Goal: Task Accomplishment & Management: Manage account settings

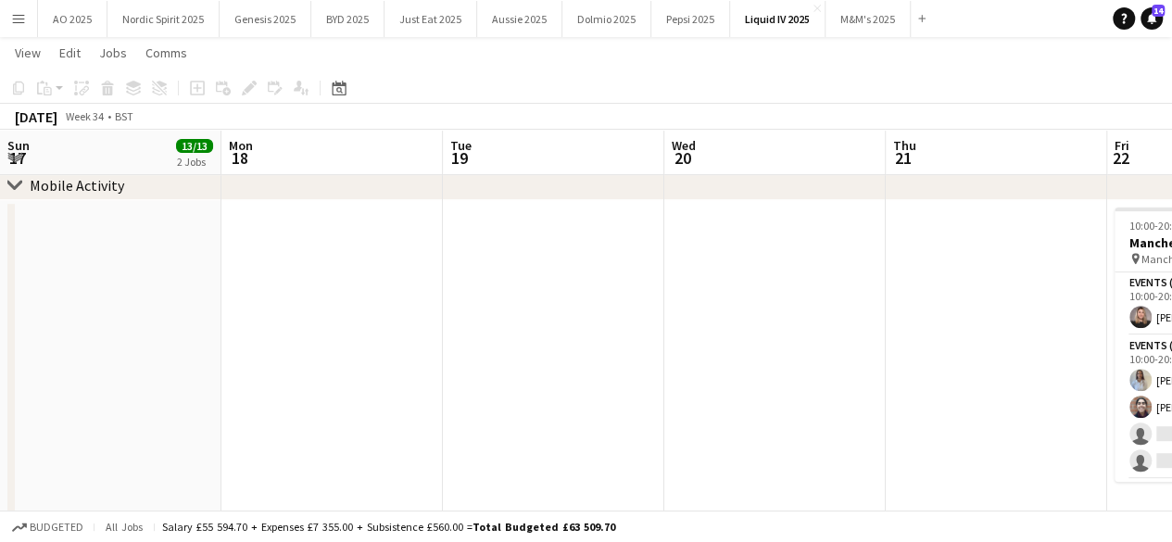
scroll to position [0, 764]
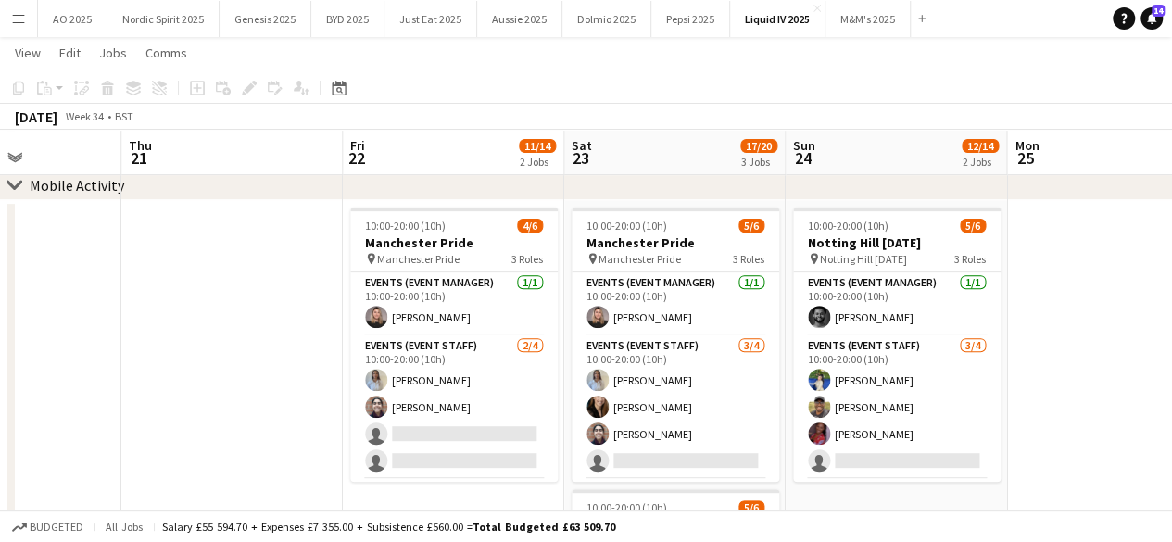
click at [9, 23] on button "Menu" at bounding box center [18, 18] width 37 height 37
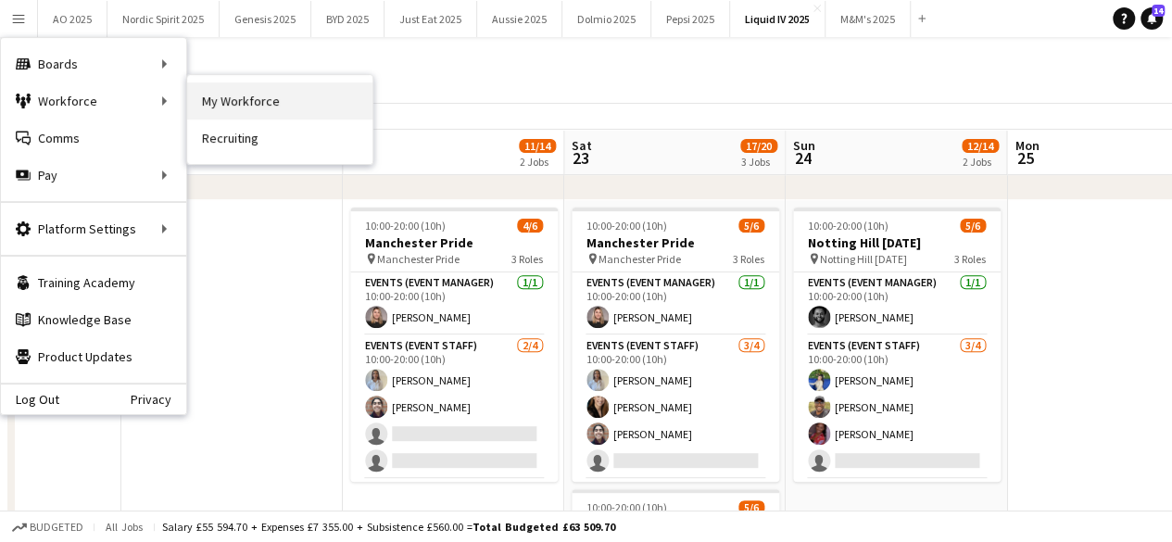
click at [227, 95] on link "My Workforce" at bounding box center [279, 100] width 185 height 37
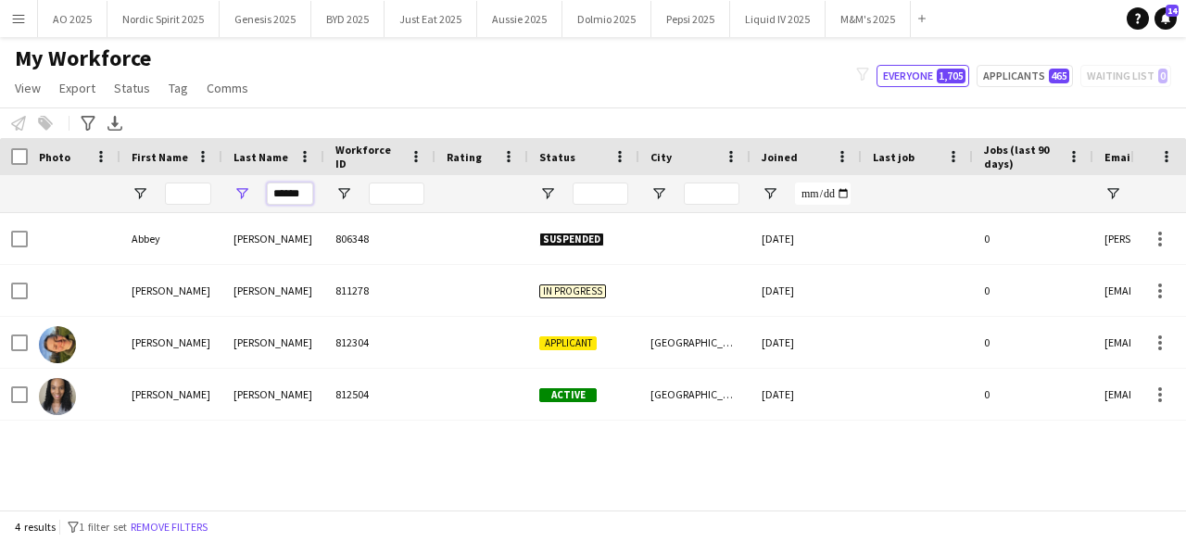
click at [302, 195] on input "******" at bounding box center [290, 194] width 46 height 22
click at [301, 195] on input "******" at bounding box center [290, 194] width 46 height 22
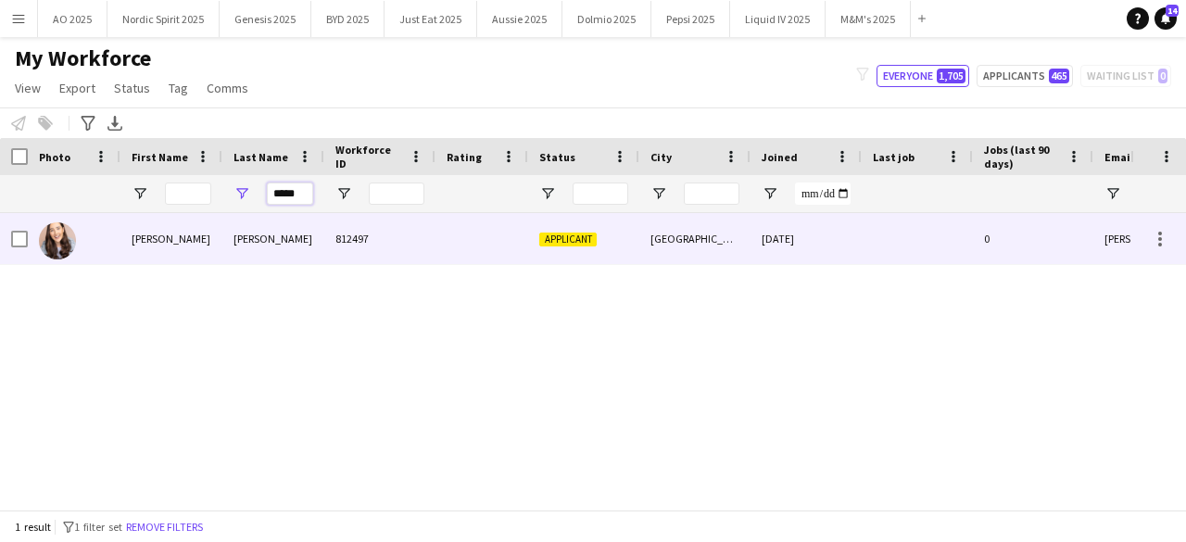
type input "*****"
click at [60, 234] on img at bounding box center [57, 240] width 37 height 37
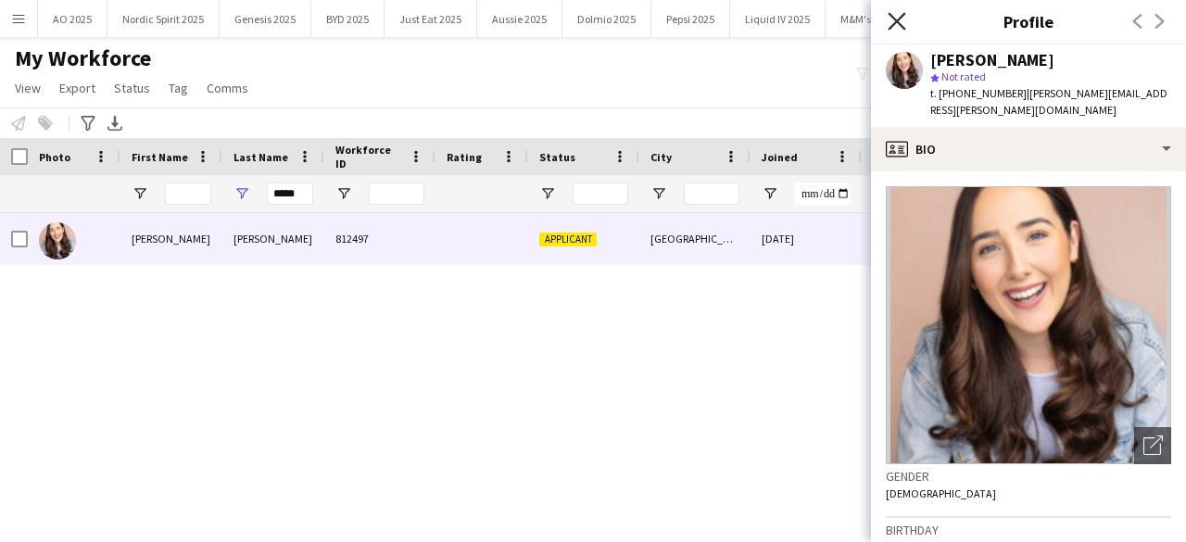
click at [904, 26] on app-icon "Close pop-in" at bounding box center [897, 21] width 27 height 27
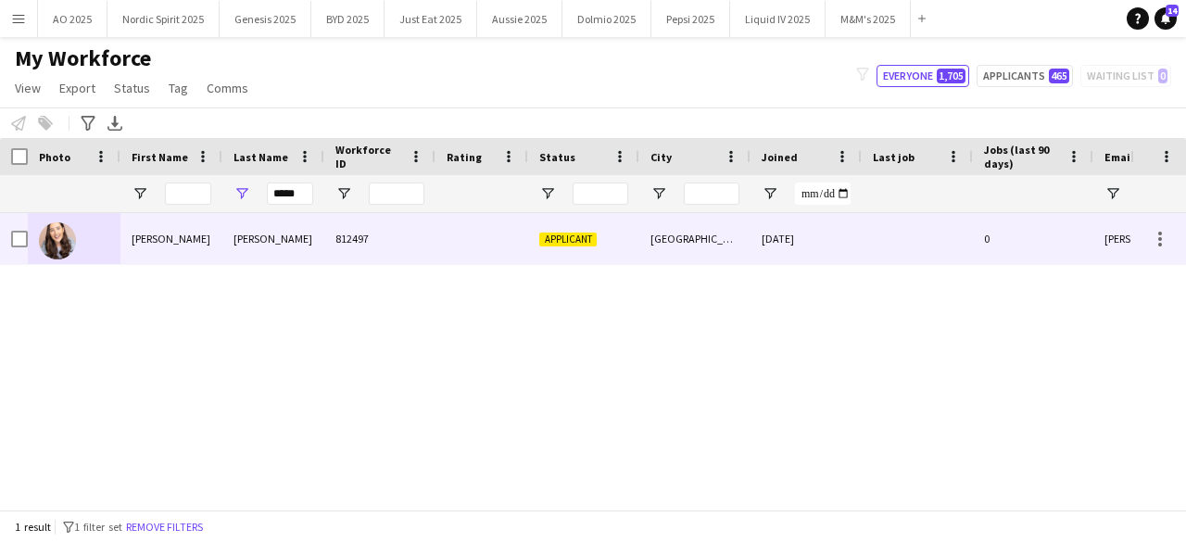
click at [44, 246] on img at bounding box center [57, 240] width 37 height 37
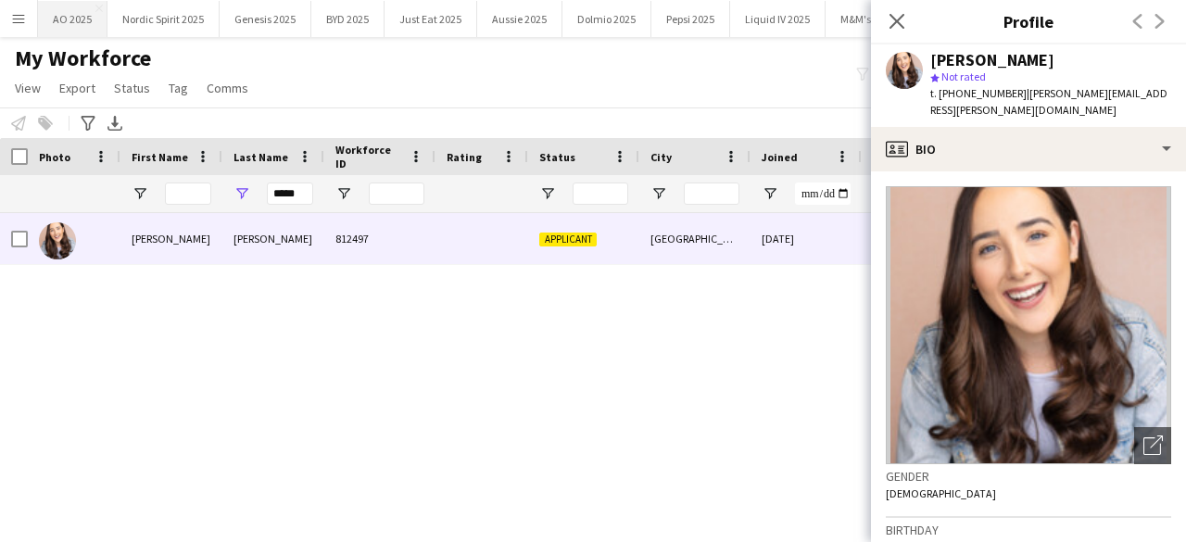
drag, startPoint x: 381, startPoint y: 73, endPoint x: 57, endPoint y: 33, distance: 326.7
click at [382, 73] on div "My Workforce View Views Default view Compliance Log New view Update view Delete…" at bounding box center [593, 75] width 1186 height 63
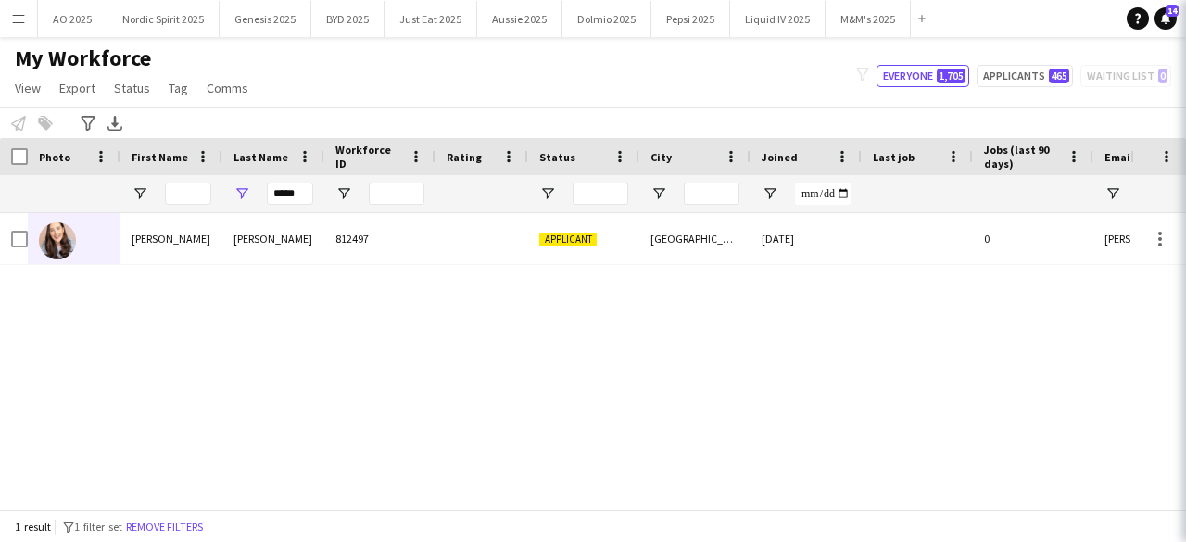
click at [32, 29] on button "Menu" at bounding box center [18, 18] width 37 height 37
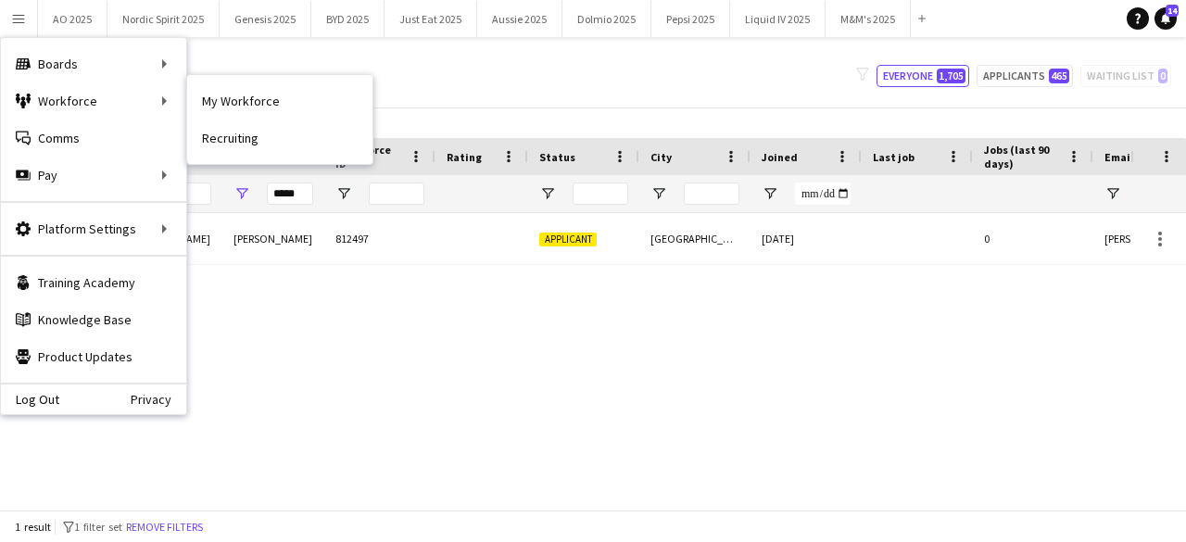
drag, startPoint x: 224, startPoint y: 90, endPoint x: 246, endPoint y: 101, distance: 24.0
click at [224, 90] on link "My Workforce" at bounding box center [279, 100] width 185 height 37
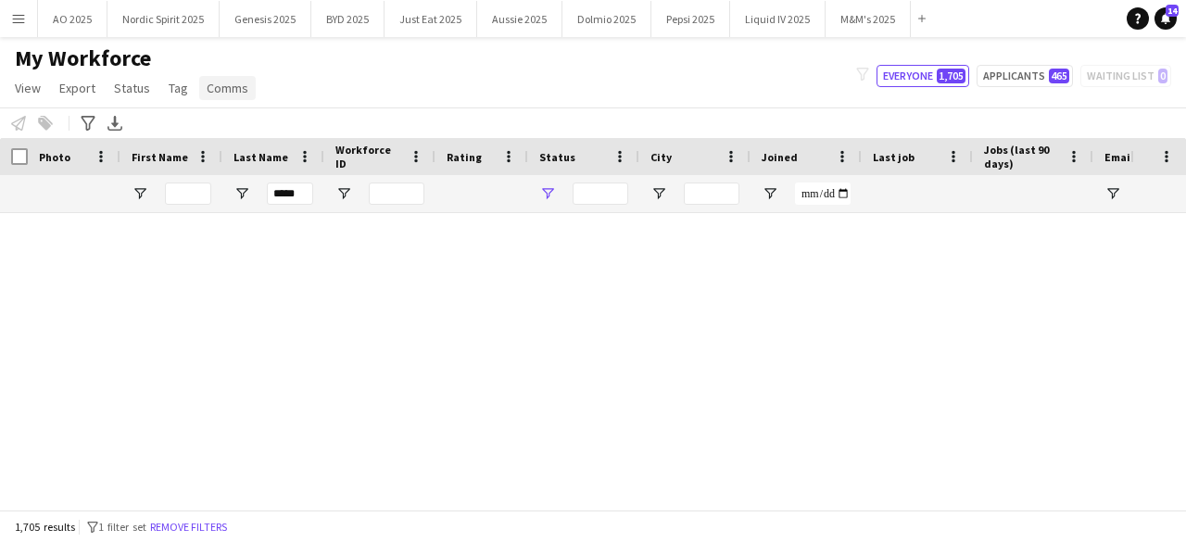
type input "**********"
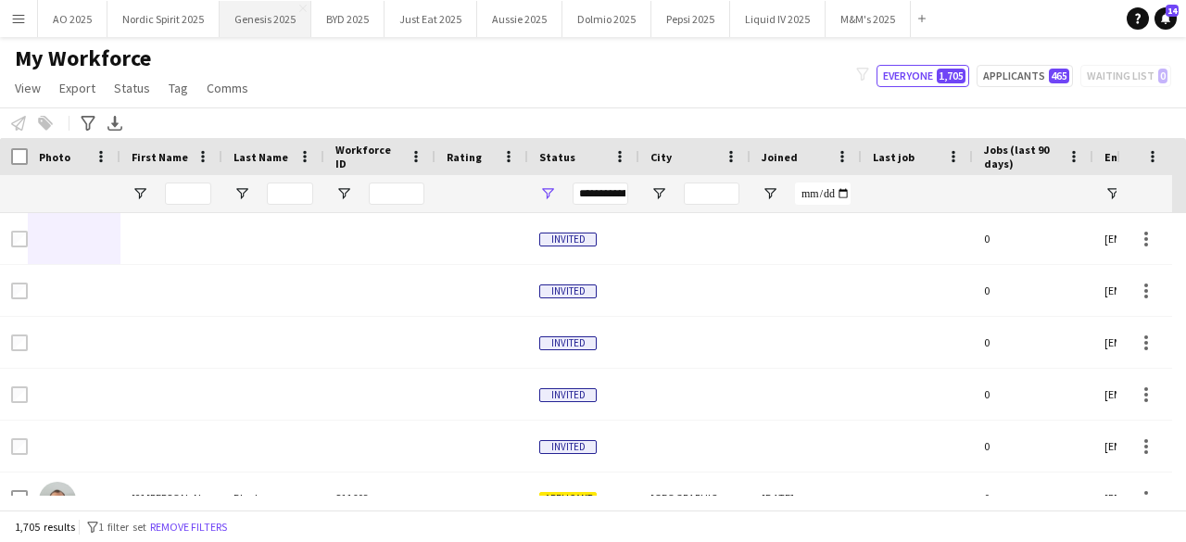
type input "*****"
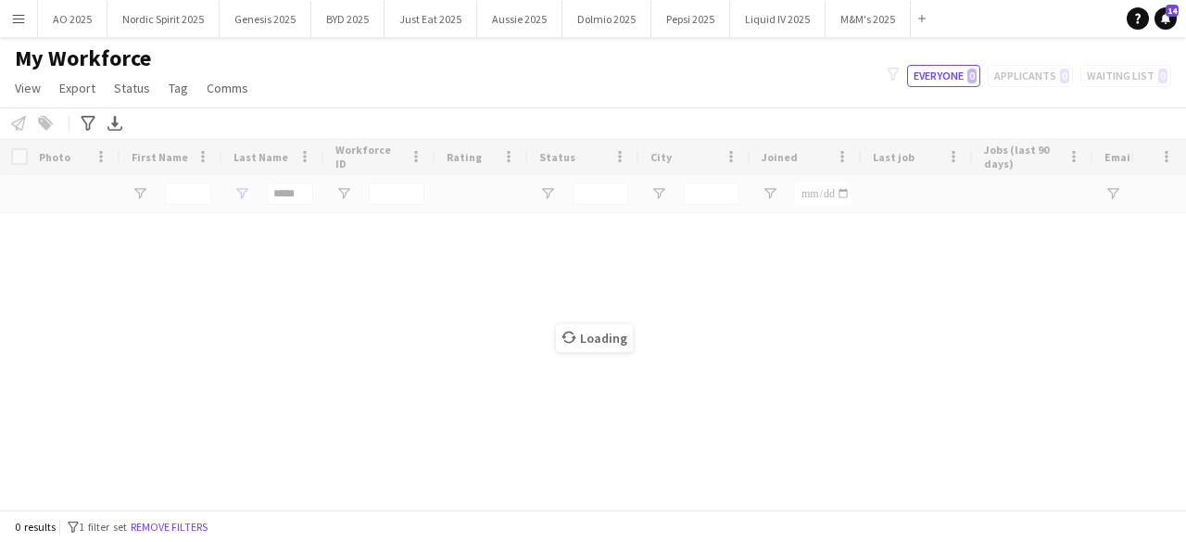
click at [3, 30] on button "Menu" at bounding box center [18, 18] width 37 height 37
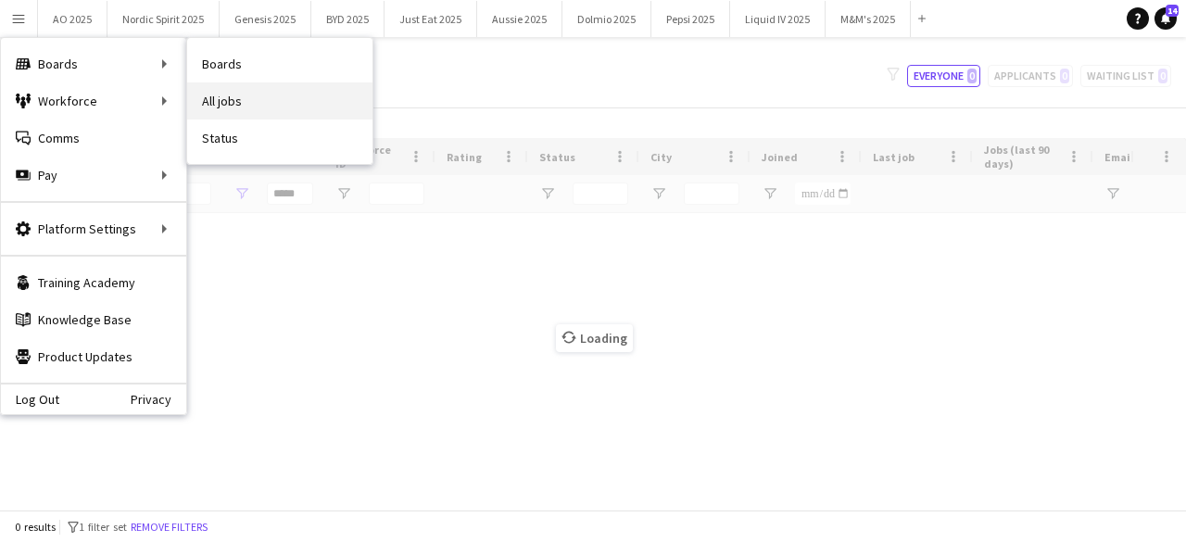
click at [203, 92] on link "All jobs" at bounding box center [279, 100] width 185 height 37
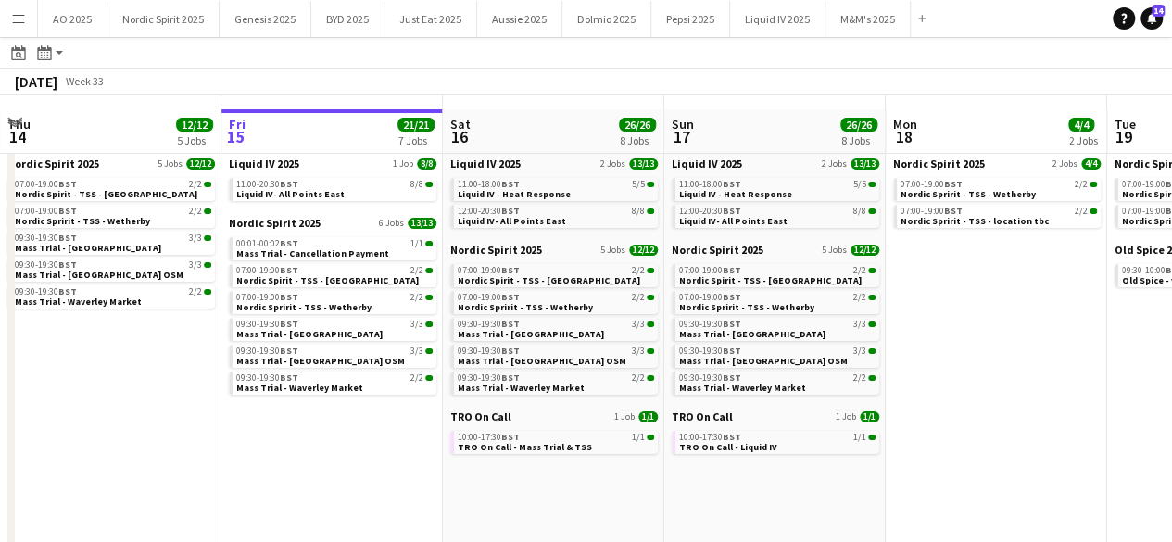
scroll to position [33, 0]
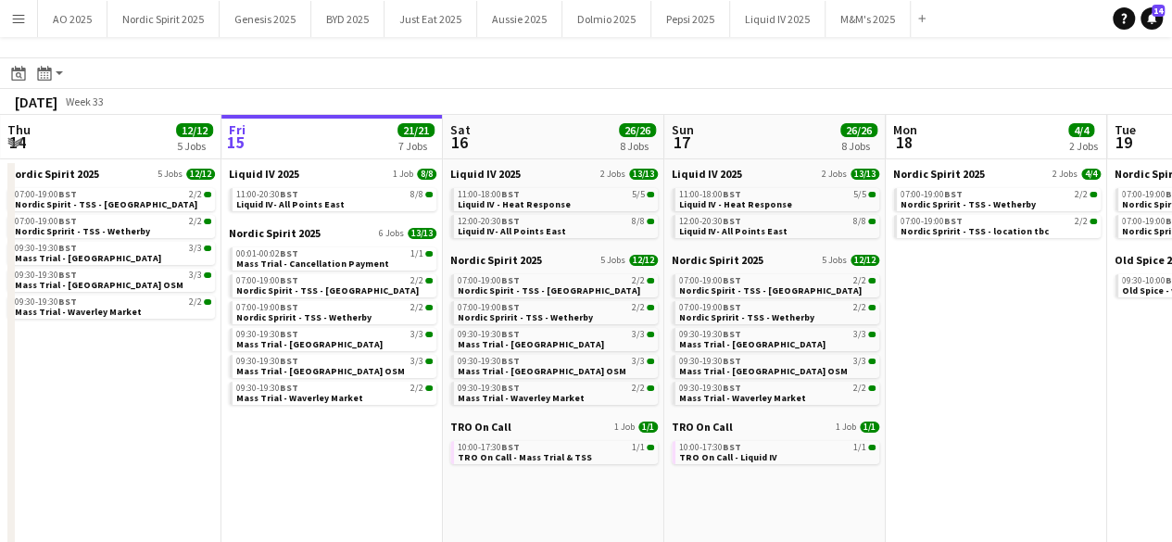
click at [23, 16] on app-icon "Menu" at bounding box center [18, 18] width 15 height 15
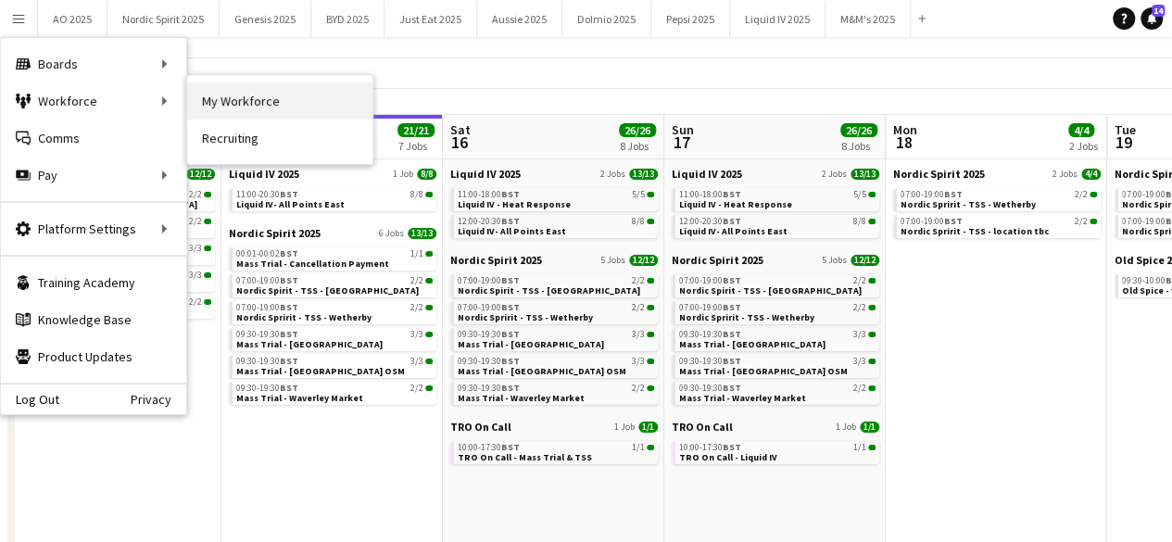
click at [211, 99] on link "My Workforce" at bounding box center [279, 100] width 185 height 37
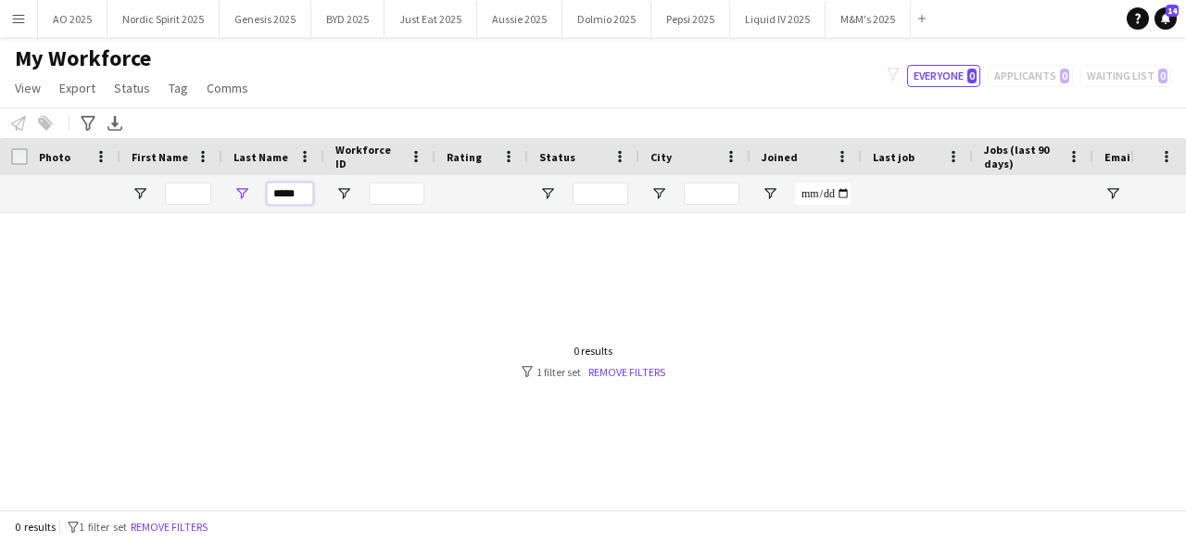
click at [277, 195] on input "*****" at bounding box center [290, 194] width 46 height 22
type input "*"
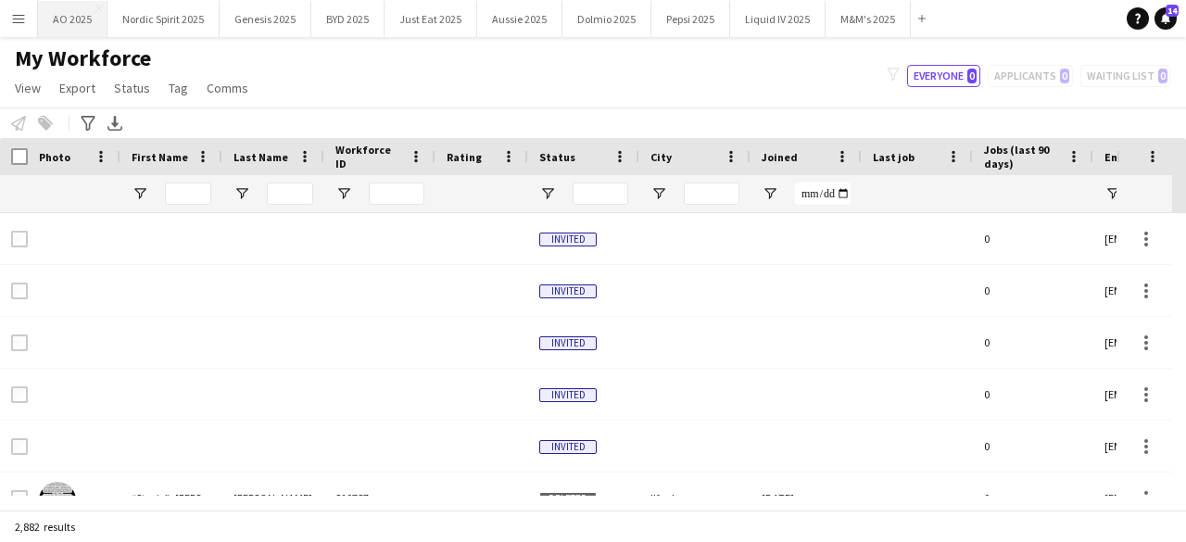
click at [89, 19] on button "AO 2025 Close" at bounding box center [72, 19] width 69 height 36
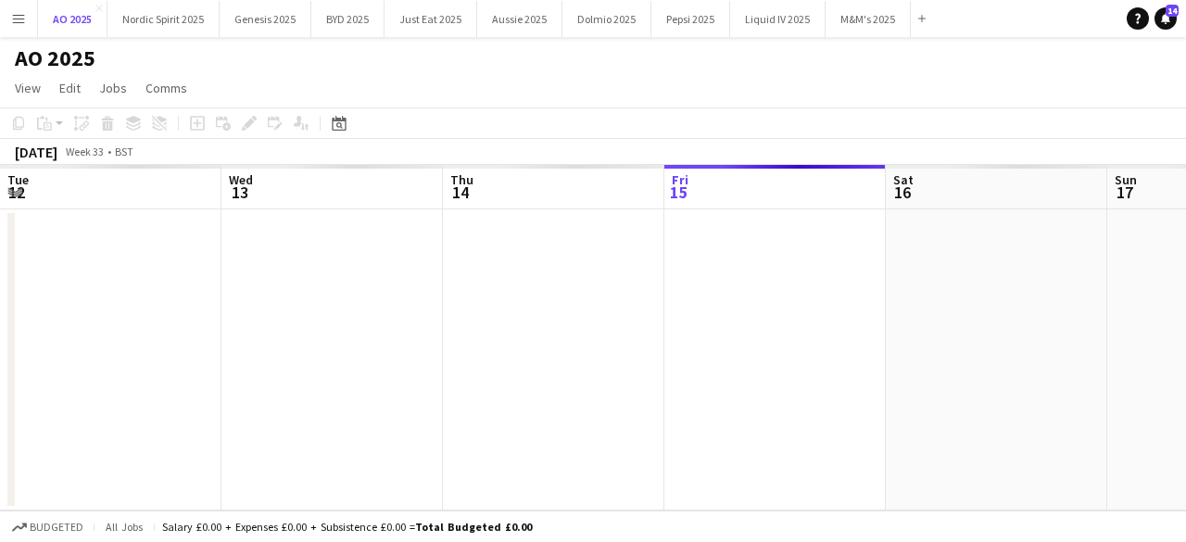
scroll to position [0, 443]
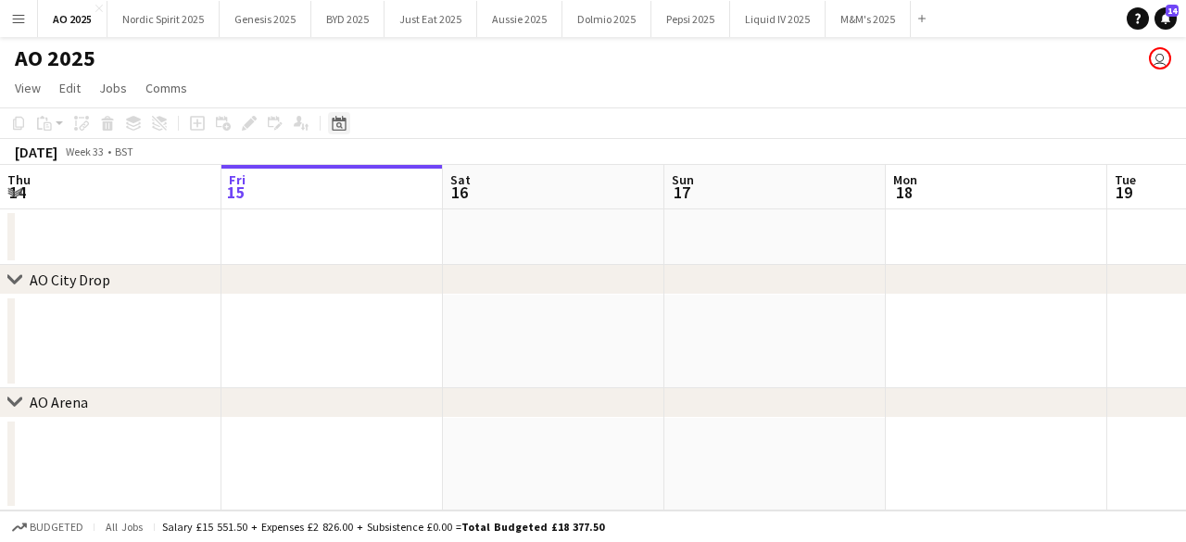
click at [339, 125] on icon "Date picker" at bounding box center [339, 123] width 15 height 15
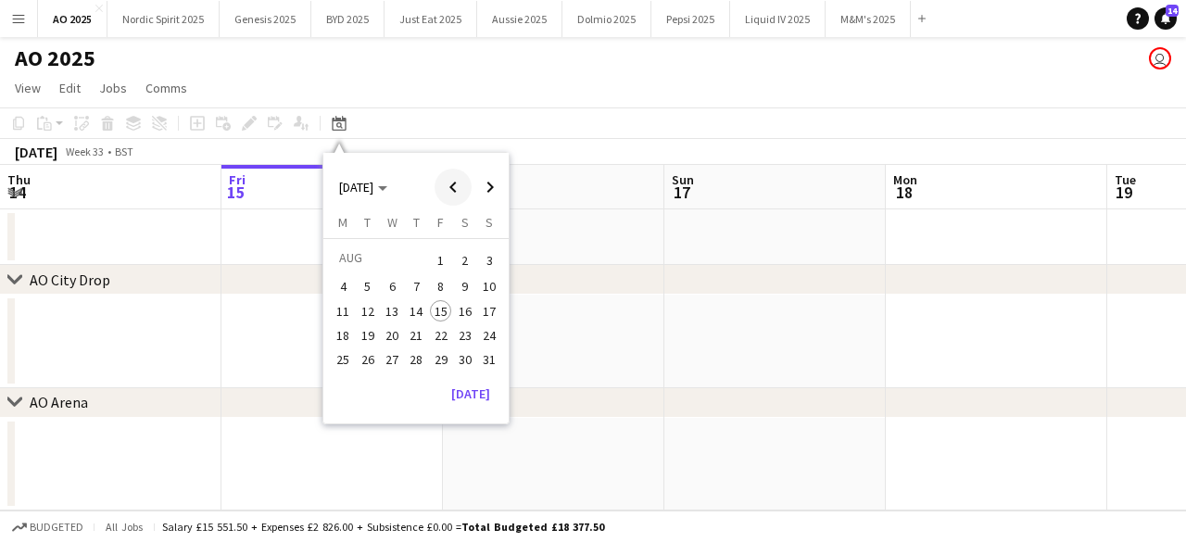
click at [456, 186] on span "Previous month" at bounding box center [453, 187] width 37 height 37
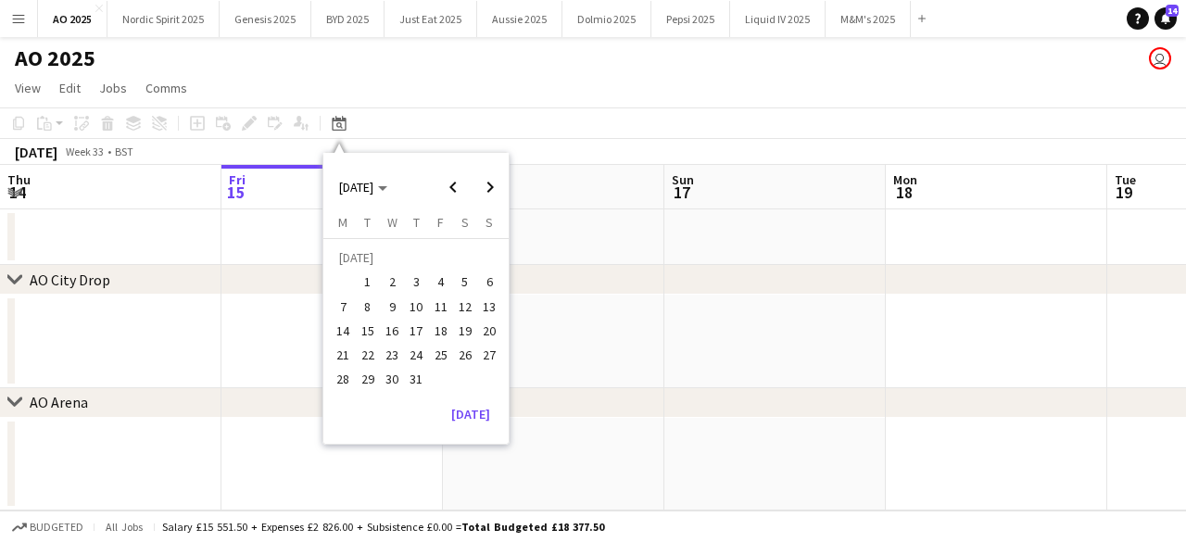
click at [341, 350] on span "21" at bounding box center [344, 355] width 22 height 22
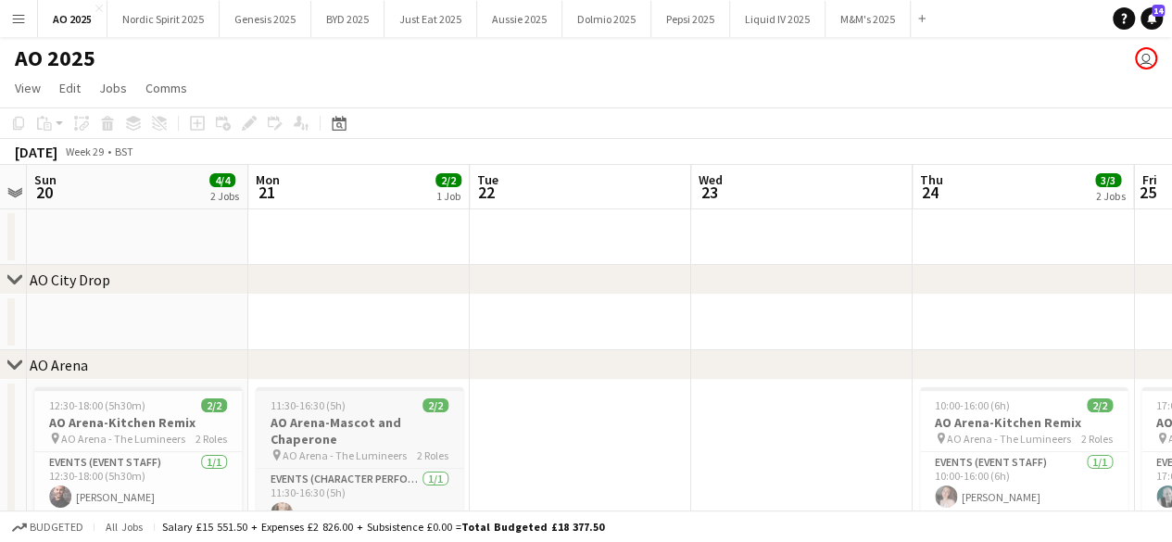
click at [393, 424] on h3 "AO Arena-Mascot and Chaperone" at bounding box center [360, 430] width 208 height 33
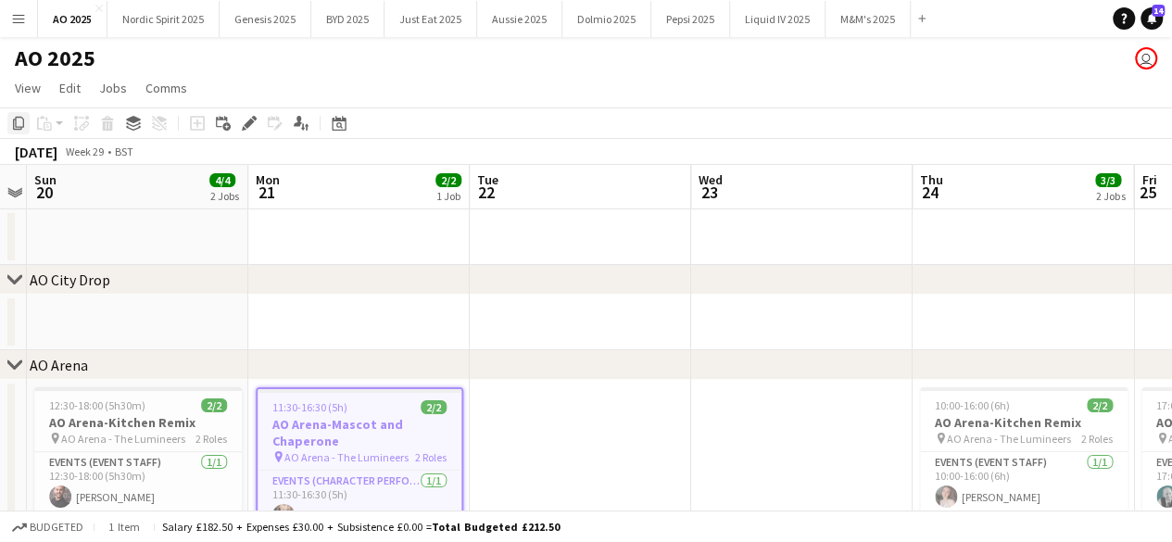
click at [19, 121] on icon "Copy" at bounding box center [18, 123] width 15 height 15
click at [336, 124] on icon at bounding box center [339, 125] width 6 height 6
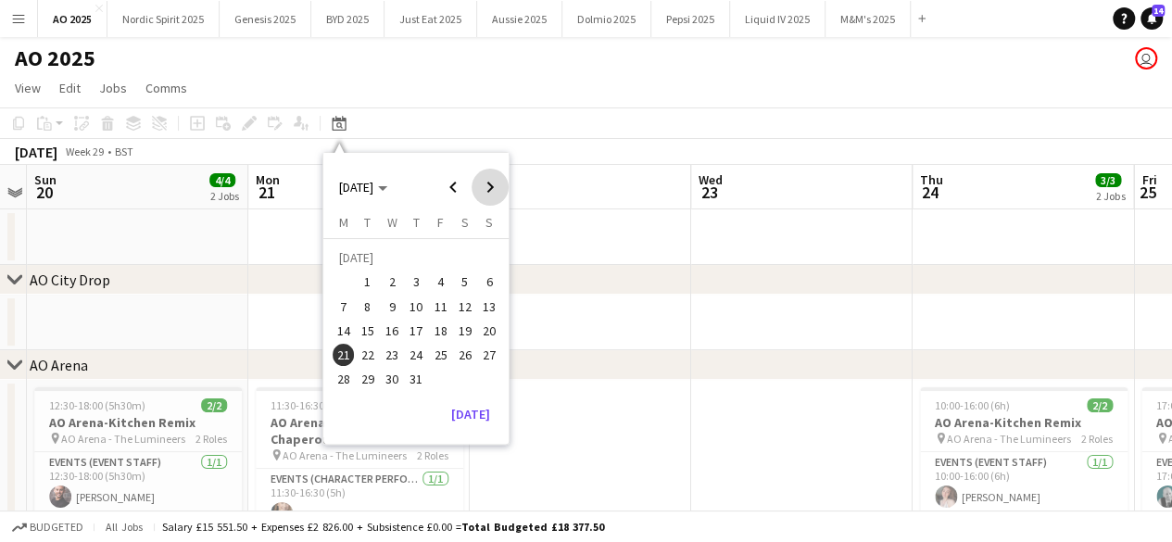
click at [493, 190] on span "Next month" at bounding box center [490, 187] width 37 height 37
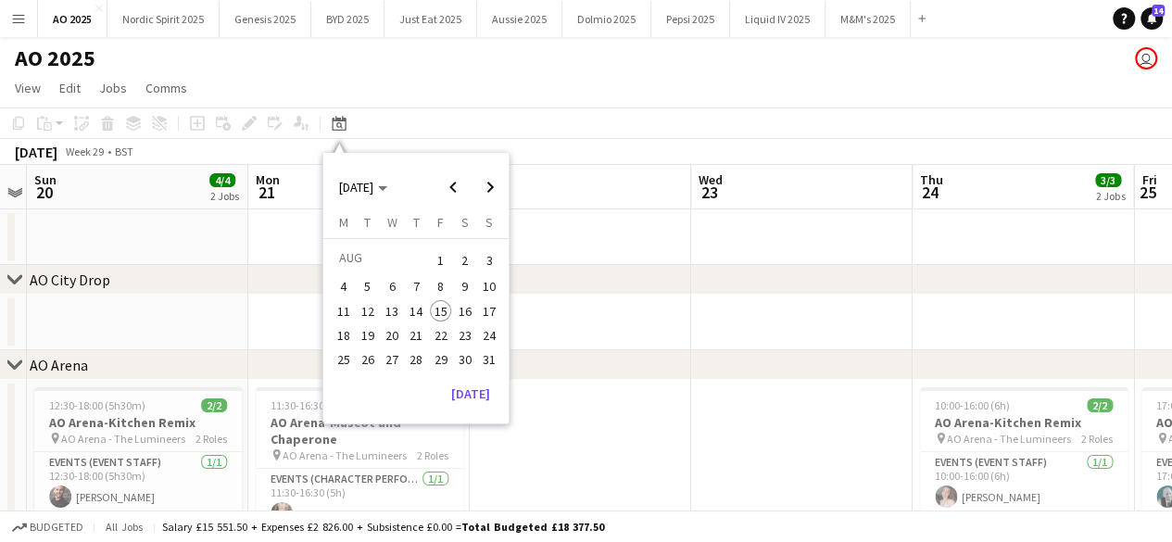
click at [389, 340] on span "20" at bounding box center [392, 335] width 22 height 22
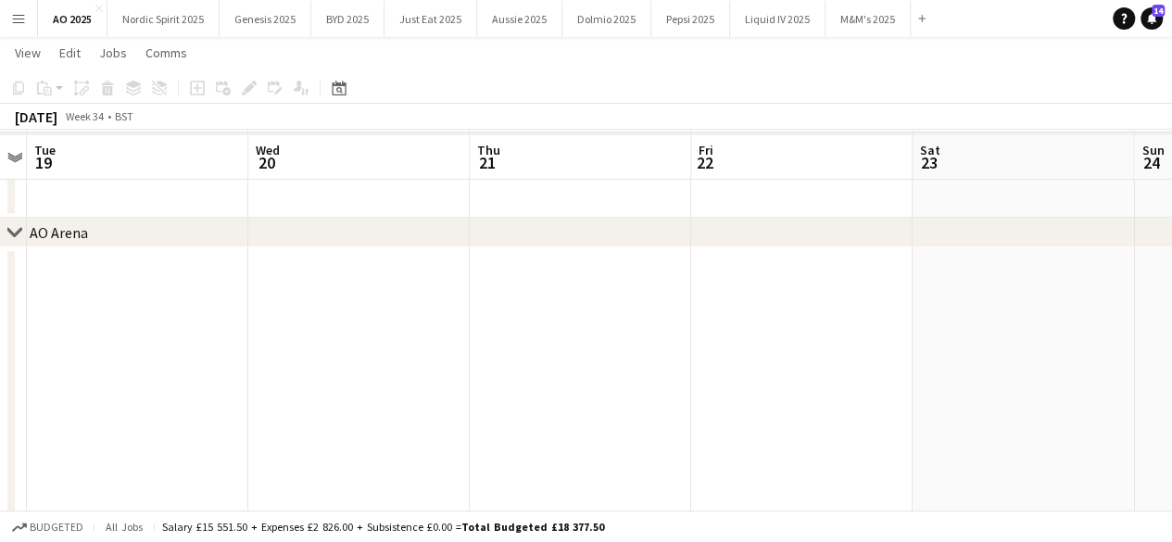
scroll to position [145, 0]
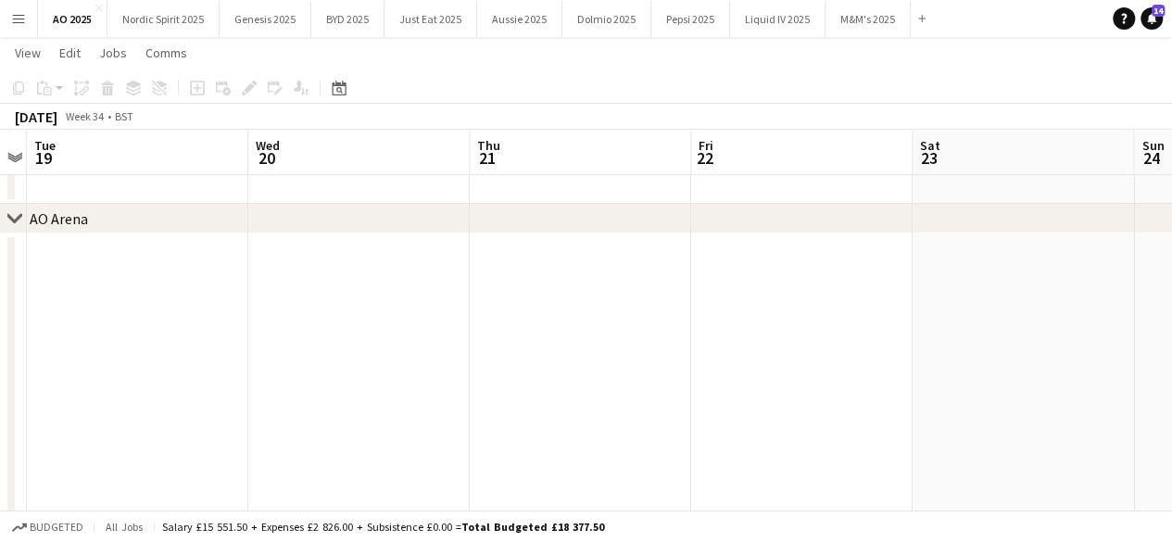
click at [443, 314] on app-date-cell at bounding box center [358, 468] width 221 height 470
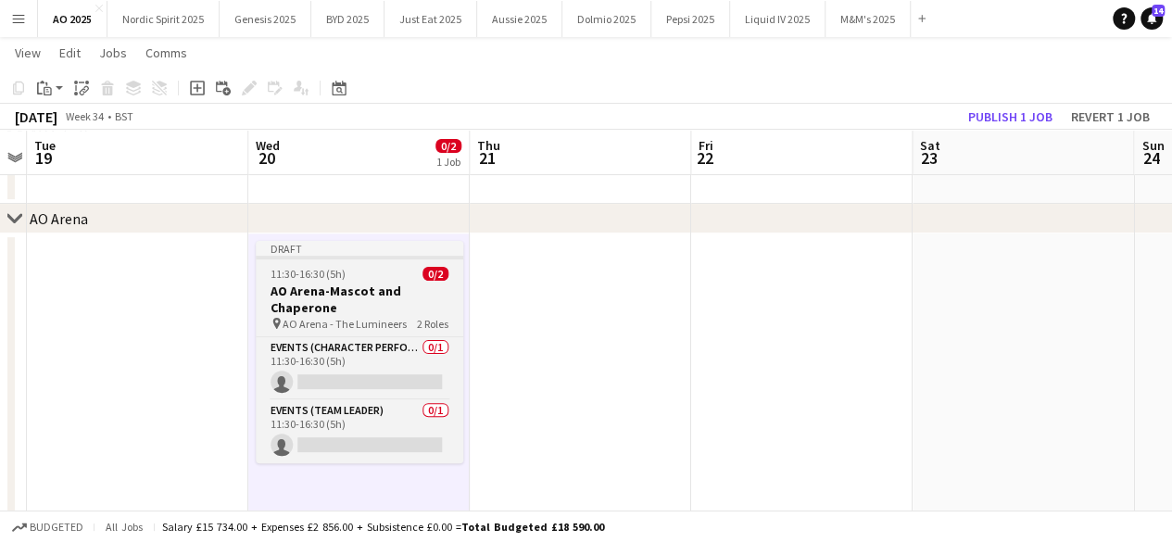
click at [363, 253] on div "Draft" at bounding box center [360, 248] width 208 height 15
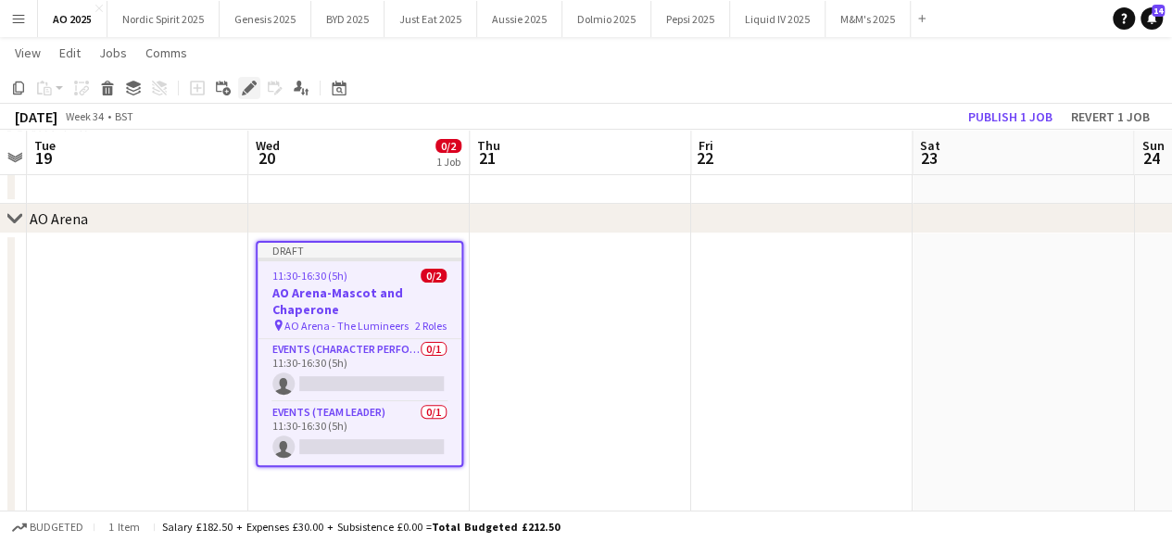
click at [250, 84] on icon at bounding box center [249, 88] width 10 height 10
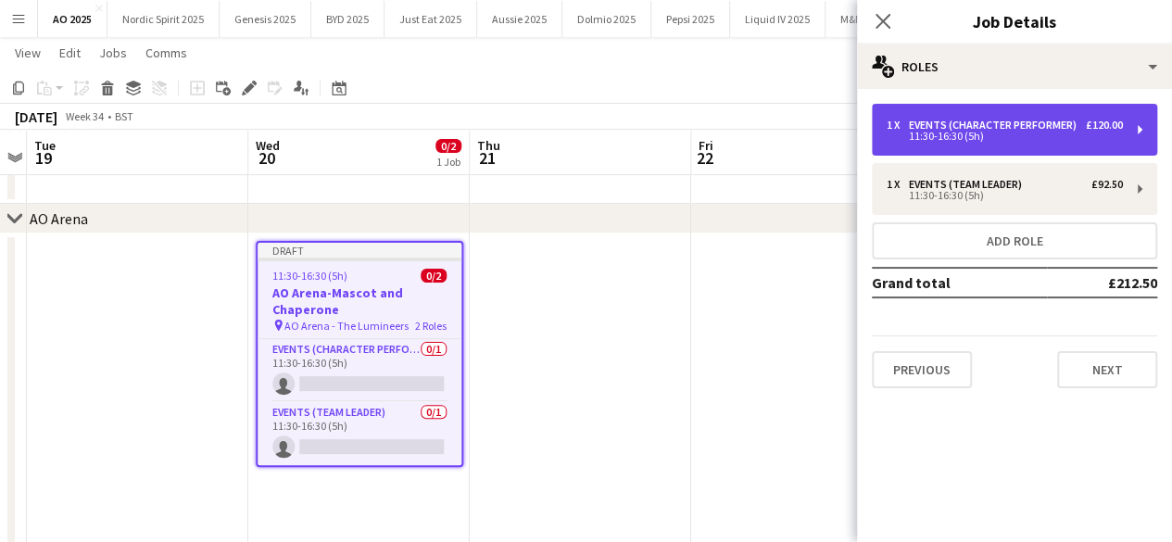
click at [952, 141] on div "11:30-16:30 (5h)" at bounding box center [1005, 136] width 236 height 9
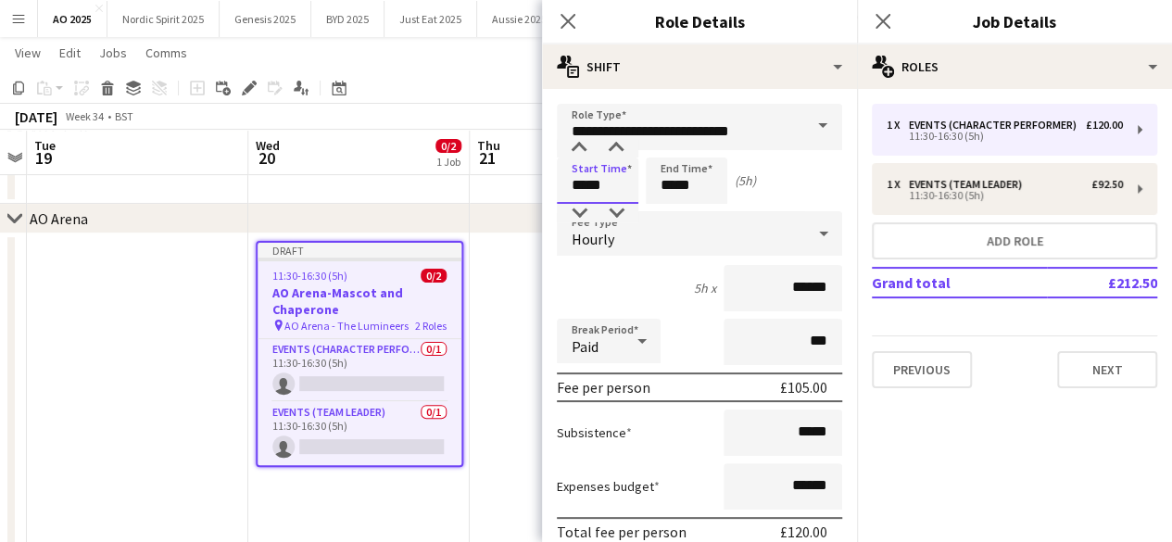
click at [613, 188] on input "*****" at bounding box center [598, 181] width 82 height 46
click at [586, 207] on div at bounding box center [579, 213] width 37 height 19
click at [623, 212] on div at bounding box center [616, 213] width 37 height 19
type input "*****"
click at [623, 212] on div at bounding box center [616, 213] width 37 height 19
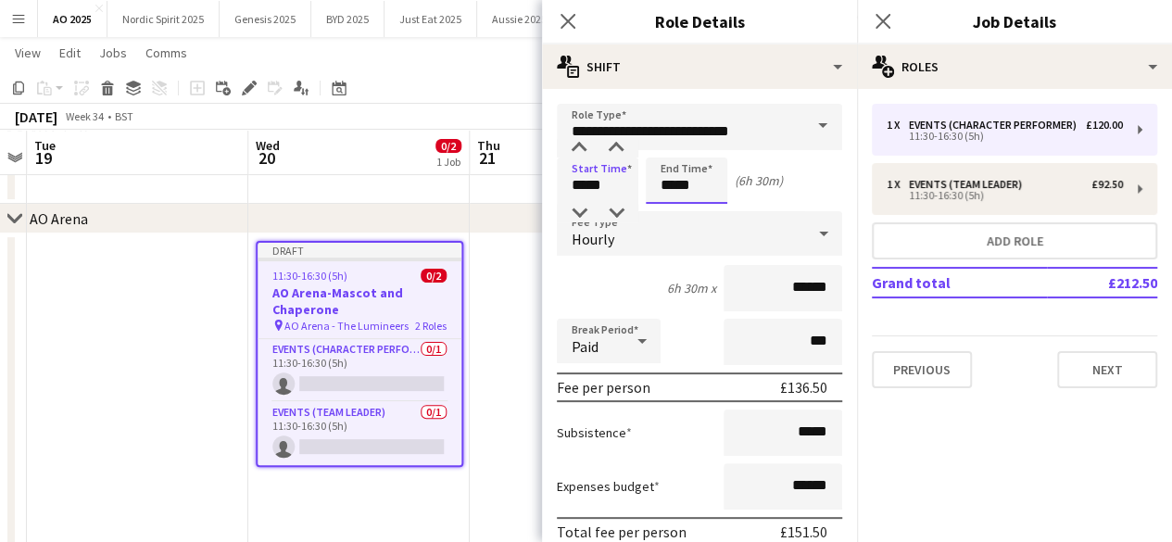
click at [713, 171] on input "*****" at bounding box center [687, 181] width 82 height 46
click at [671, 210] on div at bounding box center [667, 213] width 37 height 19
click at [662, 143] on div at bounding box center [667, 148] width 37 height 19
click at [706, 204] on div at bounding box center [705, 213] width 37 height 19
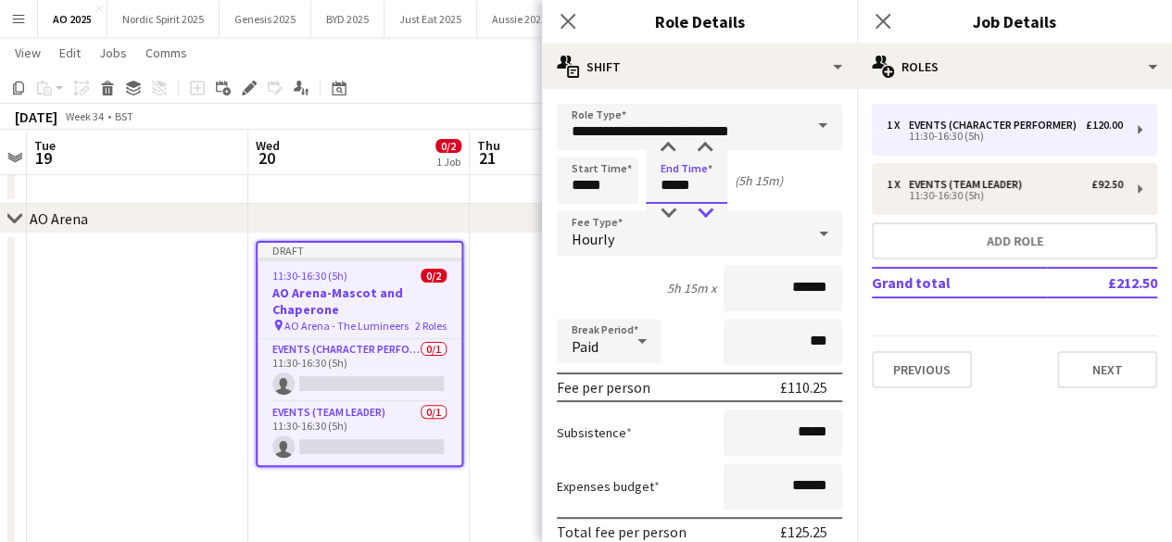
type input "*****"
click at [706, 204] on div at bounding box center [705, 213] width 37 height 19
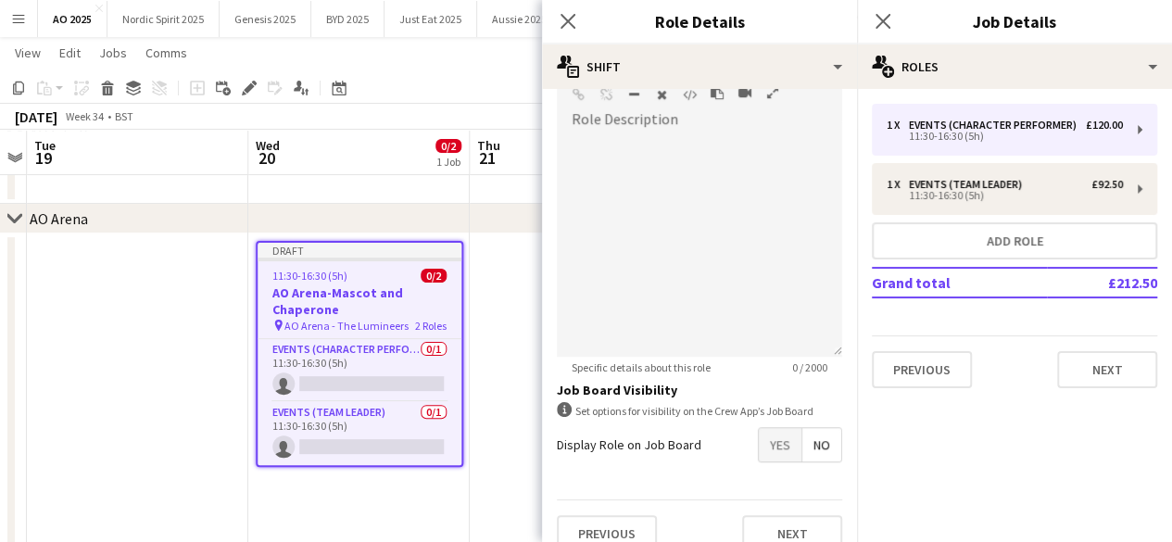
scroll to position [617, 0]
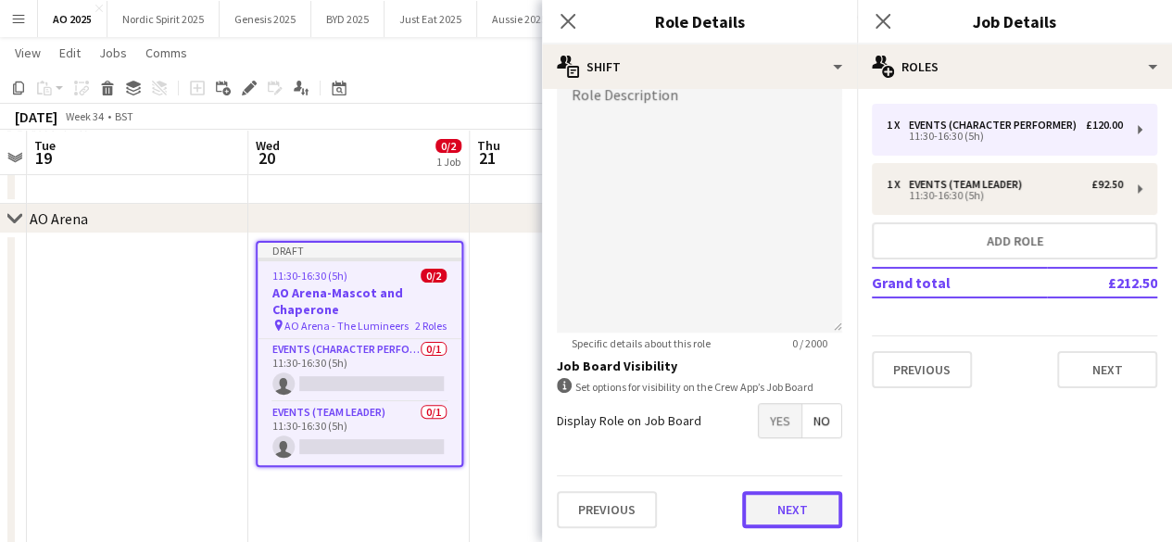
click at [803, 494] on button "Next" at bounding box center [792, 509] width 100 height 37
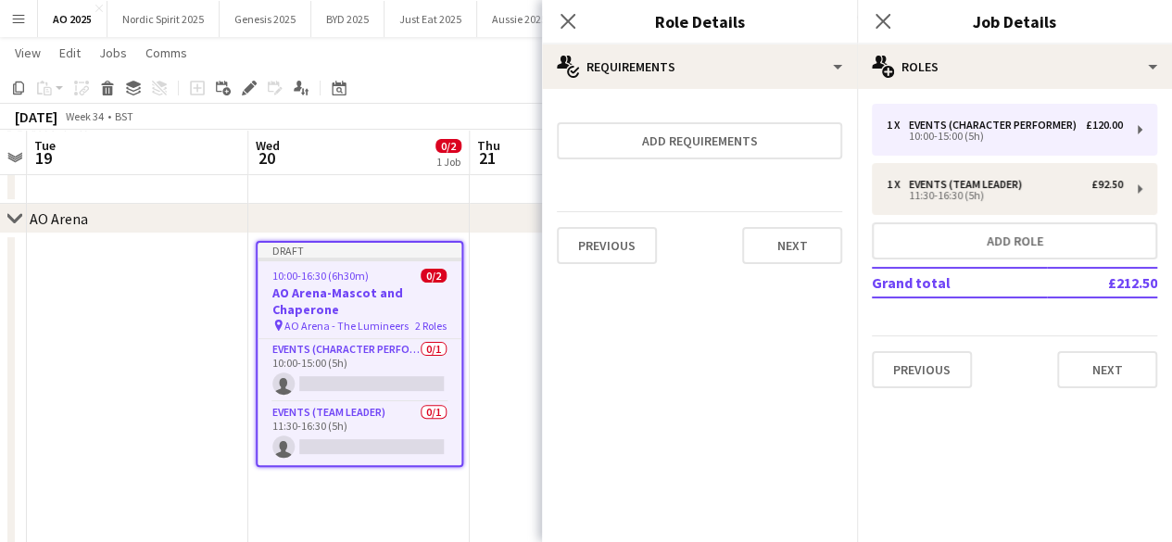
scroll to position [0, 0]
click at [783, 234] on button "Next" at bounding box center [792, 245] width 100 height 37
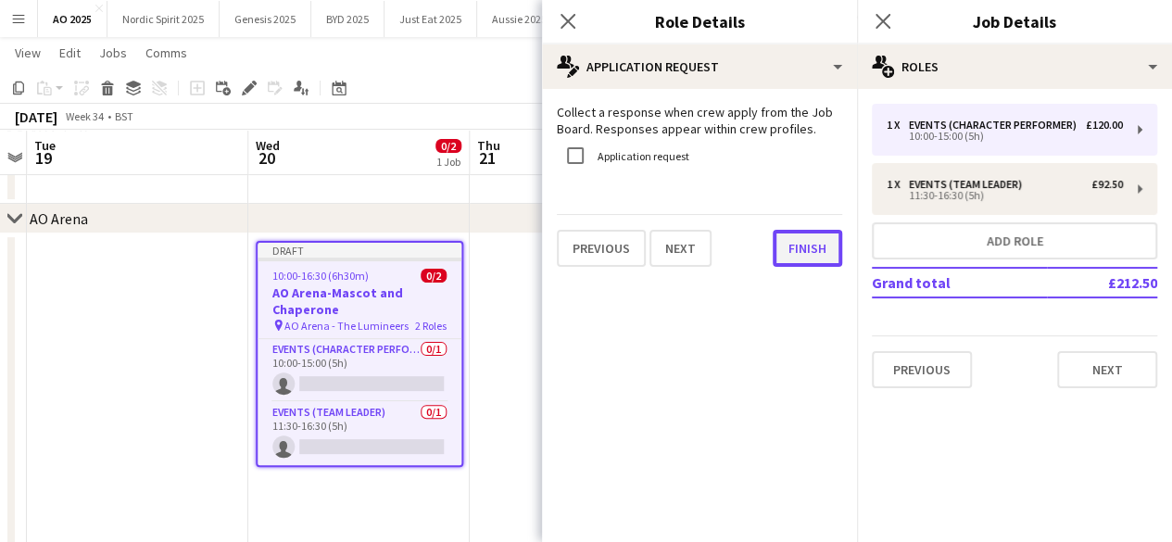
click at [793, 245] on button "Finish" at bounding box center [807, 248] width 69 height 37
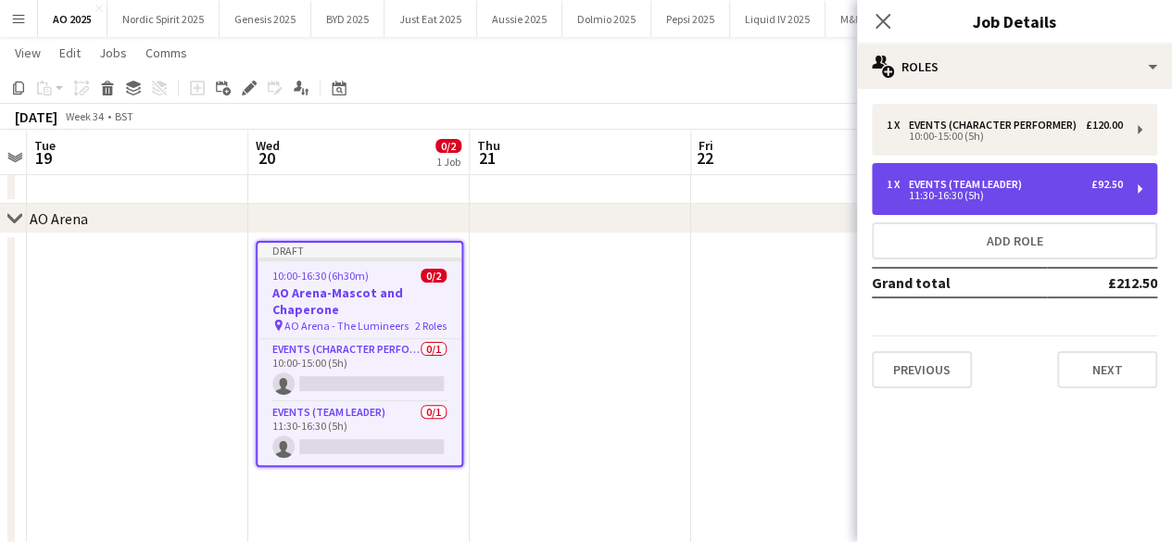
click at [952, 182] on div "Events (Team Leader)" at bounding box center [969, 184] width 120 height 13
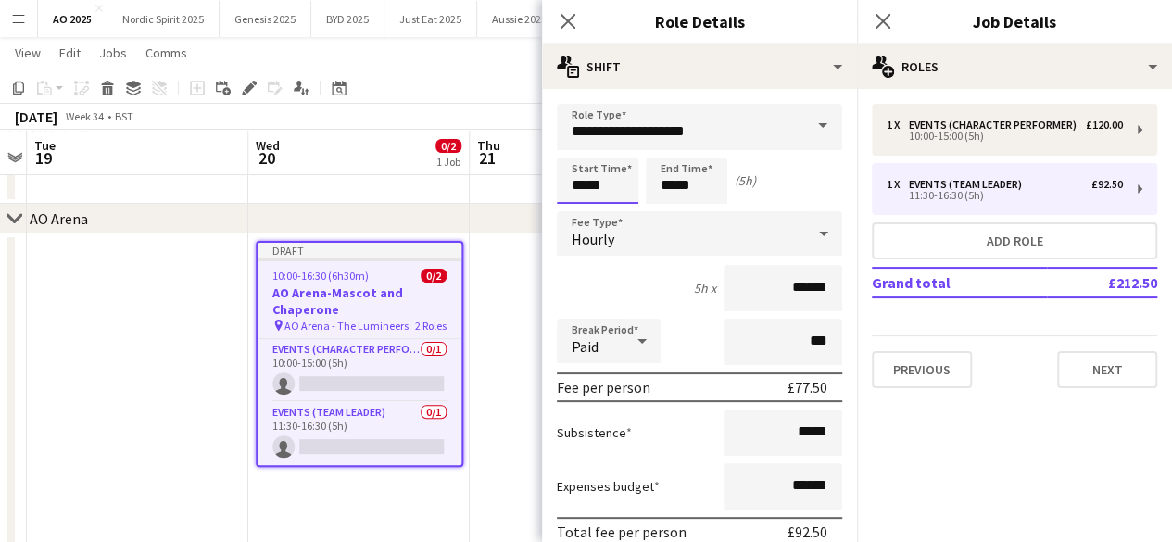
click at [623, 188] on input "*****" at bounding box center [598, 181] width 82 height 46
click at [576, 207] on div at bounding box center [579, 213] width 37 height 19
click at [576, 208] on div at bounding box center [579, 213] width 37 height 19
click at [575, 155] on div at bounding box center [579, 148] width 37 height 19
click at [614, 207] on div at bounding box center [616, 213] width 37 height 19
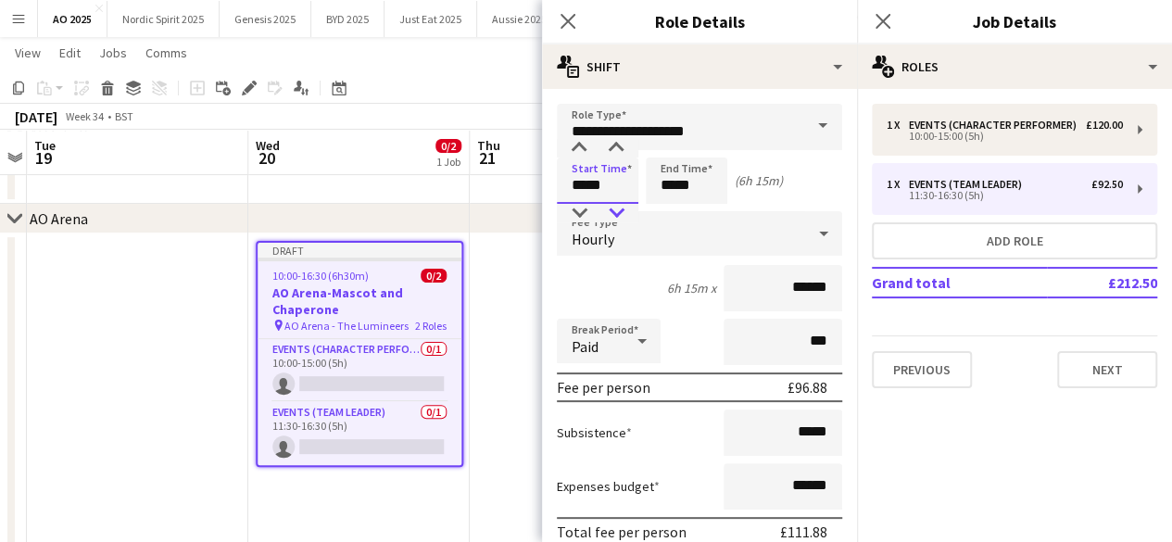
type input "*****"
click at [614, 207] on div at bounding box center [616, 213] width 37 height 19
click at [702, 188] on input "*****" at bounding box center [687, 181] width 82 height 46
click at [702, 212] on div at bounding box center [705, 213] width 37 height 19
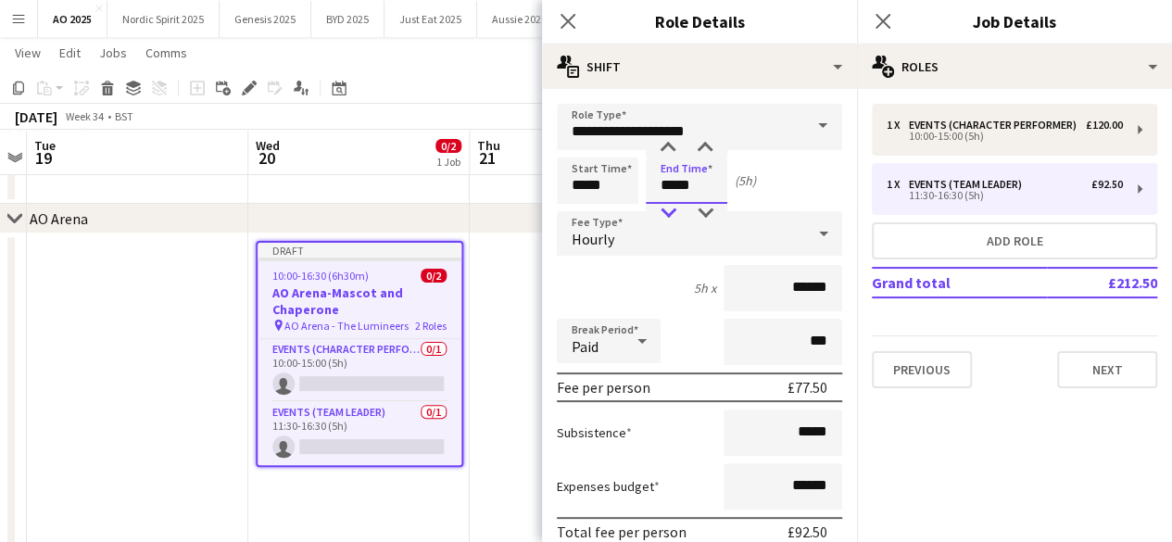
click at [680, 212] on div at bounding box center [667, 213] width 37 height 19
type input "*****"
click at [662, 143] on div at bounding box center [667, 148] width 37 height 19
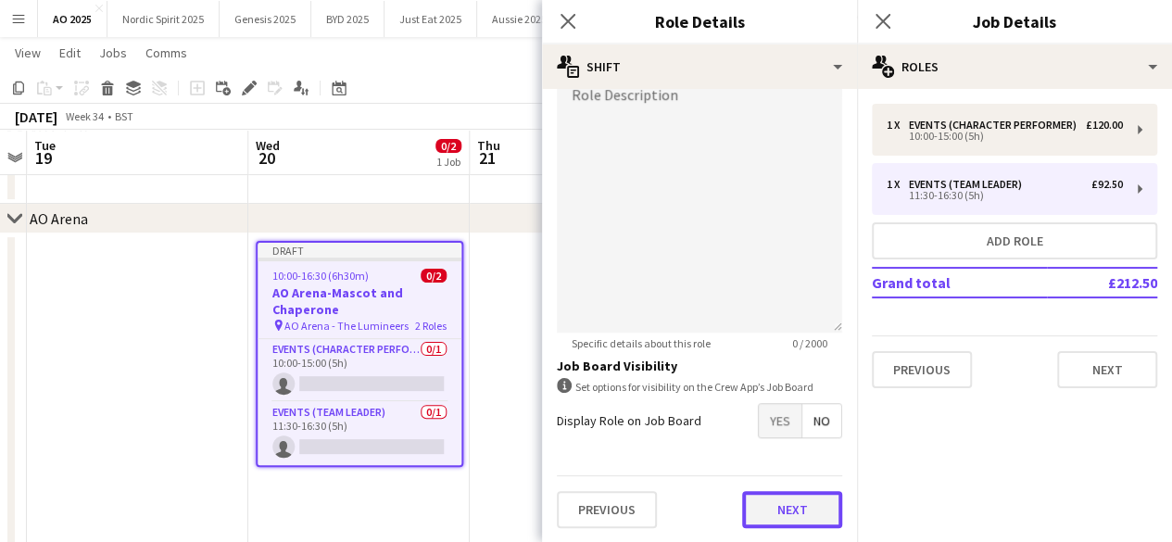
click at [767, 509] on button "Next" at bounding box center [792, 509] width 100 height 37
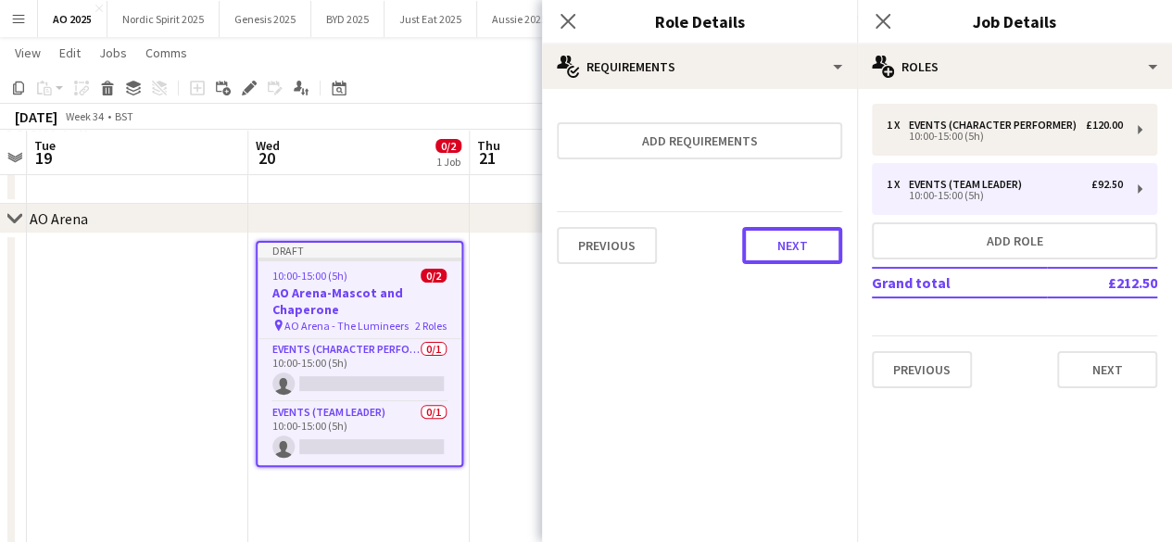
click at [784, 247] on button "Next" at bounding box center [792, 245] width 100 height 37
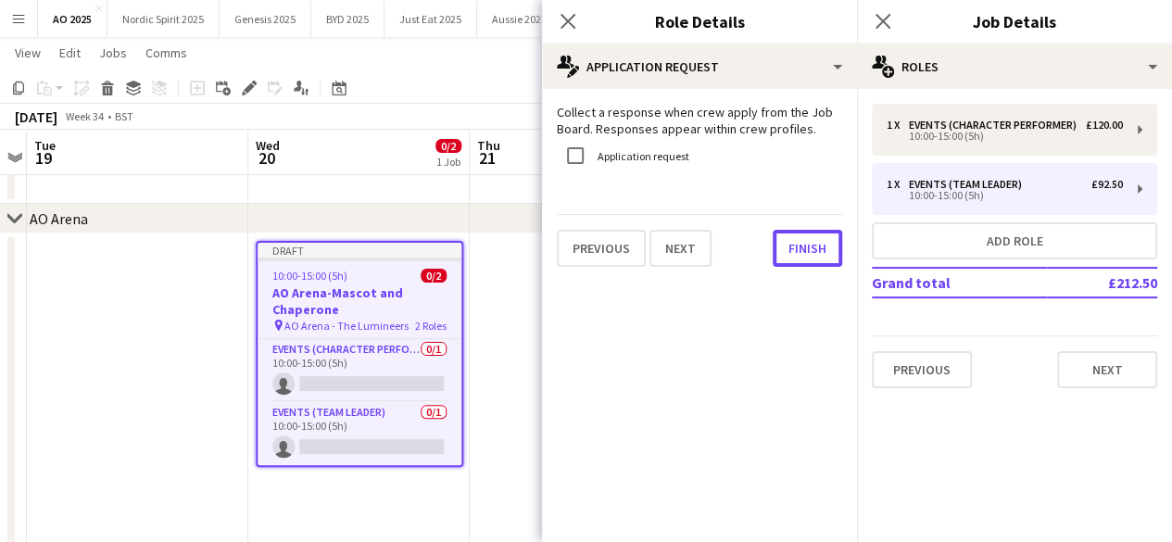
click at [784, 247] on button "Finish" at bounding box center [807, 248] width 69 height 37
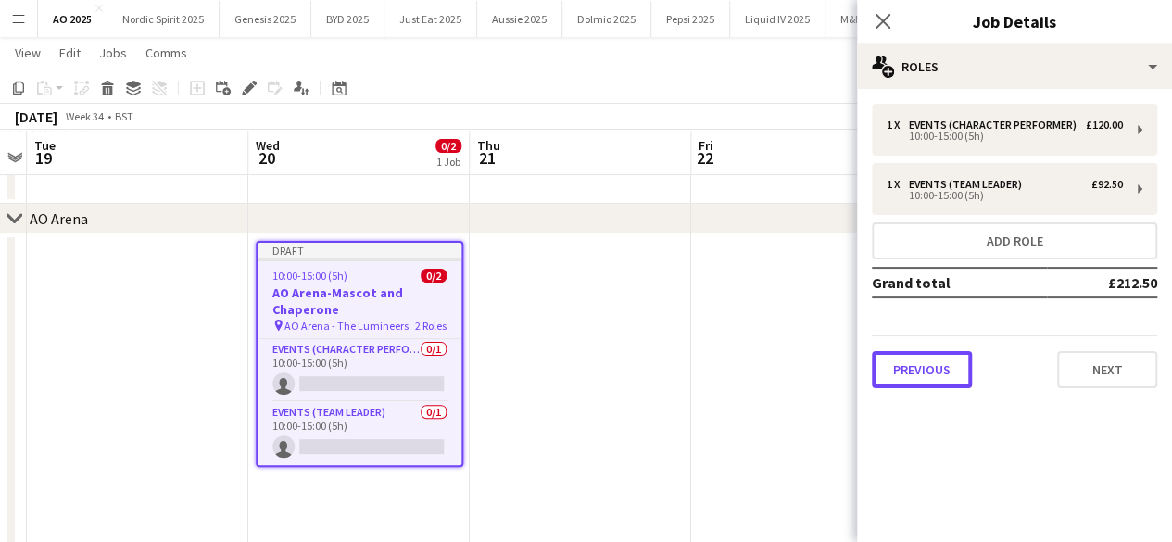
click at [945, 368] on button "Previous" at bounding box center [922, 369] width 100 height 37
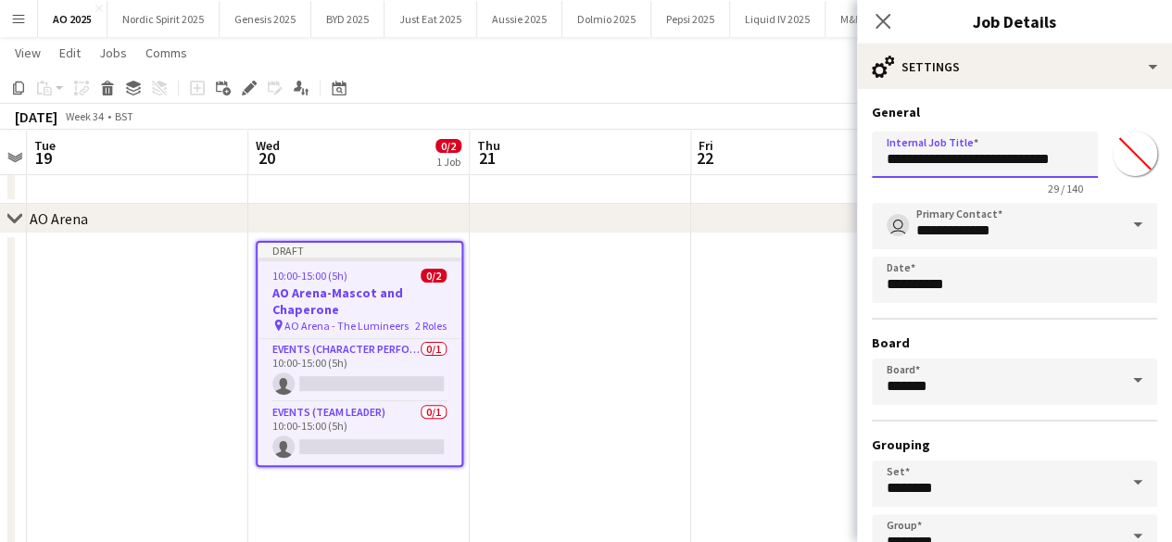
drag, startPoint x: 943, startPoint y: 166, endPoint x: 908, endPoint y: 162, distance: 35.4
click at [908, 162] on input "**********" at bounding box center [985, 155] width 226 height 46
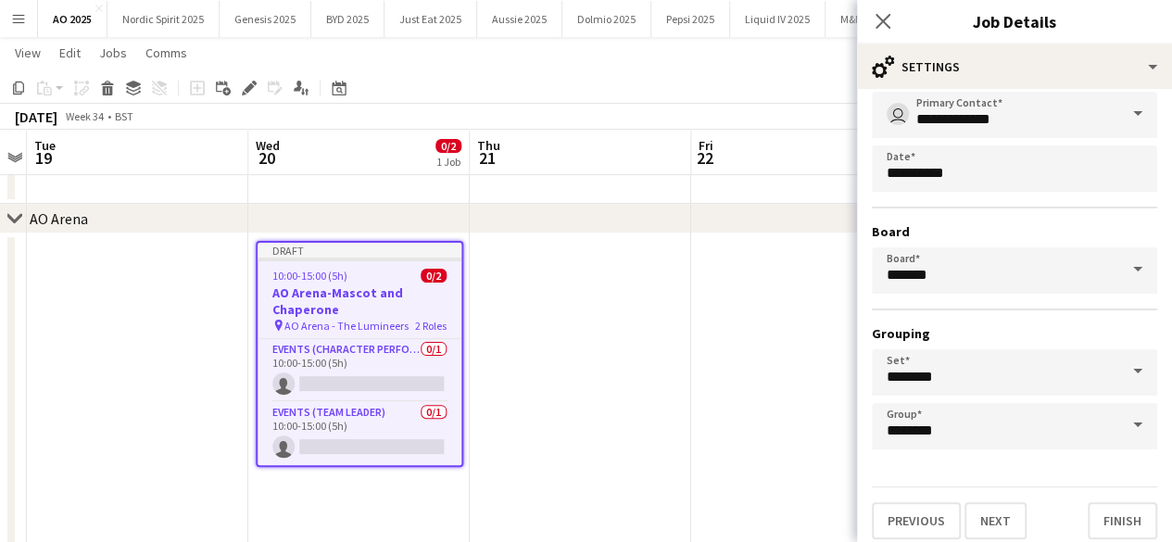
scroll to position [122, 0]
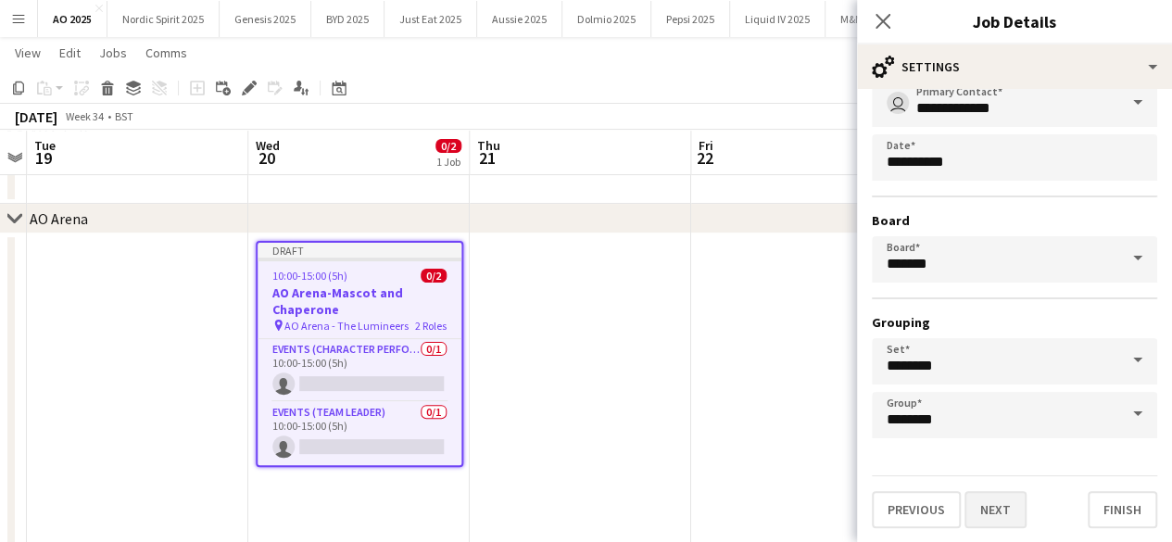
type input "**********"
click at [1006, 510] on button "Next" at bounding box center [996, 509] width 62 height 37
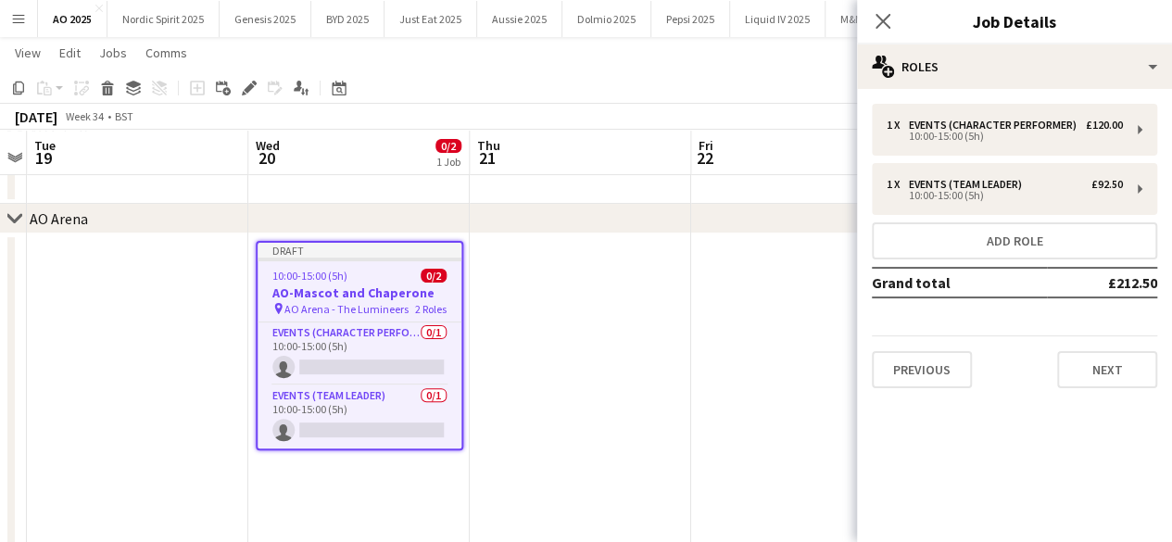
scroll to position [0, 0]
click at [1077, 385] on button "Next" at bounding box center [1107, 369] width 100 height 37
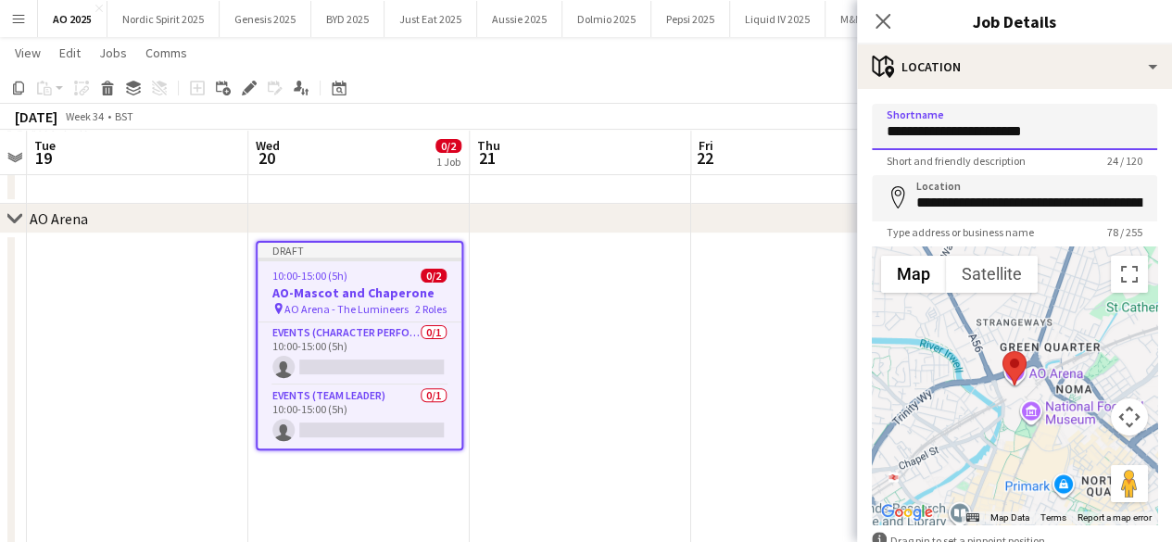
drag, startPoint x: 1078, startPoint y: 129, endPoint x: 903, endPoint y: 140, distance: 174.5
click at [903, 140] on input "**********" at bounding box center [1014, 127] width 285 height 46
type input "***"
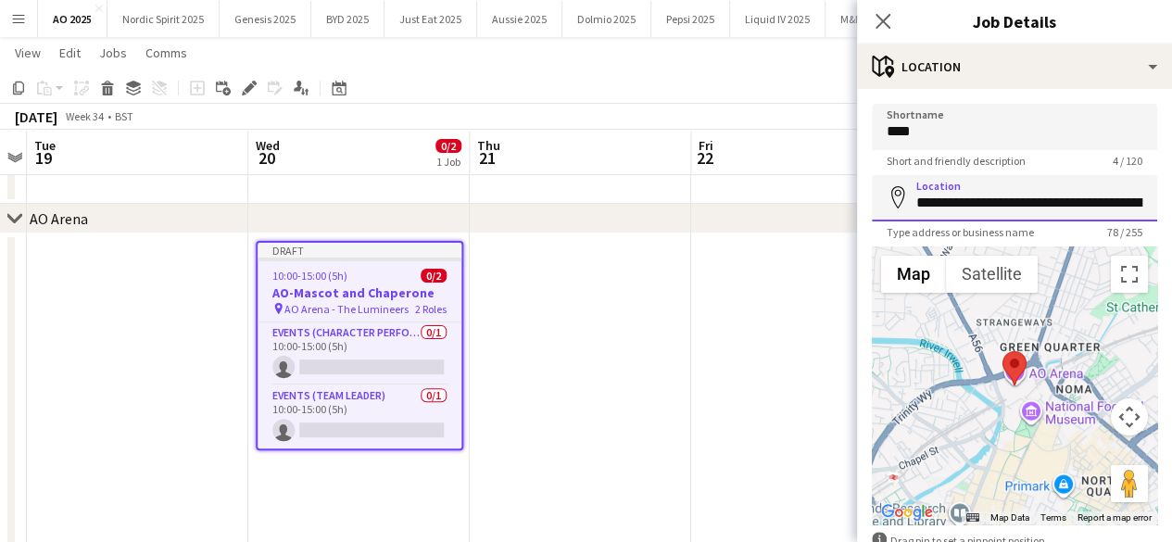
scroll to position [0, 284]
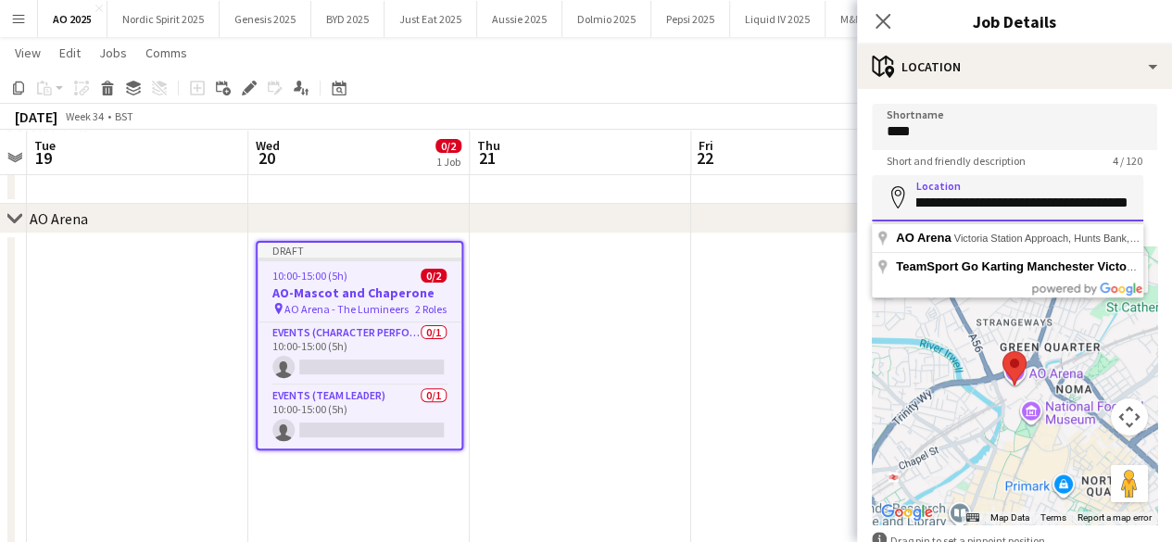
drag, startPoint x: 917, startPoint y: 203, endPoint x: 1185, endPoint y: 186, distance: 268.3
click at [1171, 186] on html "Menu Boards Boards Boards All jobs Status Workforce Workforce My Workforce Recr…" at bounding box center [586, 294] width 1172 height 879
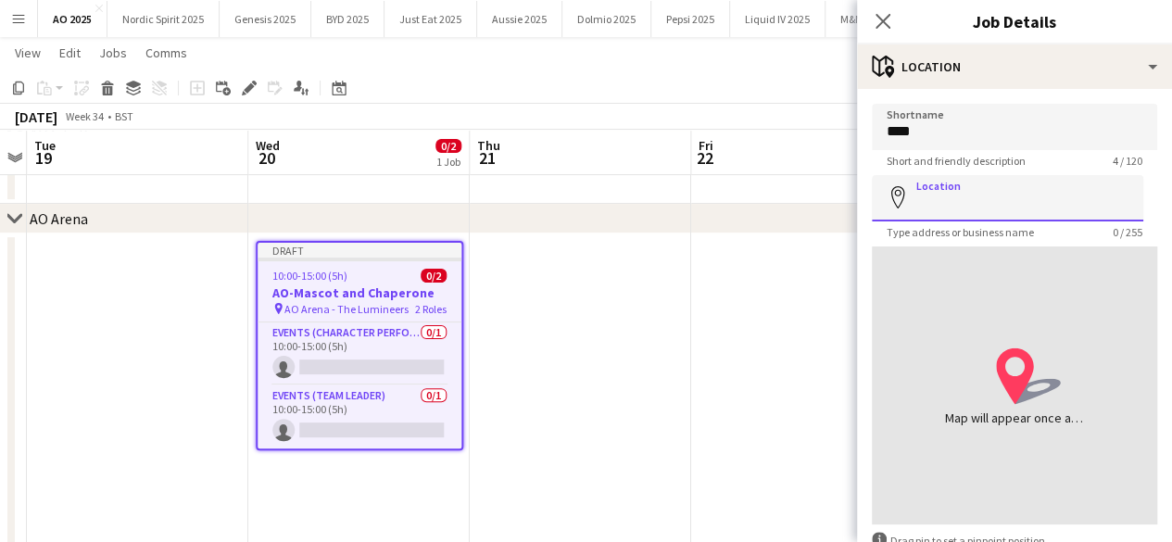
paste input "**********"
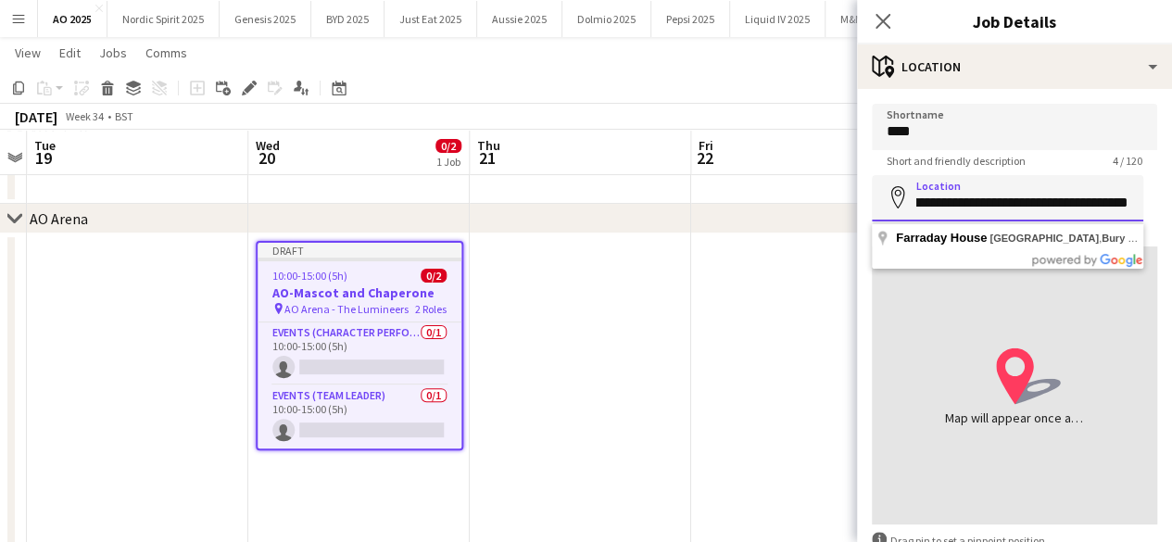
type input "**********"
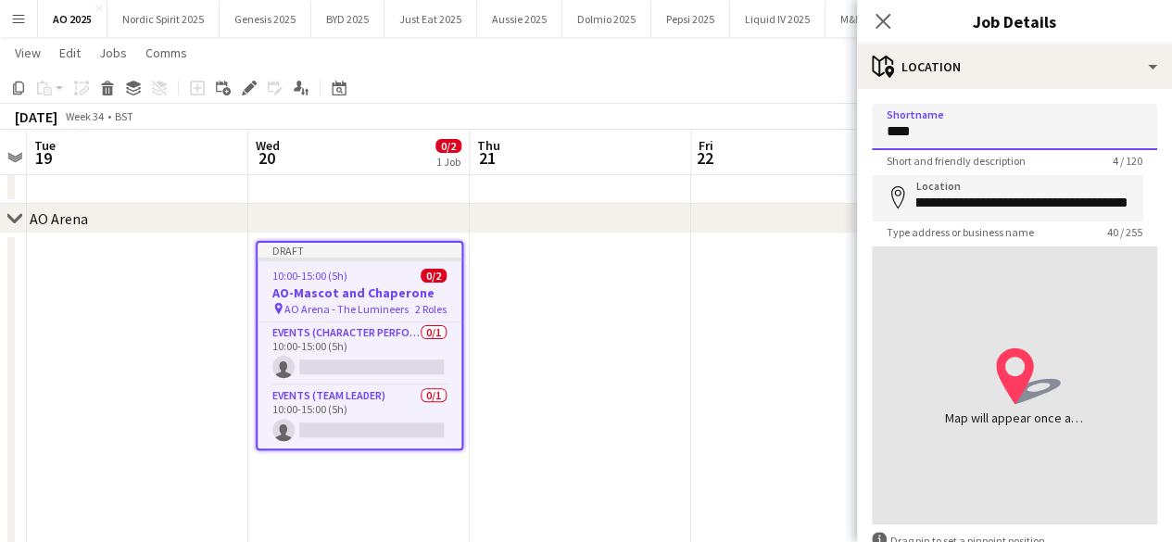
click at [937, 137] on input "***" at bounding box center [1014, 127] width 285 height 46
type input "**********"
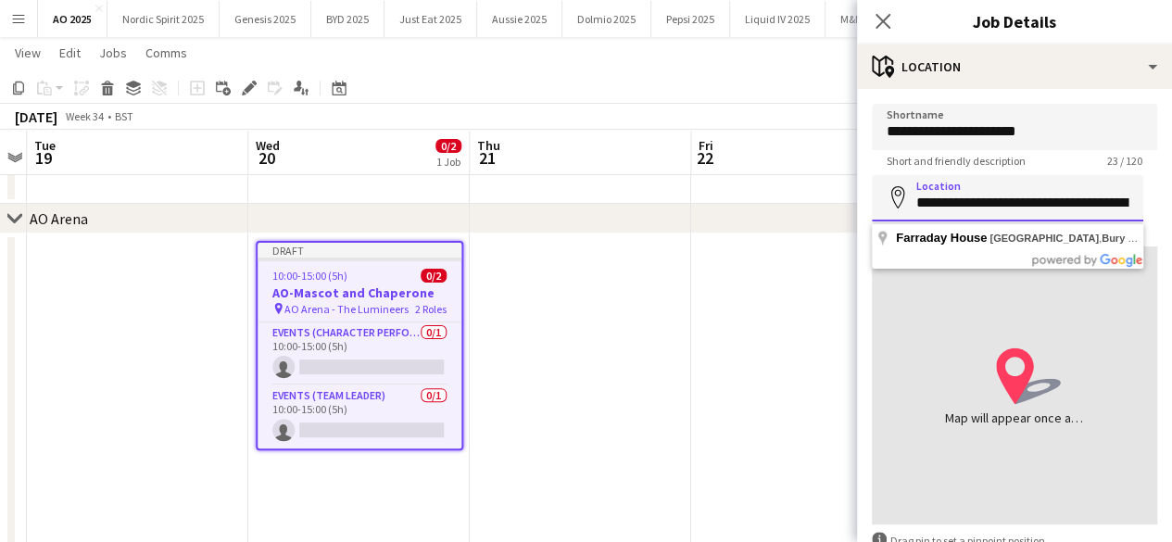
scroll to position [0, 54]
drag, startPoint x: 918, startPoint y: 195, endPoint x: 1185, endPoint y: 228, distance: 268.8
click at [1171, 228] on html "Menu Boards Boards Boards All jobs Status Workforce Workforce My Workforce Recr…" at bounding box center [586, 294] width 1172 height 879
click at [1040, 212] on input "**********" at bounding box center [1007, 198] width 271 height 46
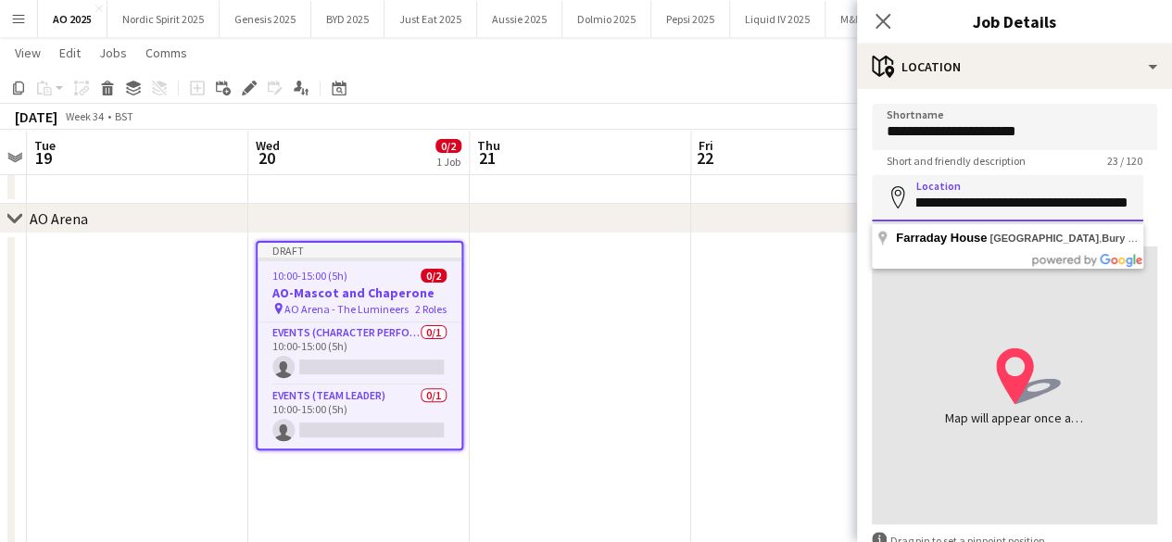
click at [1040, 212] on input "**********" at bounding box center [1007, 198] width 271 height 46
click at [919, 202] on input "**********" at bounding box center [1007, 198] width 271 height 46
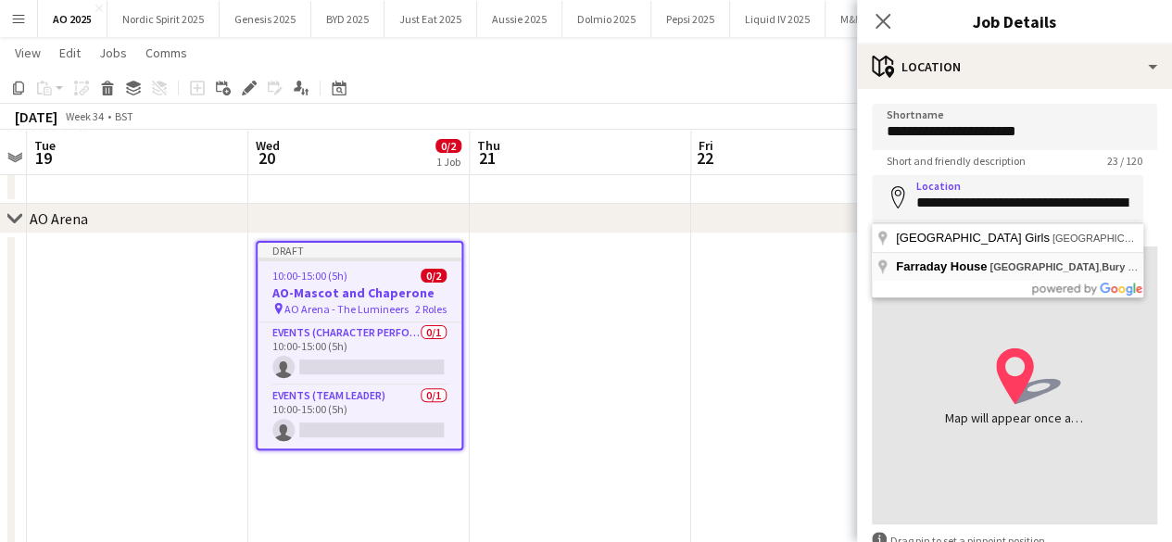
type input "**********"
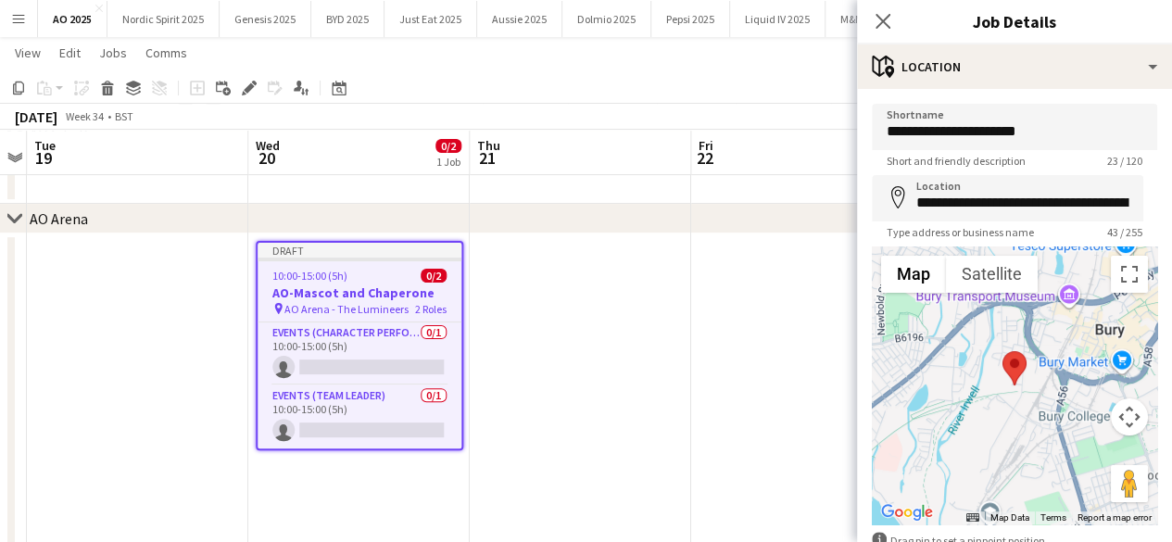
click at [1006, 402] on div at bounding box center [1014, 385] width 285 height 278
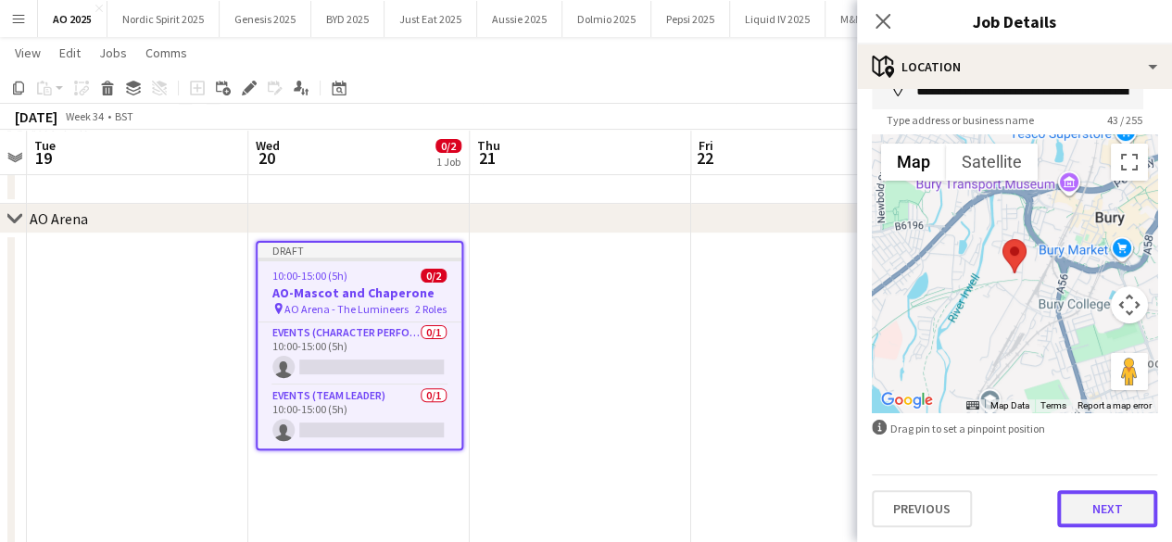
click at [1104, 506] on button "Next" at bounding box center [1107, 508] width 100 height 37
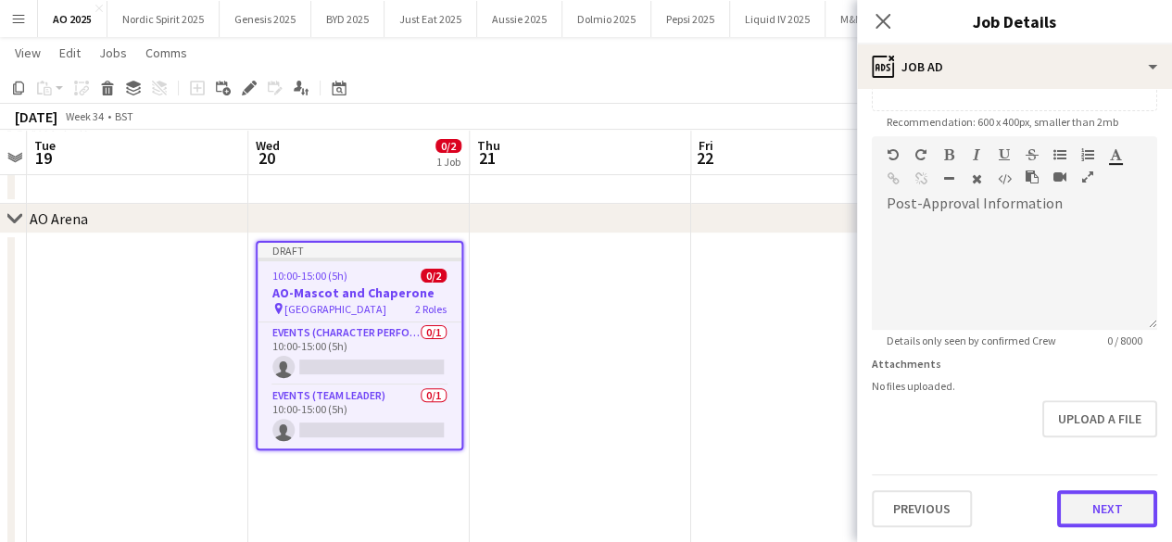
click at [1103, 444] on form "**********" at bounding box center [1014, 128] width 315 height 798
click at [1103, 512] on button "Next" at bounding box center [1107, 509] width 100 height 37
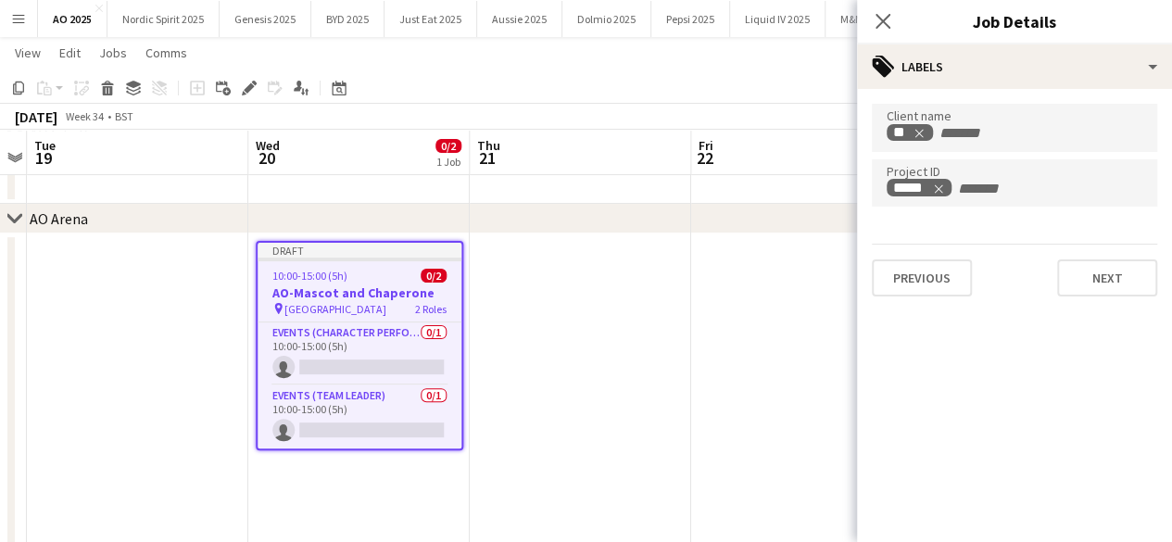
scroll to position [0, 0]
click at [1078, 293] on button "Next" at bounding box center [1107, 277] width 100 height 37
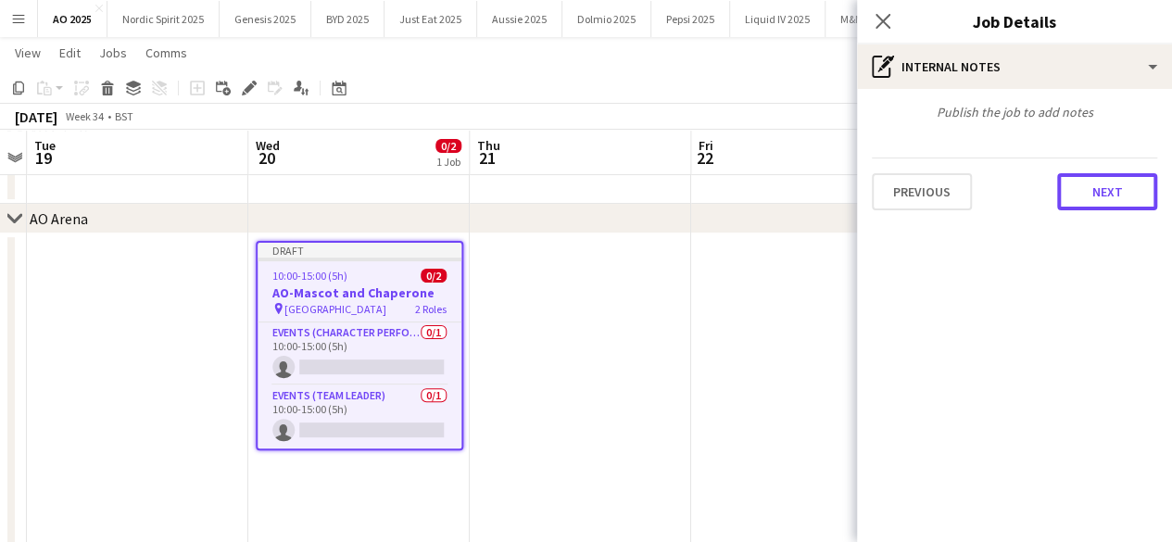
click at [1098, 195] on button "Next" at bounding box center [1107, 191] width 100 height 37
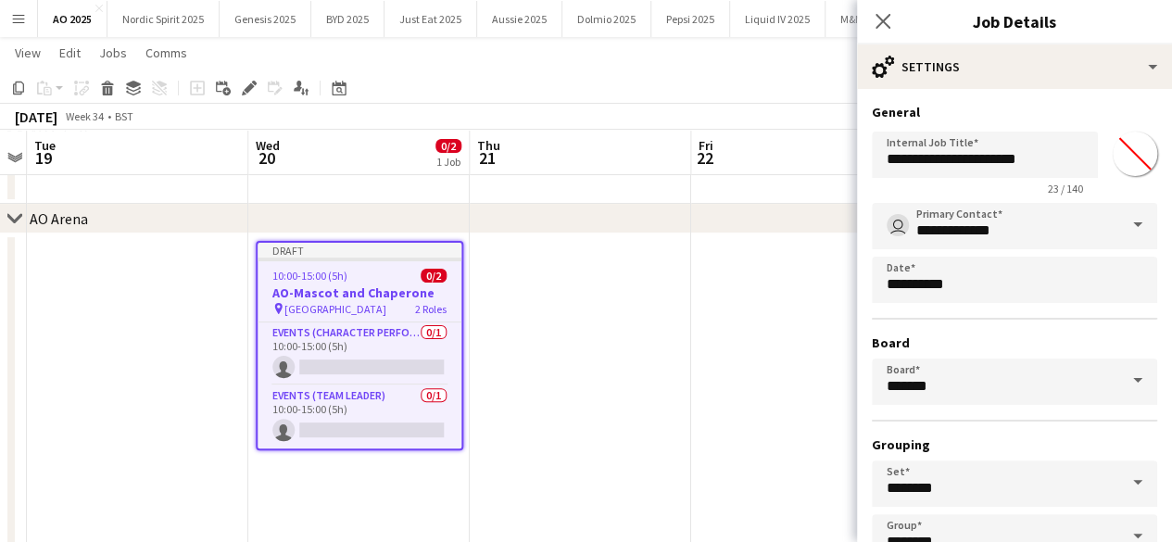
scroll to position [122, 0]
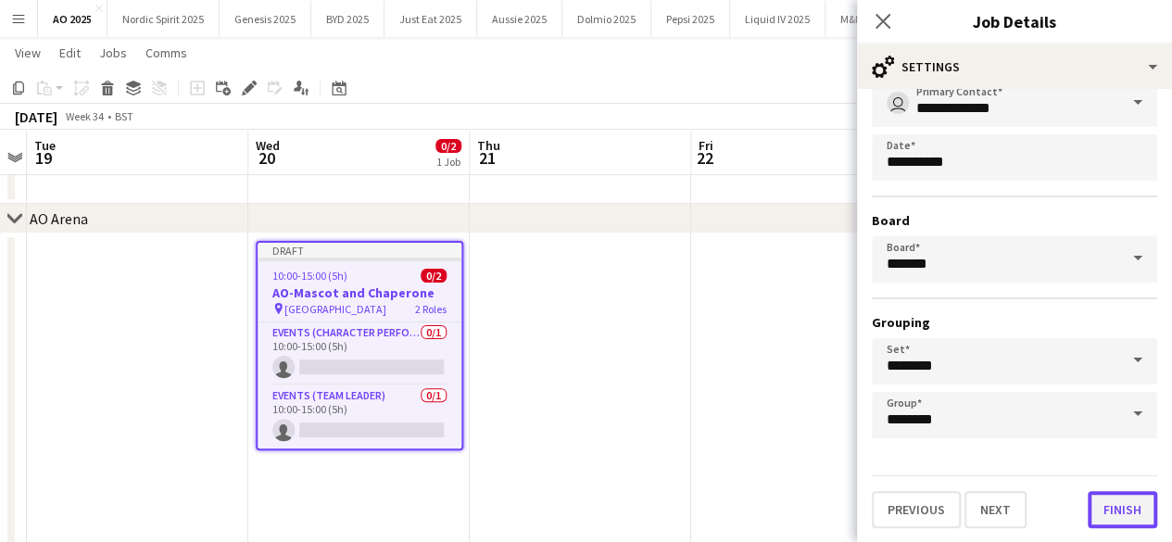
click at [1088, 514] on button "Finish" at bounding box center [1122, 509] width 69 height 37
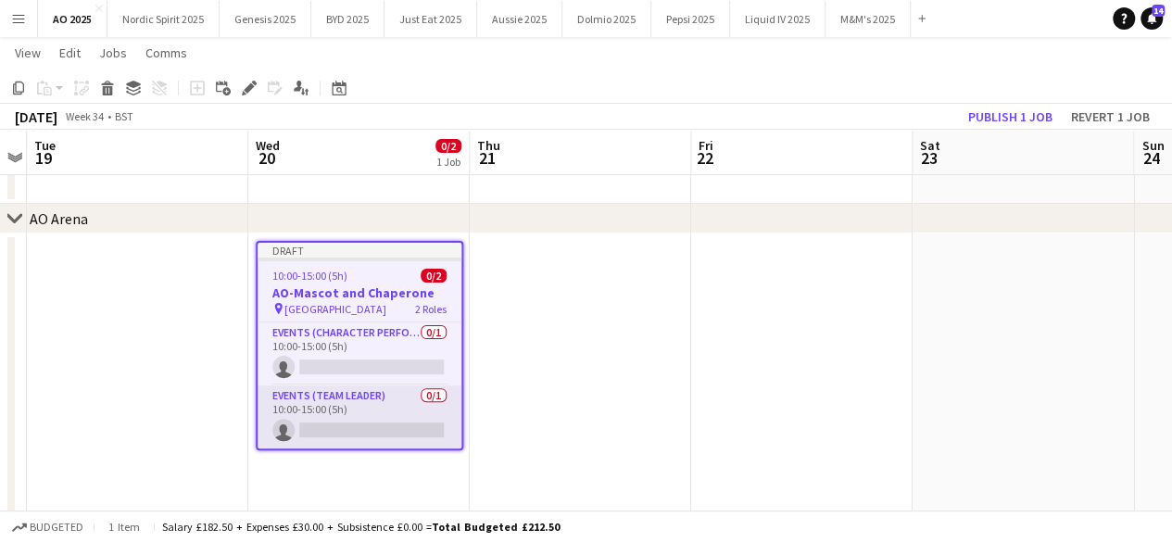
click at [314, 425] on app-card-role "Events (Team Leader) 0/1 10:00-15:00 (5h) single-neutral-actions" at bounding box center [360, 416] width 204 height 63
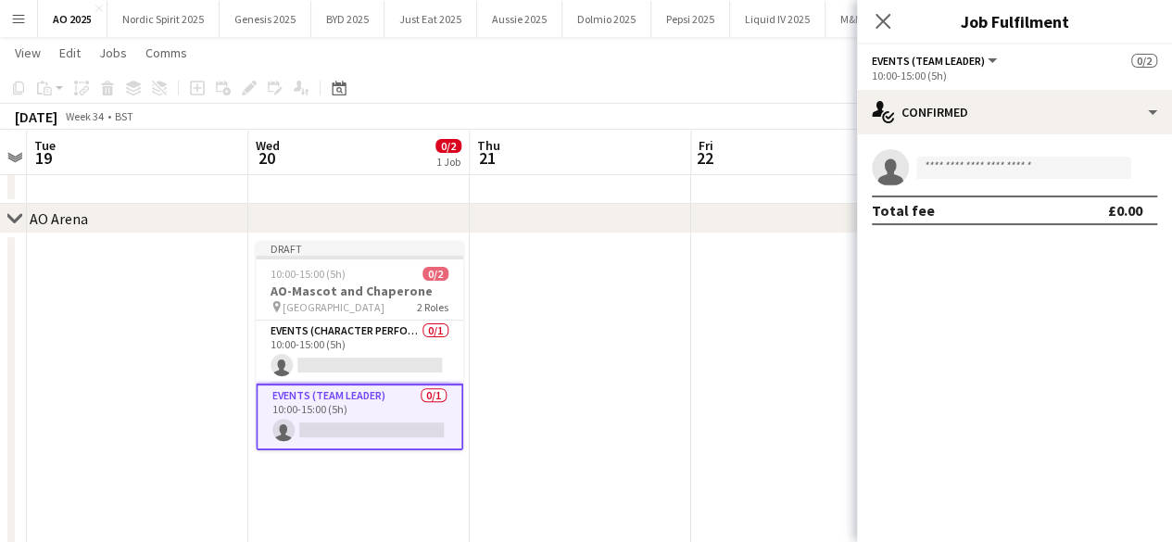
click at [991, 153] on app-invite-slot "single-neutral-actions" at bounding box center [1014, 167] width 315 height 37
click at [988, 169] on input at bounding box center [1023, 168] width 215 height 22
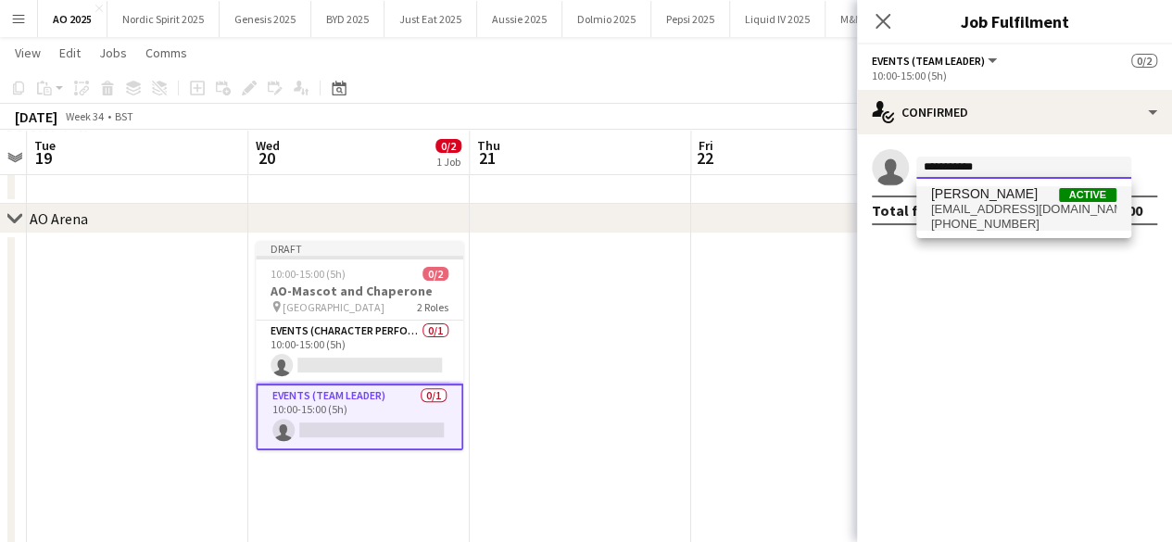
type input "**********"
click at [986, 194] on span "[PERSON_NAME]" at bounding box center [984, 194] width 107 height 16
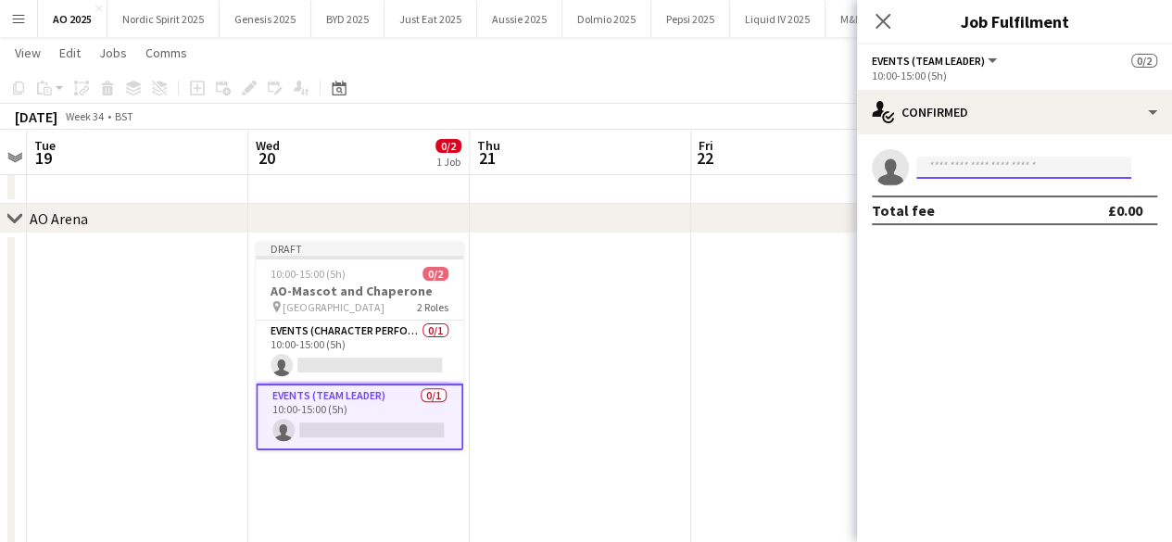
scroll to position [0, 0]
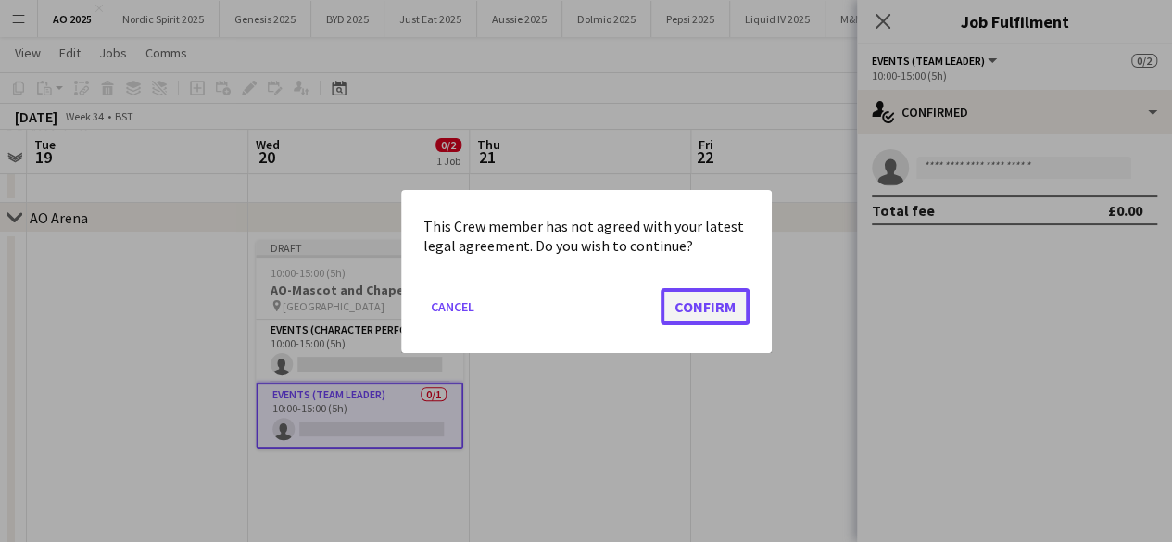
click at [706, 312] on button "Confirm" at bounding box center [705, 305] width 89 height 37
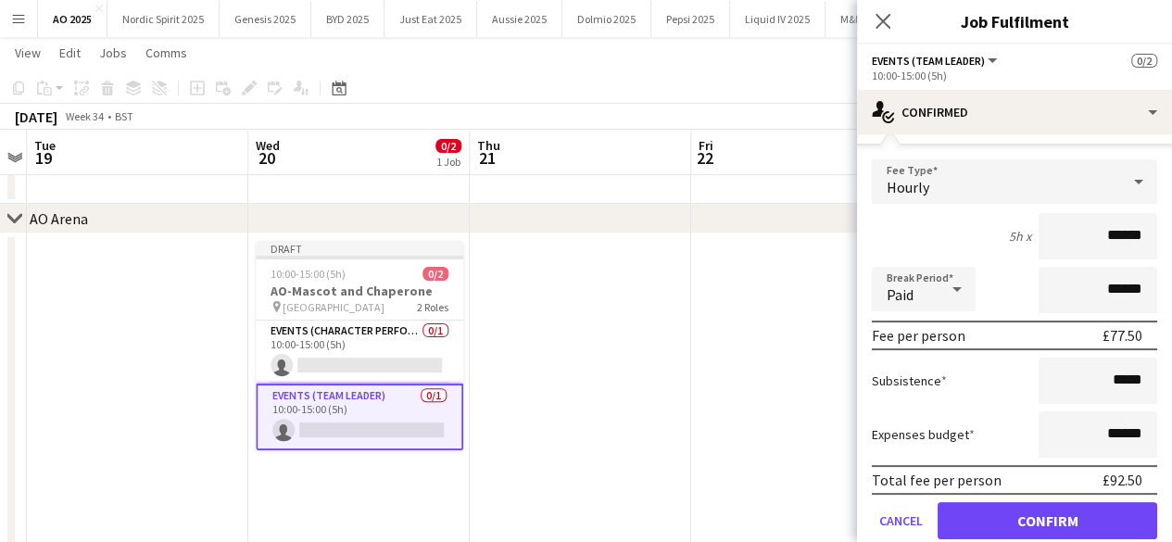
scroll to position [118, 0]
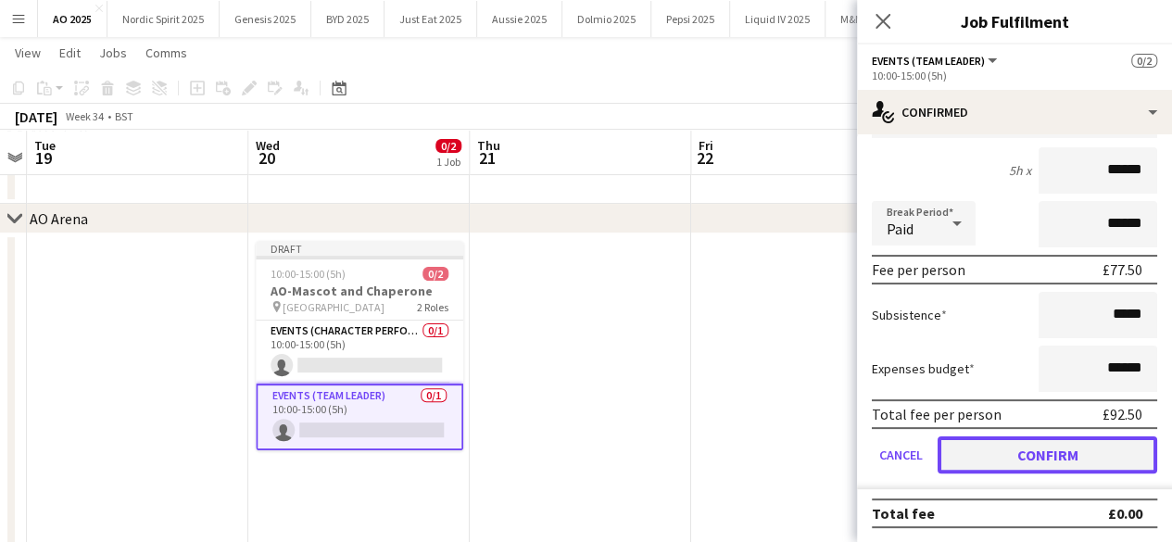
click at [1087, 458] on button "Confirm" at bounding box center [1048, 454] width 220 height 37
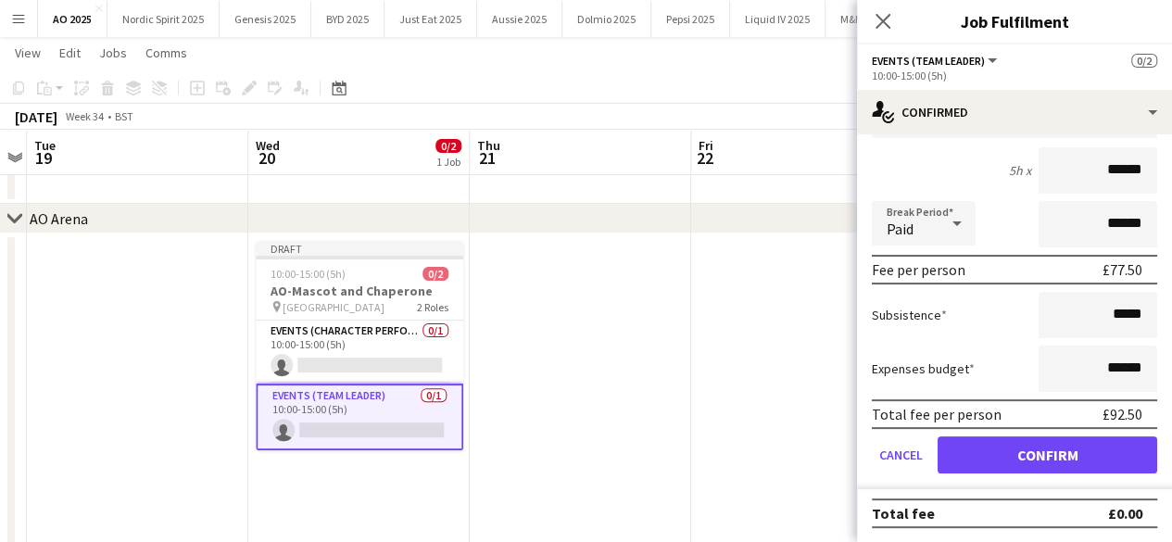
scroll to position [0, 0]
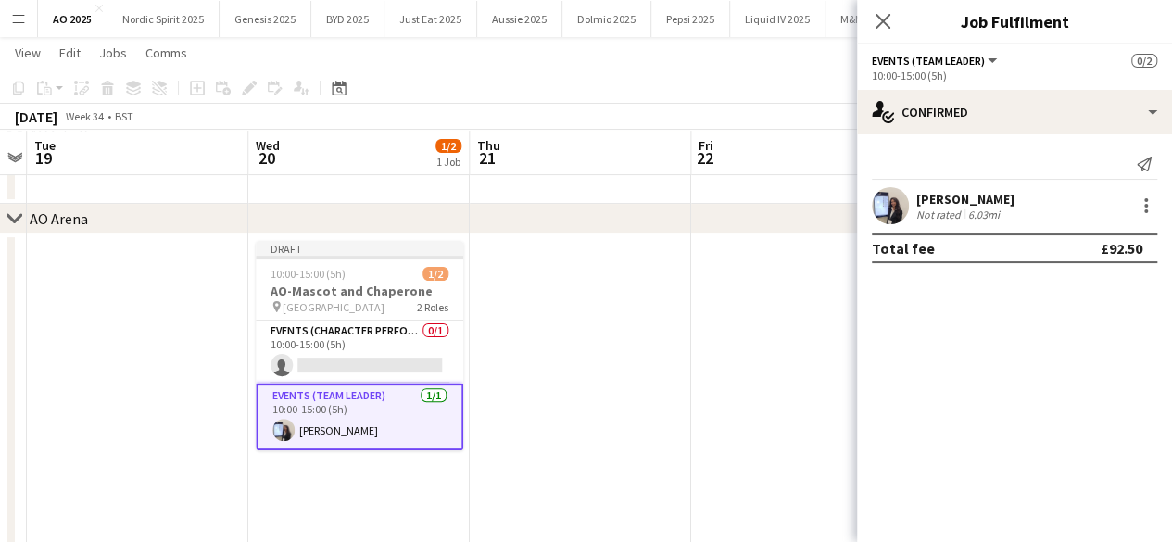
click at [806, 344] on app-date-cell at bounding box center [801, 468] width 221 height 470
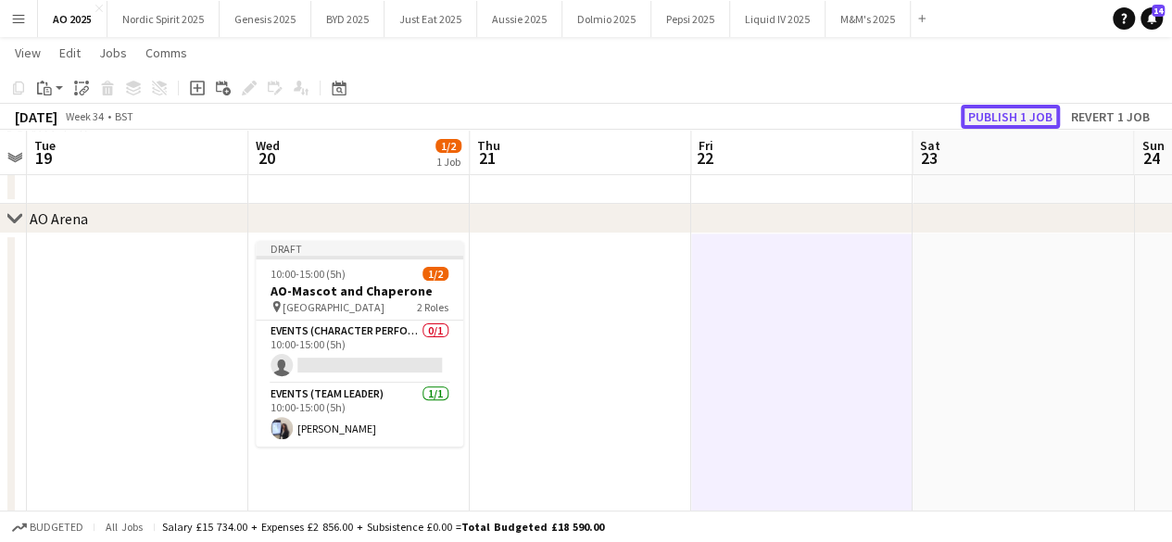
click at [988, 109] on button "Publish 1 job" at bounding box center [1010, 117] width 99 height 24
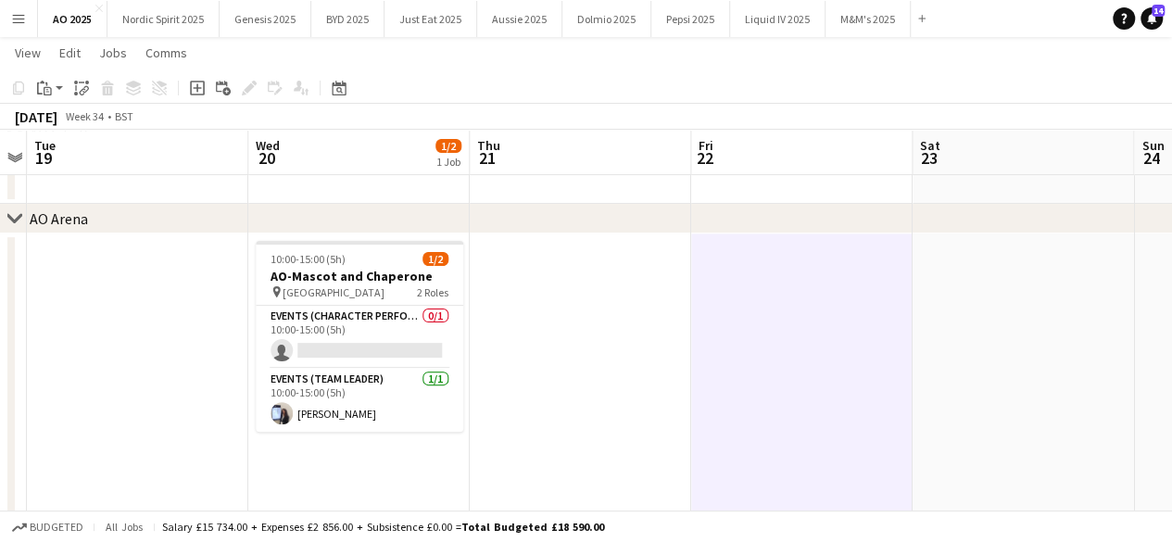
click at [1060, 284] on app-date-cell at bounding box center [1023, 468] width 221 height 470
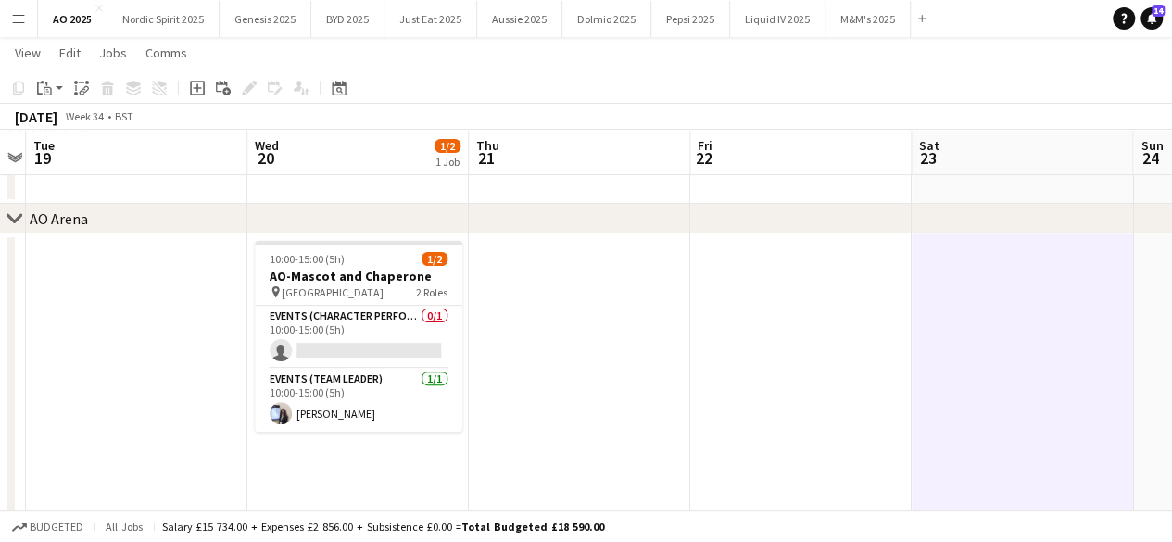
click at [25, 17] on app-icon "Menu" at bounding box center [18, 18] width 15 height 15
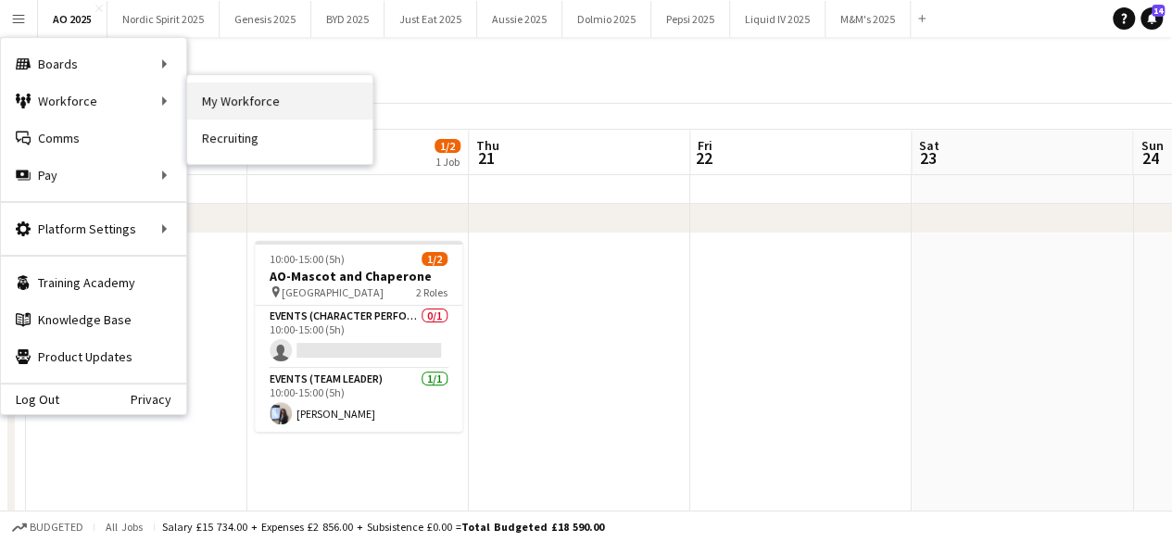
click at [213, 94] on link "My Workforce" at bounding box center [279, 100] width 185 height 37
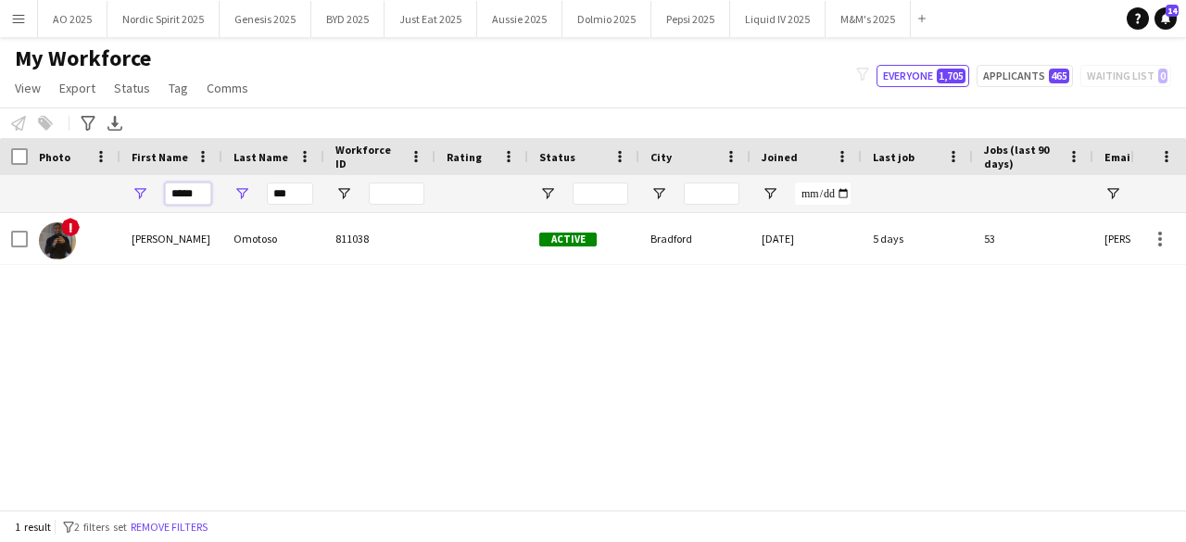
click at [195, 197] on input "*****" at bounding box center [188, 194] width 46 height 22
click at [1171, 341] on div "! [PERSON_NAME] 811038 Active Bradford [DATE] 5 days 53 [PERSON_NAME][EMAIL_ADD…" at bounding box center [593, 354] width 1186 height 283
click at [1031, 348] on div "! [PERSON_NAME] 811038 Active Bradford [DATE] 5 days 53 [PERSON_NAME][EMAIL_ADD…" at bounding box center [565, 354] width 1130 height 283
click at [191, 194] on input "*****" at bounding box center [188, 194] width 46 height 22
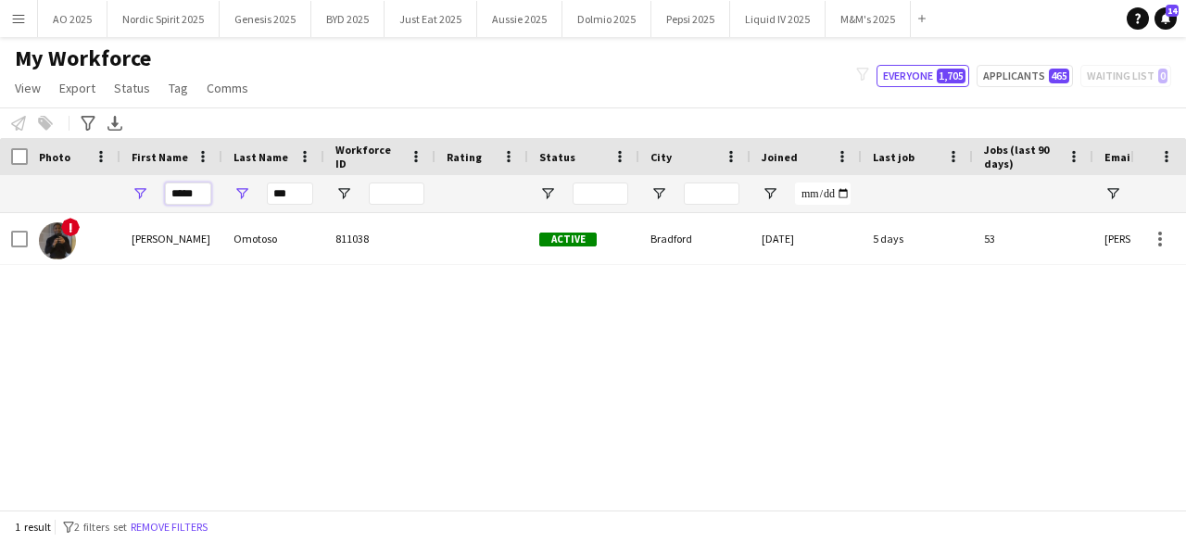
click at [191, 194] on input "*****" at bounding box center [188, 194] width 46 height 22
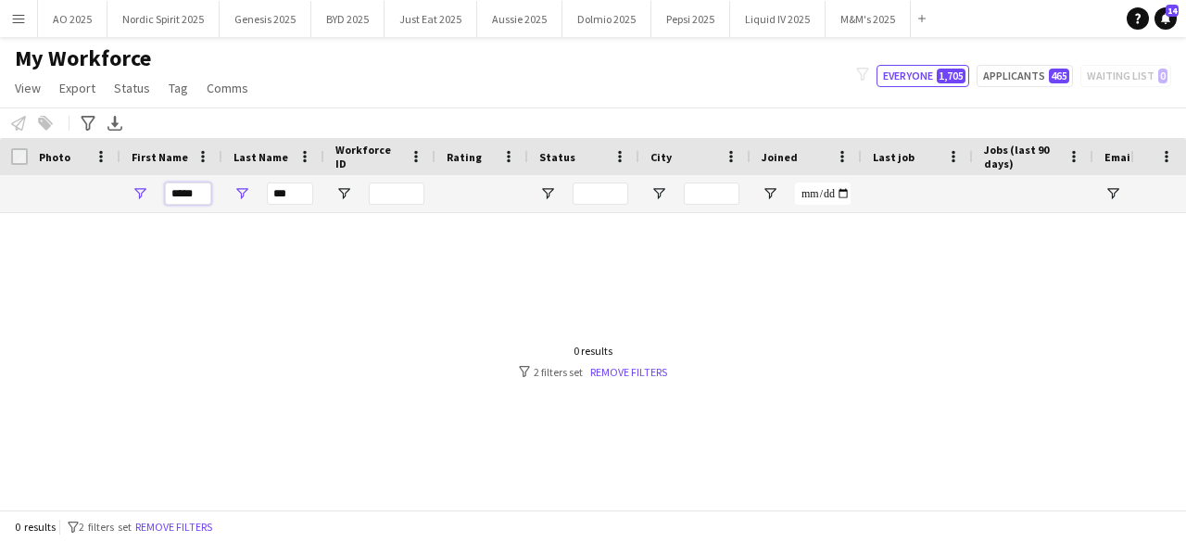
type input "*****"
click at [287, 185] on input "***" at bounding box center [290, 194] width 46 height 22
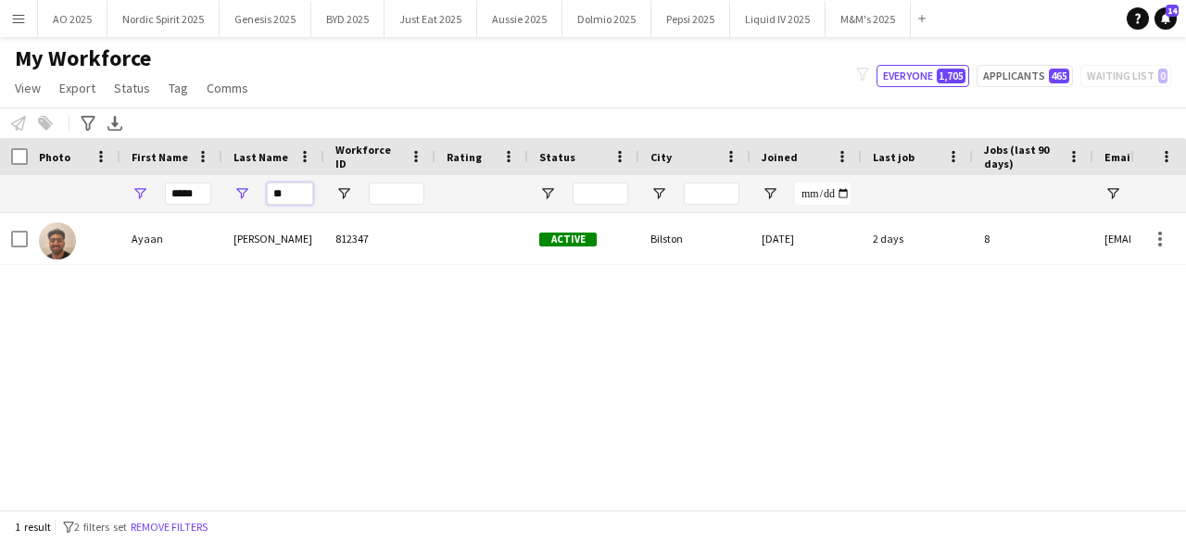
type input "**"
click at [204, 195] on input "*****" at bounding box center [188, 194] width 46 height 22
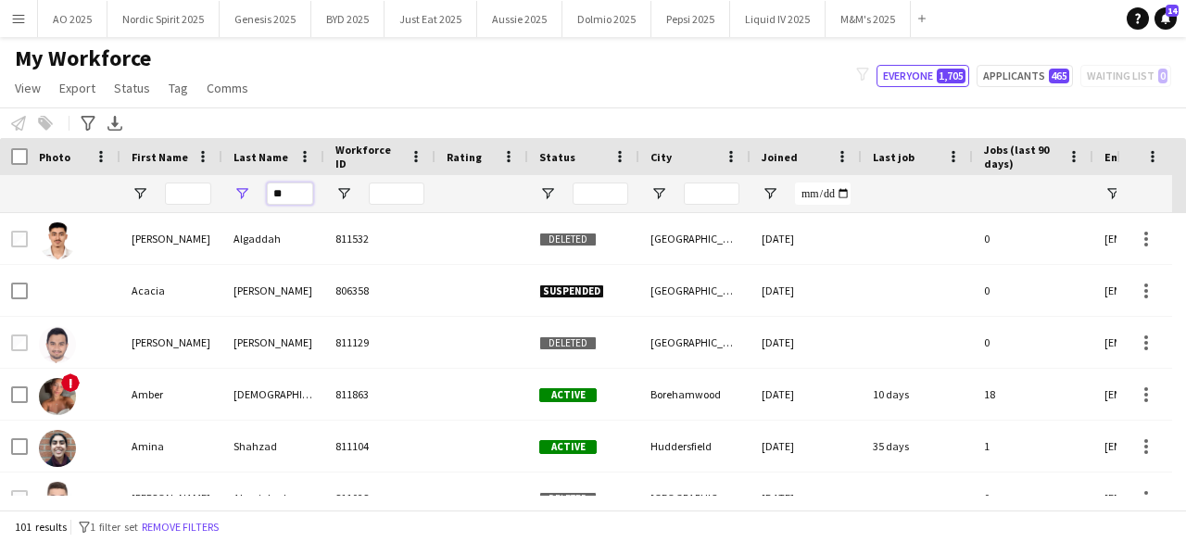
click at [293, 188] on input "**" at bounding box center [290, 194] width 46 height 22
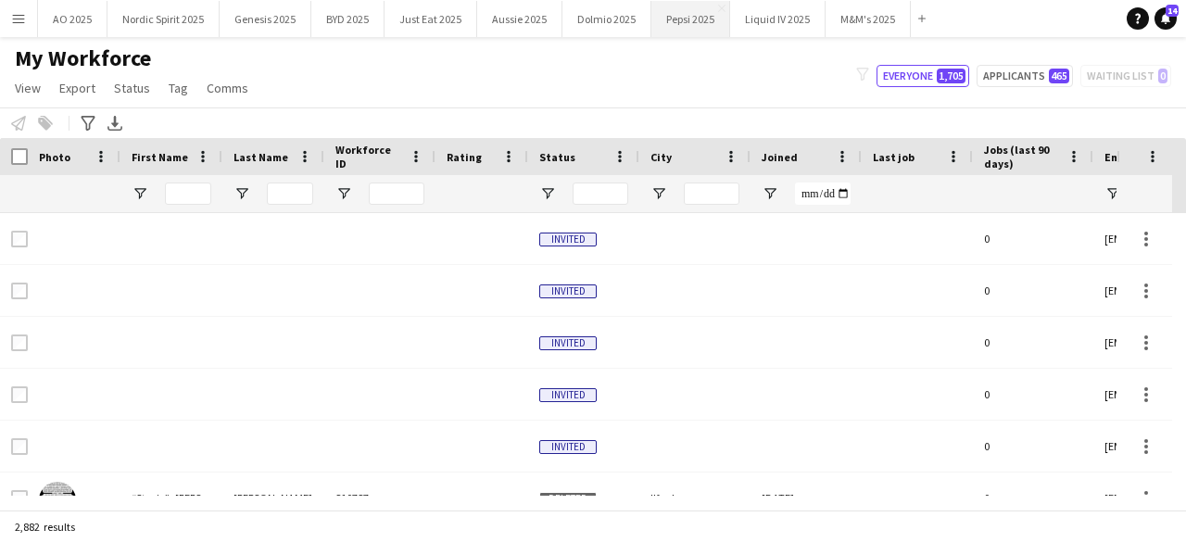
click at [675, 22] on button "Pepsi 2025 Close" at bounding box center [690, 19] width 79 height 36
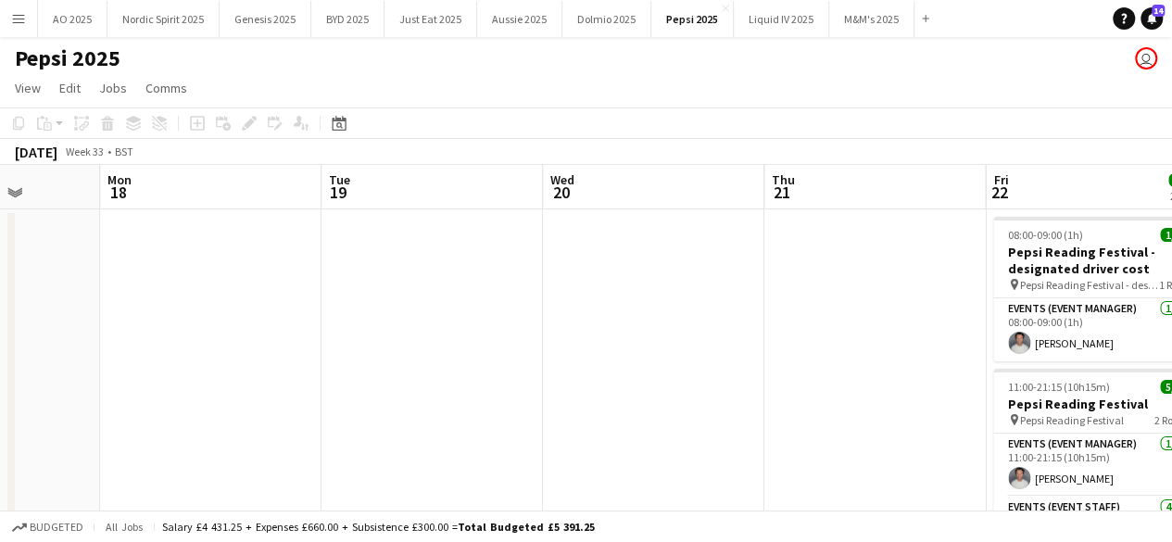
drag, startPoint x: 454, startPoint y: 372, endPoint x: 6, endPoint y: 368, distance: 448.4
click at [0, 368] on app-calendar-viewport "Thu 14 Fri 15 Sat 16 Sun 17 Mon 18 Tue 19 Wed 20 Thu 21 Fri 22 6/6 2 Jobs Sat 2…" at bounding box center [586, 423] width 1172 height 517
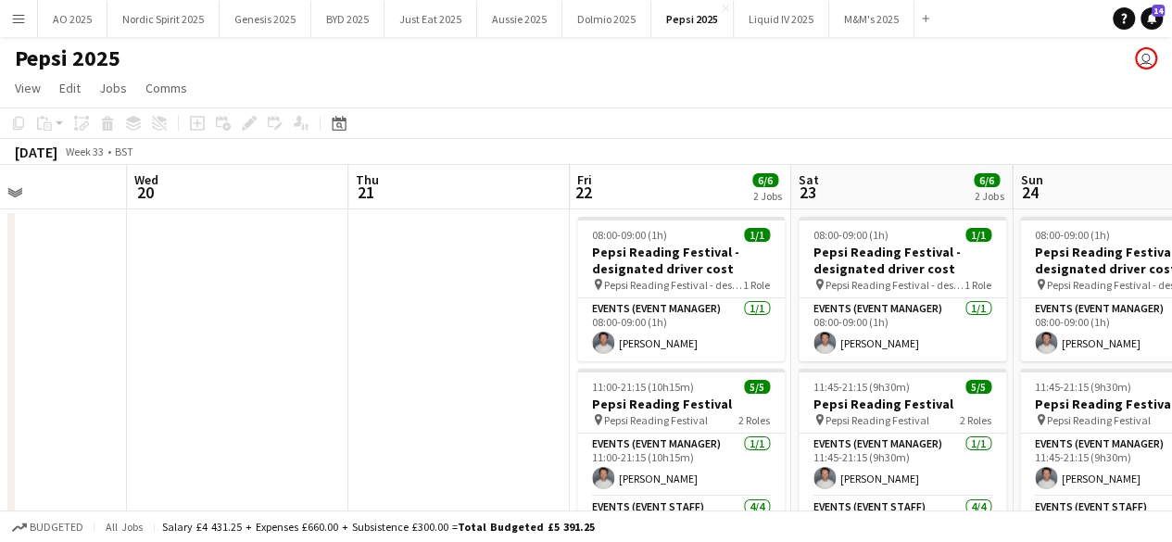
drag, startPoint x: 682, startPoint y: 301, endPoint x: 263, endPoint y: 314, distance: 419.0
click at [264, 314] on app-calendar-viewport "Sat 16 Sun 17 Mon 18 Tue 19 Wed 20 Thu 21 Fri 22 6/6 2 Jobs Sat 23 6/6 2 Jobs S…" at bounding box center [586, 423] width 1172 height 517
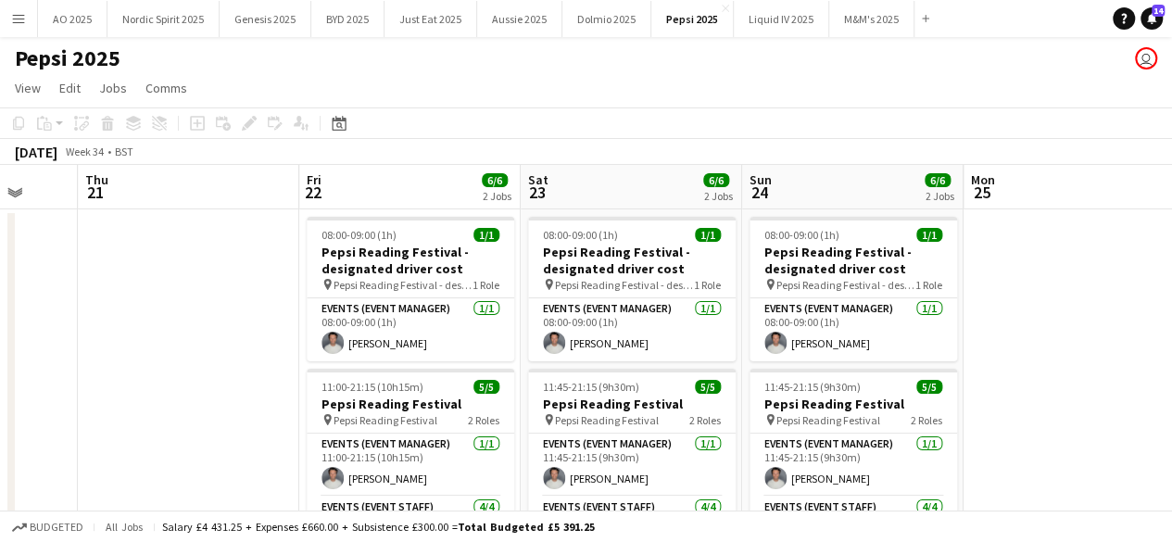
scroll to position [0, 596]
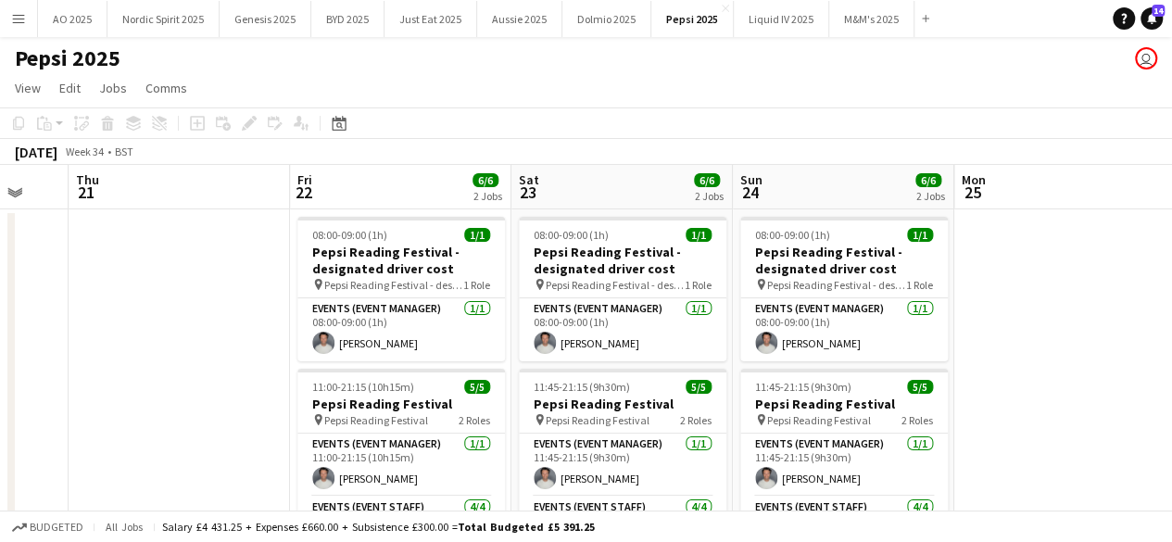
drag, startPoint x: 493, startPoint y: 342, endPoint x: 217, endPoint y: 344, distance: 276.1
click at [215, 344] on app-calendar-viewport "Mon 18 Tue 19 Wed 20 Thu 21 Fri 22 6/6 2 Jobs Sat 23 6/6 2 Jobs Sun 24 6/6 2 Jo…" at bounding box center [586, 423] width 1172 height 517
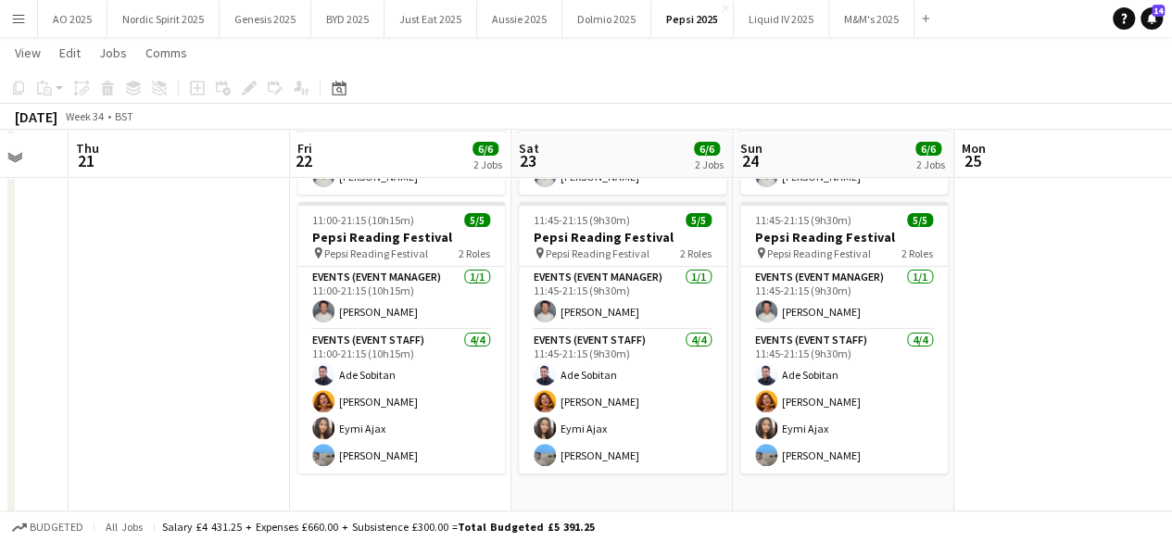
scroll to position [169, 0]
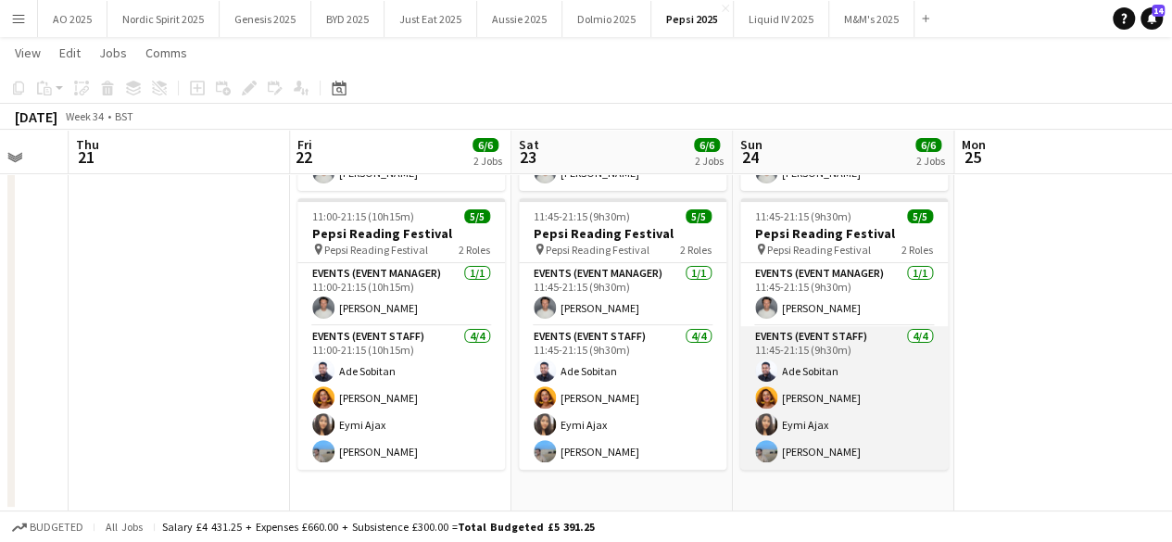
click at [762, 448] on app-user-avatar at bounding box center [766, 451] width 22 height 22
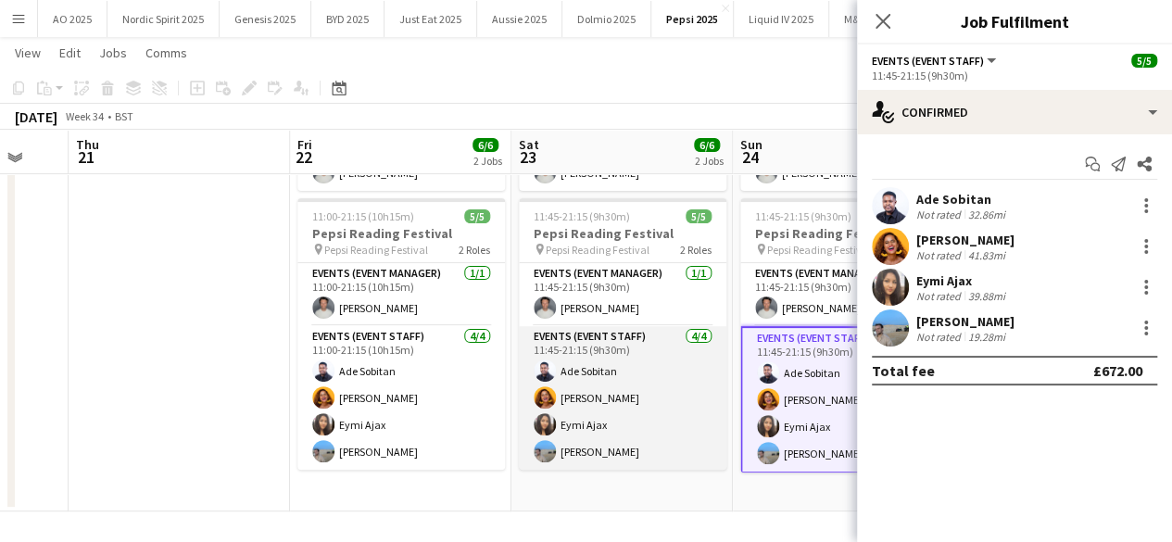
click at [685, 444] on app-card-role "Events (Event Staff) [DATE] 11:45-21:15 (9h30m) [PERSON_NAME] [PERSON_NAME] Eym…" at bounding box center [623, 398] width 208 height 144
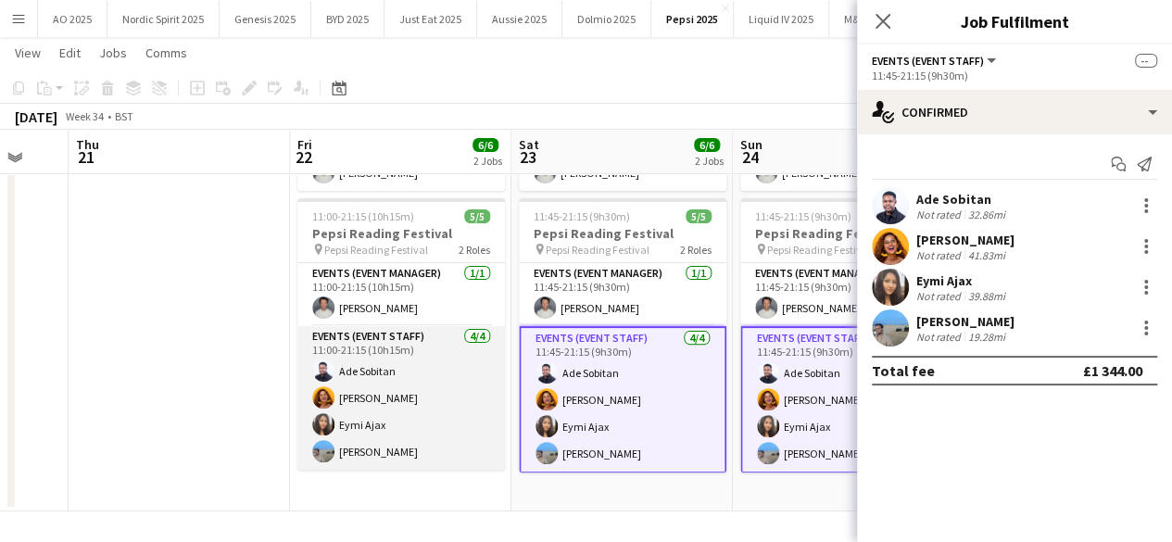
click at [442, 418] on app-card-role "Events (Event Staff) [DATE] 11:00-21:15 (10h15m) [PERSON_NAME] [PERSON_NAME] Ey…" at bounding box center [401, 398] width 208 height 144
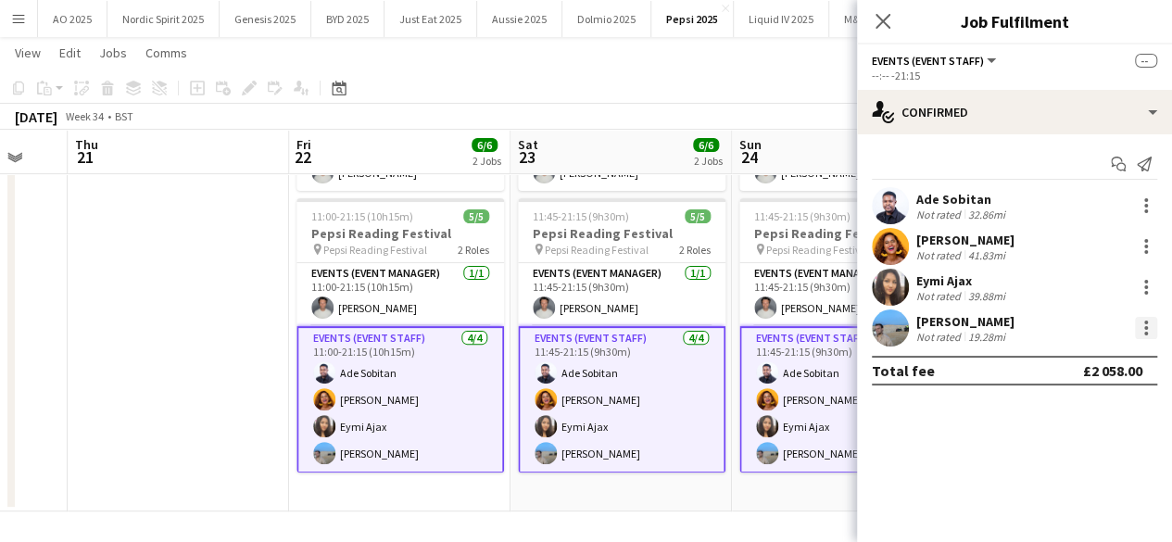
click at [1144, 337] on div at bounding box center [1146, 328] width 22 height 22
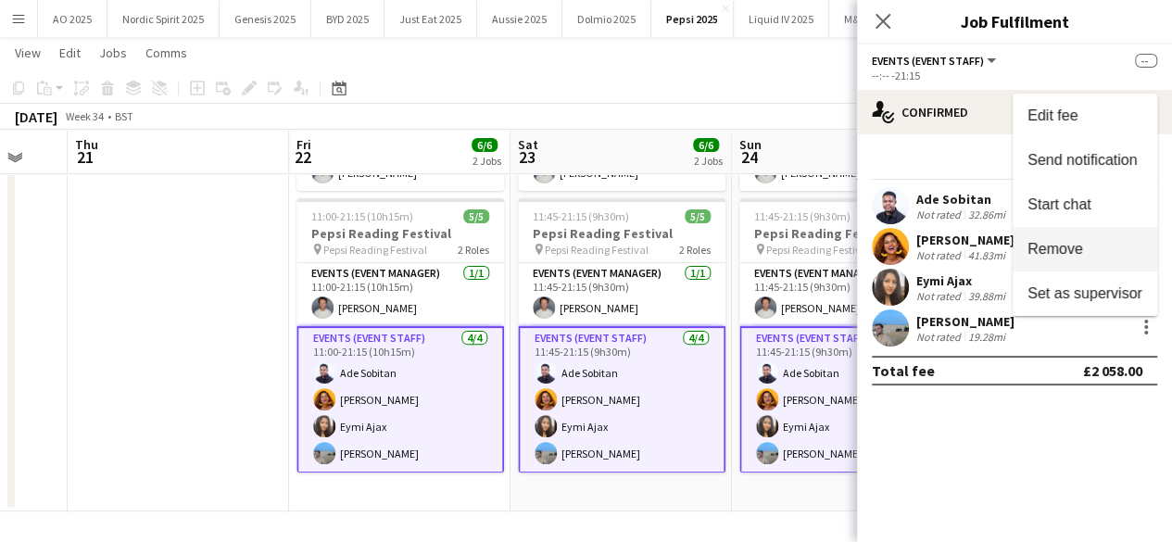
click at [1079, 246] on span "Remove" at bounding box center [1056, 249] width 56 height 16
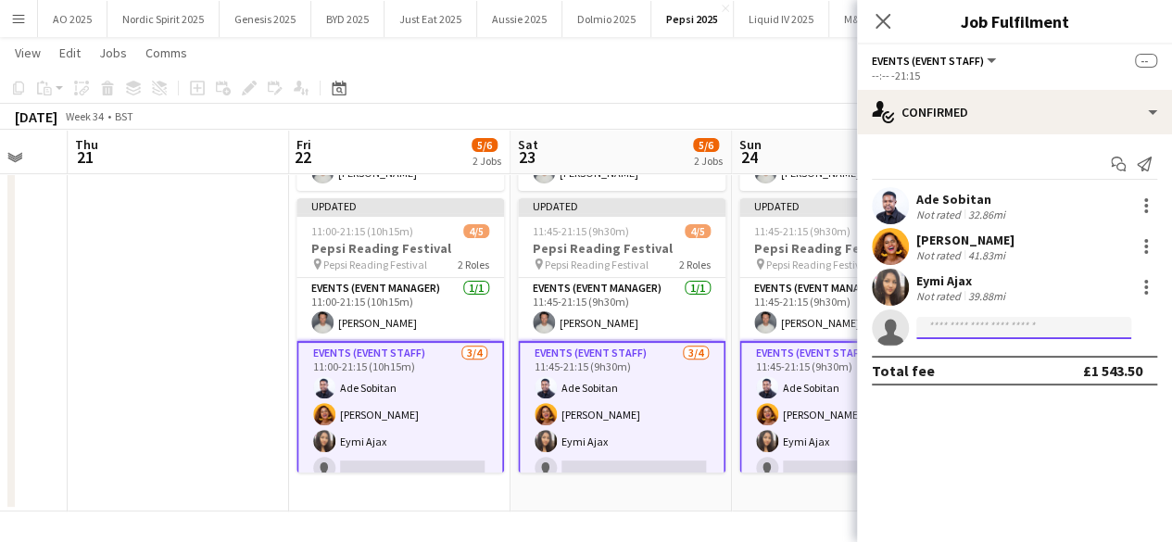
click at [986, 333] on input at bounding box center [1023, 328] width 215 height 22
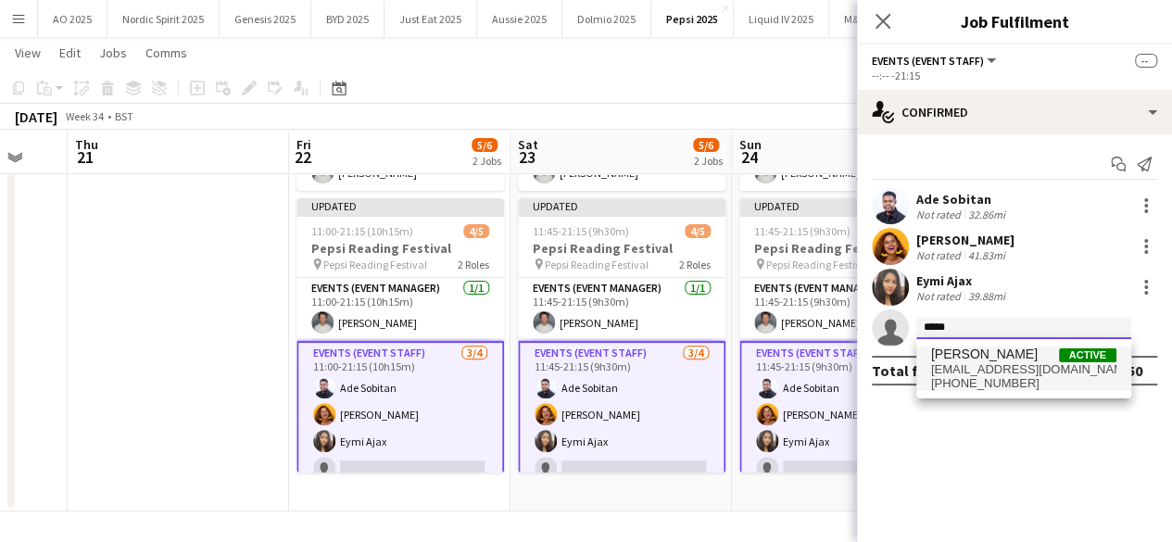
type input "*****"
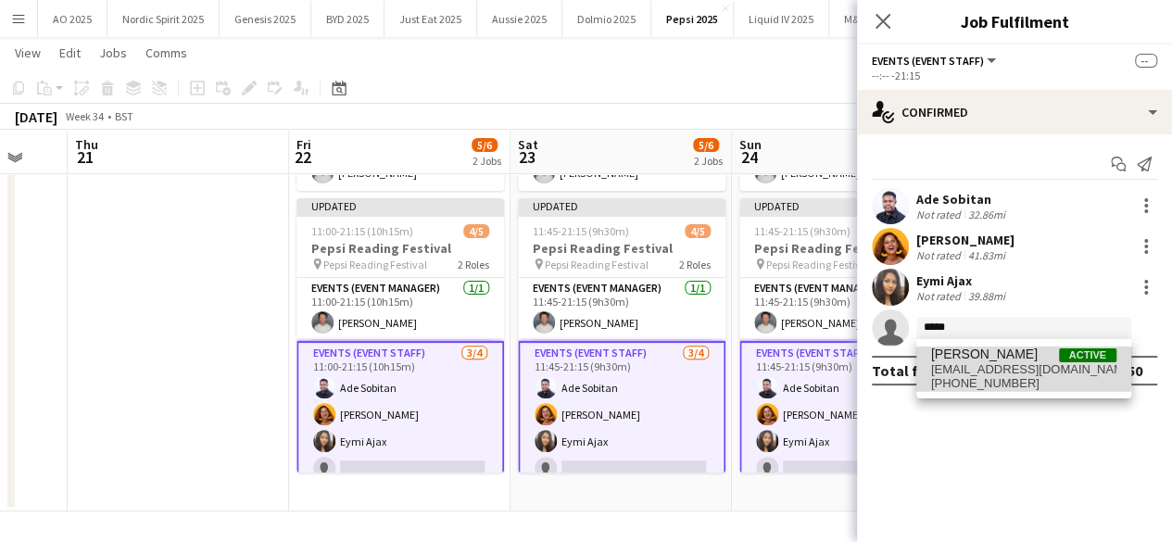
click at [988, 356] on span "[PERSON_NAME]" at bounding box center [984, 355] width 107 height 16
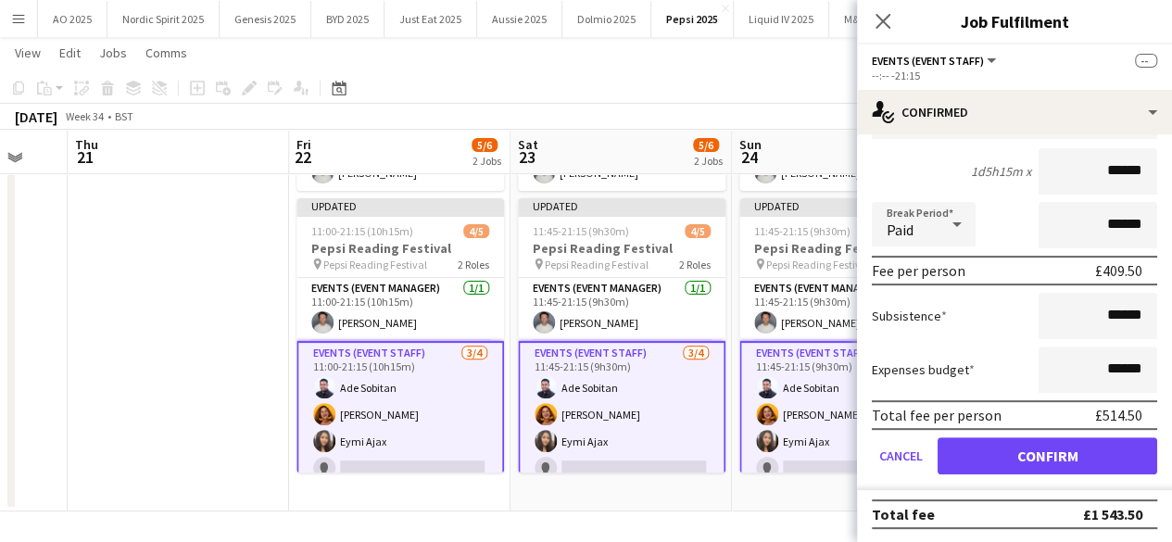
scroll to position [278, 0]
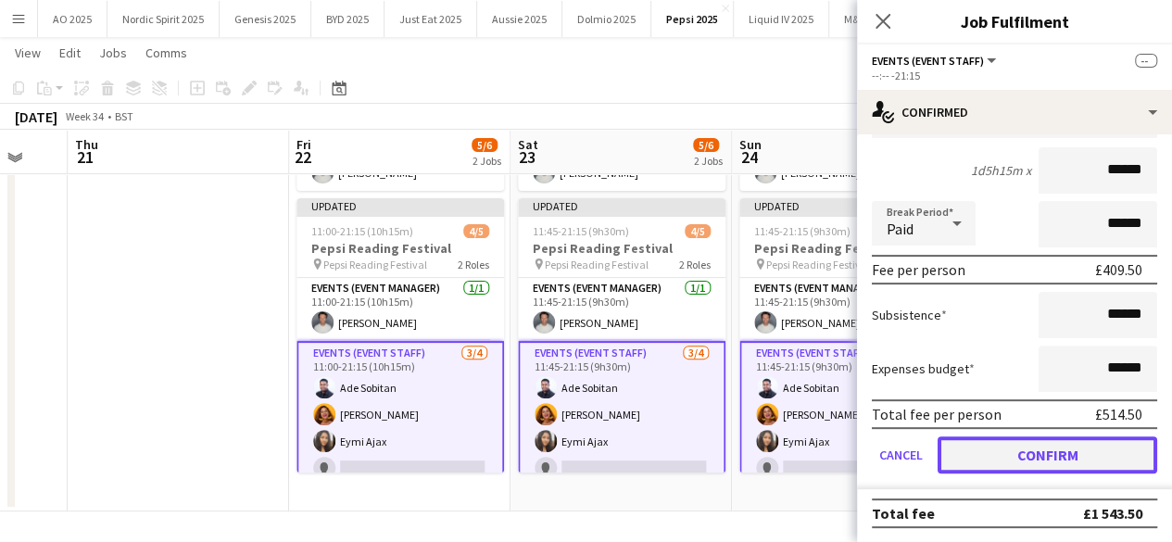
click at [1108, 460] on button "Confirm" at bounding box center [1048, 454] width 220 height 37
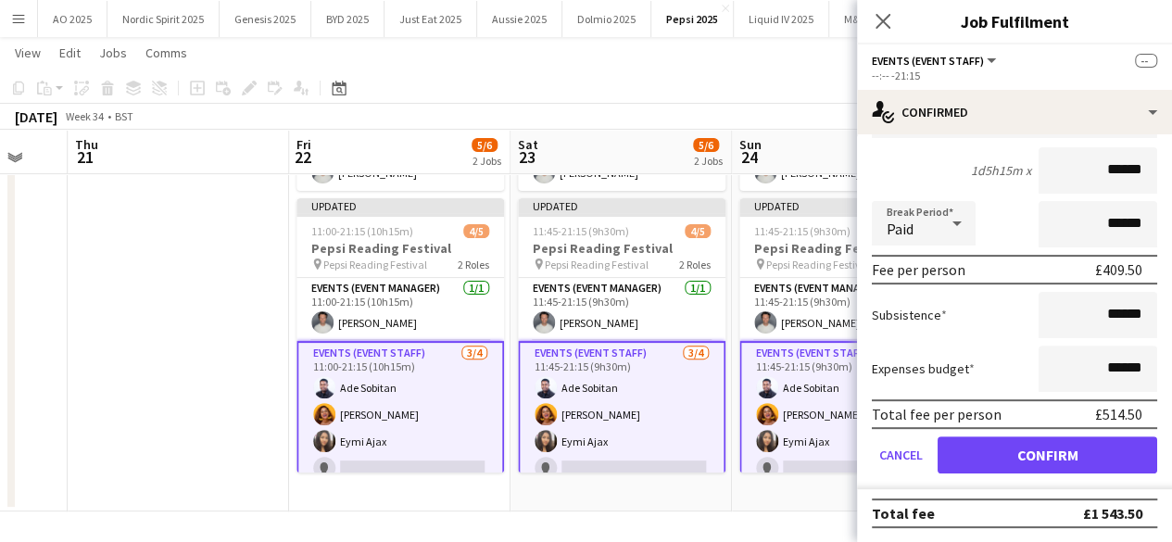
scroll to position [0, 0]
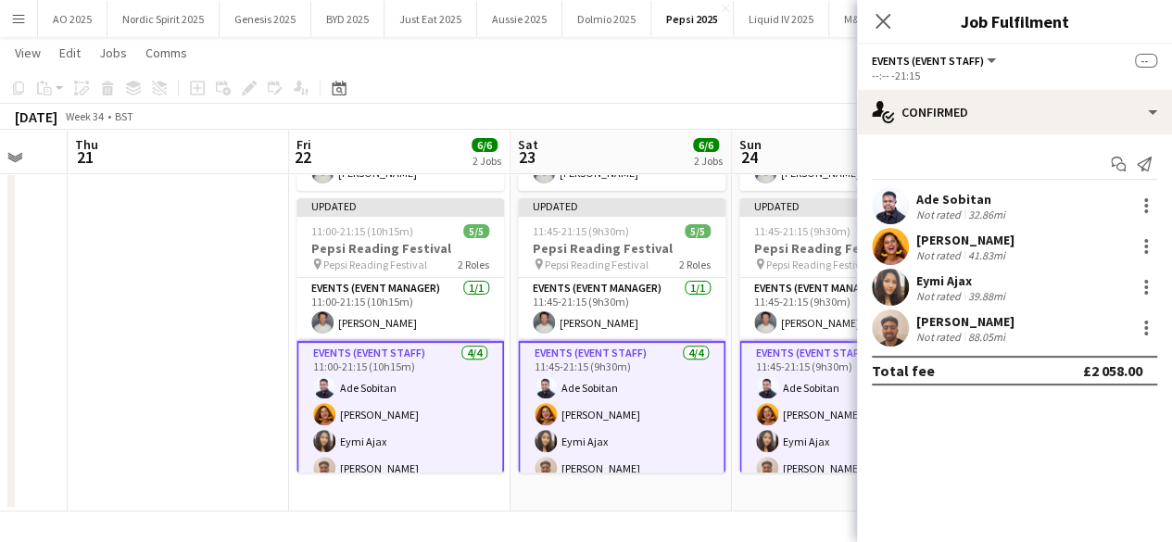
click at [800, 503] on app-date-cell "08:00-09:00 (1h) 1/1 Pepsi Reading Festival - designated driver cost pin Pepsi …" at bounding box center [842, 275] width 221 height 473
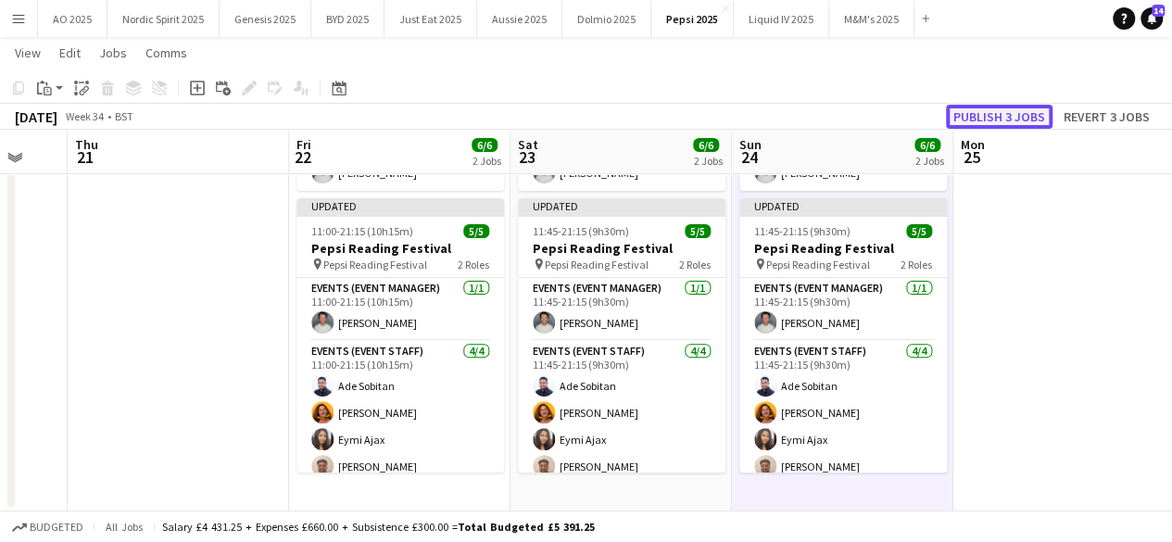
click at [996, 125] on button "Publish 3 jobs" at bounding box center [999, 117] width 107 height 24
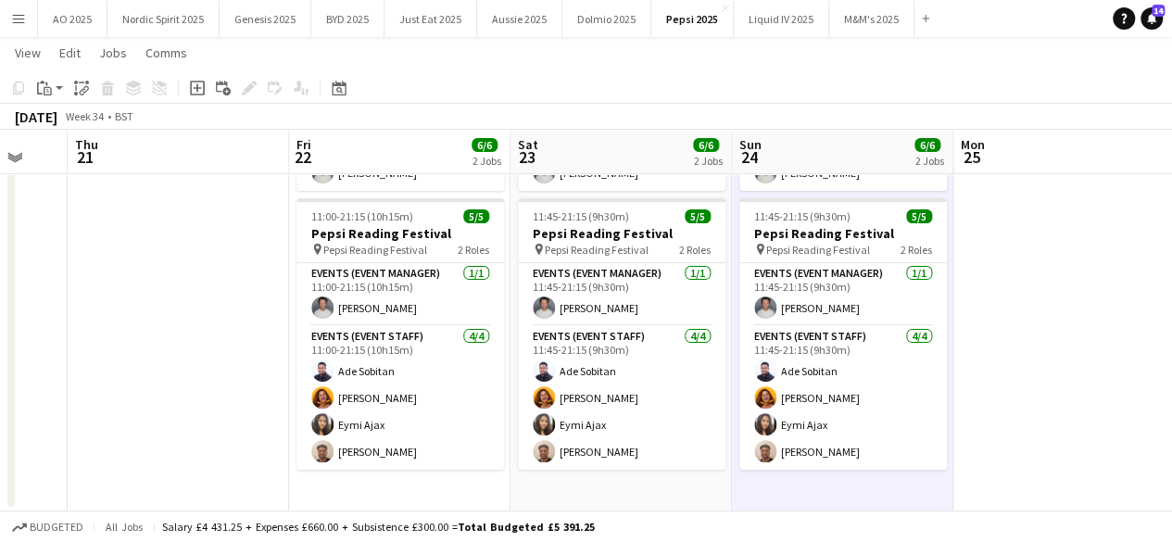
click at [20, 19] on app-icon "Menu" at bounding box center [18, 18] width 15 height 15
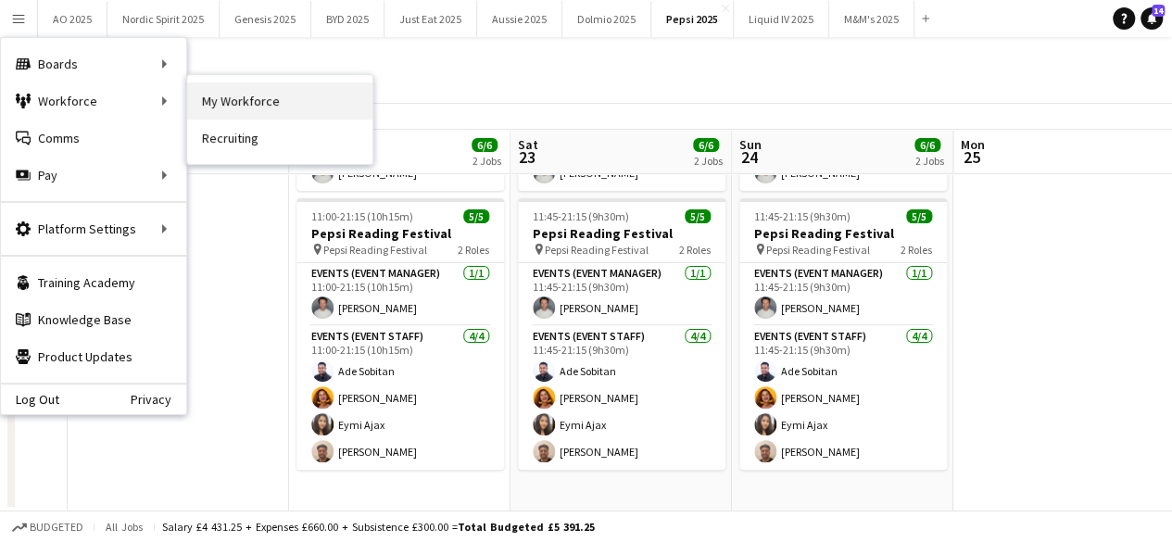
click at [216, 99] on link "My Workforce" at bounding box center [279, 100] width 185 height 37
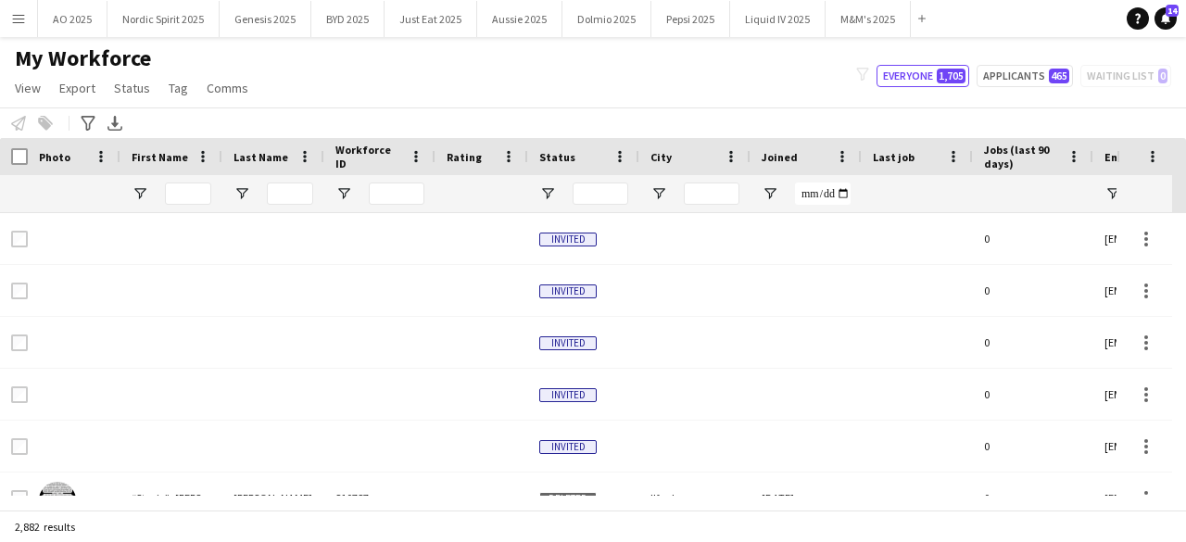
click at [185, 181] on div at bounding box center [188, 193] width 46 height 37
click at [186, 188] on input "First Name Filter Input" at bounding box center [188, 194] width 46 height 22
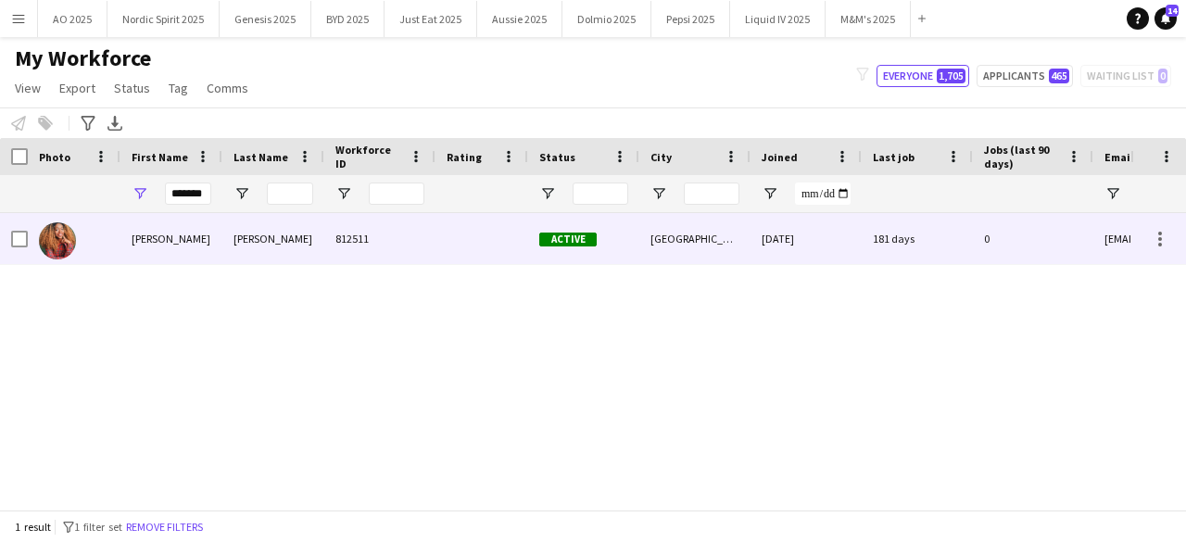
click at [59, 242] on img at bounding box center [57, 240] width 37 height 37
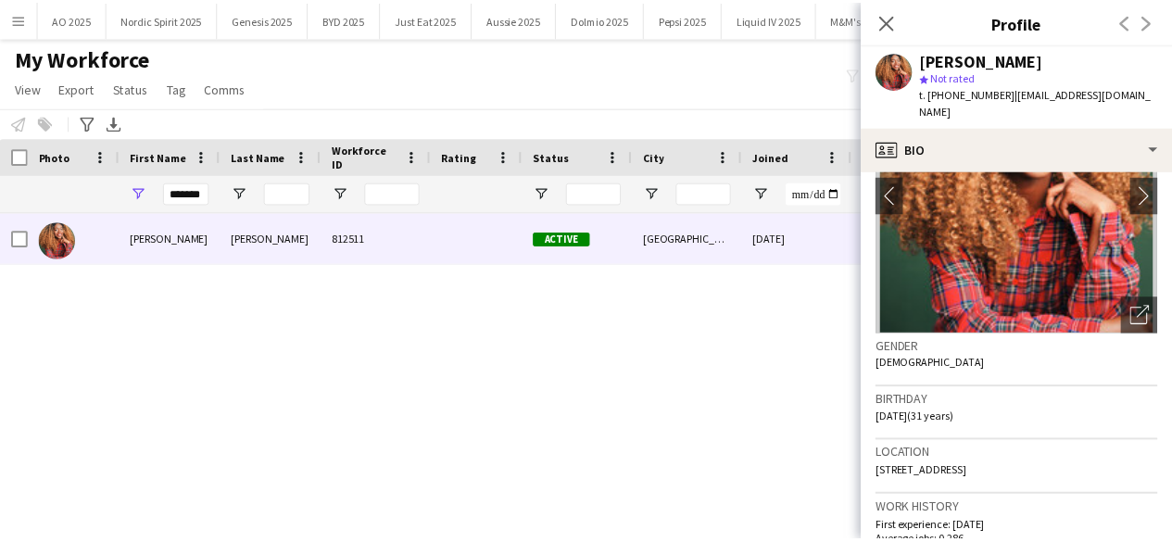
scroll to position [132, 0]
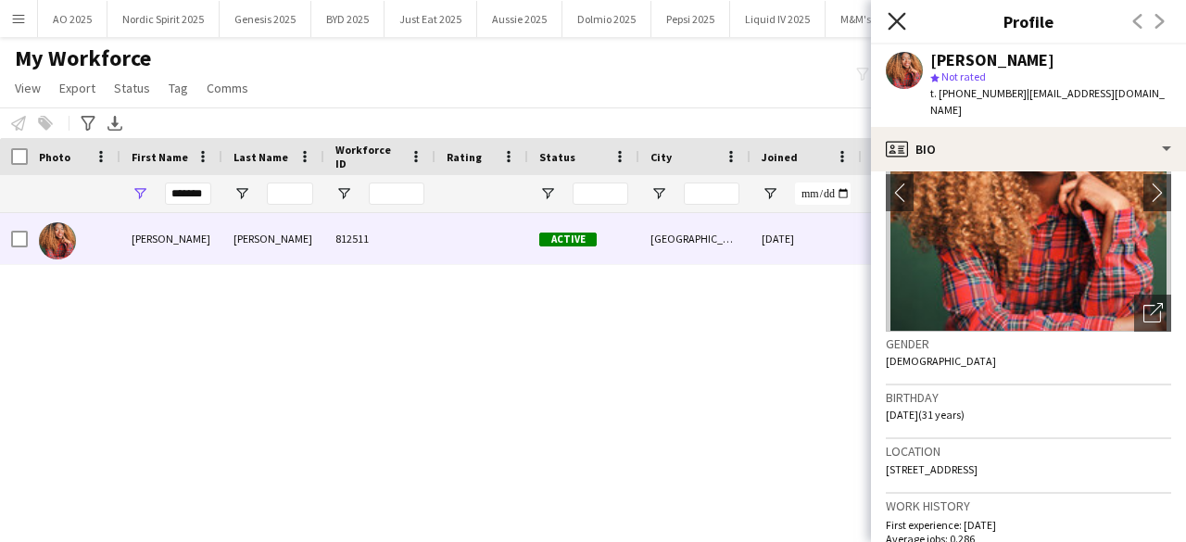
click at [896, 21] on icon at bounding box center [897, 21] width 18 height 18
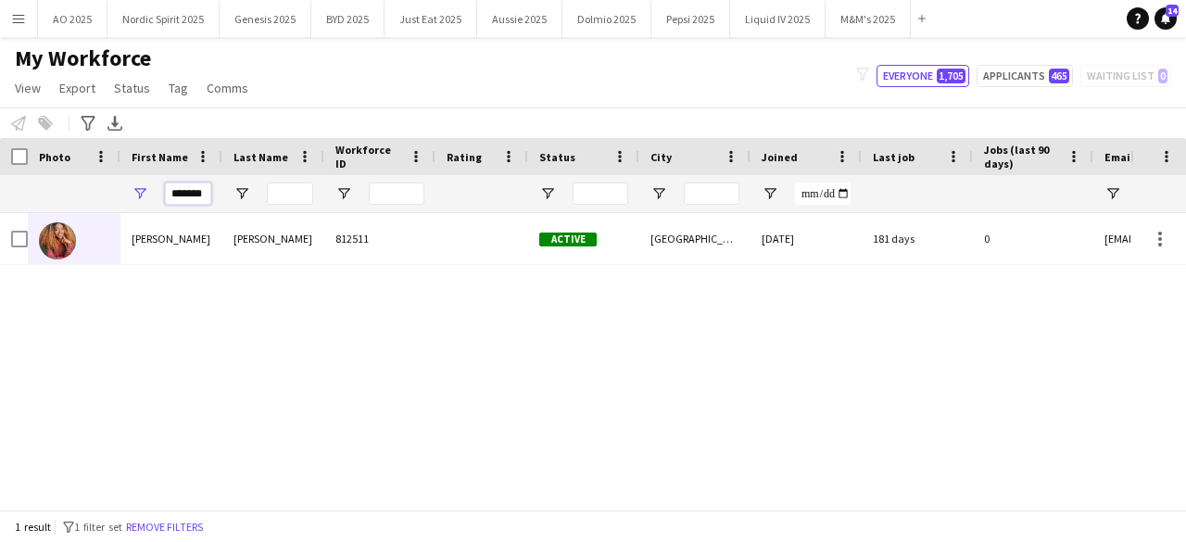
click at [192, 188] on input "*******" at bounding box center [188, 194] width 46 height 22
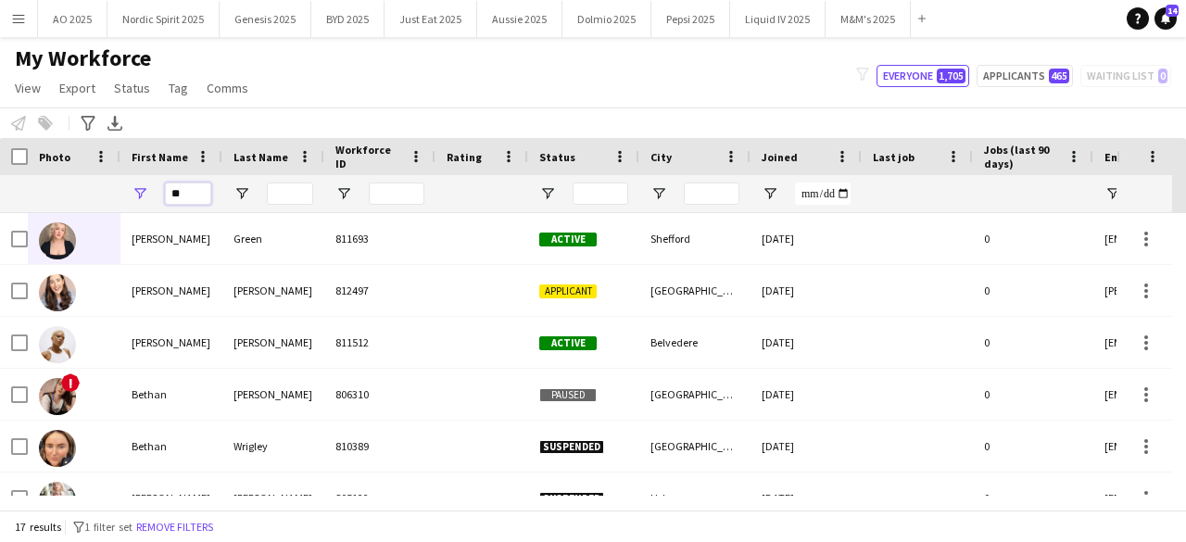
type input "*"
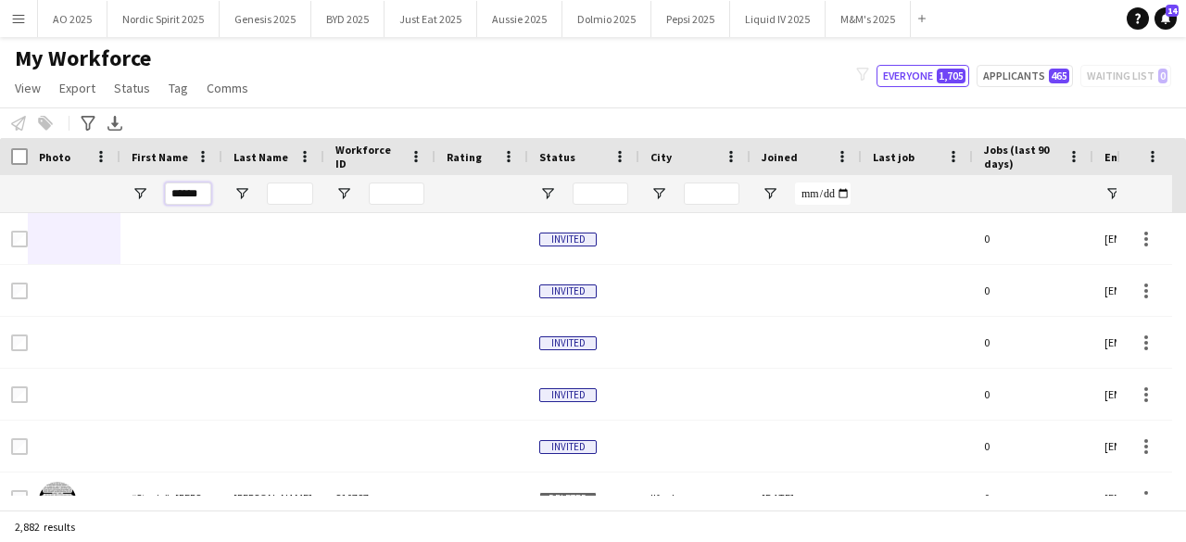
type input "*******"
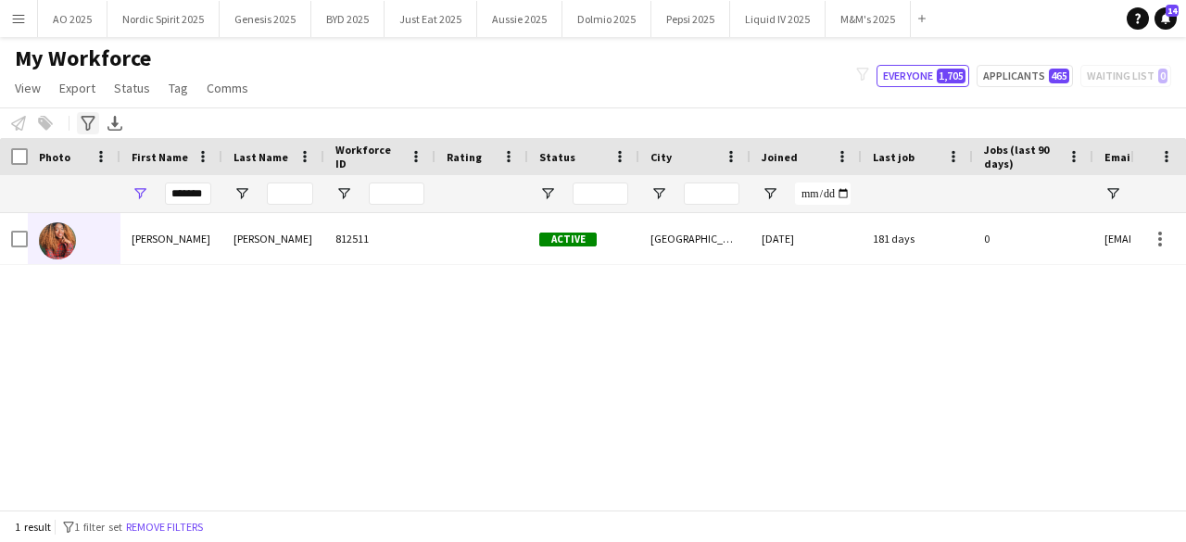
click at [85, 121] on icon at bounding box center [88, 123] width 14 height 15
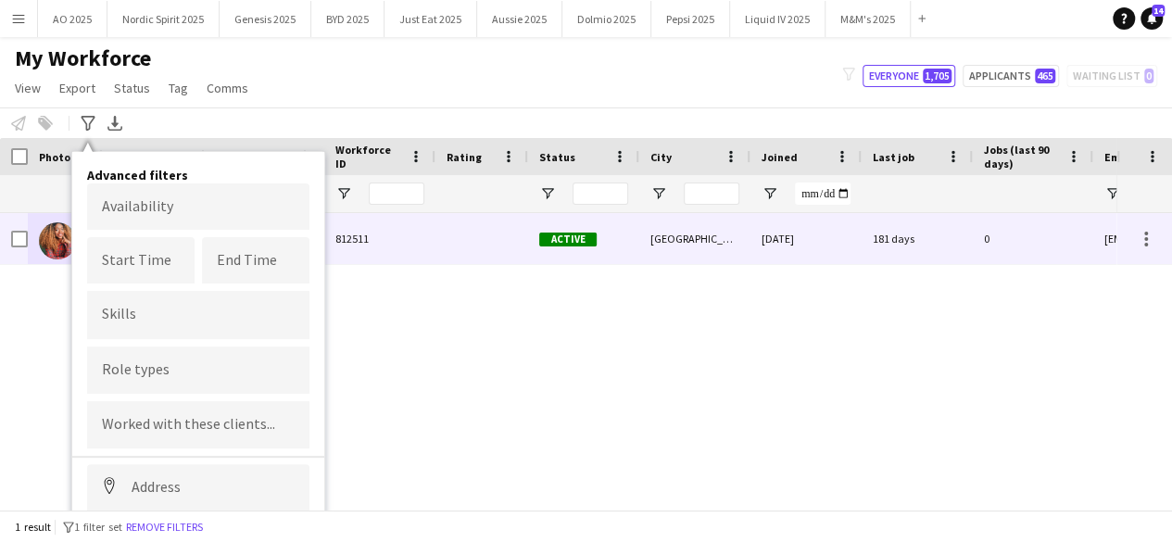
click at [511, 270] on div "[PERSON_NAME] 812511 Active [GEOGRAPHIC_DATA] [DATE] 181 days 0 [EMAIL_ADDRESS]…" at bounding box center [558, 354] width 1116 height 283
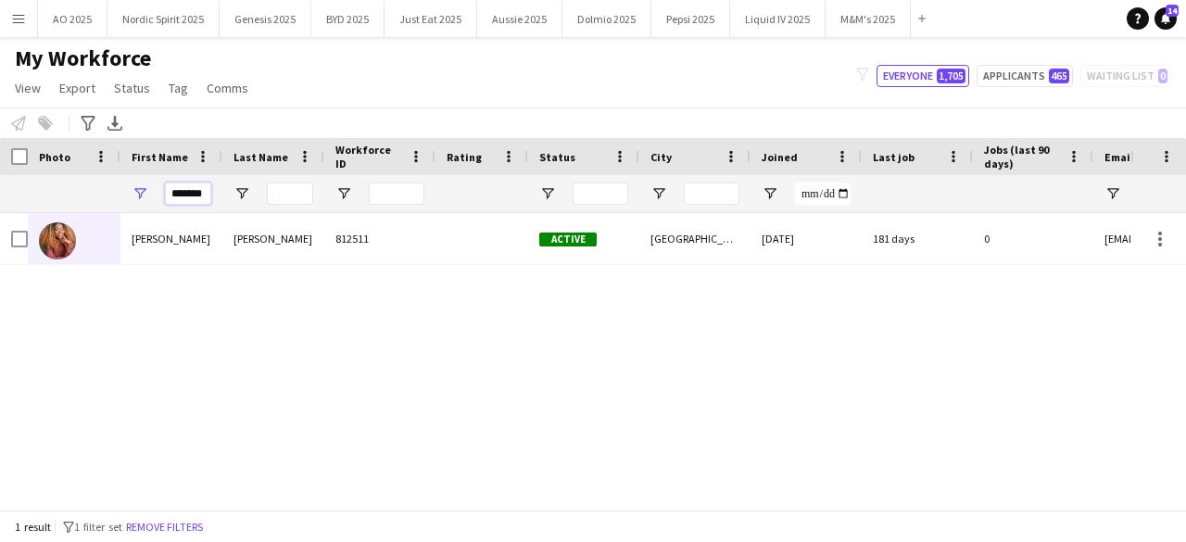
click at [194, 188] on input "*******" at bounding box center [188, 194] width 46 height 22
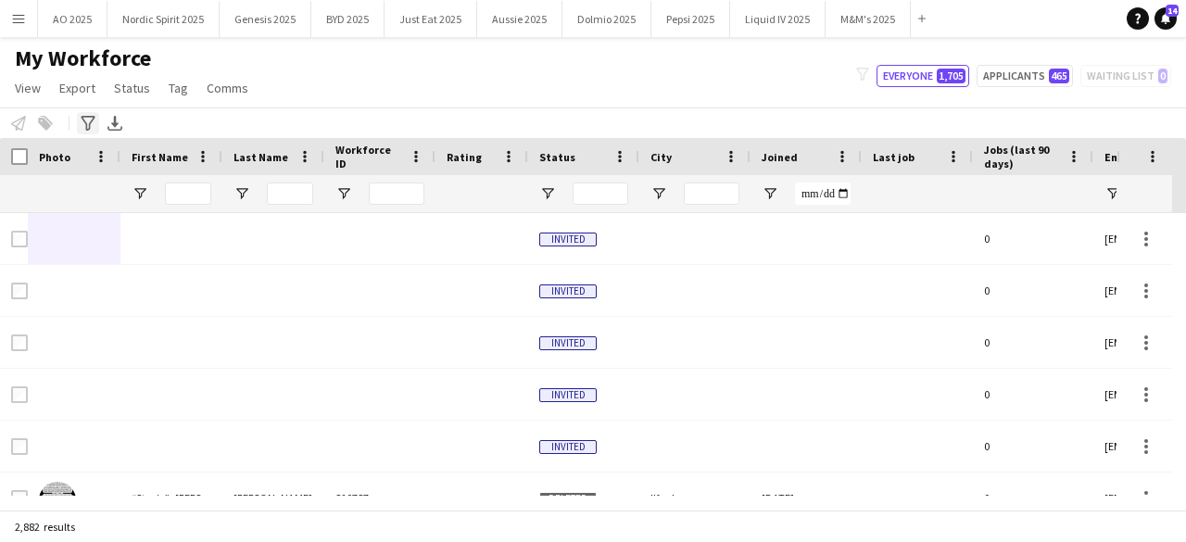
click at [87, 114] on div "Advanced filters" at bounding box center [88, 123] width 22 height 22
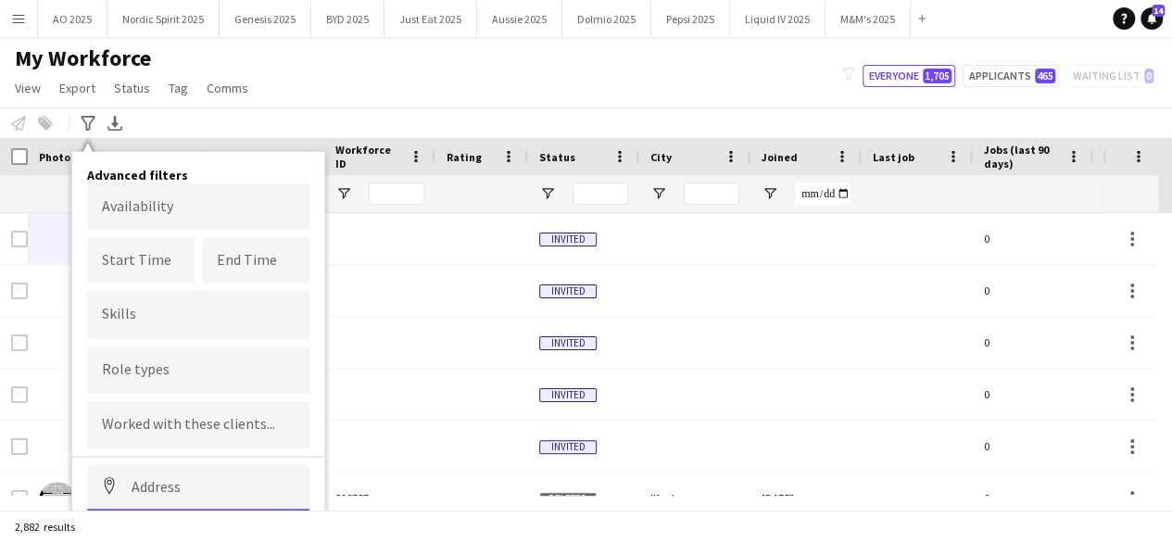
click at [158, 483] on input at bounding box center [198, 487] width 222 height 46
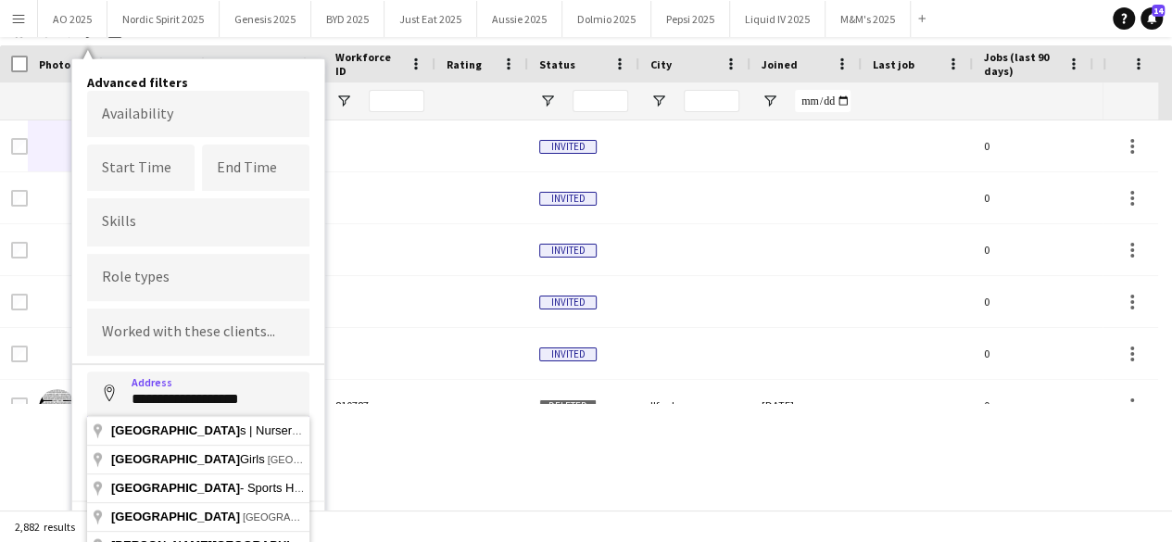
scroll to position [102, 0]
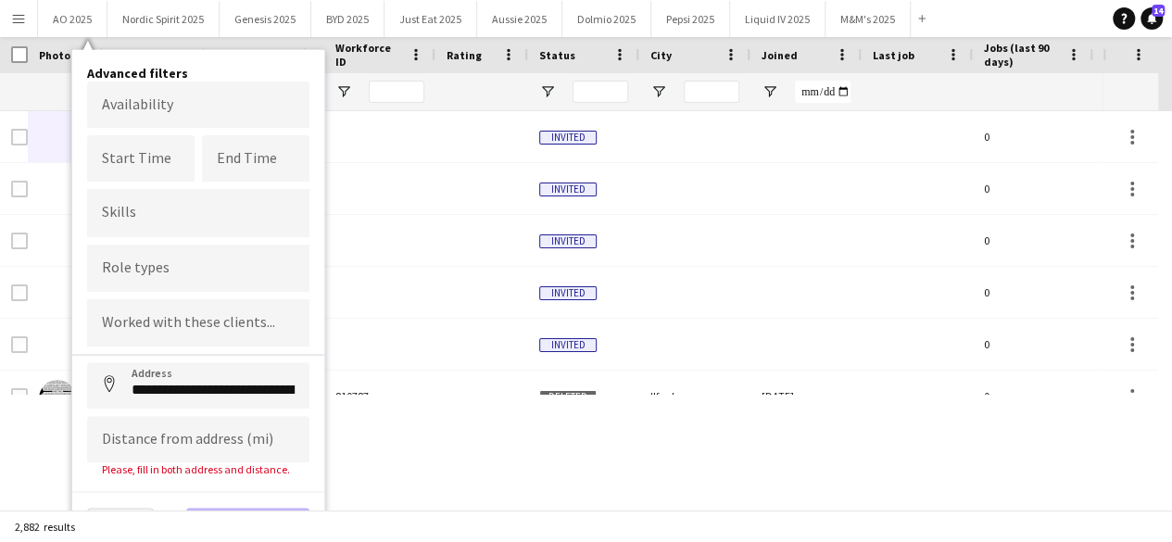
type input "**********"
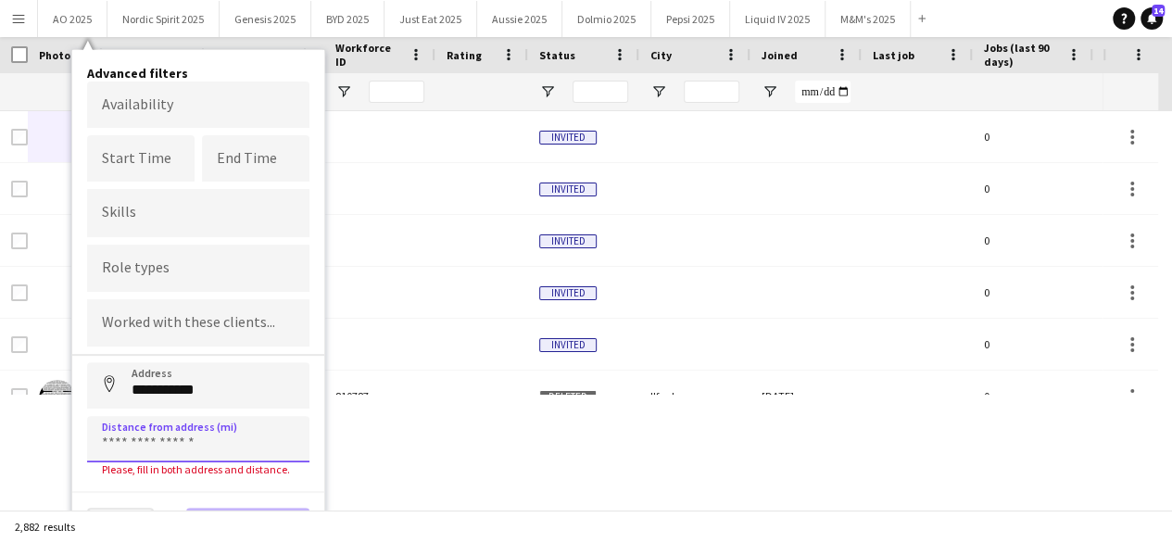
click at [200, 443] on input at bounding box center [198, 439] width 222 height 46
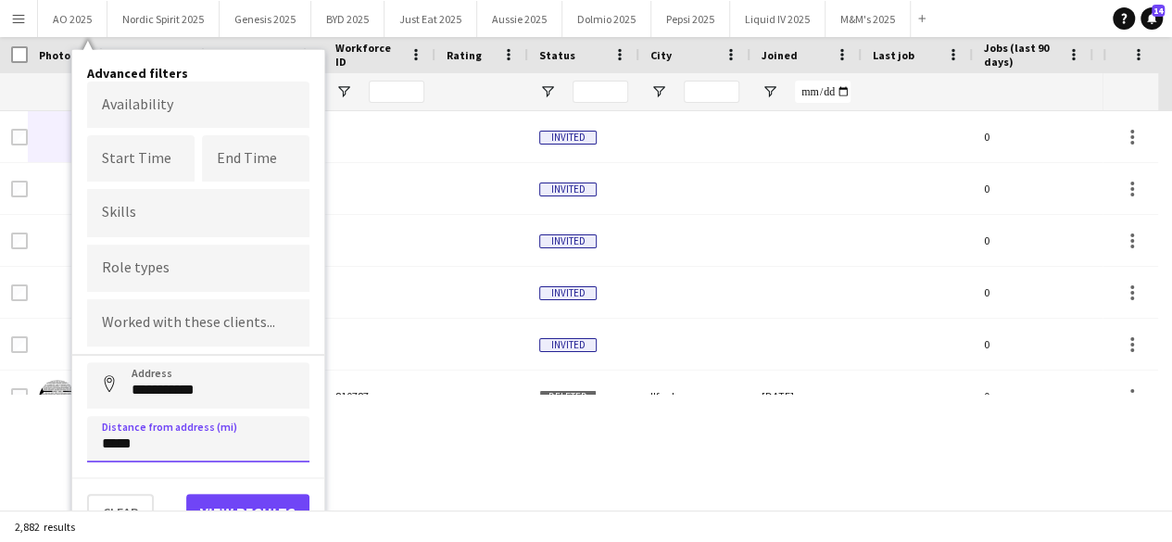
type input "*****"
click at [186, 97] on body "Menu Boards Boards Boards All jobs Status Workforce Workforce My Workforce Recr…" at bounding box center [586, 169] width 1172 height 542
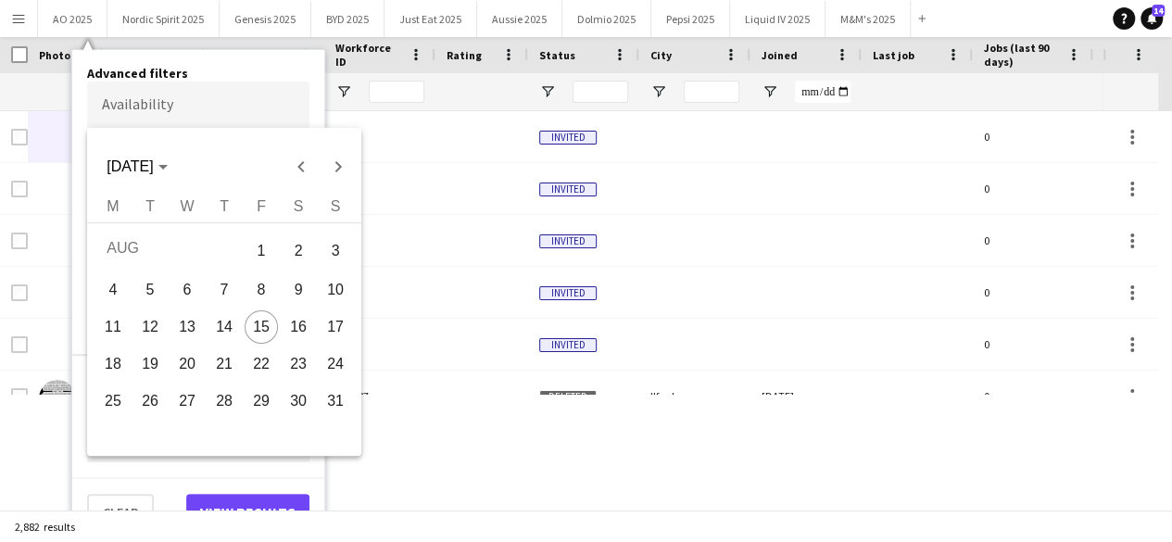
click at [200, 364] on span "20" at bounding box center [186, 363] width 33 height 33
type input "**********"
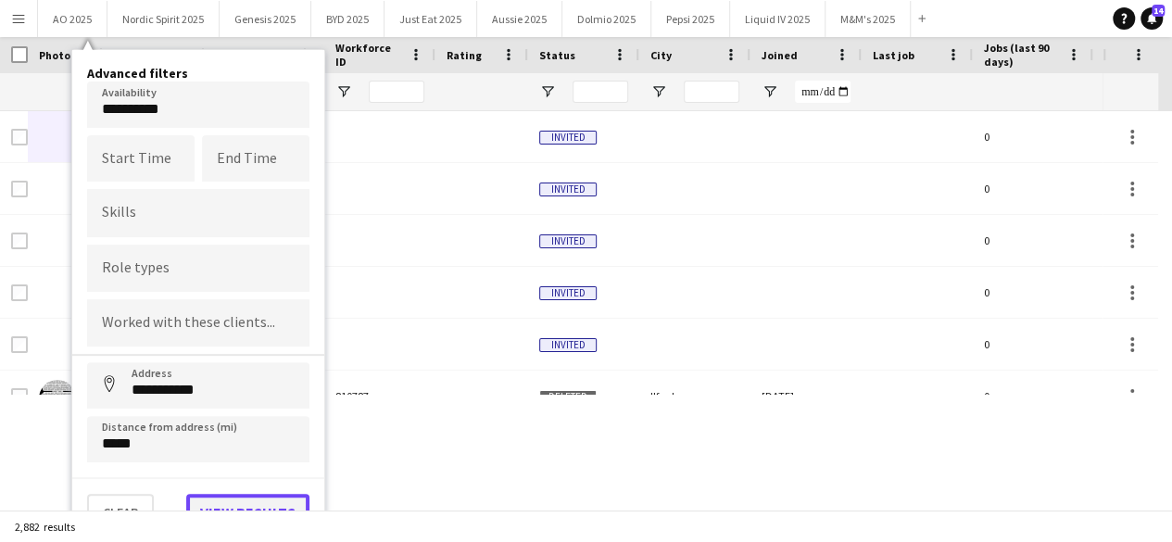
click at [240, 494] on button "View results" at bounding box center [247, 512] width 123 height 37
type input "**********"
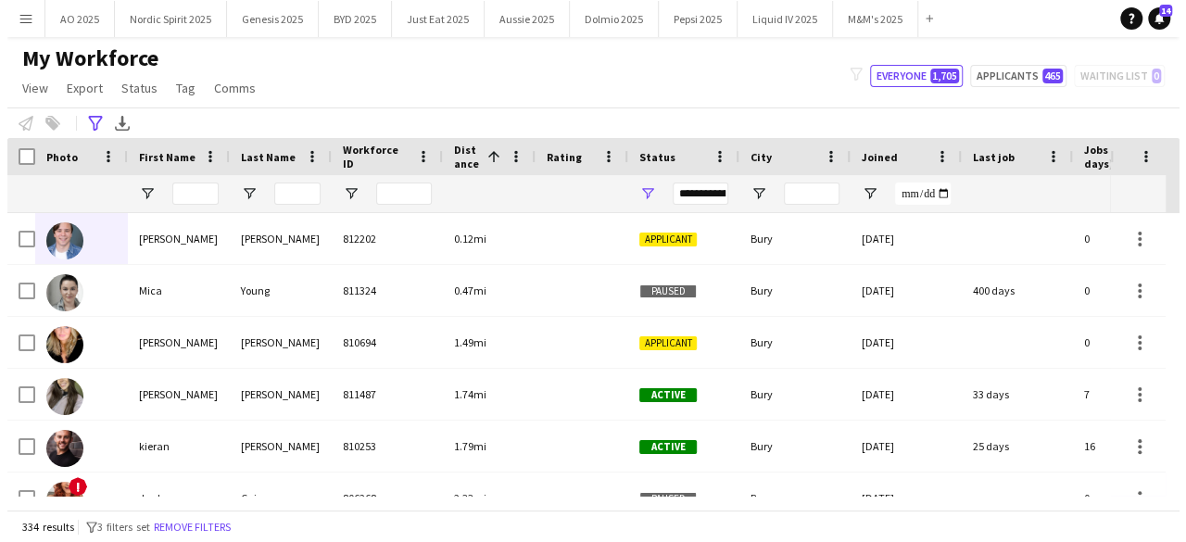
scroll to position [0, 0]
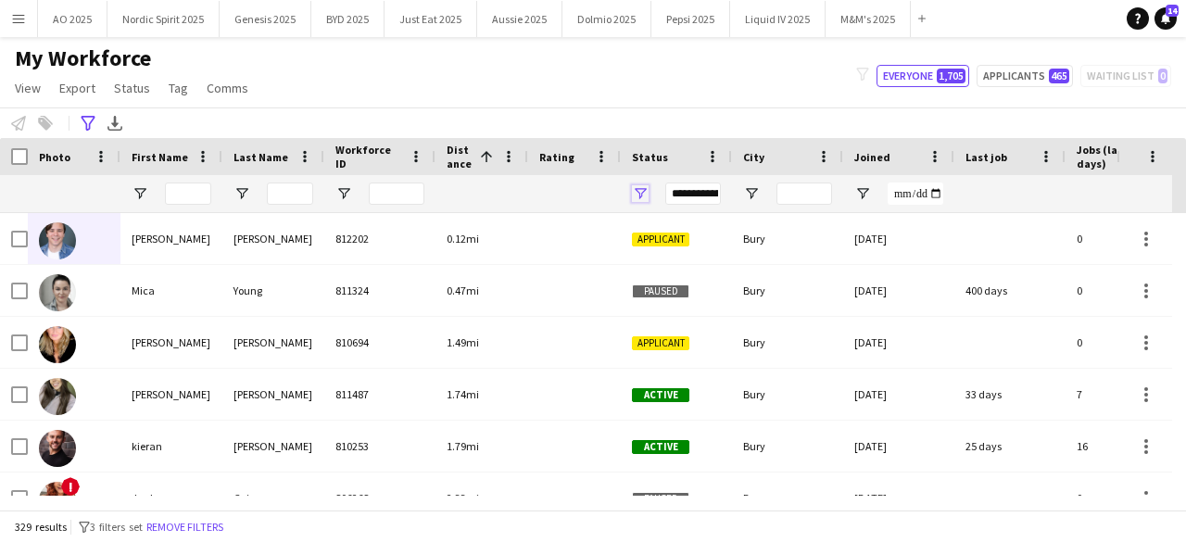
click at [637, 190] on span "Open Filter Menu" at bounding box center [640, 193] width 17 height 17
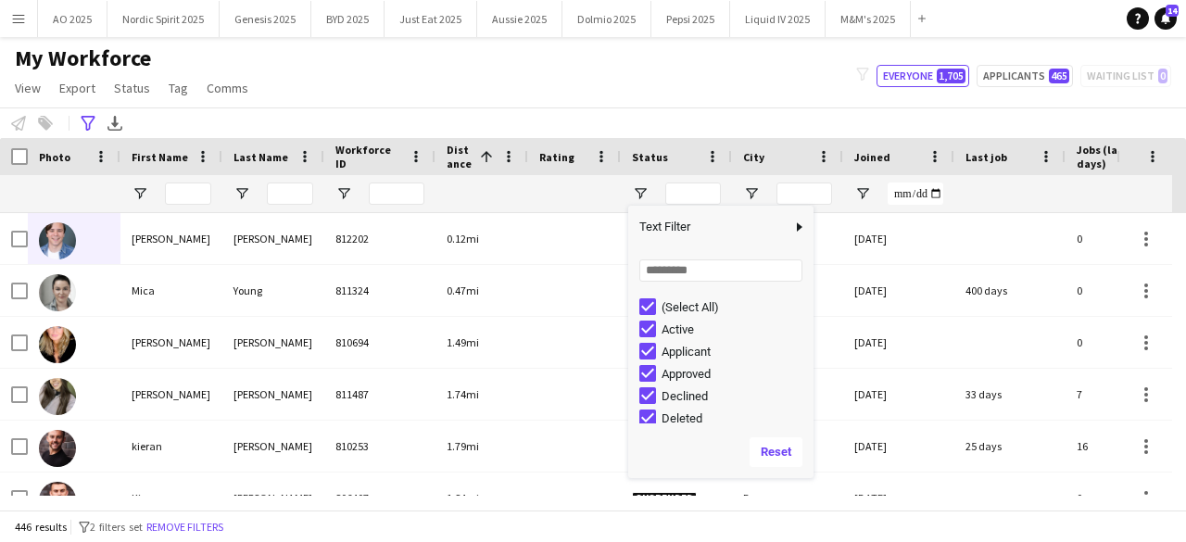
click at [649, 286] on div "Loading... No matches. (Select All) Active Applicant Approved Declined Deleted" at bounding box center [720, 337] width 185 height 178
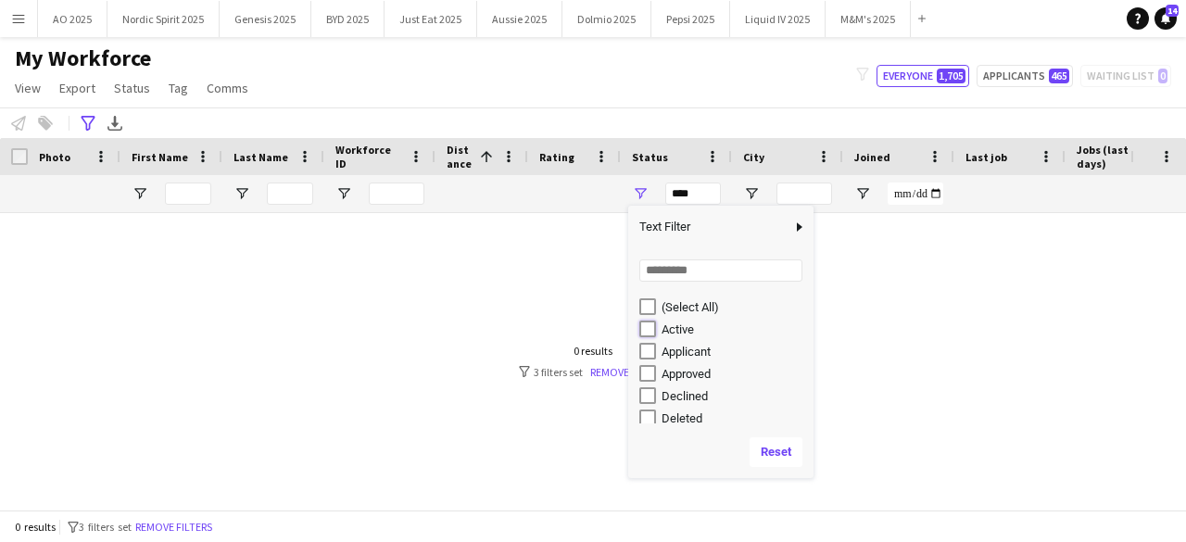
type input "**********"
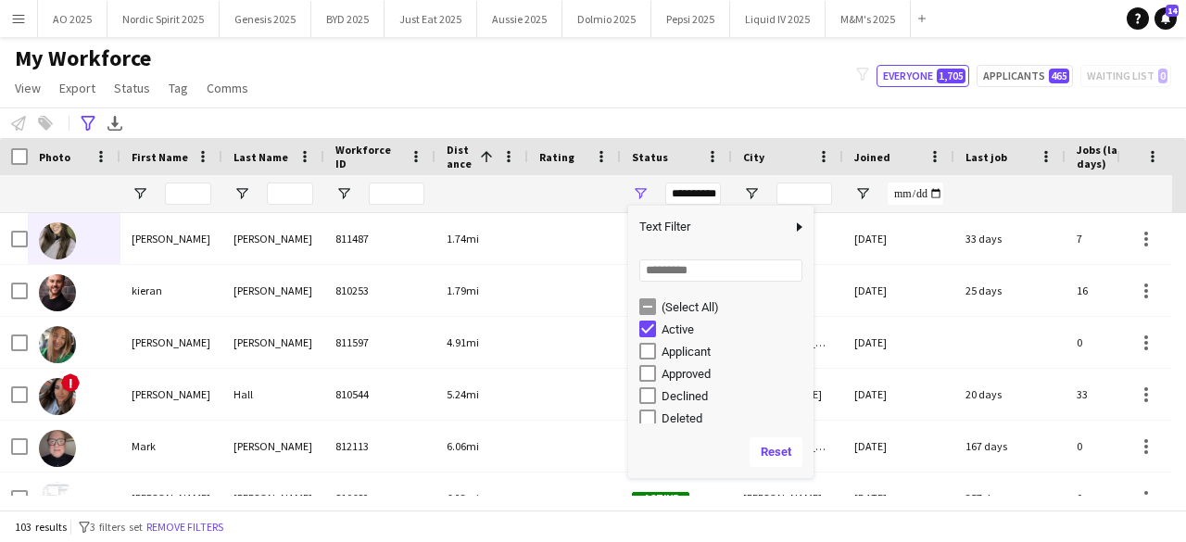
click at [665, 95] on div "My Workforce View Views Default view Compliance Log New view Update view Delete…" at bounding box center [593, 75] width 1186 height 63
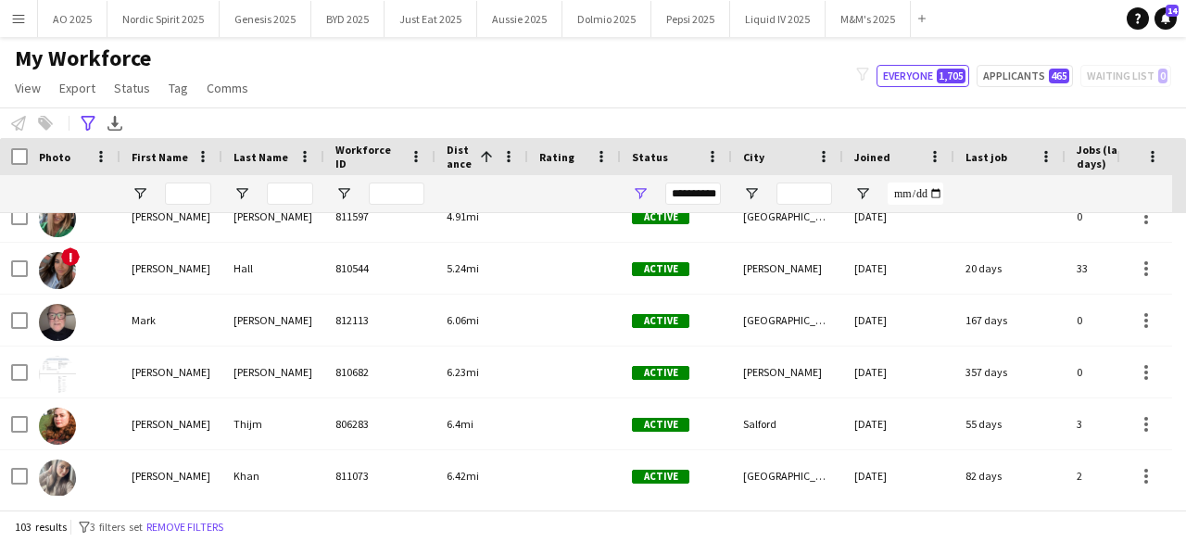
scroll to position [111, 0]
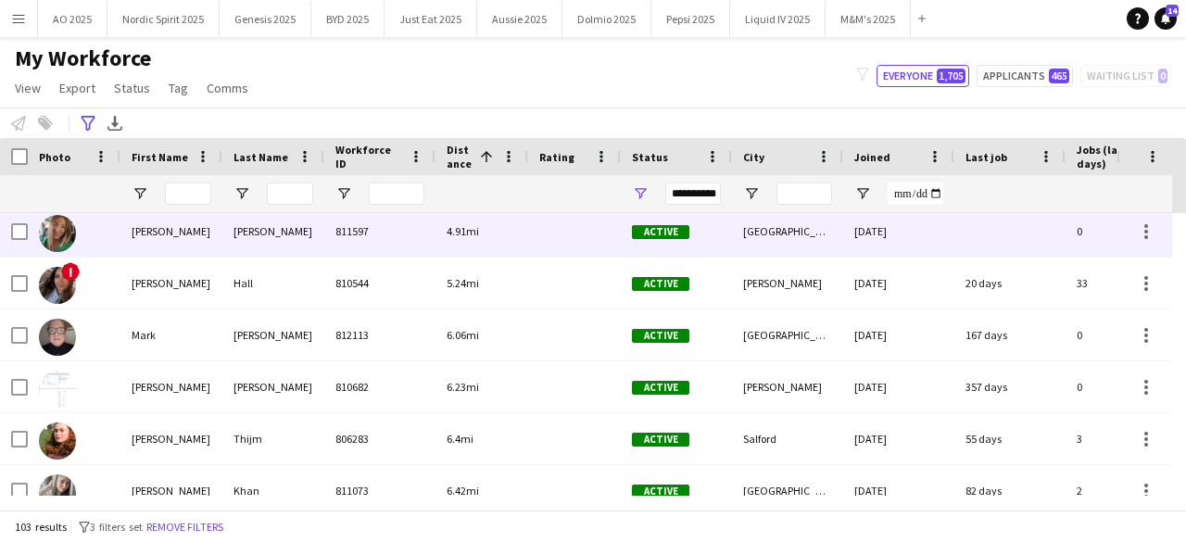
drag, startPoint x: 53, startPoint y: 225, endPoint x: 65, endPoint y: 221, distance: 12.6
click at [53, 225] on img at bounding box center [57, 233] width 37 height 37
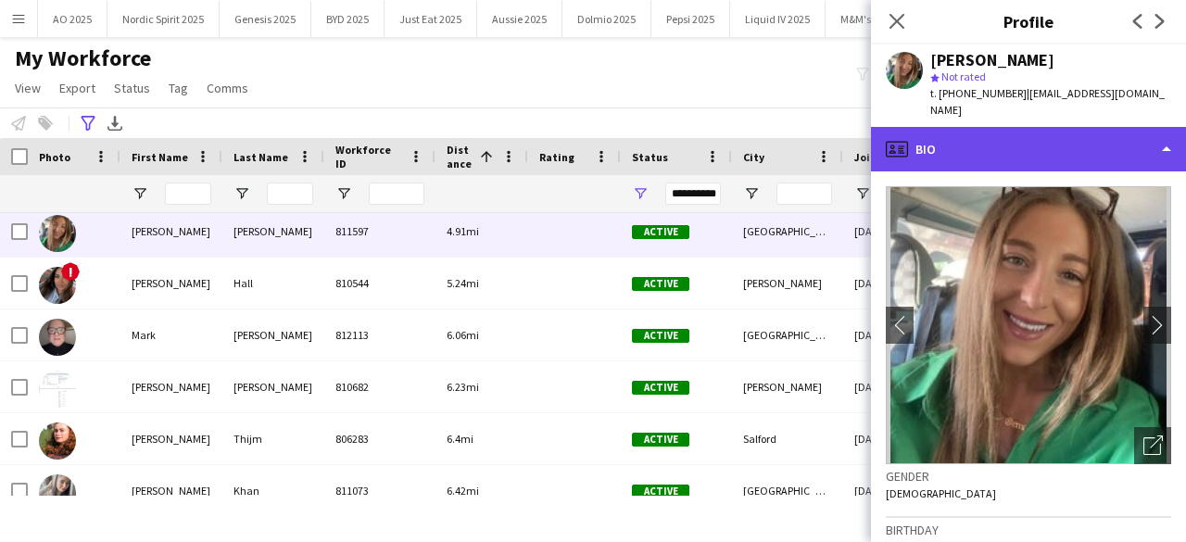
click at [949, 138] on div "profile Bio" at bounding box center [1028, 149] width 315 height 44
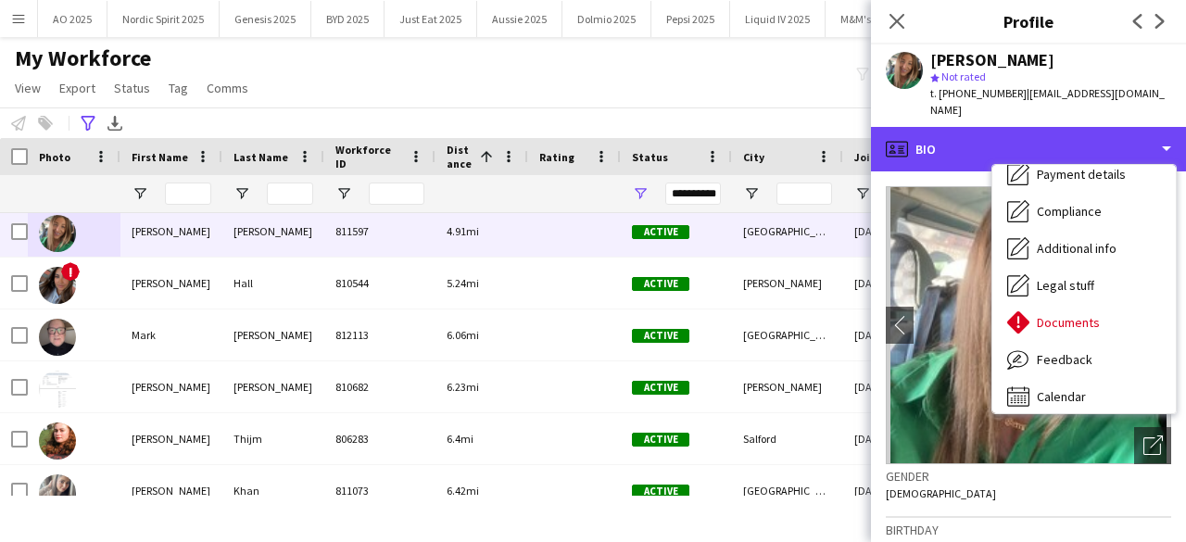
scroll to position [248, 0]
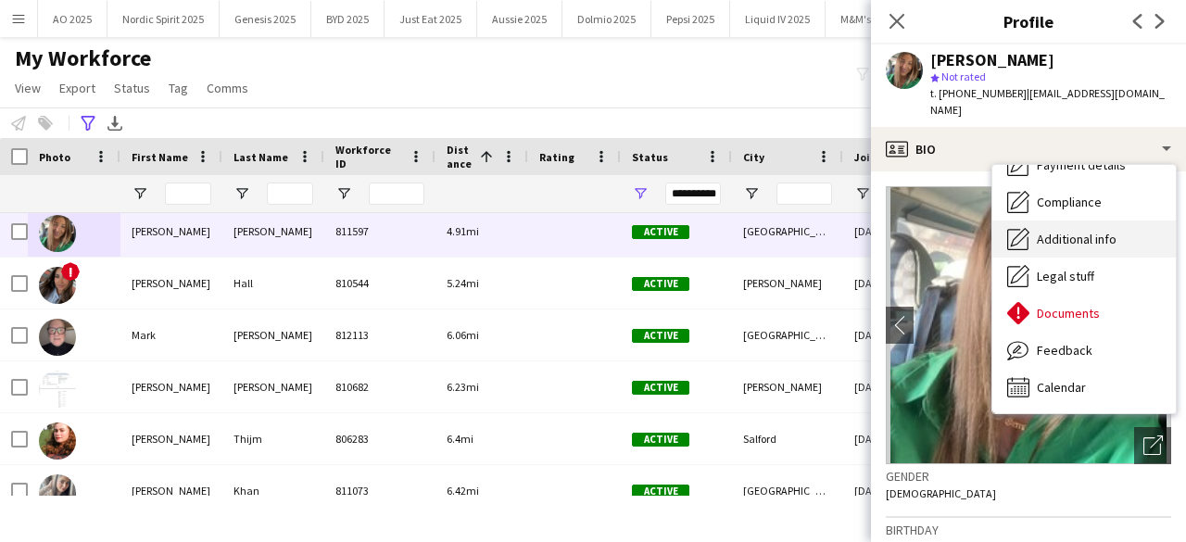
click at [1101, 231] on span "Additional info" at bounding box center [1077, 239] width 80 height 17
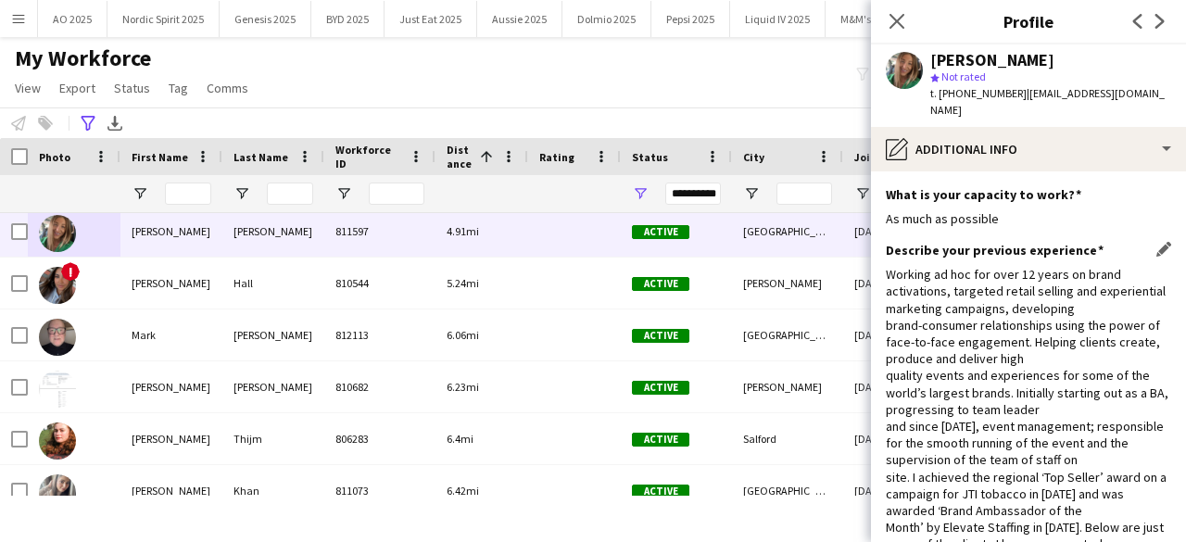
drag, startPoint x: 1151, startPoint y: 251, endPoint x: 1090, endPoint y: 380, distance: 142.6
click at [1090, 380] on div "Working ad hoc for over 12 years on brand activations, targeted retail selling …" at bounding box center [1028, 477] width 285 height 422
click at [1090, 381] on div "Working ad hoc for over 12 years on brand activations, targeted retail selling …" at bounding box center [1028, 477] width 285 height 422
click at [895, 23] on icon at bounding box center [897, 21] width 18 height 18
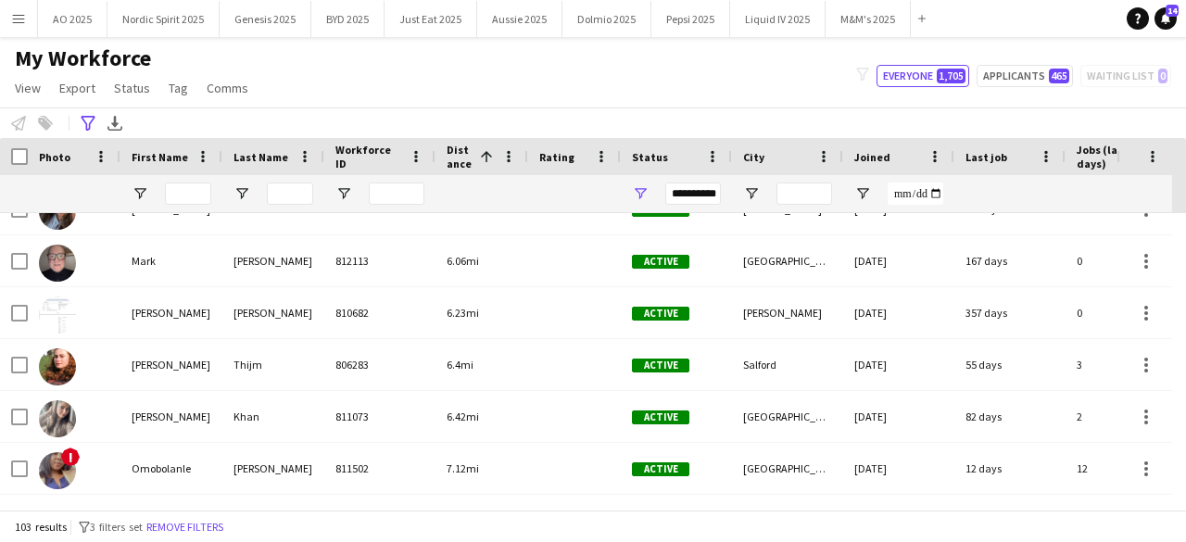
scroll to position [210, 0]
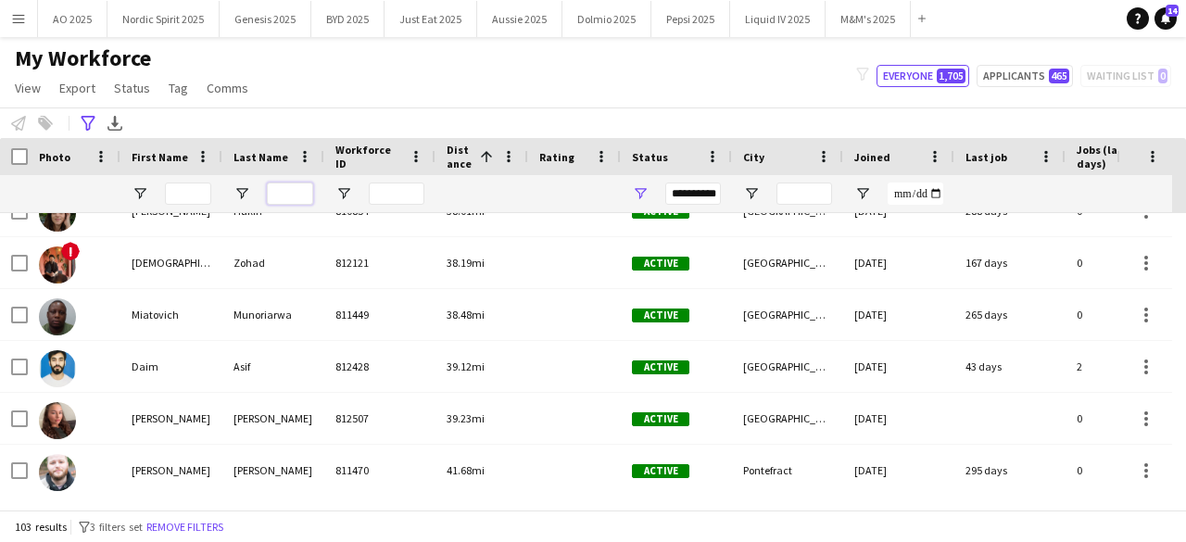
click at [284, 192] on input "Last Name Filter Input" at bounding box center [290, 194] width 46 height 22
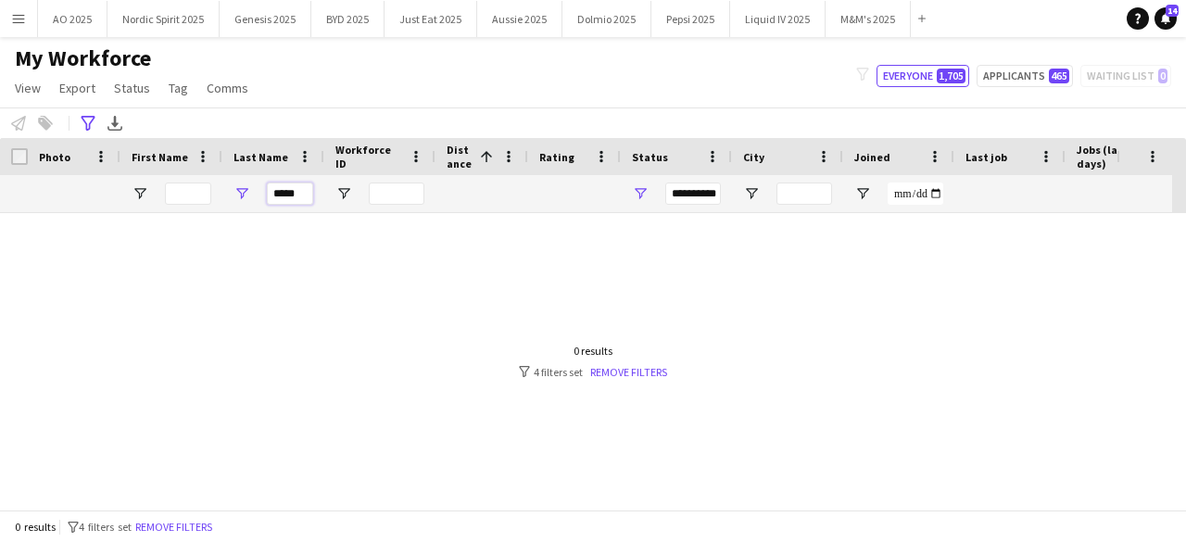
scroll to position [0, 0]
type input "*****"
click at [631, 372] on link "Remove filters" at bounding box center [628, 372] width 77 height 14
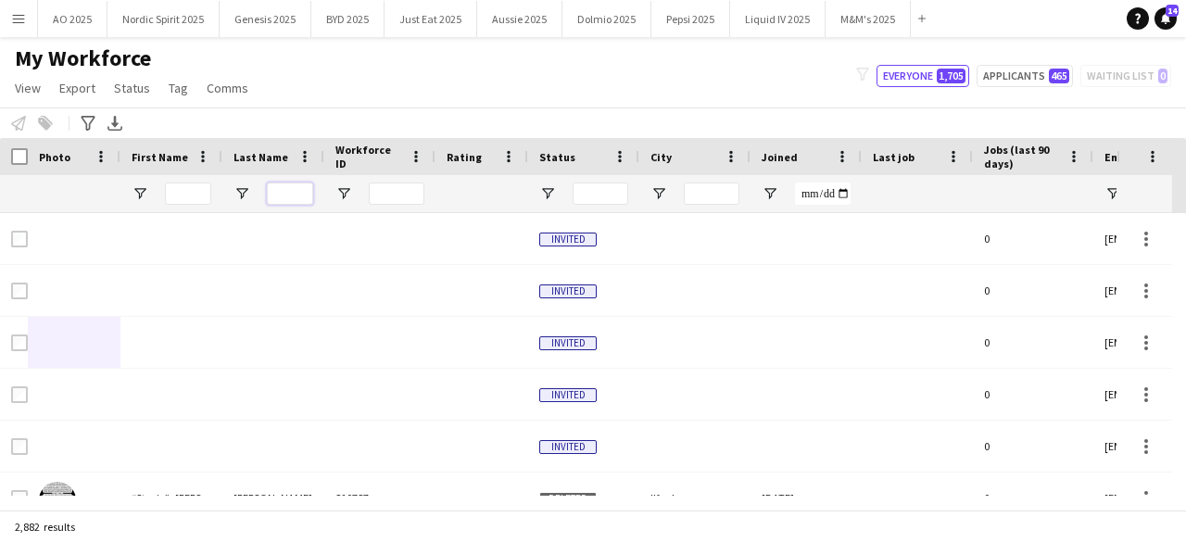
click at [282, 195] on input "Last Name Filter Input" at bounding box center [290, 194] width 46 height 22
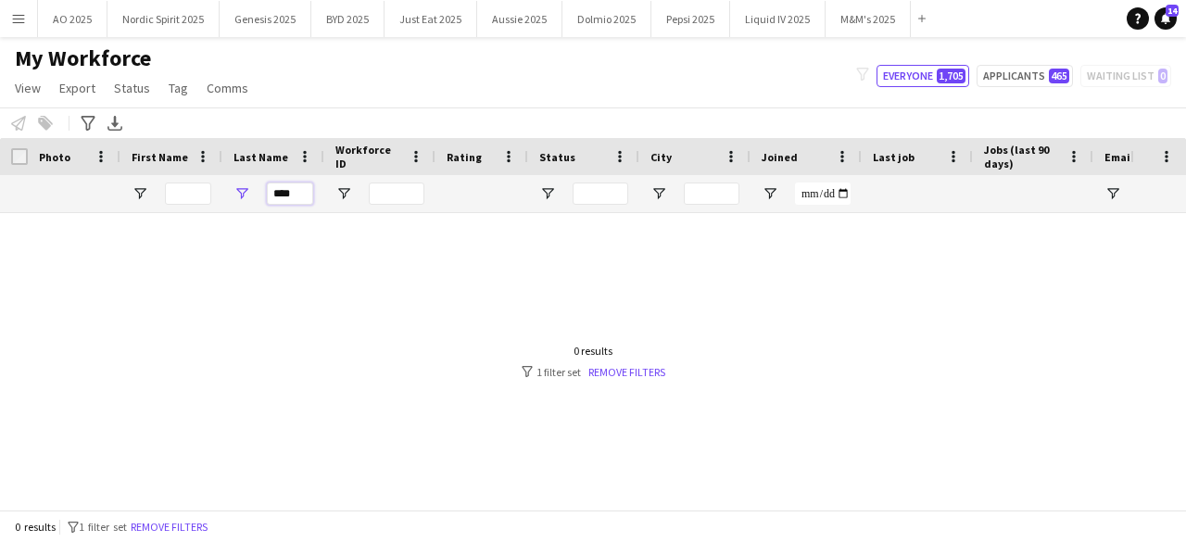
click at [276, 195] on input "****" at bounding box center [290, 194] width 46 height 22
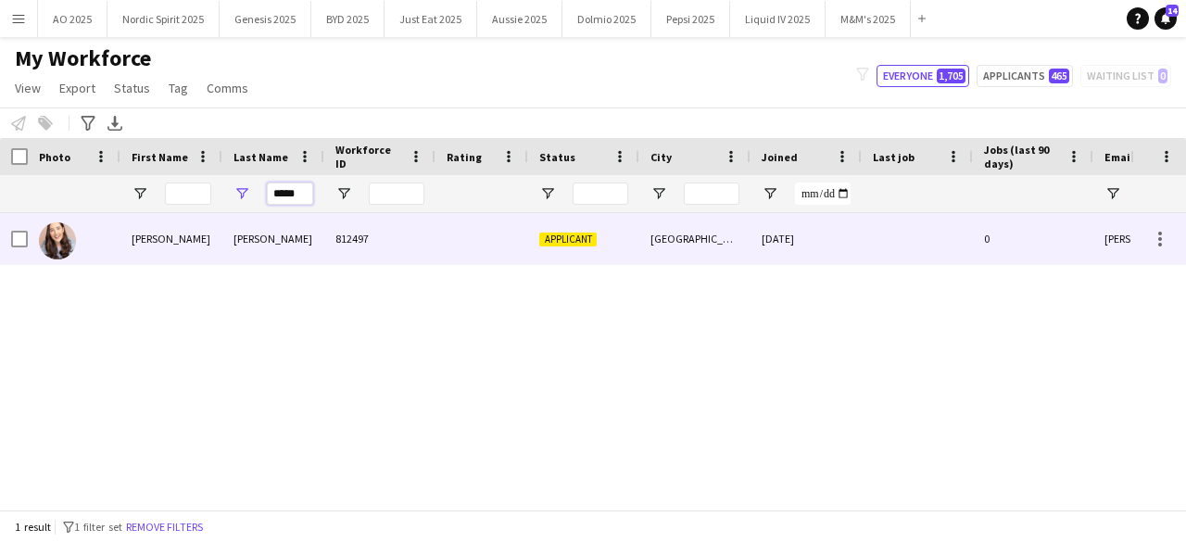
type input "*****"
click at [67, 240] on img at bounding box center [57, 240] width 37 height 37
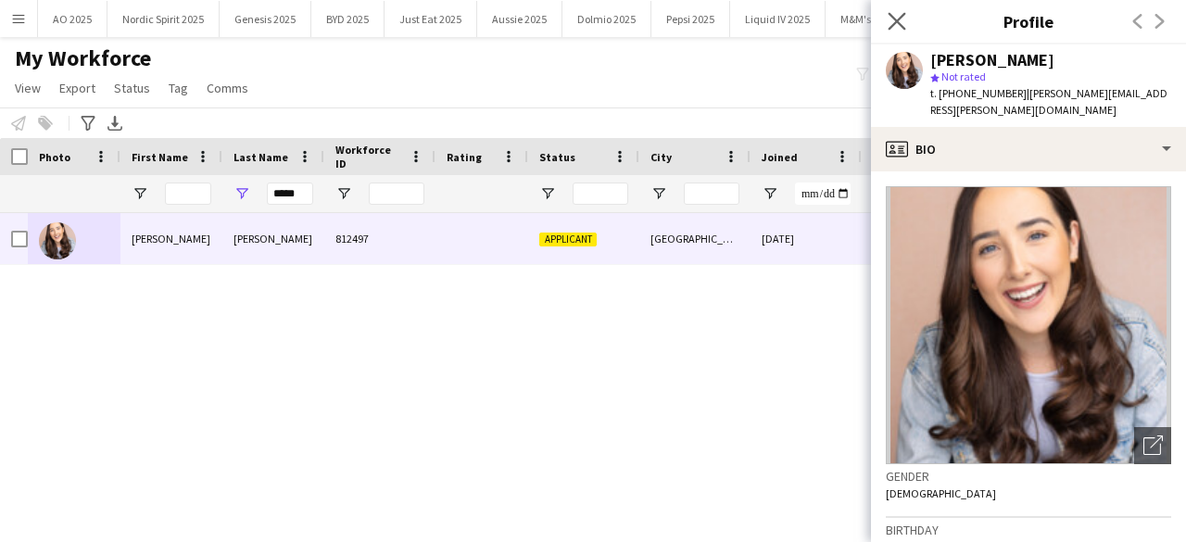
click at [906, 22] on app-icon "Close pop-in" at bounding box center [897, 21] width 27 height 27
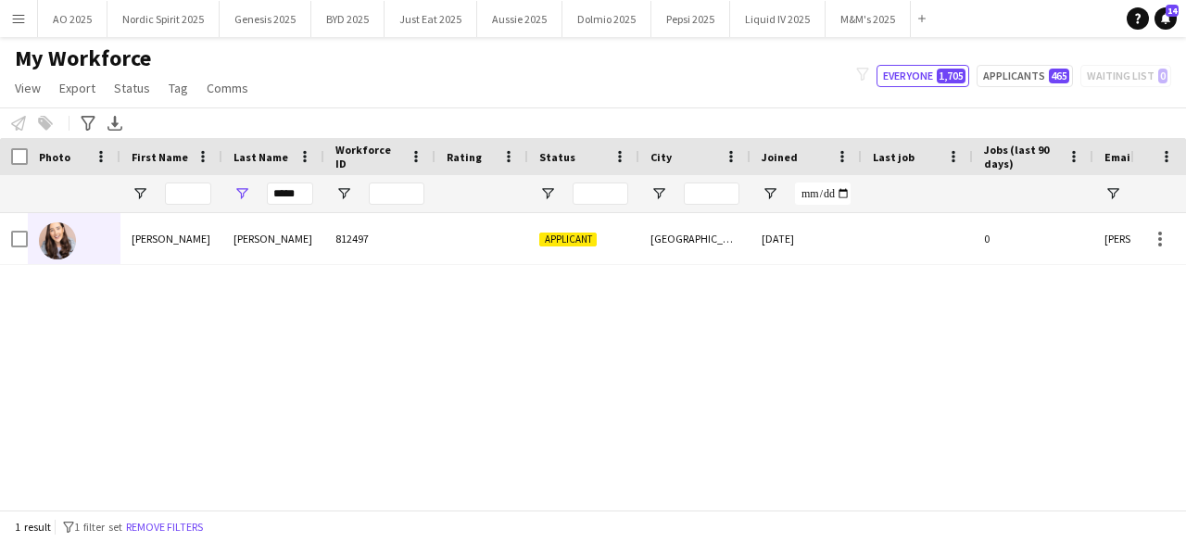
click at [308, 315] on div "[PERSON_NAME] 812497 Applicant [GEOGRAPHIC_DATA] [DATE] 0 [PERSON_NAME][EMAIL_A…" at bounding box center [565, 354] width 1130 height 283
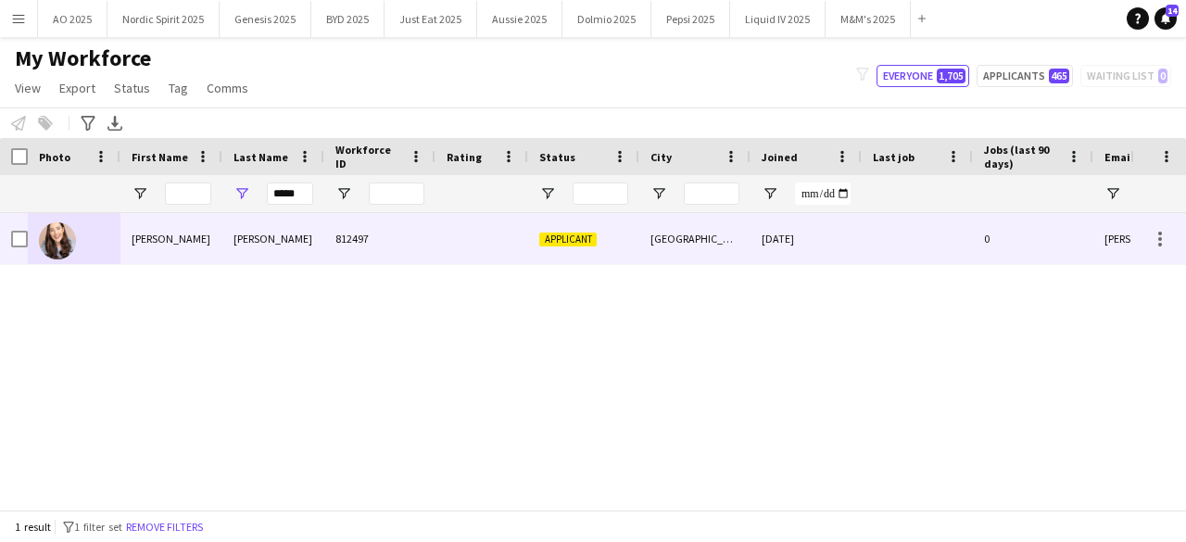
click at [67, 238] on img at bounding box center [57, 240] width 37 height 37
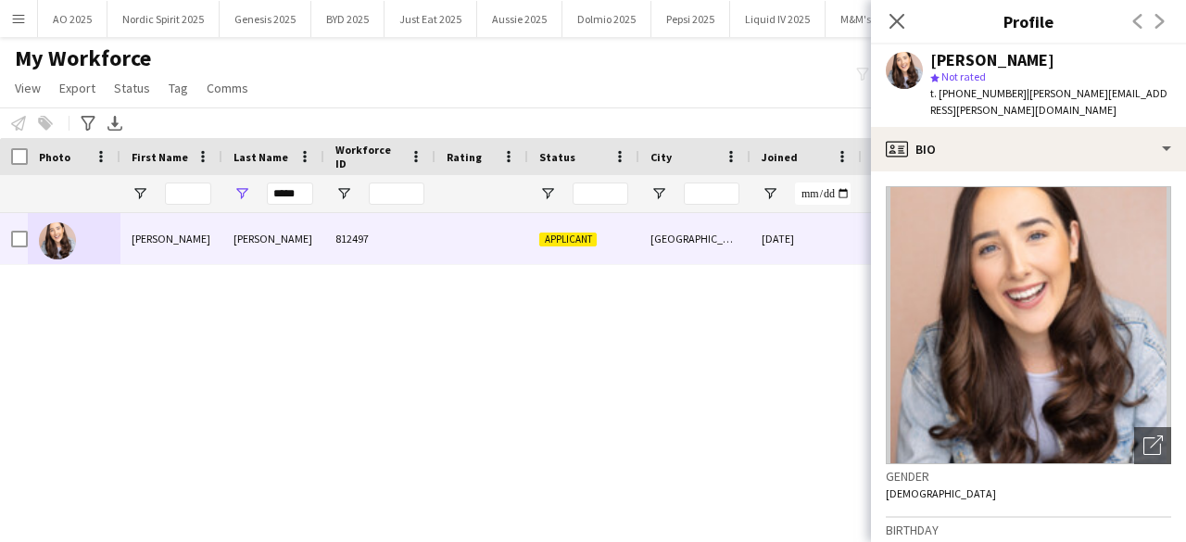
drag, startPoint x: 954, startPoint y: 90, endPoint x: 1154, endPoint y: 108, distance: 200.1
click at [1154, 108] on div "[PERSON_NAME] star Not rated t. [PHONE_NUMBER] | [PERSON_NAME][EMAIL_ADDRESS][P…" at bounding box center [1028, 85] width 315 height 82
copy div "07427656287 | [PERSON_NAME][EMAIL_ADDRESS][PERSON_NAME][DOMAIN_NAME]"
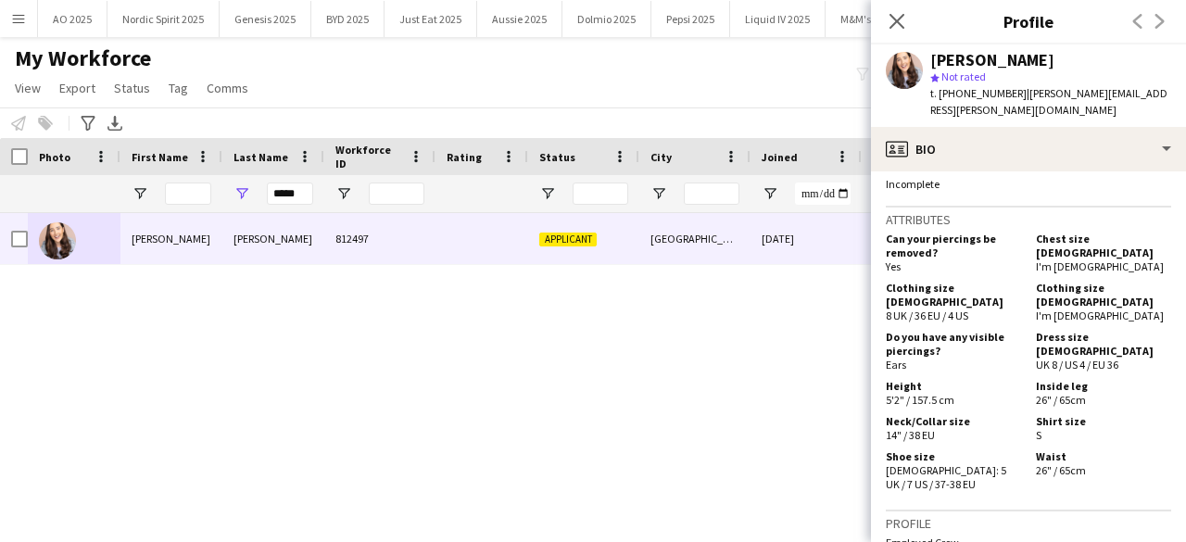
scroll to position [928, 0]
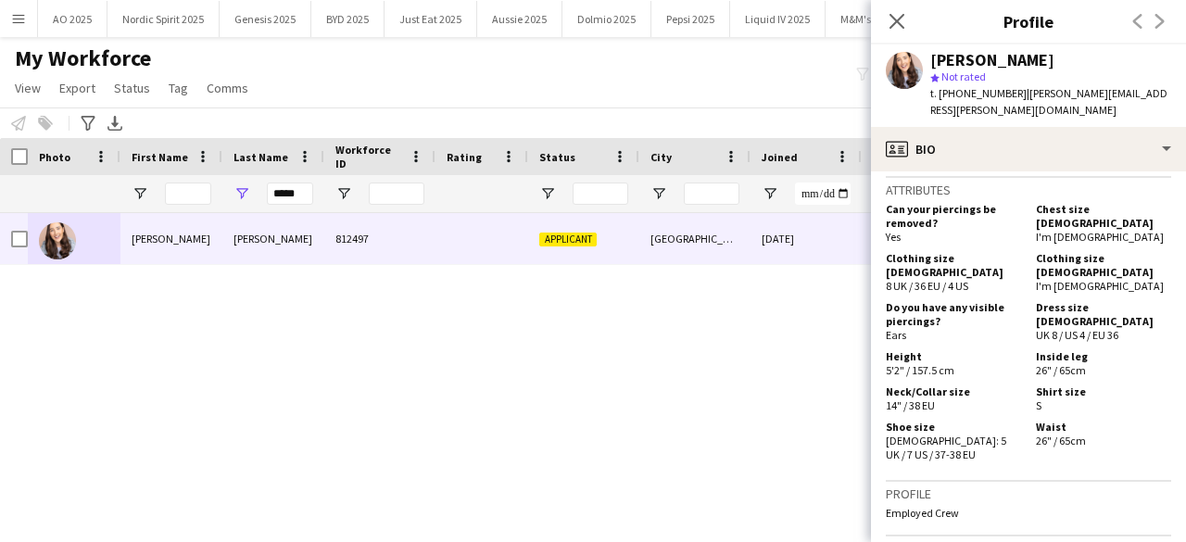
click at [956, 93] on span "t. [PHONE_NUMBER]" at bounding box center [978, 93] width 96 height 14
drag, startPoint x: 956, startPoint y: 93, endPoint x: 969, endPoint y: 93, distance: 13.0
click at [965, 93] on span "t. [PHONE_NUMBER]" at bounding box center [978, 93] width 96 height 14
drag, startPoint x: 1024, startPoint y: 95, endPoint x: 1149, endPoint y: 97, distance: 125.1
click at [1149, 97] on div "[PERSON_NAME] star Not rated t. [PHONE_NUMBER] | [PERSON_NAME][EMAIL_ADDRESS][P…" at bounding box center [1028, 85] width 315 height 82
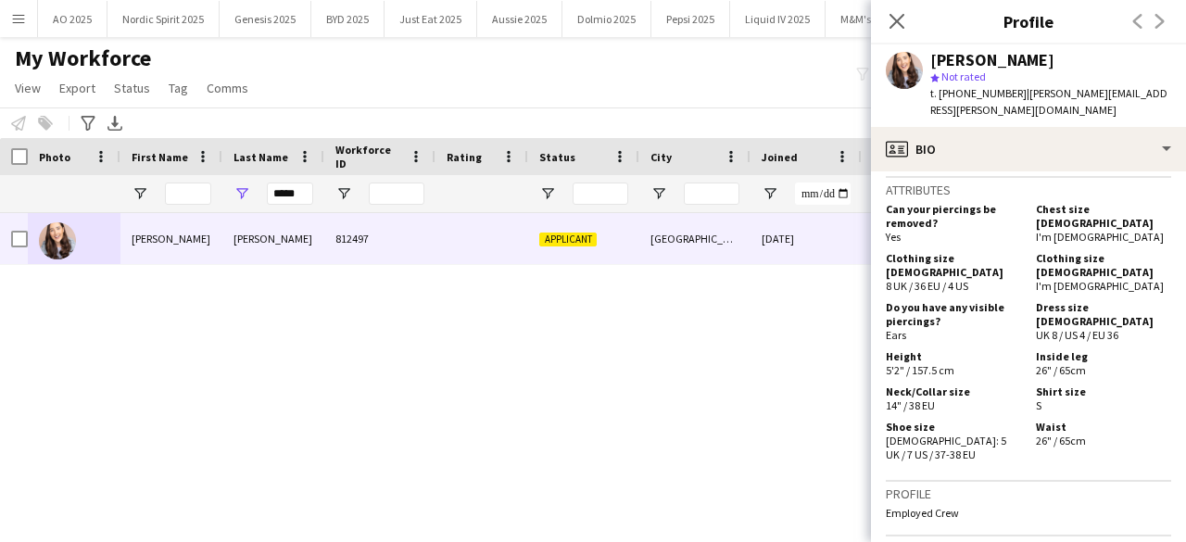
copy span "[PERSON_NAME][EMAIL_ADDRESS][PERSON_NAME][DOMAIN_NAME]"
drag, startPoint x: 960, startPoint y: 92, endPoint x: 1015, endPoint y: 95, distance: 55.7
click at [1015, 95] on span "t. [PHONE_NUMBER]" at bounding box center [978, 93] width 96 height 14
copy span "7427656287"
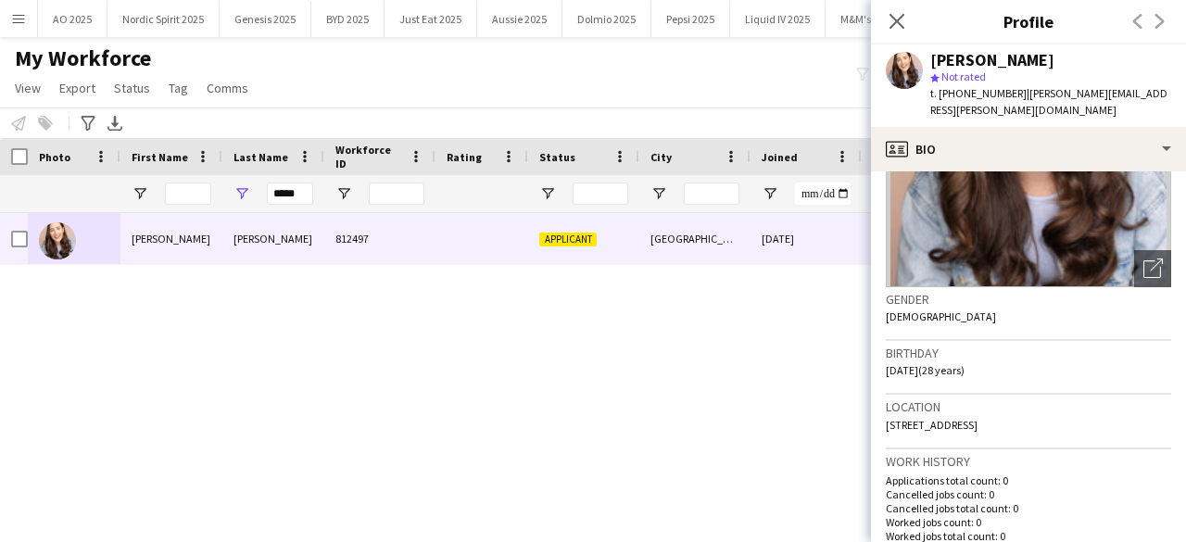
scroll to position [195, 0]
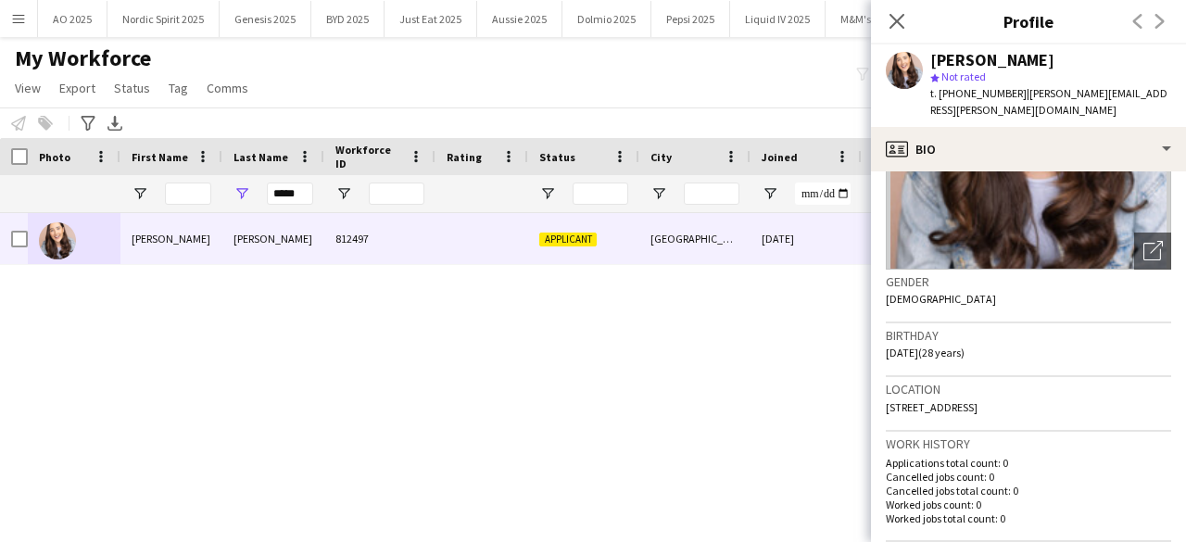
drag, startPoint x: 1077, startPoint y: 388, endPoint x: 882, endPoint y: 406, distance: 195.4
click at [882, 406] on app-crew-profile-bio "Open photos pop-in Gender [DEMOGRAPHIC_DATA] Birthday [DEMOGRAPHIC_DATA] (28 ye…" at bounding box center [1028, 356] width 315 height 371
copy span "[STREET_ADDRESS]"
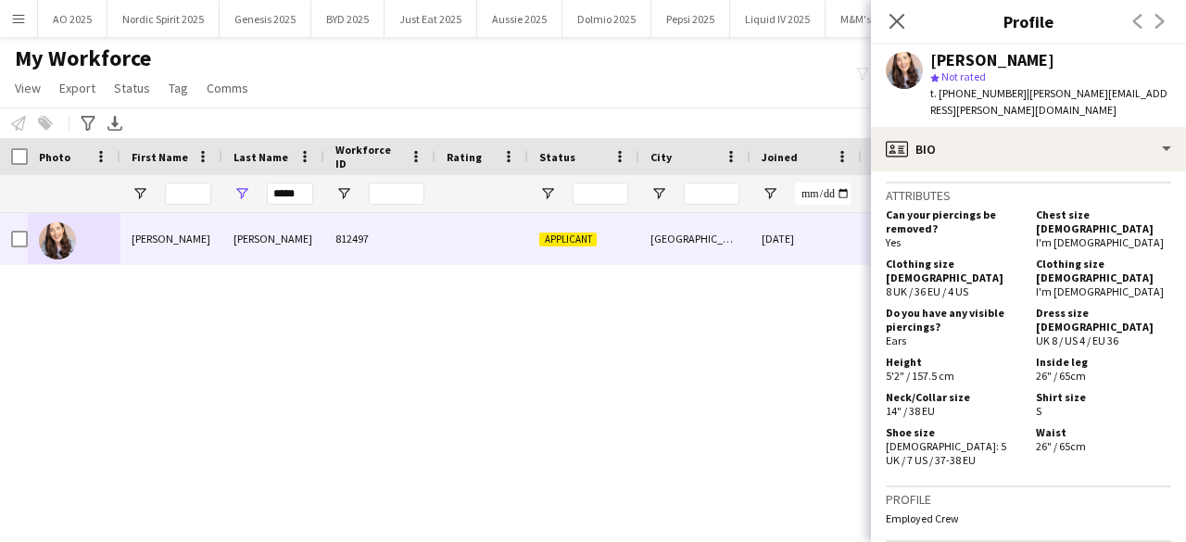
scroll to position [931, 0]
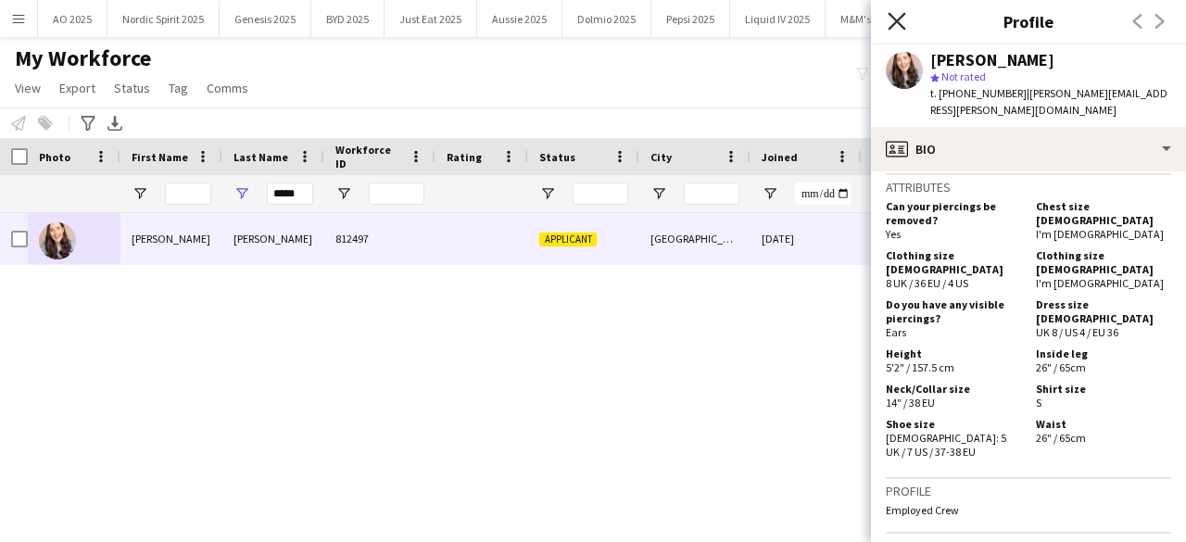
click at [896, 21] on icon at bounding box center [897, 21] width 18 height 18
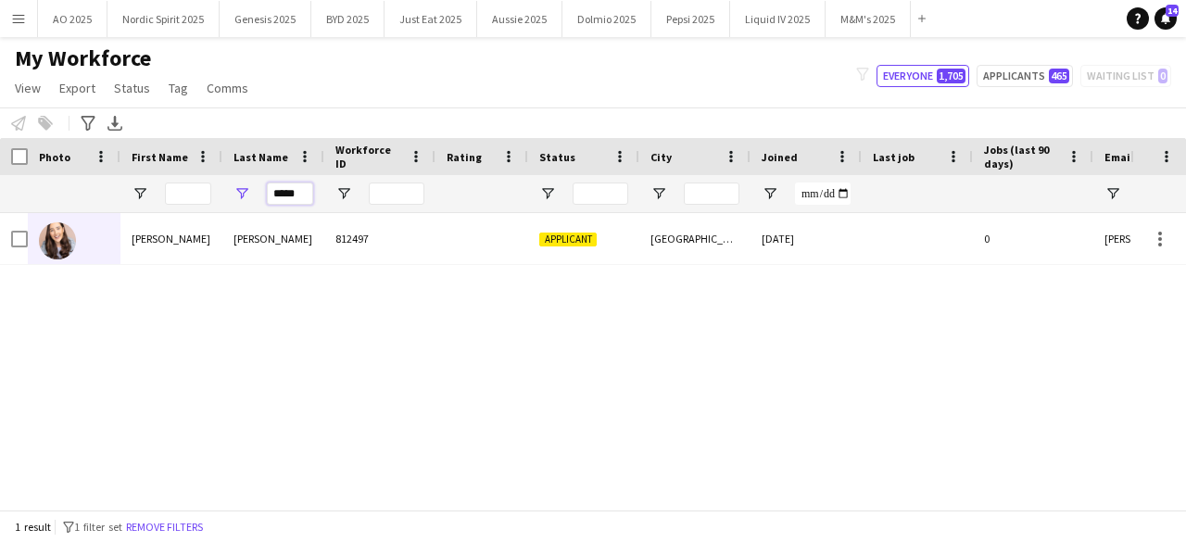
click at [309, 195] on input "*****" at bounding box center [290, 194] width 46 height 22
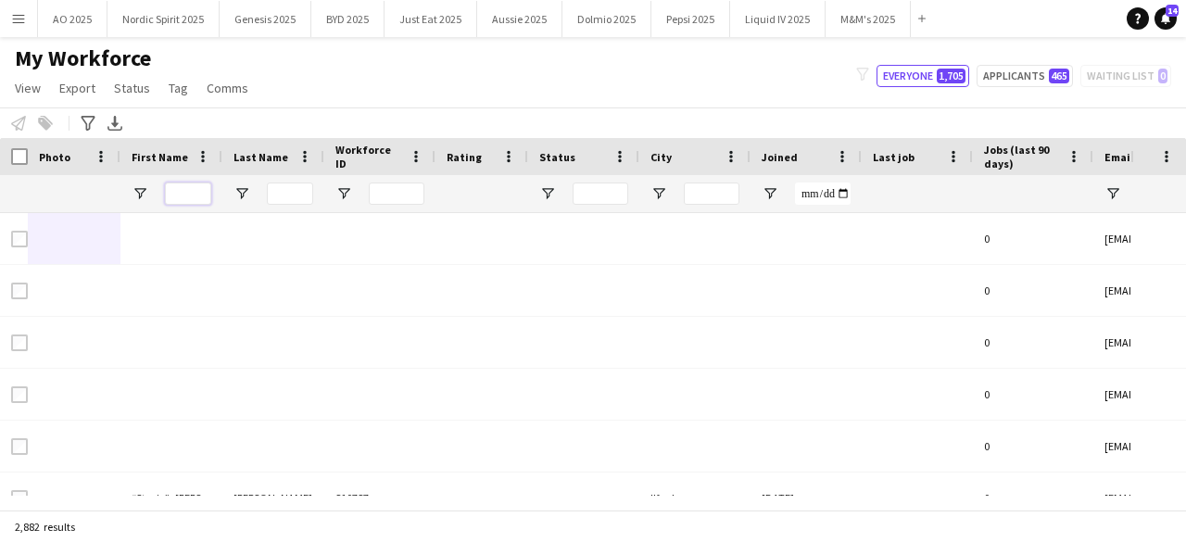
click at [195, 195] on input "First Name Filter Input" at bounding box center [188, 194] width 46 height 22
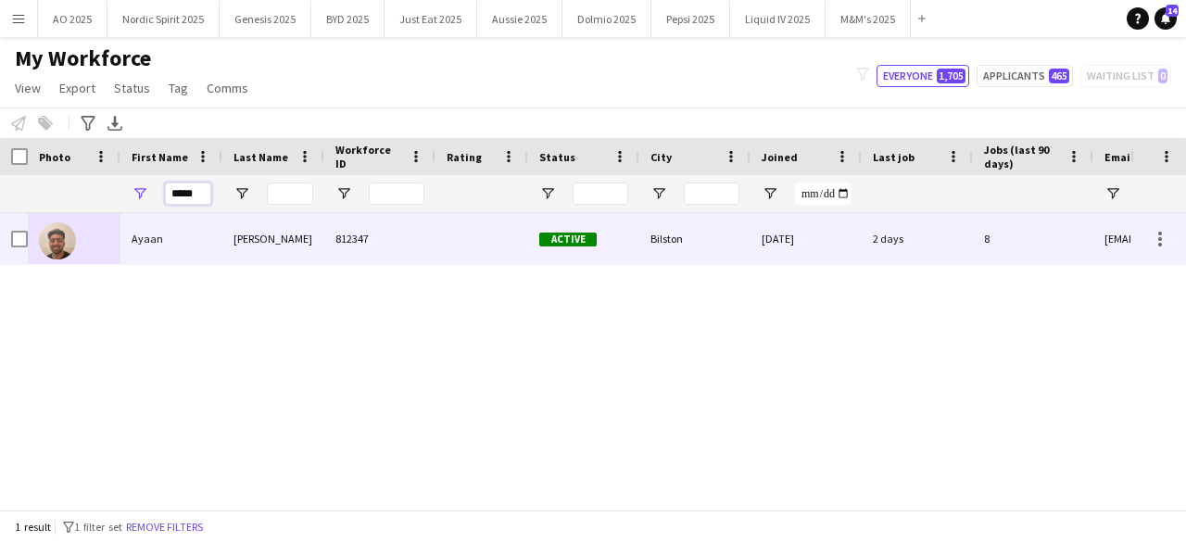
type input "*****"
click at [72, 247] on div at bounding box center [57, 240] width 37 height 52
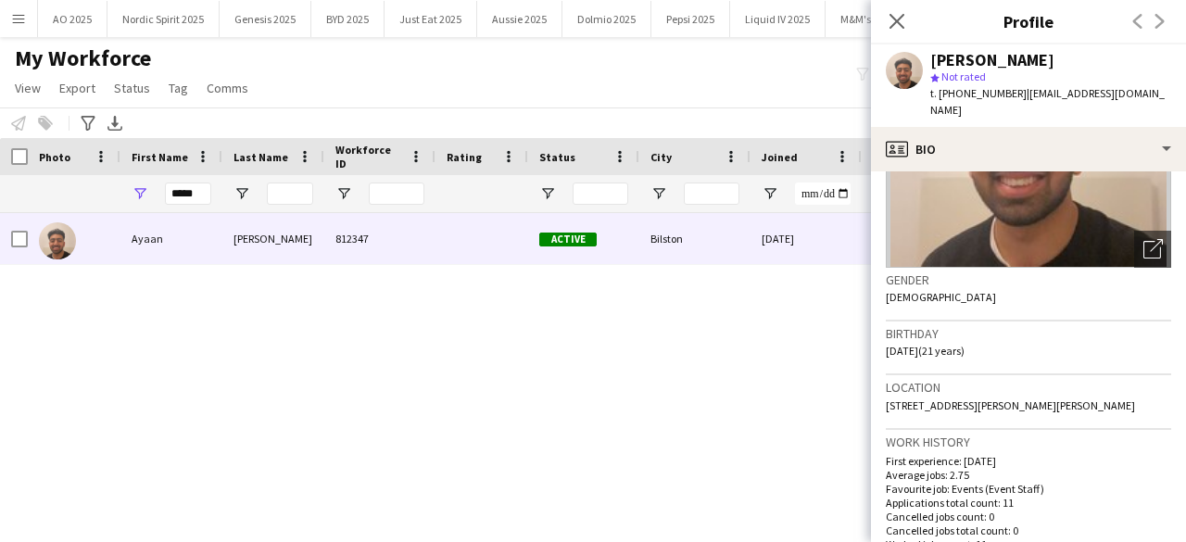
scroll to position [199, 0]
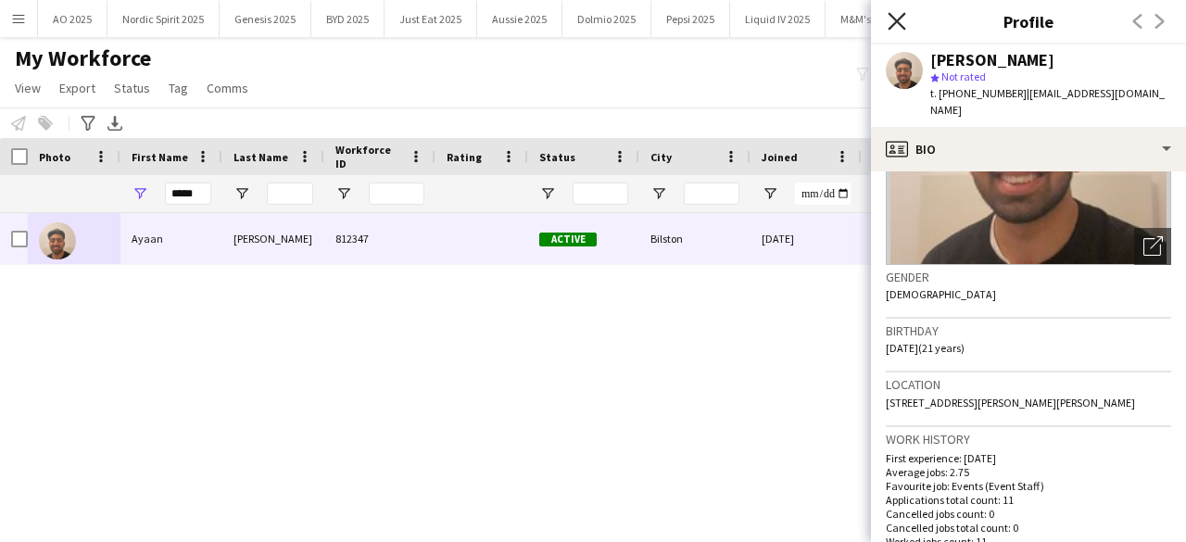
click at [899, 21] on icon at bounding box center [897, 21] width 18 height 18
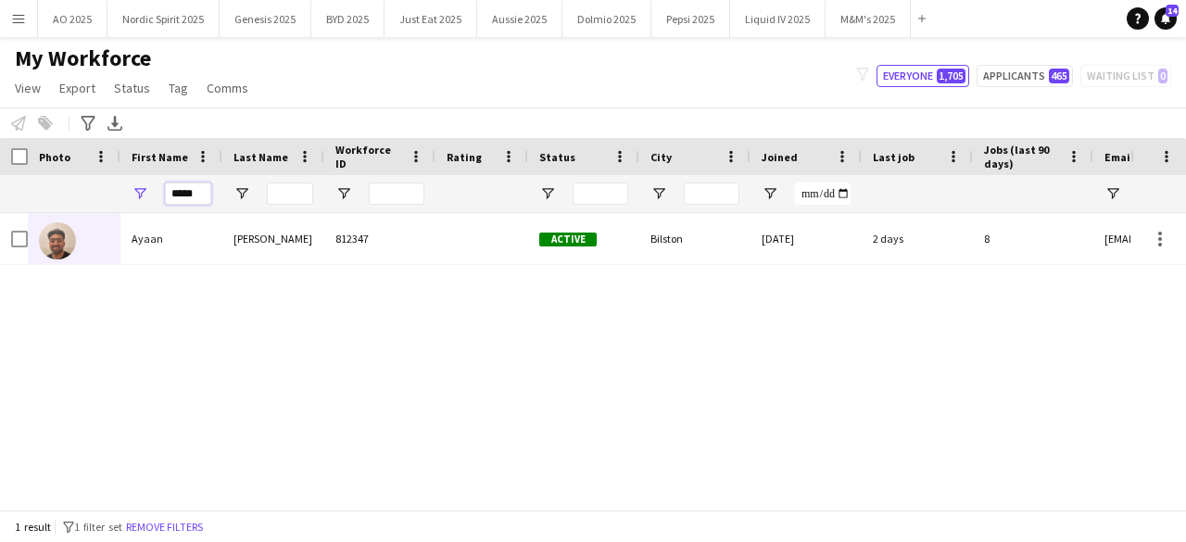
click at [183, 203] on input "*****" at bounding box center [188, 194] width 46 height 22
click at [1060, 316] on div "[PERSON_NAME] 812347 Active Bilston [DATE] 2 days 8 [EMAIL_ADDRESS][DOMAIN_NAME]" at bounding box center [565, 354] width 1130 height 283
click at [215, 195] on div "*****" at bounding box center [171, 193] width 102 height 37
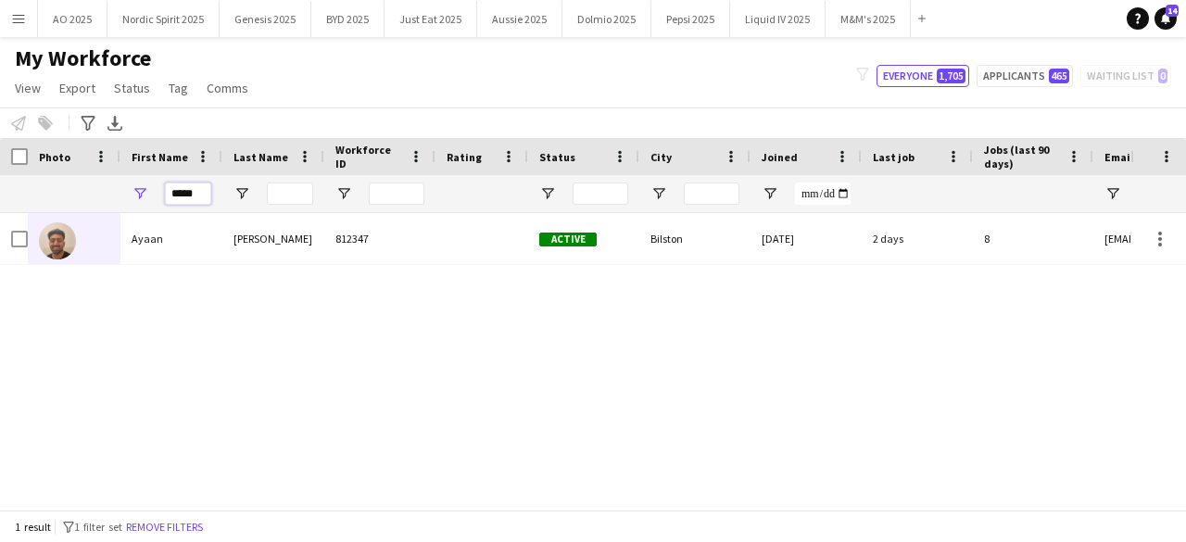
click at [200, 198] on input "*****" at bounding box center [188, 194] width 46 height 22
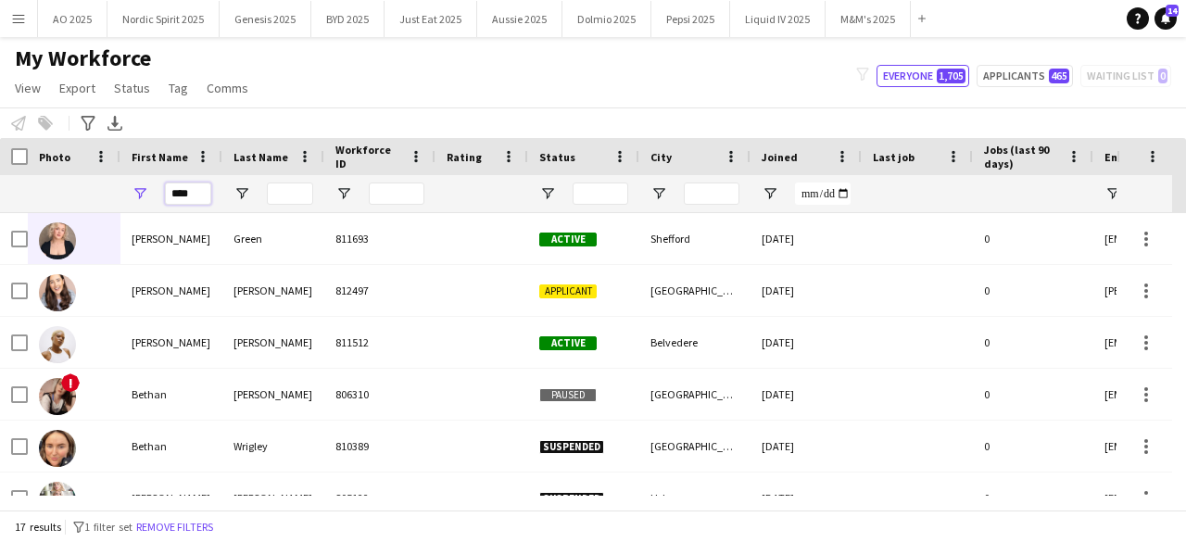
type input "****"
click at [286, 188] on input "Last Name Filter Input" at bounding box center [290, 194] width 46 height 22
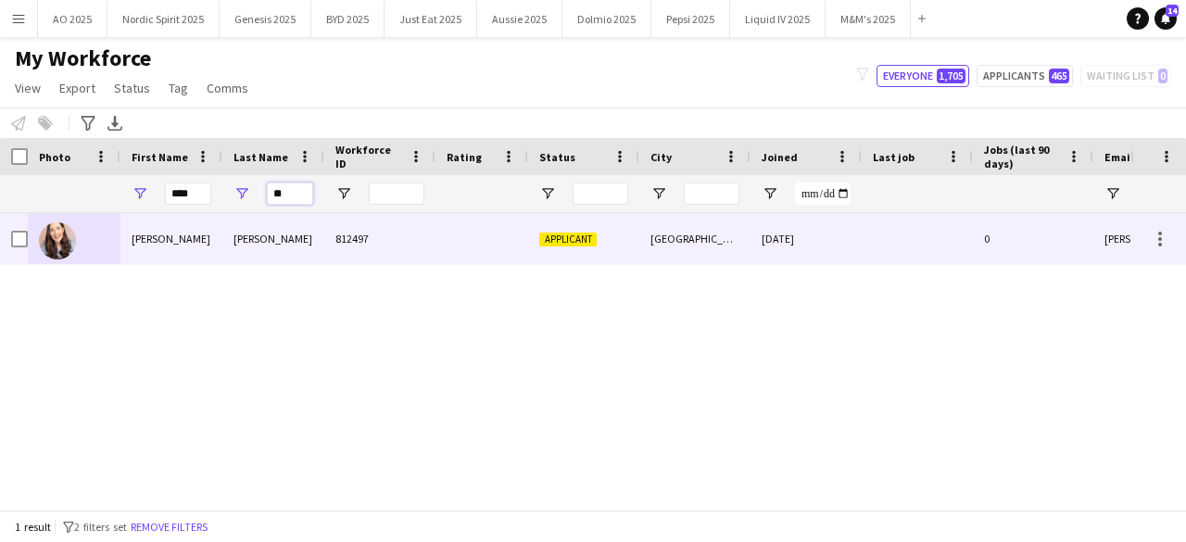
type input "**"
click at [70, 237] on img at bounding box center [57, 240] width 37 height 37
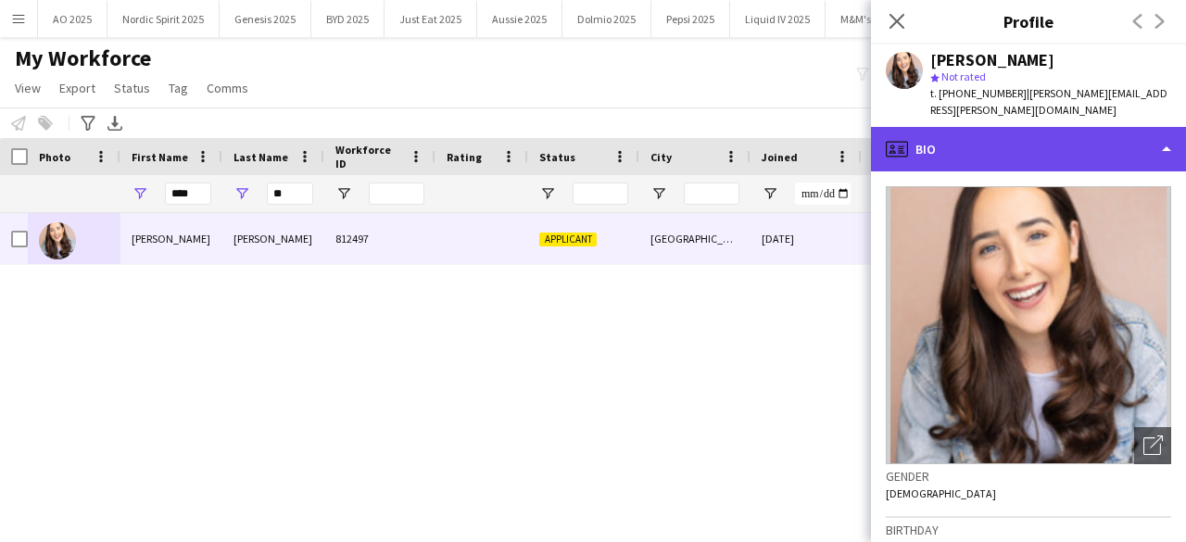
click at [939, 128] on div "profile Bio" at bounding box center [1028, 149] width 315 height 44
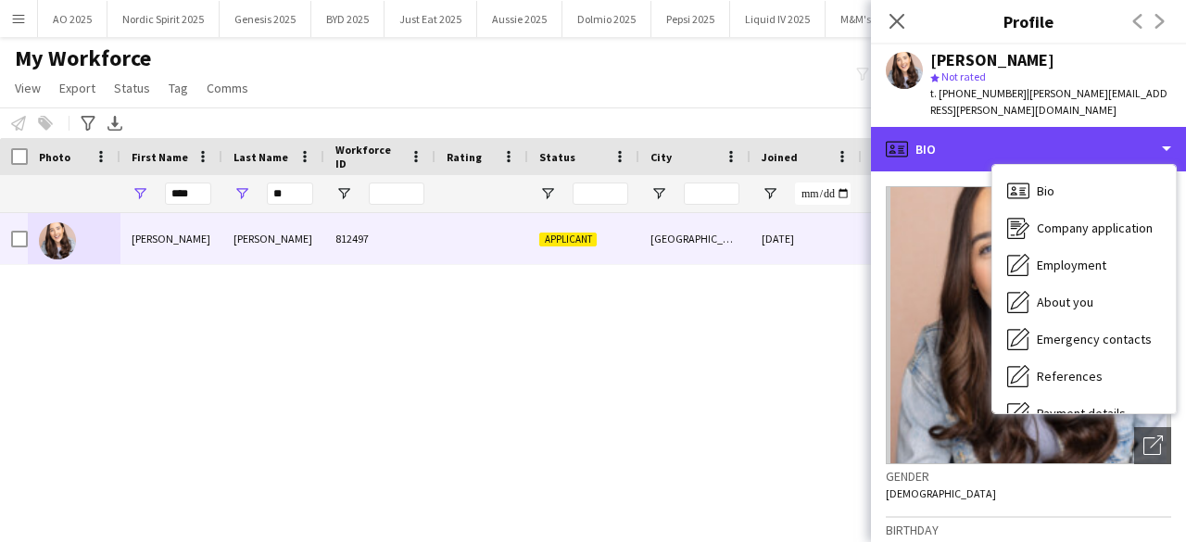
scroll to position [248, 0]
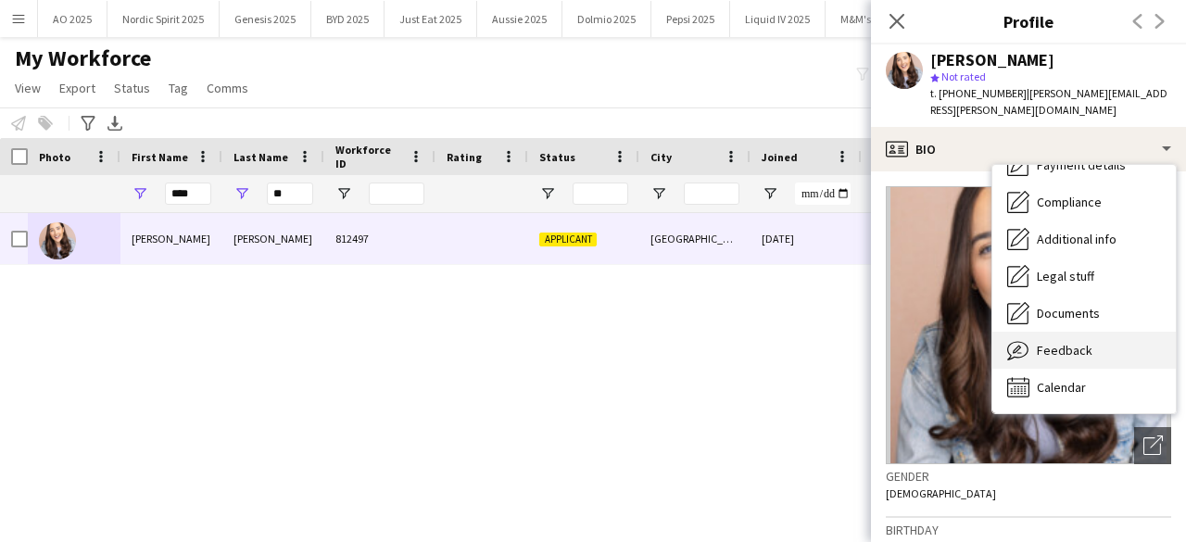
click at [1086, 346] on div "Feedback Feedback" at bounding box center [1083, 350] width 183 height 37
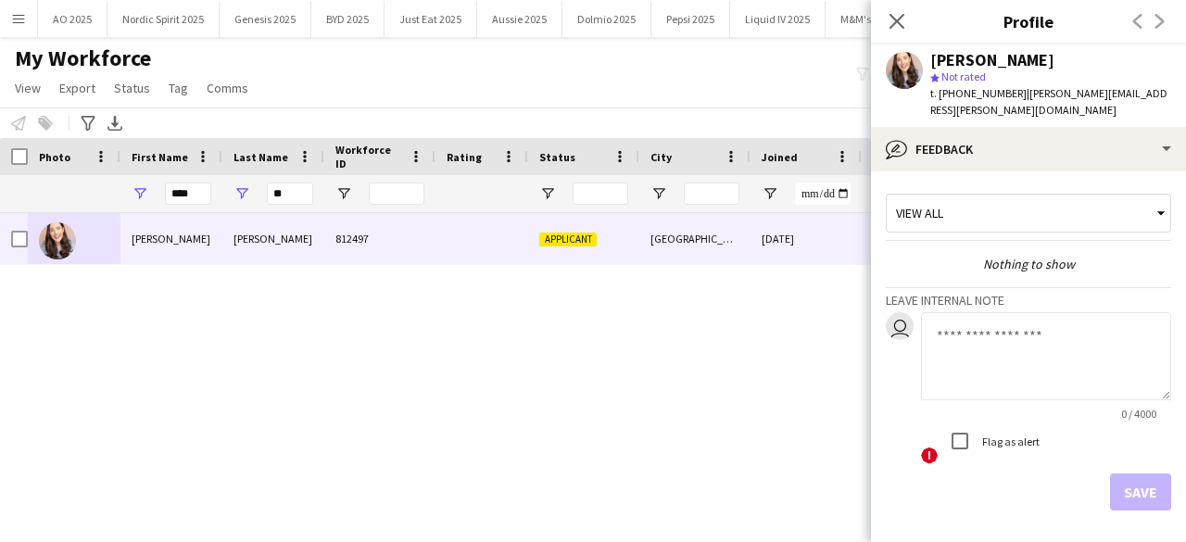
click at [1116, 312] on textarea at bounding box center [1046, 356] width 250 height 88
paste textarea "**********"
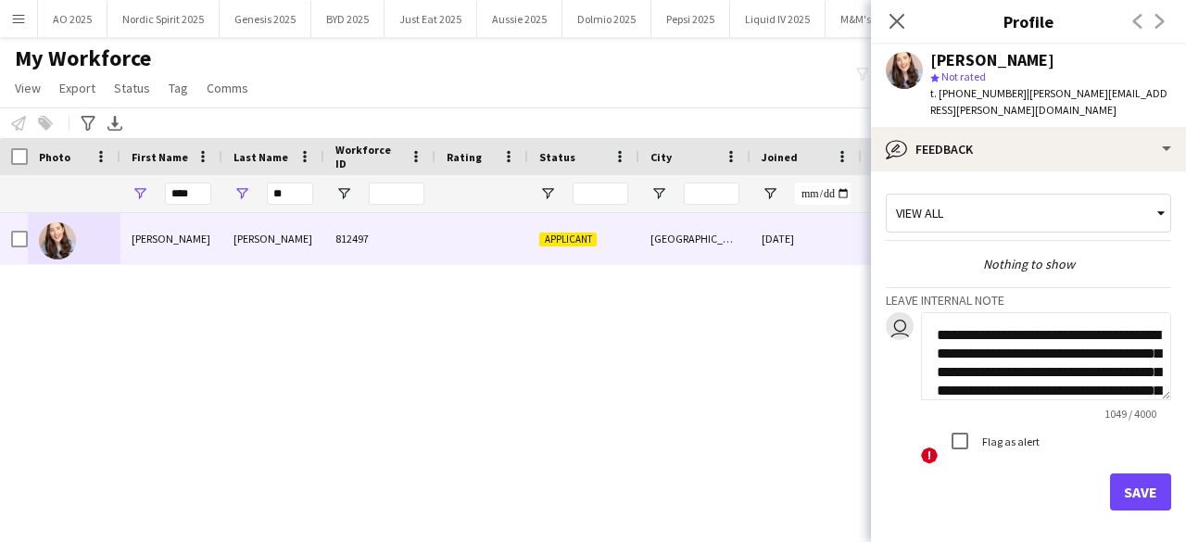
scroll to position [649, 0]
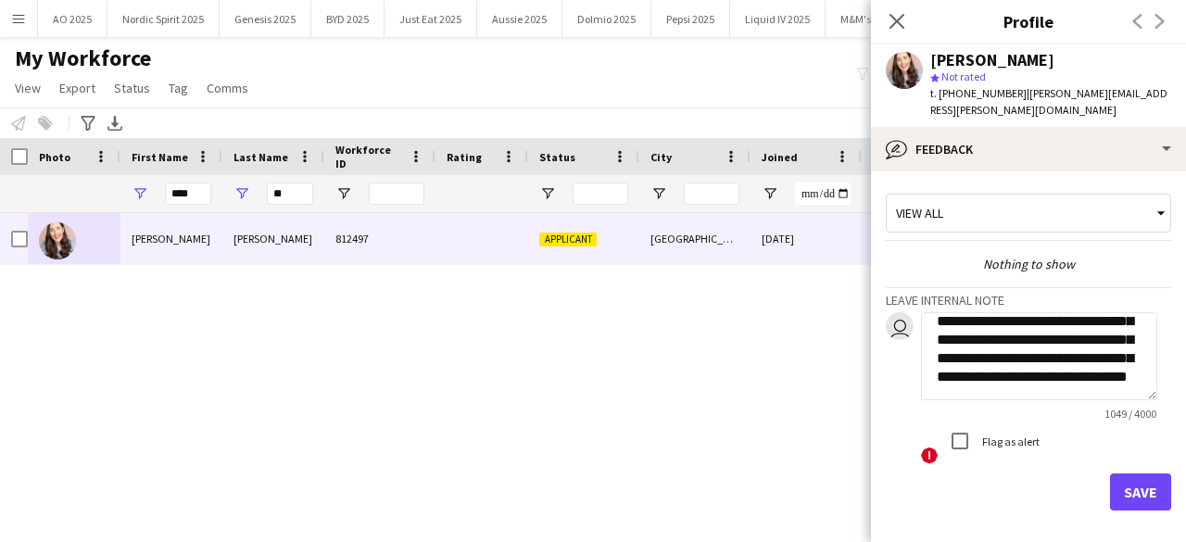
type textarea "**********"
click at [1141, 477] on button "Save" at bounding box center [1140, 491] width 61 height 37
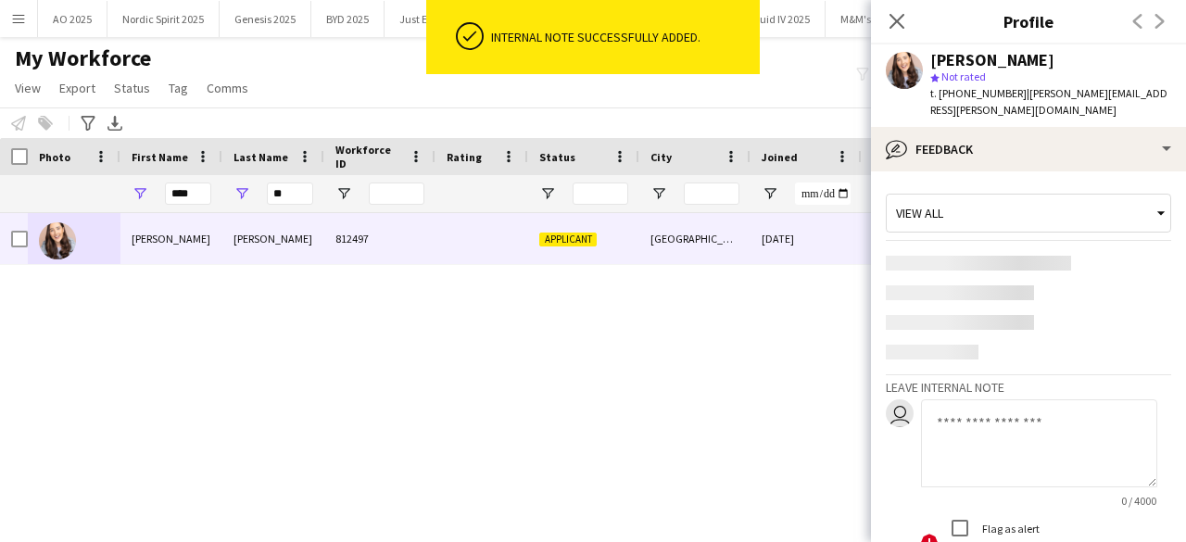
scroll to position [0, 0]
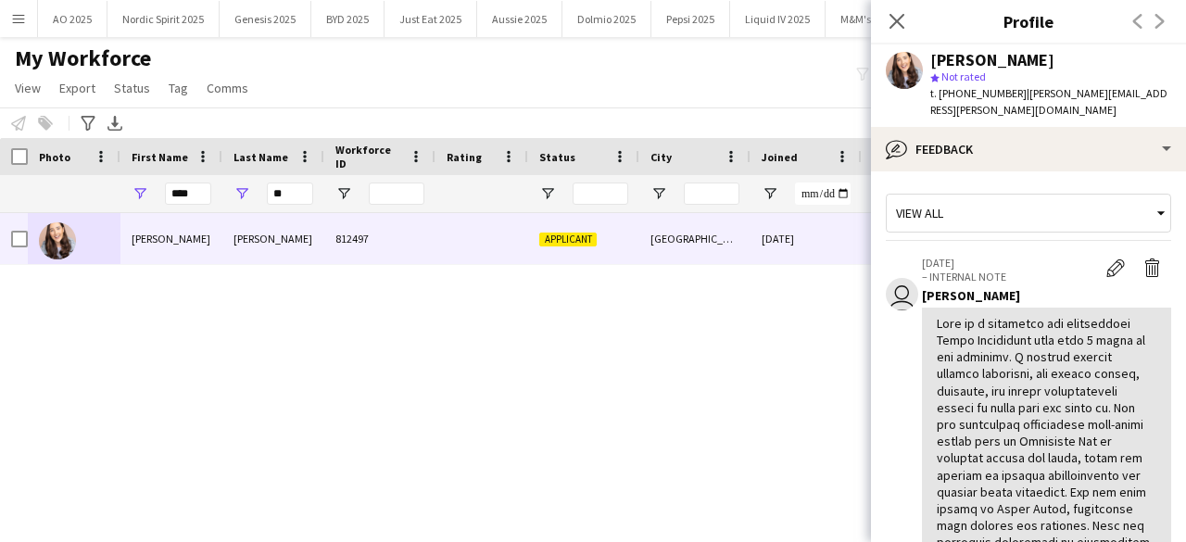
drag, startPoint x: 955, startPoint y: 97, endPoint x: 1152, endPoint y: 101, distance: 196.5
click at [1152, 101] on div "[PERSON_NAME] star Not rated t. [PHONE_NUMBER] | [PERSON_NAME][EMAIL_ADDRESS][P…" at bounding box center [1028, 85] width 315 height 82
copy div "07427656287 | [PERSON_NAME][EMAIL_ADDRESS][PERSON_NAME][DOMAIN_NAME]"
click at [899, 17] on icon "Close pop-in" at bounding box center [897, 21] width 18 height 18
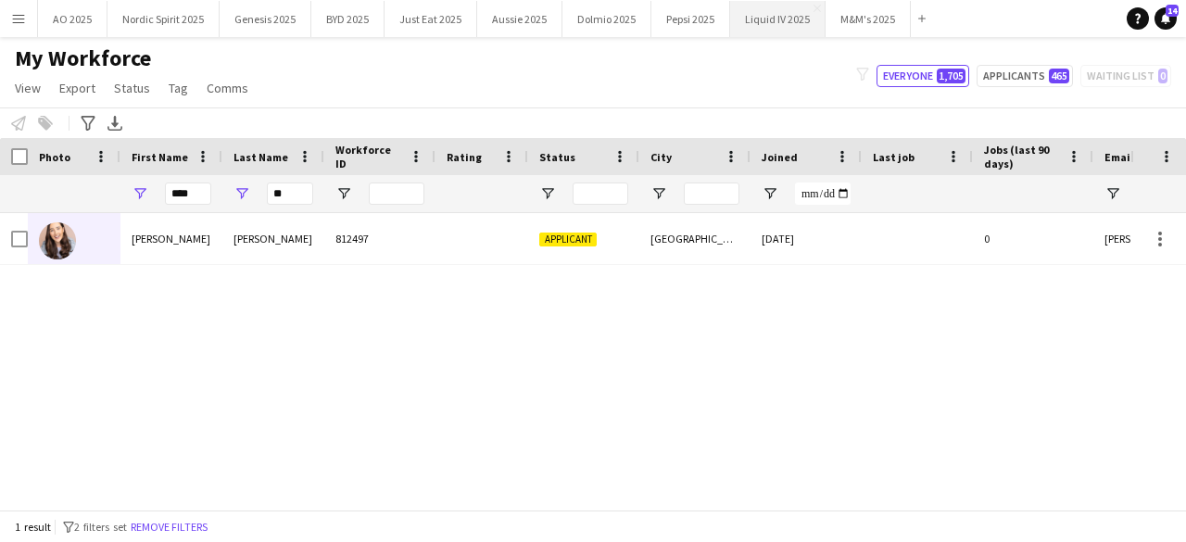
click at [748, 14] on button "Liquid IV 2025 Close" at bounding box center [777, 19] width 95 height 36
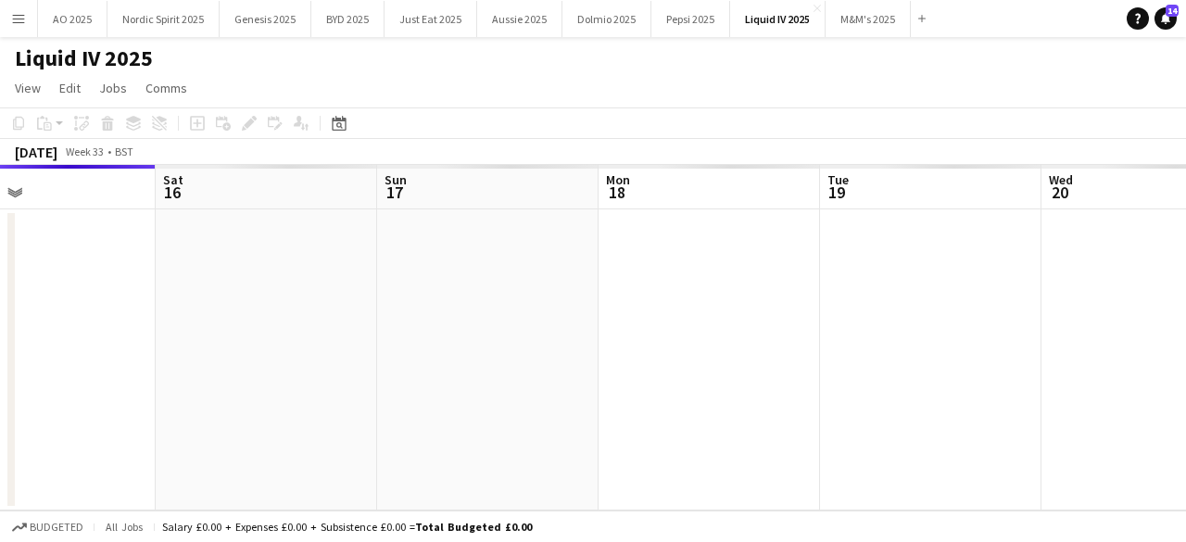
drag, startPoint x: 634, startPoint y: 347, endPoint x: 459, endPoint y: 385, distance: 179.0
click at [460, 385] on app-calendar-viewport "Tue 12 Wed 13 Thu 14 Fri 15 Sat 16 Sun 17 Mon 18 Tue 19 Wed 20 Thu 21 Fri 22" at bounding box center [593, 338] width 1186 height 346
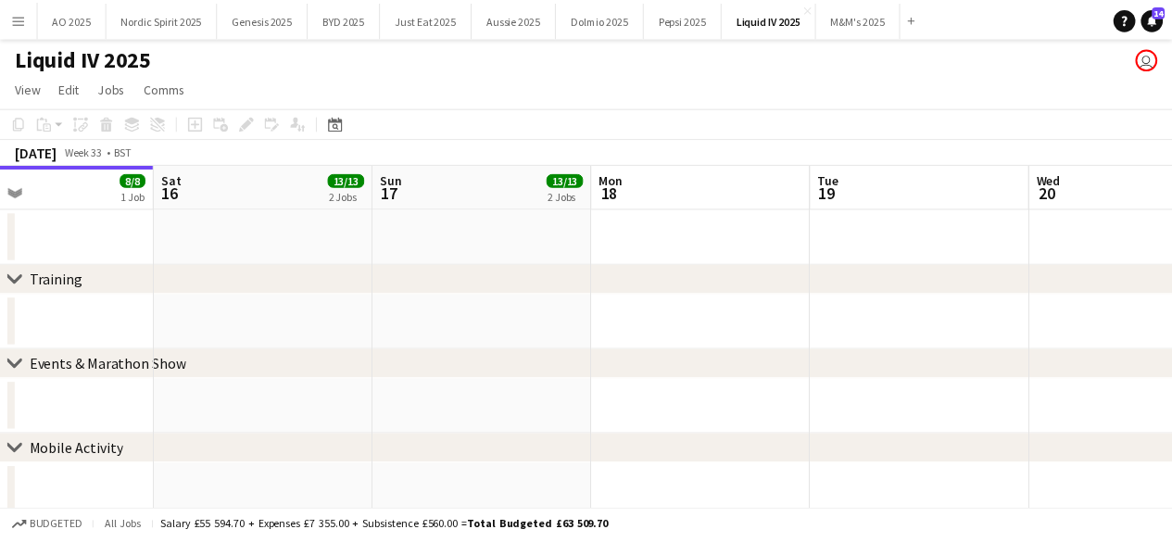
scroll to position [0, 732]
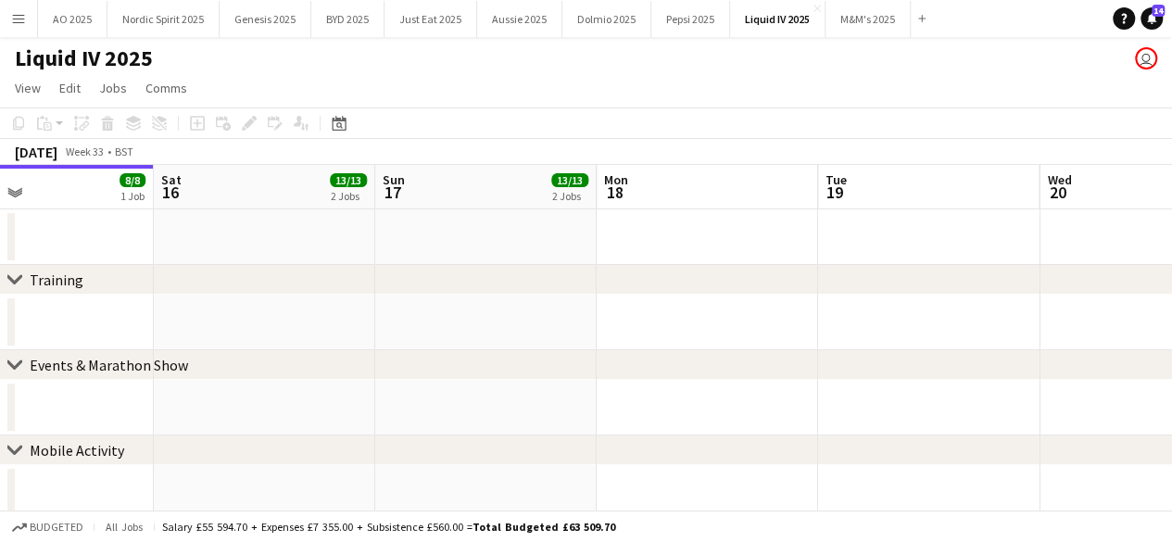
drag, startPoint x: 751, startPoint y: 354, endPoint x: 639, endPoint y: 329, distance: 114.9
click at [560, 359] on div "chevron-right Events & Marathon Show" at bounding box center [586, 365] width 1172 height 30
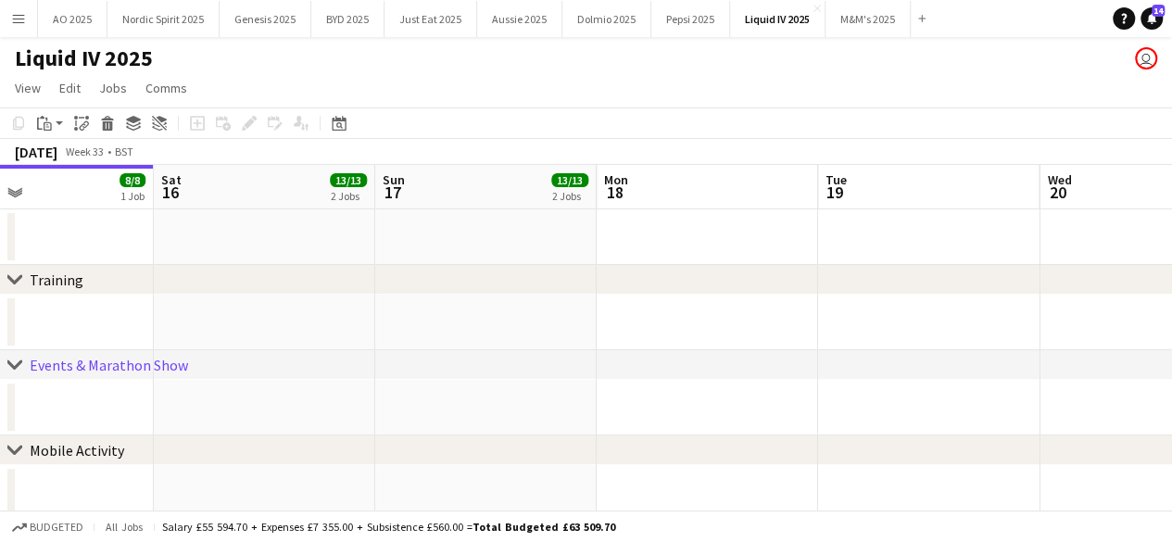
drag, startPoint x: 695, startPoint y: 309, endPoint x: 479, endPoint y: 319, distance: 216.1
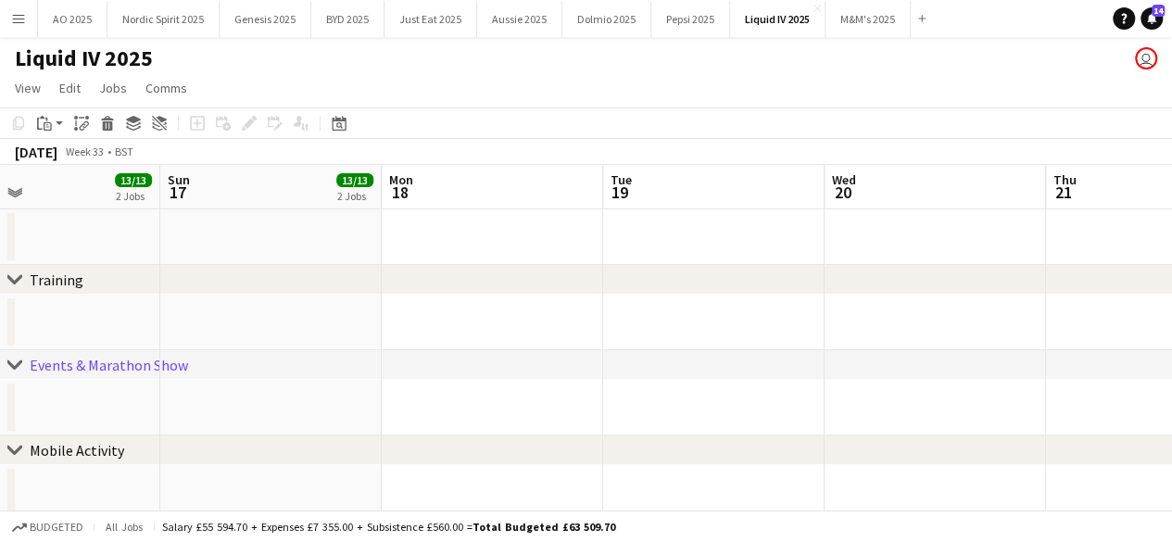
drag, startPoint x: 673, startPoint y: 291, endPoint x: 325, endPoint y: 296, distance: 347.5
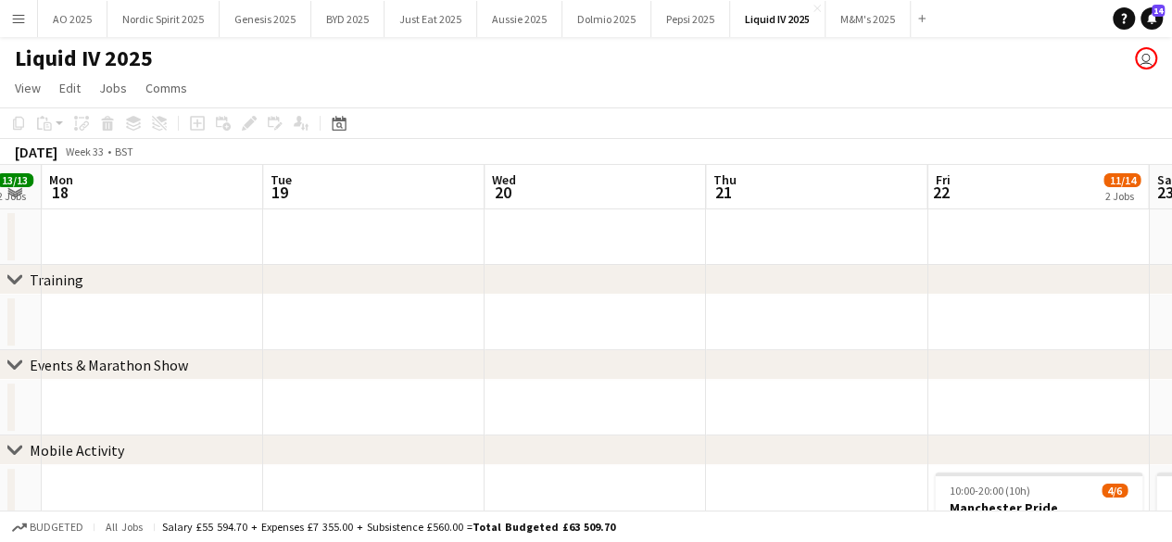
drag, startPoint x: 549, startPoint y: 340, endPoint x: 193, endPoint y: 344, distance: 356.7
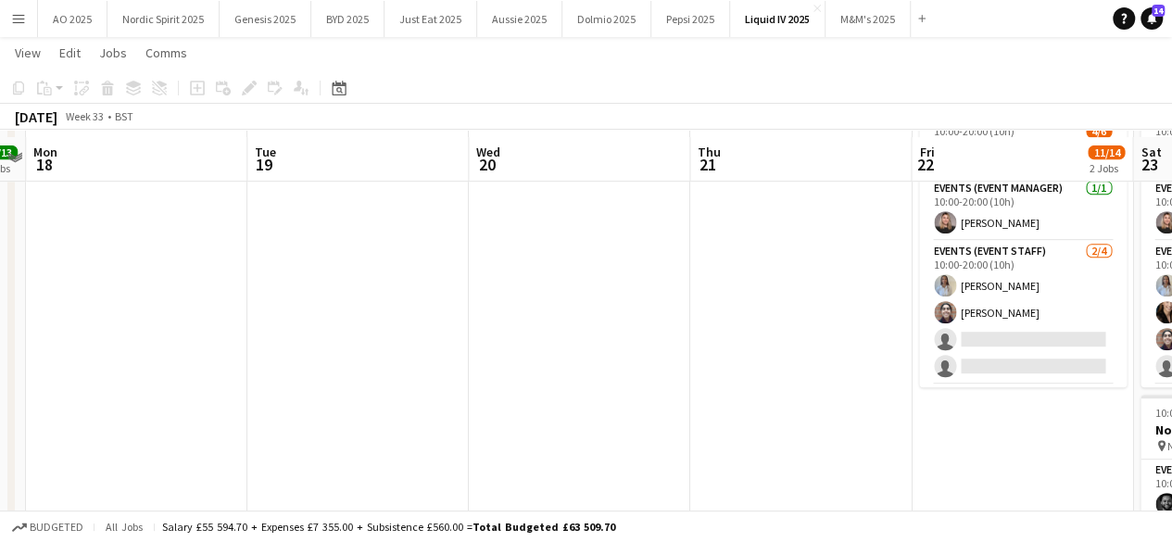
scroll to position [365, 0]
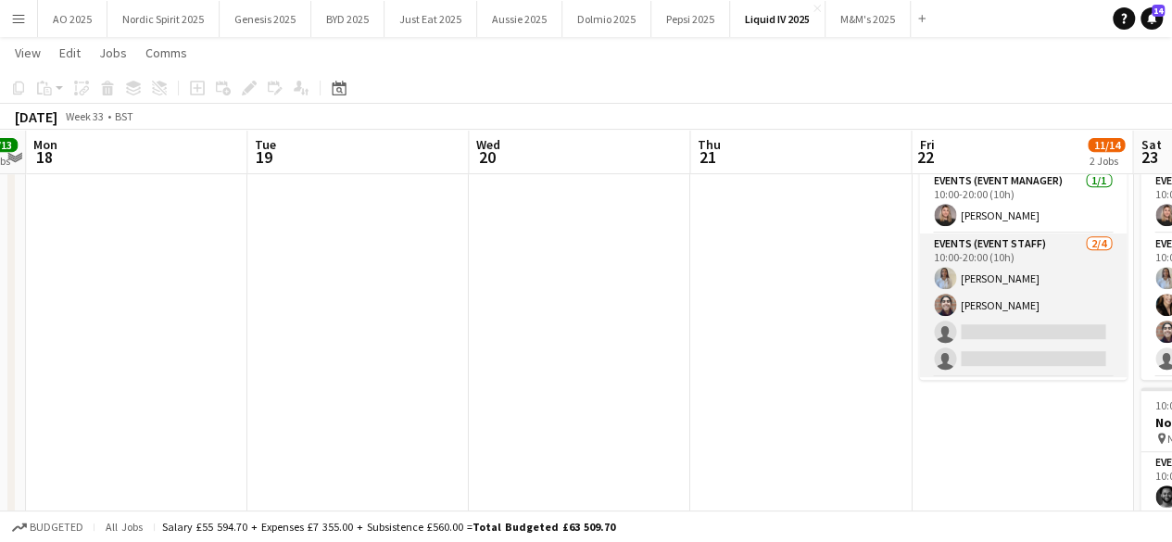
click at [1036, 329] on app-card-role "Events (Event Staff) [DATE] 10:00-20:00 (10h) [PERSON_NAME] [PERSON_NAME] singl…" at bounding box center [1023, 305] width 208 height 144
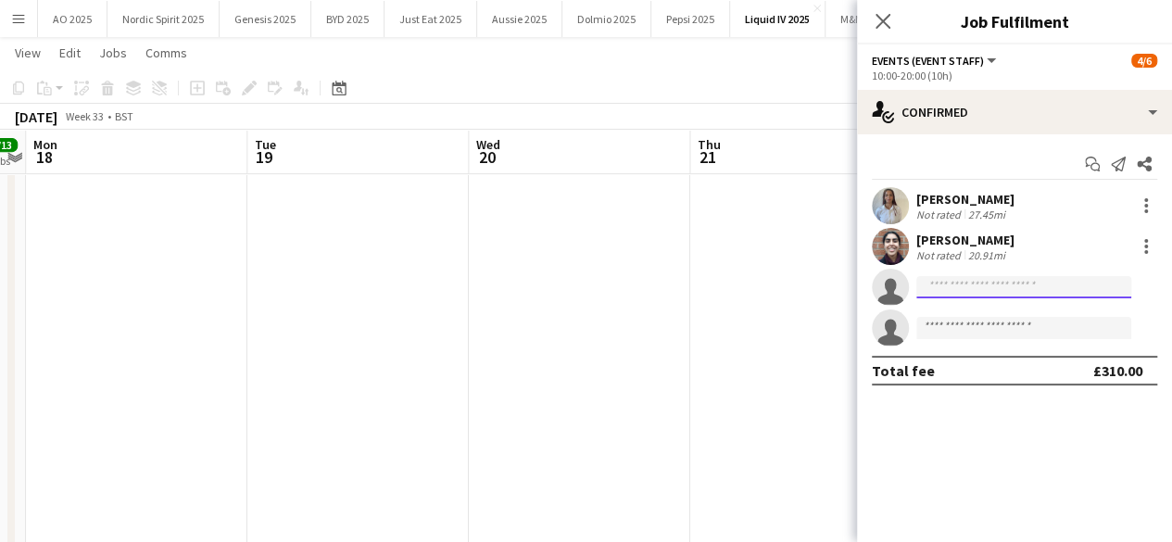
click at [1017, 296] on input at bounding box center [1023, 287] width 215 height 22
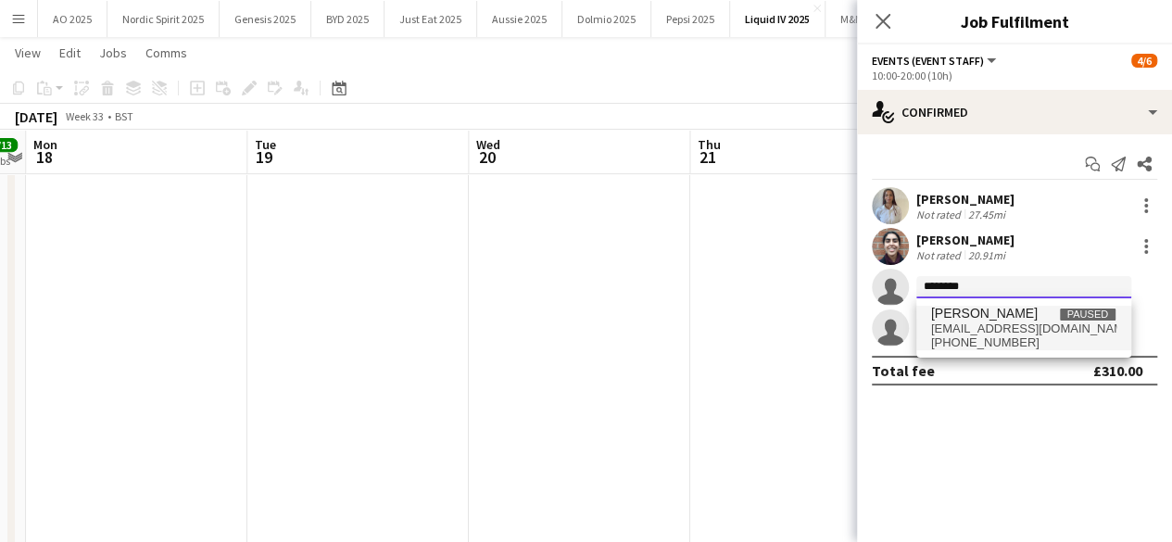
type input "********"
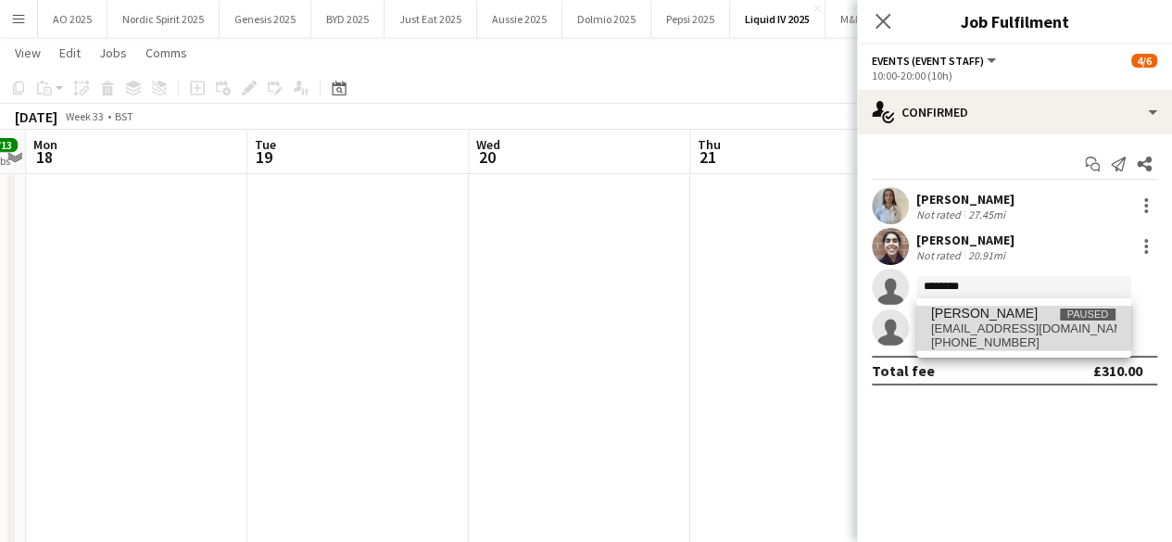
click at [1010, 320] on span "[PERSON_NAME] Paused" at bounding box center [1023, 314] width 185 height 16
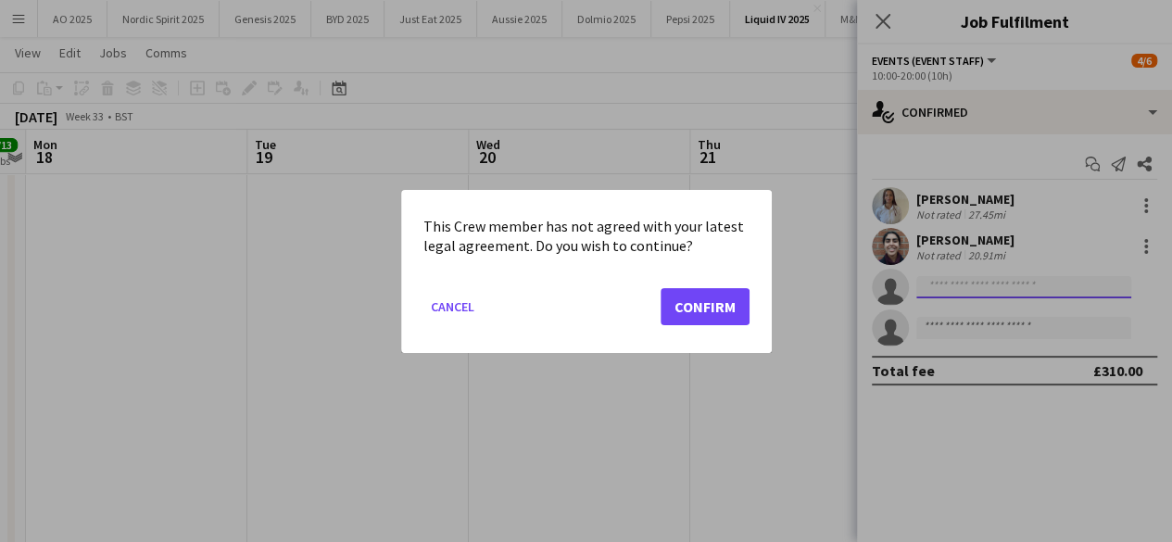
scroll to position [0, 0]
click at [725, 316] on button "Confirm" at bounding box center [705, 305] width 89 height 37
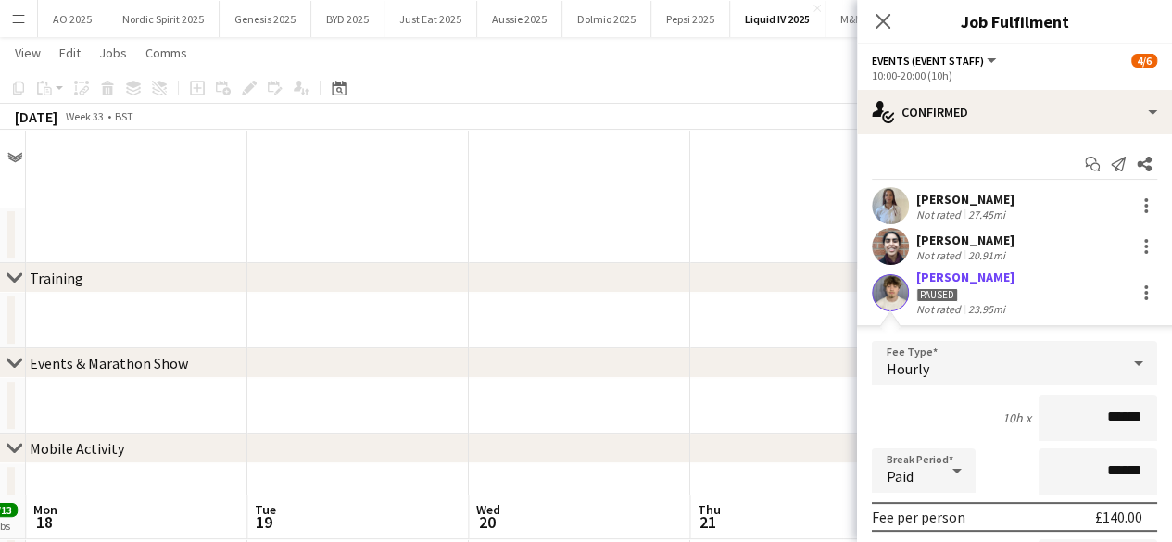
scroll to position [365, 0]
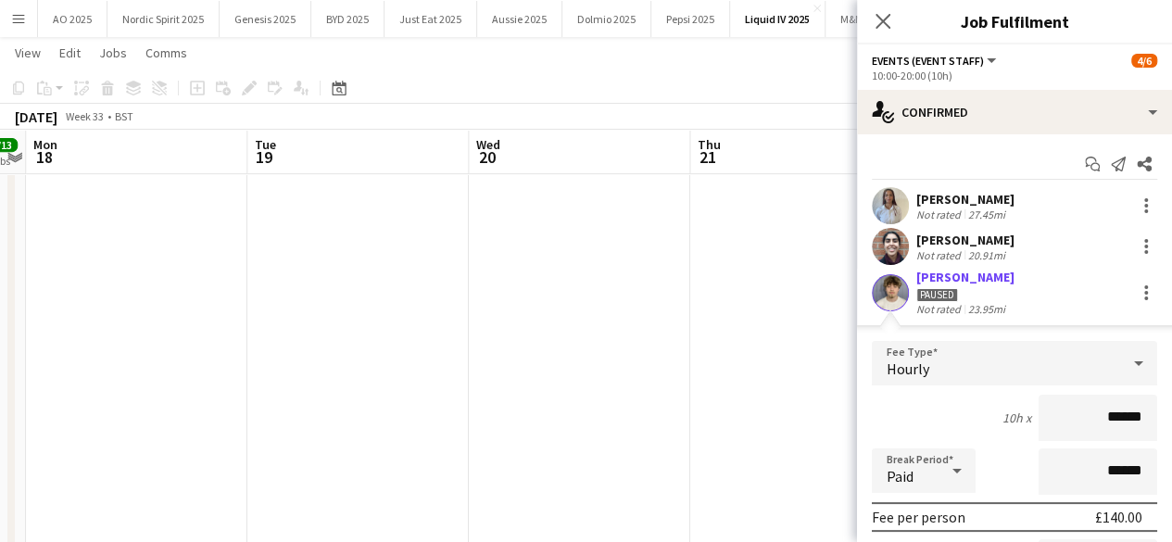
drag, startPoint x: 1155, startPoint y: 303, endPoint x: 1153, endPoint y: 334, distance: 31.6
click at [1153, 334] on app-applicant-card "[PERSON_NAME] Paused Not rated 23.95mi Fee Type Hourly 10h x ****** Break Perio…" at bounding box center [1014, 503] width 315 height 468
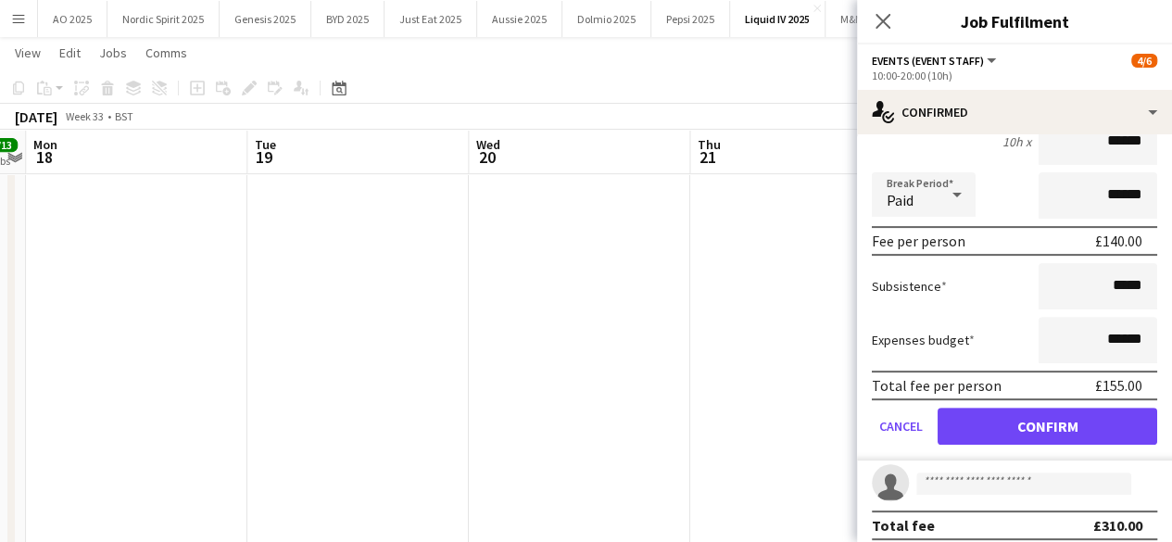
scroll to position [284, 0]
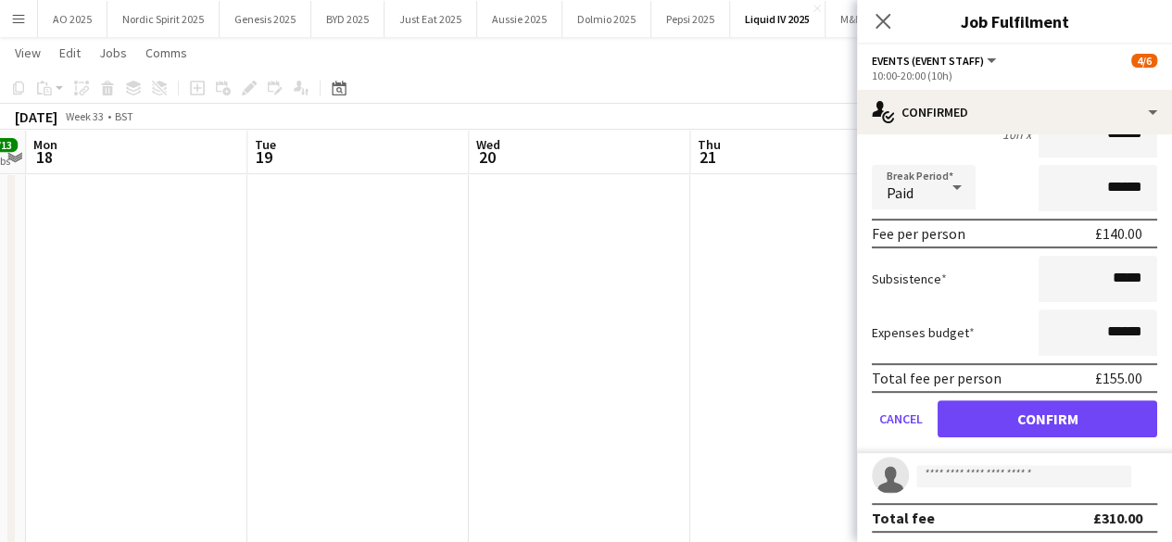
click at [1080, 448] on form "Fee Type Hourly 10h x ****** Break Period Paid ****** Fee per person £140.00 Su…" at bounding box center [1014, 255] width 315 height 396
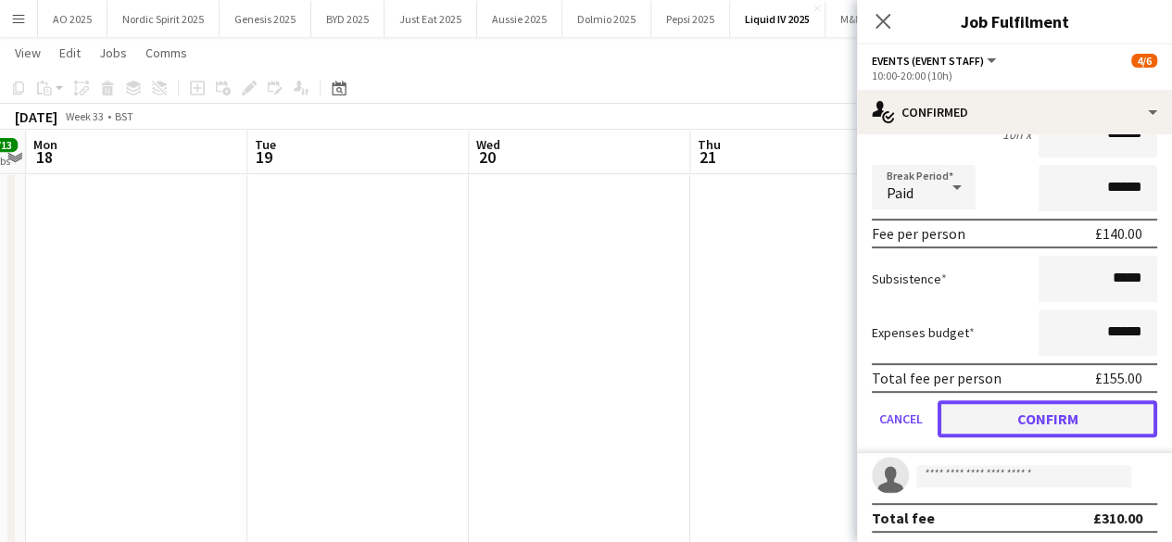
click at [1078, 435] on button "Confirm" at bounding box center [1048, 418] width 220 height 37
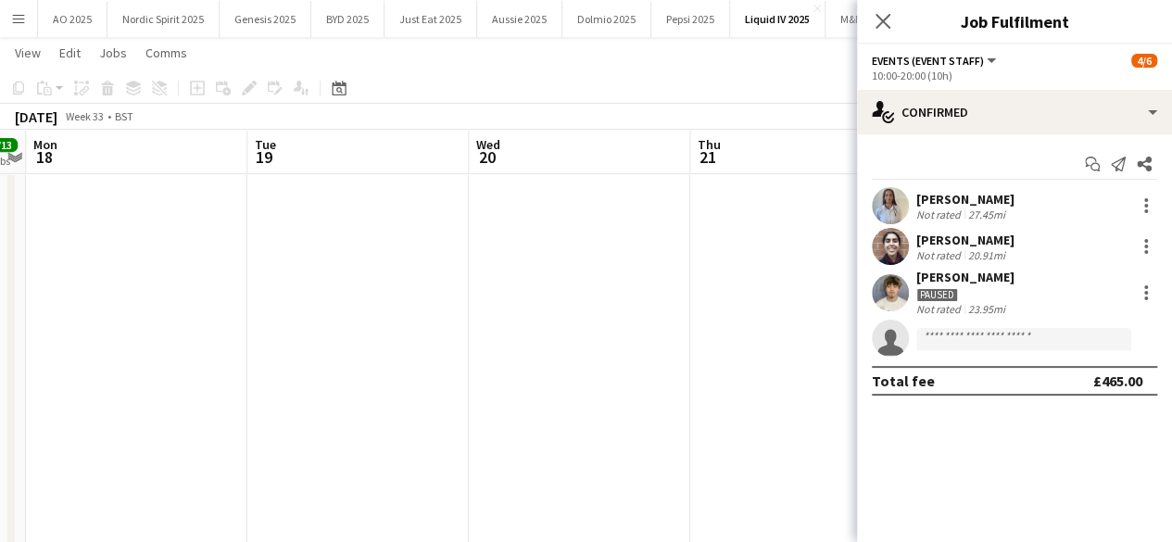
scroll to position [0, 0]
click at [754, 426] on app-date-cell at bounding box center [800, 398] width 221 height 600
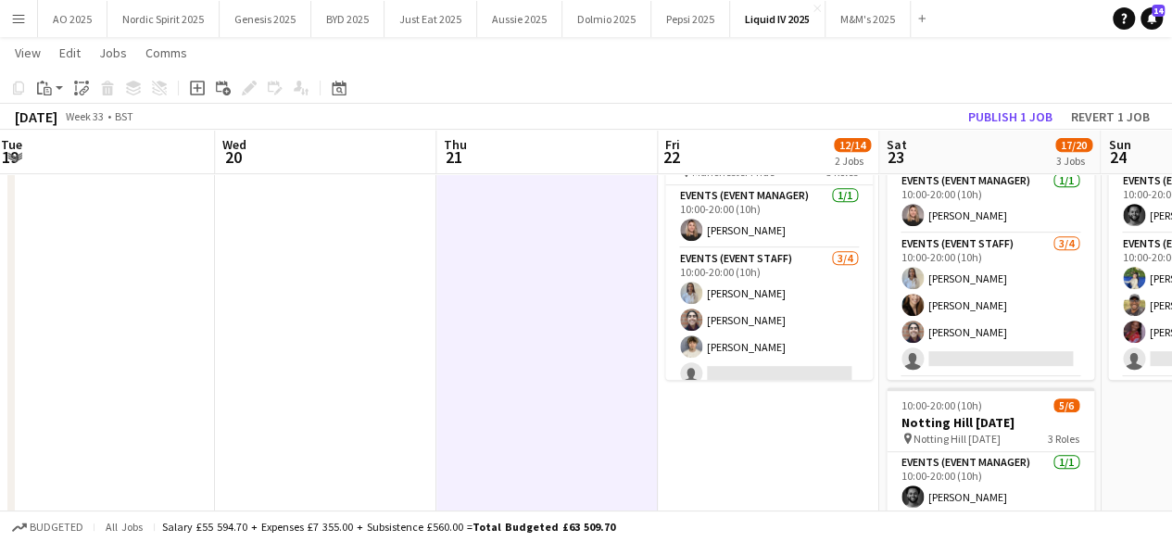
drag, startPoint x: 917, startPoint y: 412, endPoint x: 675, endPoint y: 444, distance: 243.9
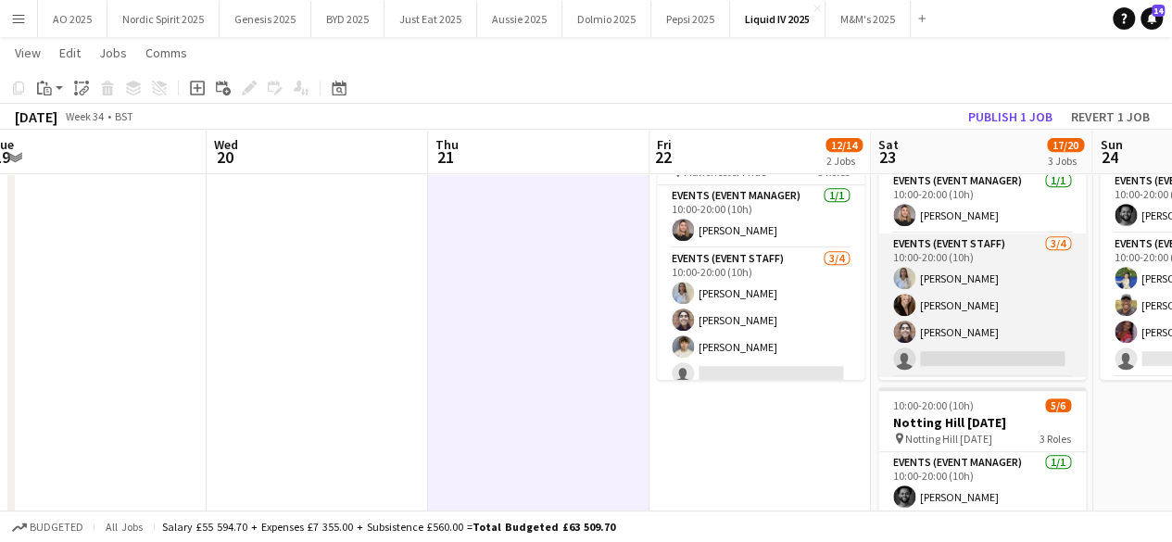
click at [921, 362] on app-card-role "Events (Event Staff) [DATE] 10:00-20:00 (10h) [PERSON_NAME] Short [PERSON_NAME]…" at bounding box center [982, 305] width 208 height 144
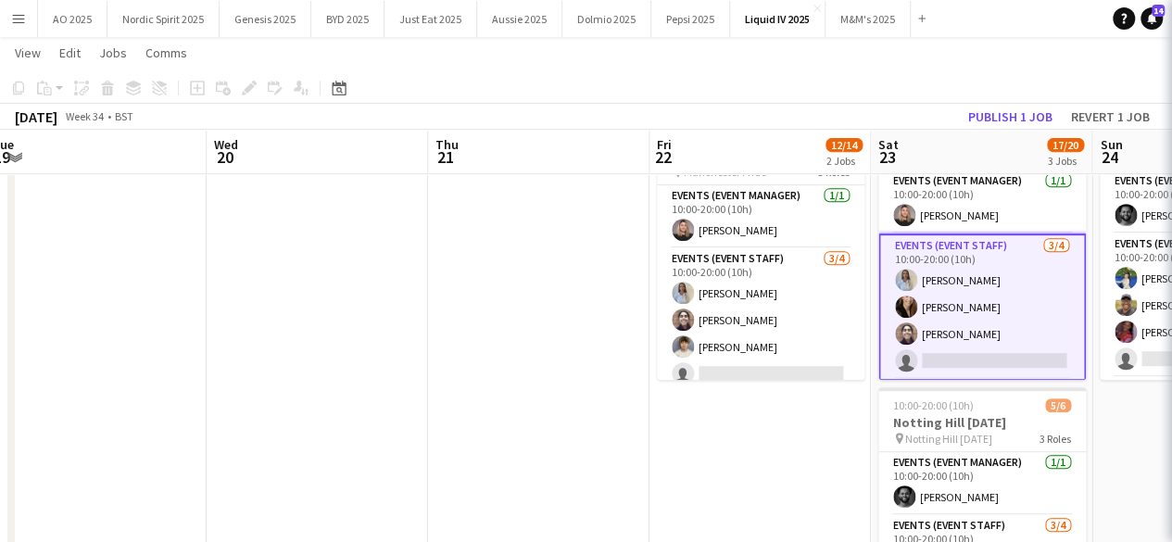
scroll to position [0, 678]
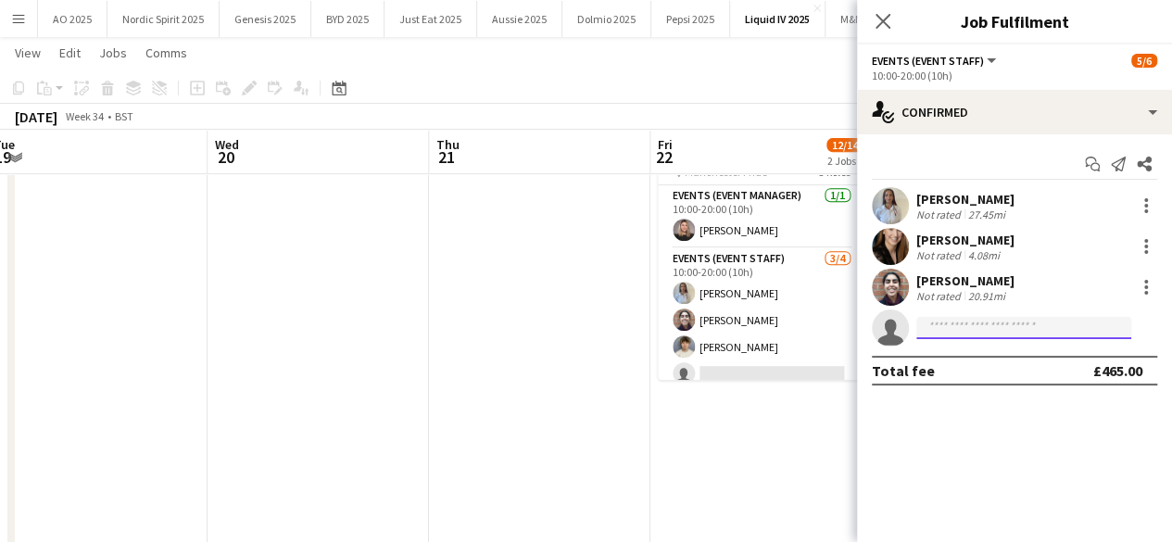
click at [1014, 328] on input at bounding box center [1023, 328] width 215 height 22
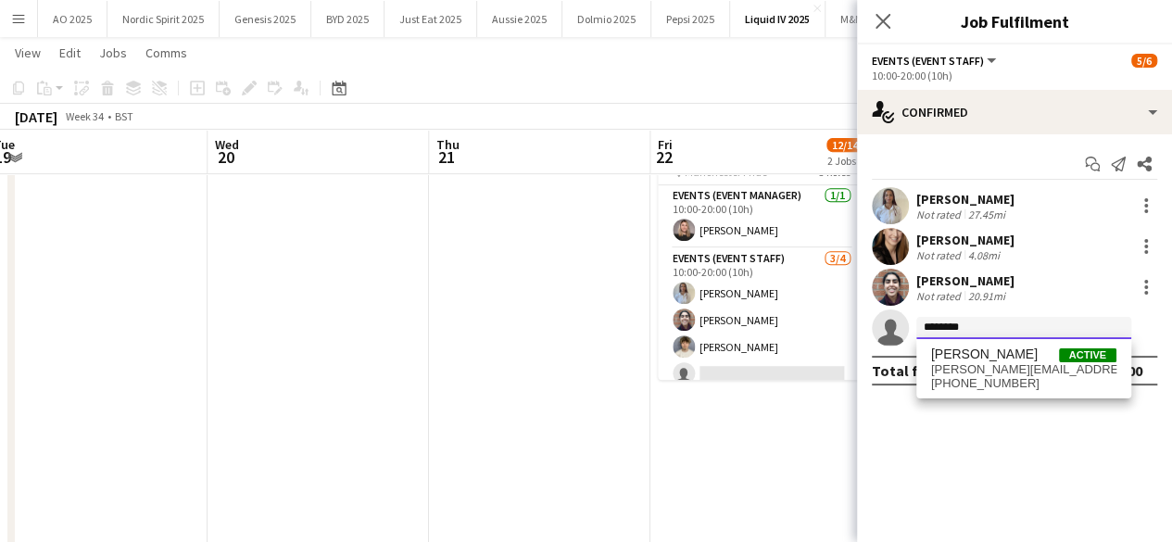
type input "********"
click at [1001, 365] on span "[PERSON_NAME][EMAIL_ADDRESS][DOMAIN_NAME]" at bounding box center [1023, 369] width 185 height 15
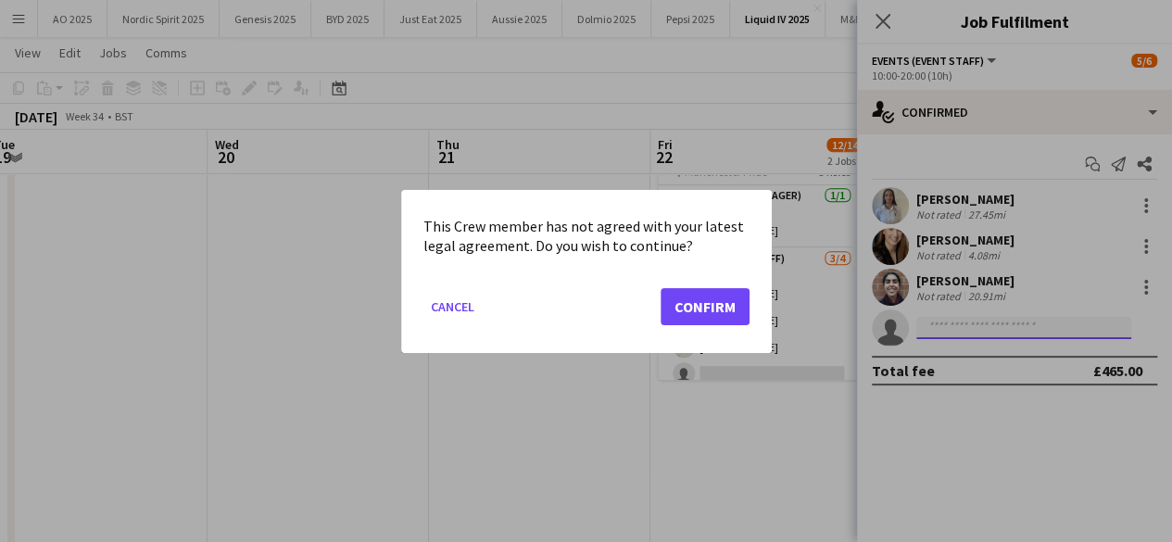
scroll to position [0, 0]
click at [706, 301] on button "Confirm" at bounding box center [705, 305] width 89 height 37
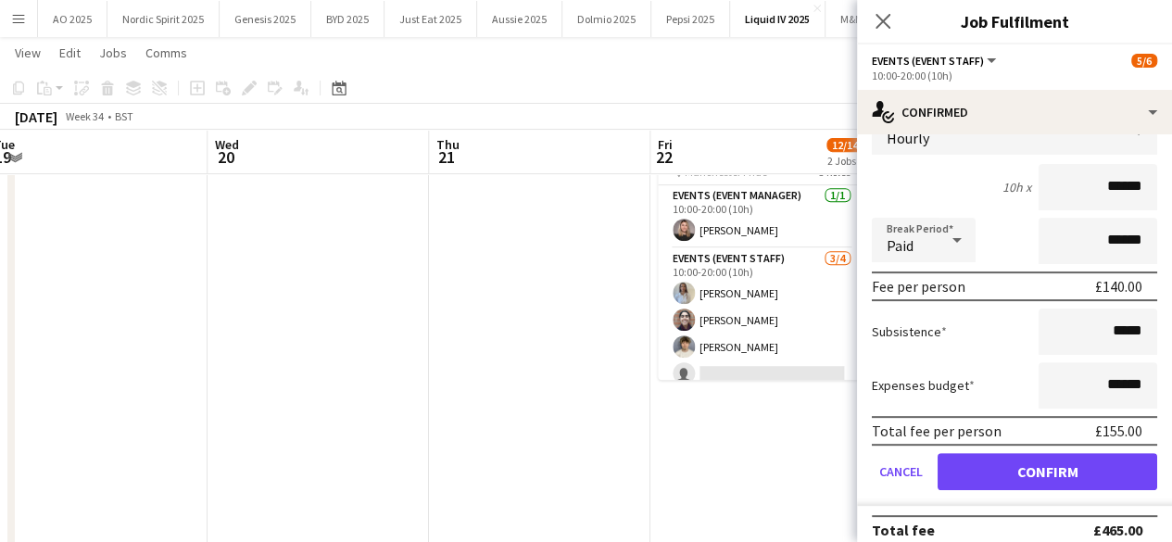
scroll to position [278, 0]
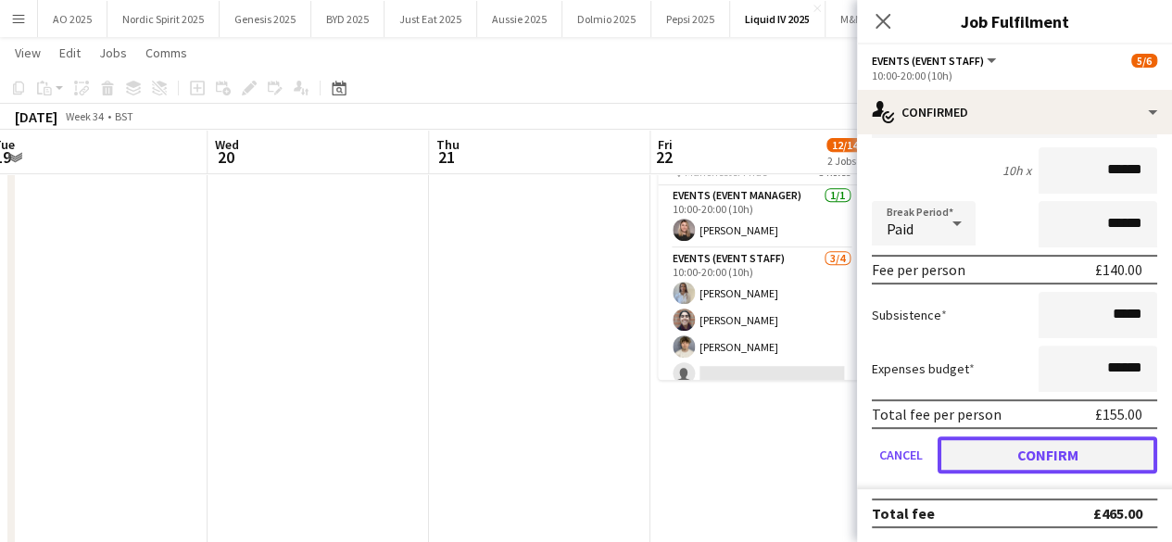
click at [1119, 455] on button "Confirm" at bounding box center [1048, 454] width 220 height 37
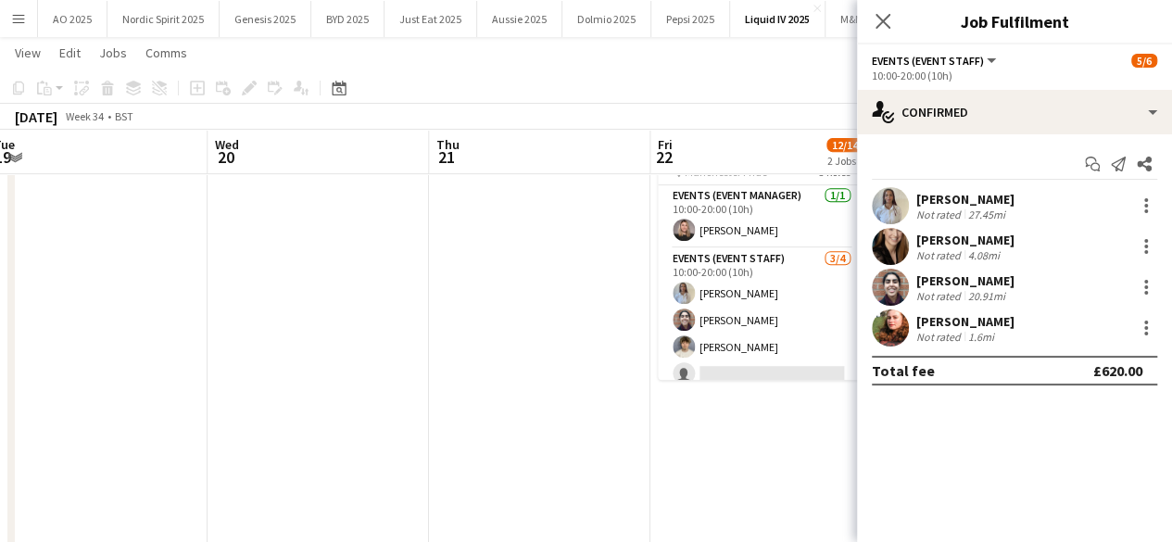
scroll to position [0, 0]
click at [797, 474] on app-date-cell "Updated 10:00-20:00 (10h) 5/6 Manchester Pride pin Manchester Pride 3 Roles Eve…" at bounding box center [760, 398] width 221 height 600
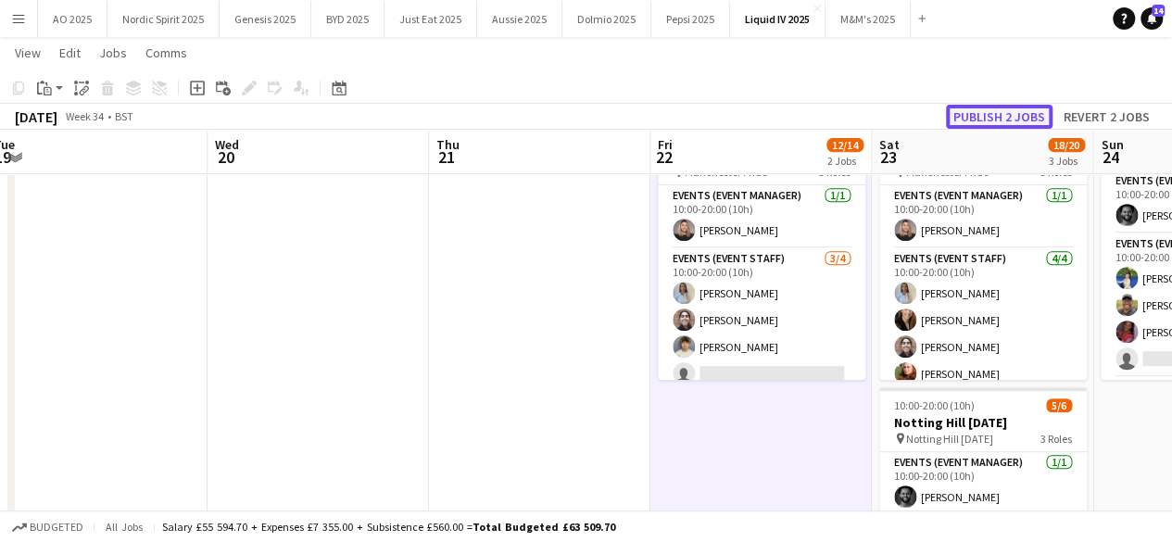
click at [1028, 111] on button "Publish 2 jobs" at bounding box center [999, 117] width 107 height 24
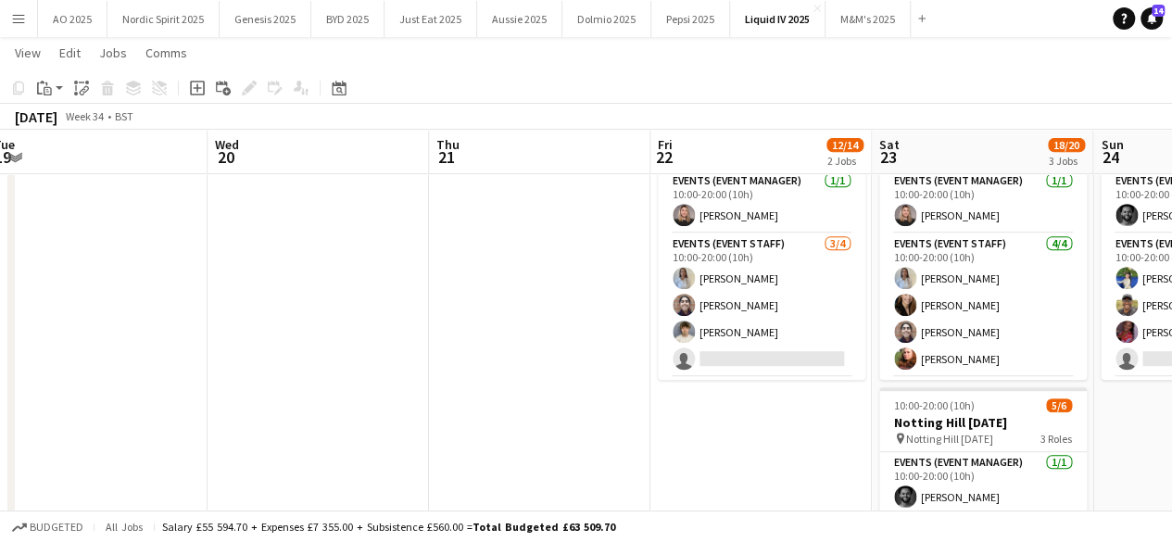
scroll to position [263, 0]
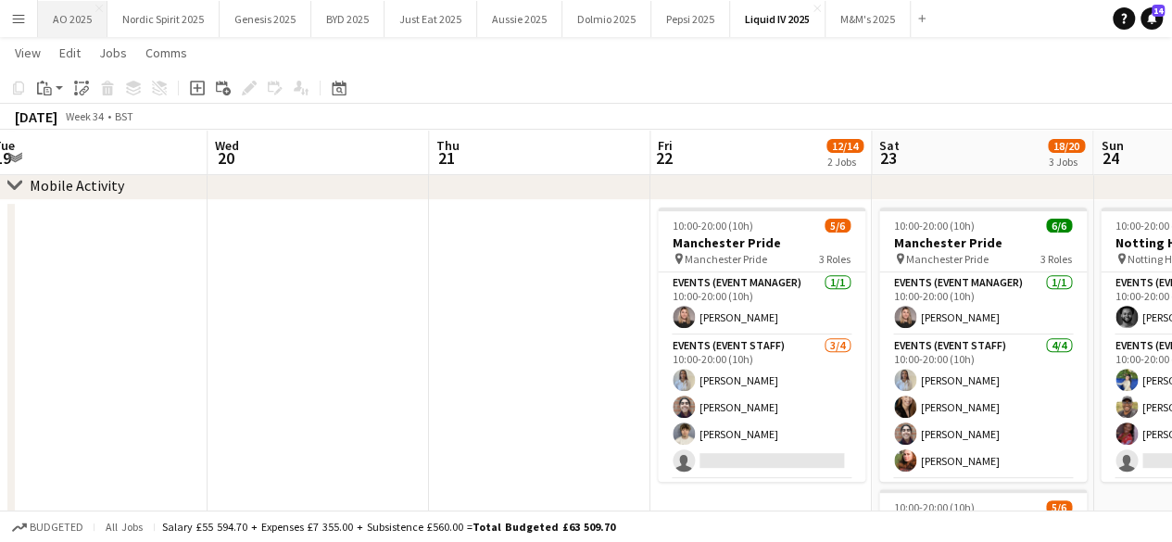
click at [72, 27] on button "AO 2025 Close" at bounding box center [72, 19] width 69 height 36
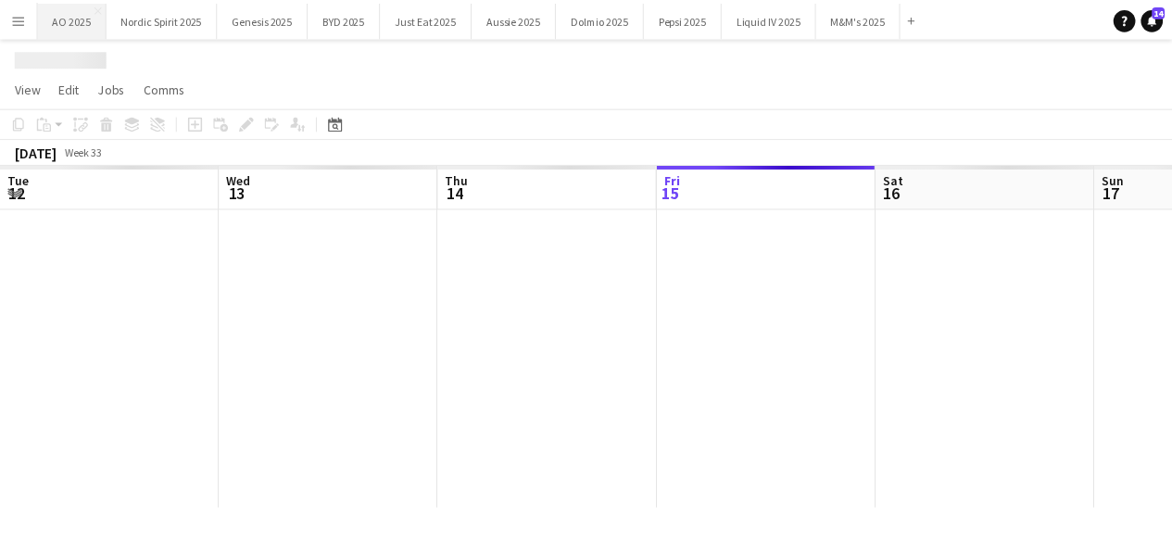
scroll to position [0, 443]
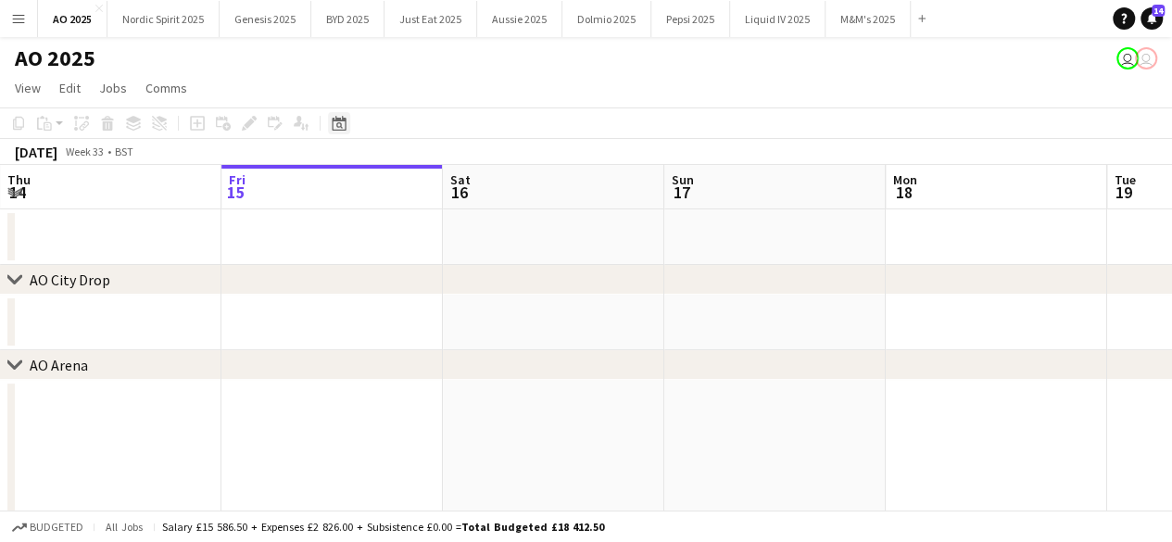
click at [343, 126] on icon "Date picker" at bounding box center [339, 123] width 15 height 15
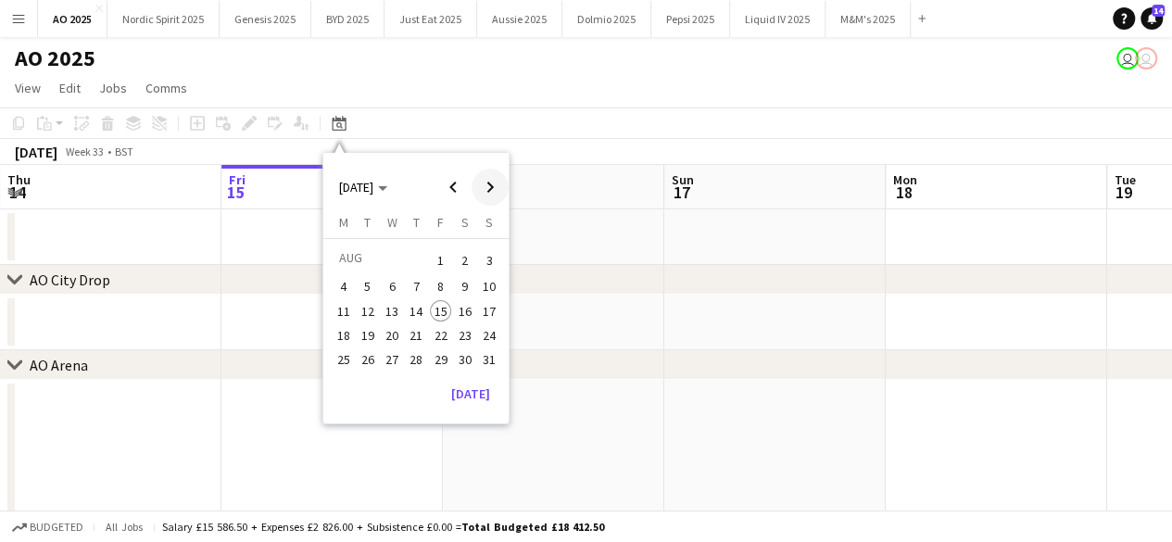
click at [482, 177] on span "Next month" at bounding box center [490, 187] width 37 height 37
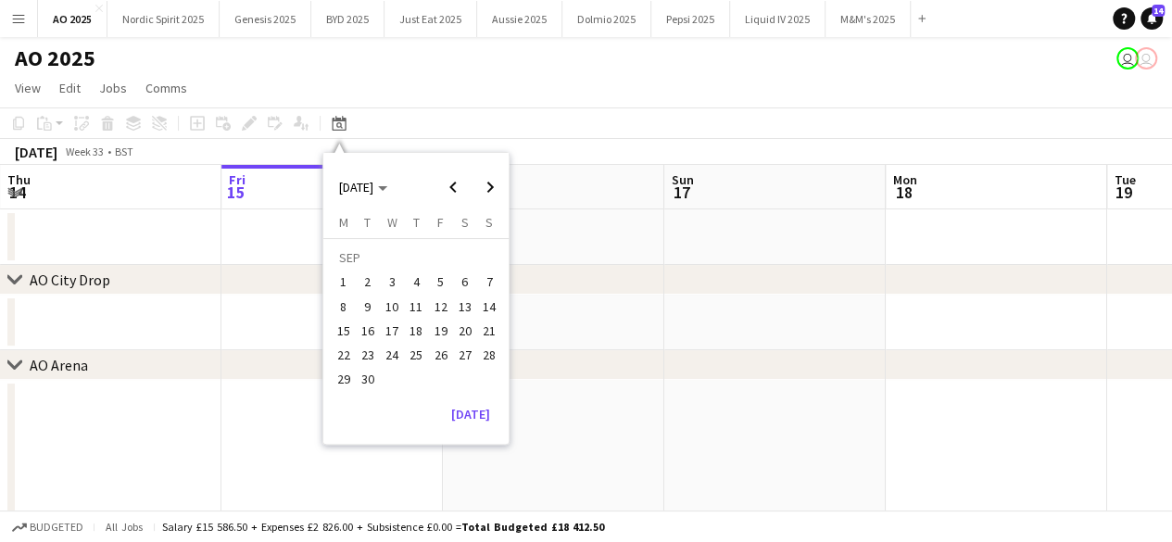
click at [446, 325] on span "19" at bounding box center [441, 331] width 22 height 22
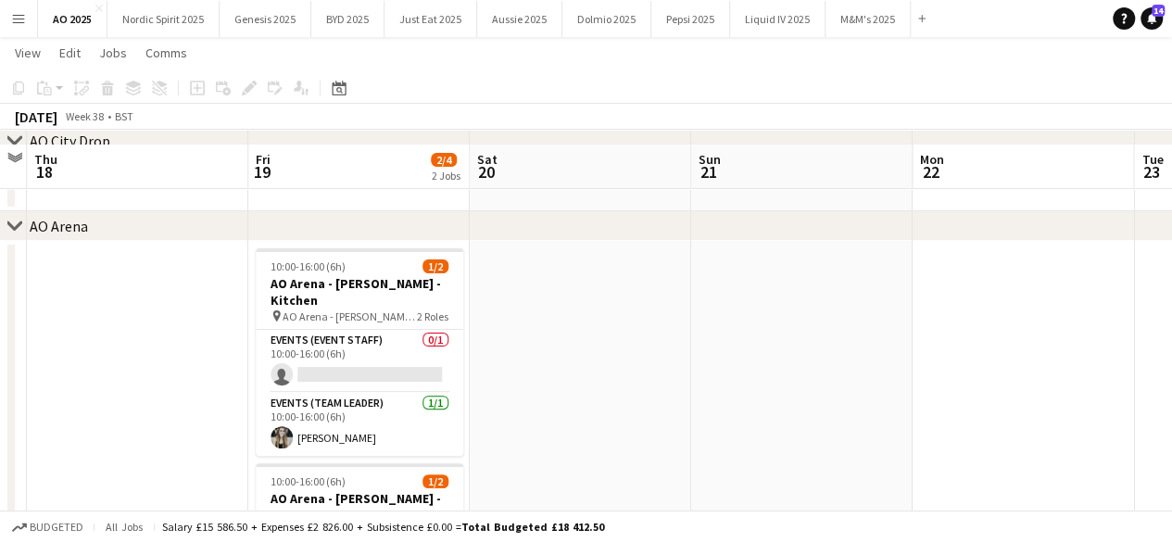
scroll to position [158, 0]
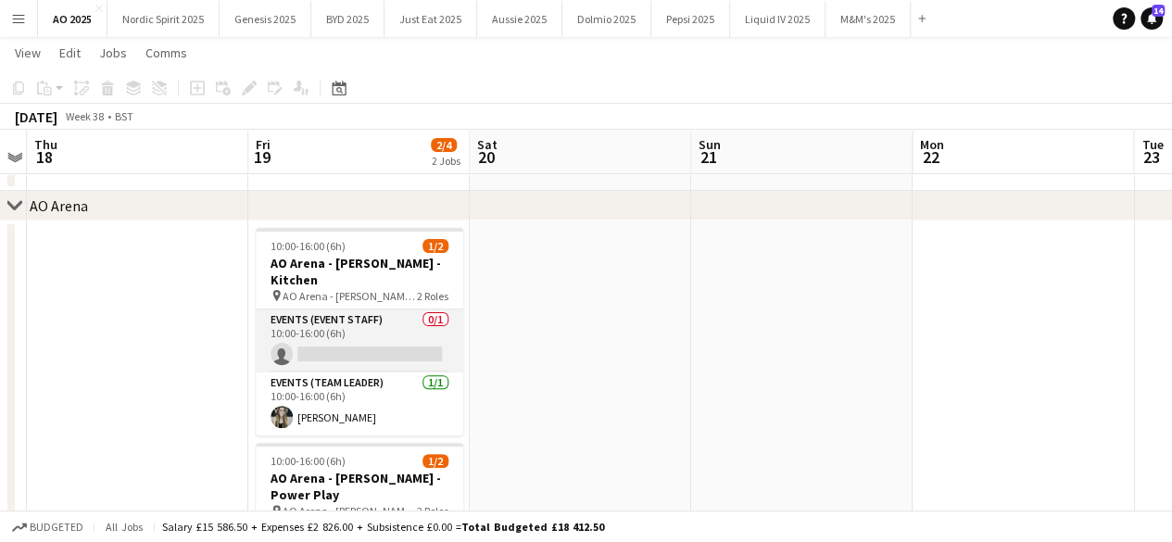
click at [400, 340] on app-card-role "Events (Event Staff) 0/1 10:00-16:00 (6h) single-neutral-actions" at bounding box center [360, 340] width 208 height 63
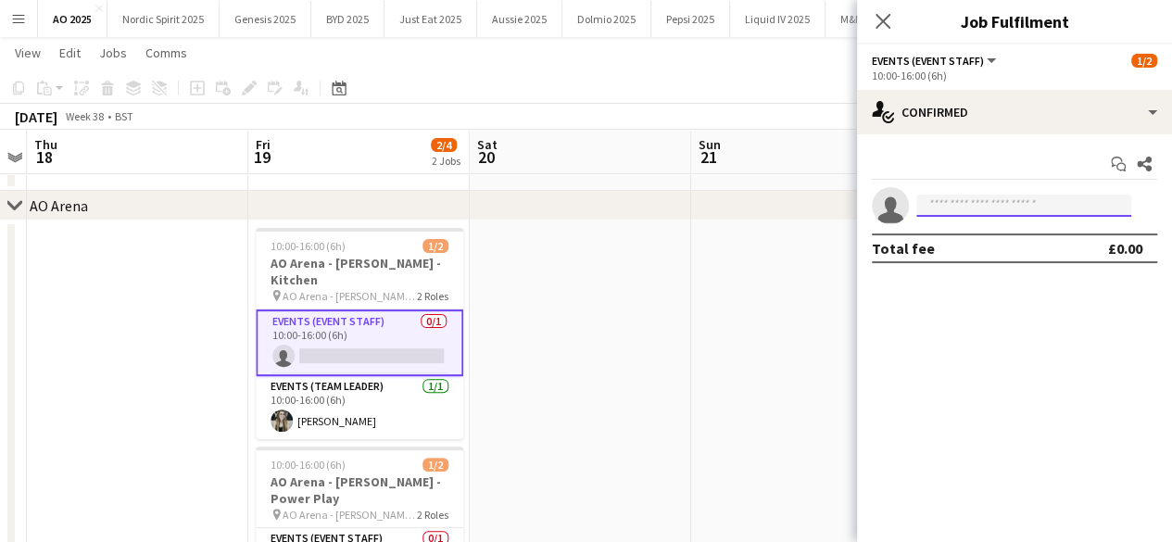
click at [975, 200] on input at bounding box center [1023, 206] width 215 height 22
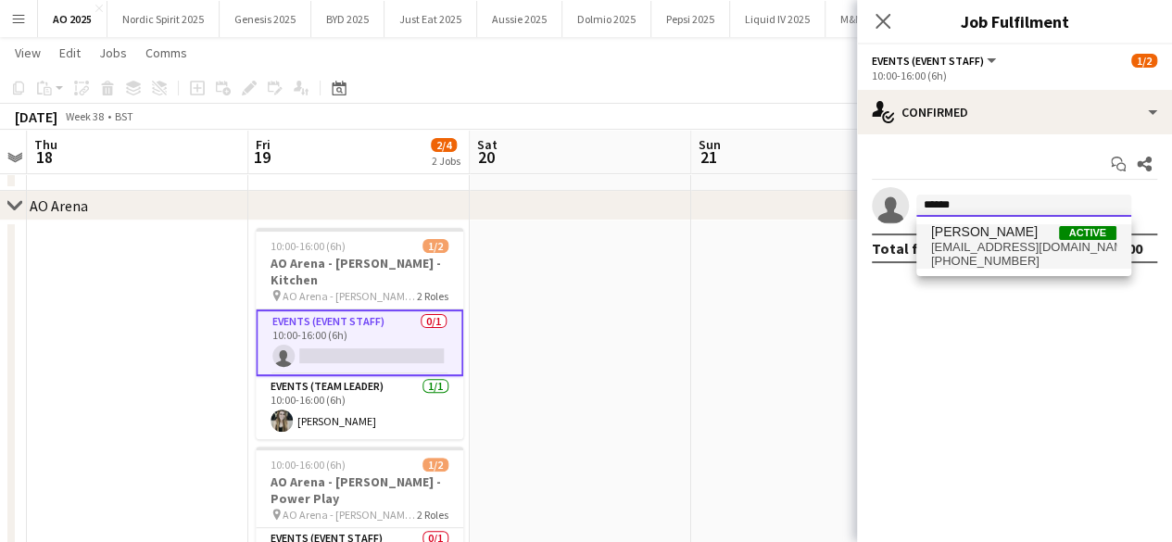
type input "******"
click at [982, 241] on span "[EMAIL_ADDRESS][DOMAIN_NAME]" at bounding box center [1023, 247] width 185 height 15
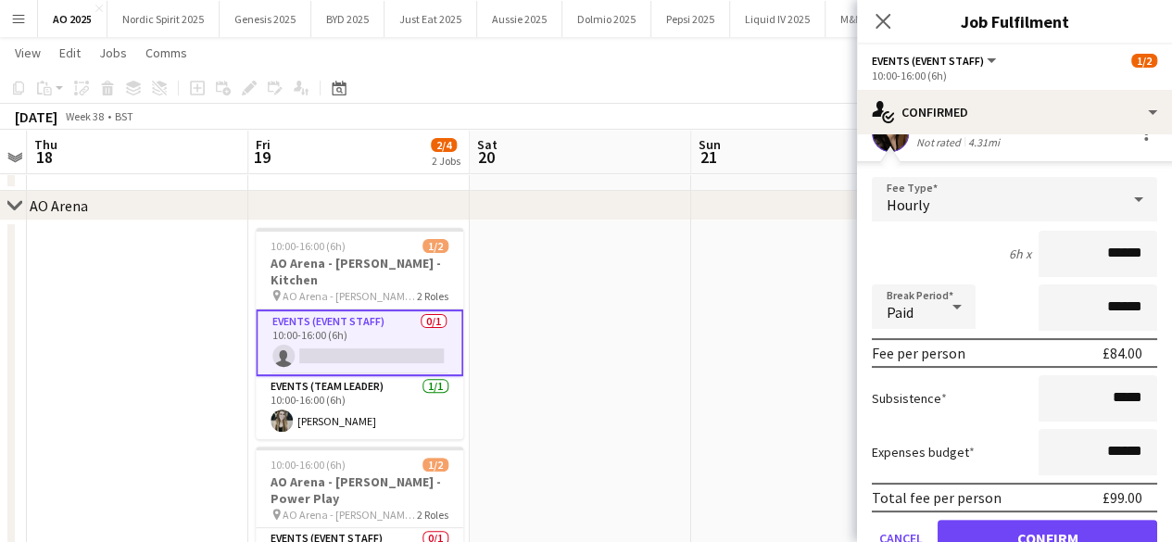
scroll to position [156, 0]
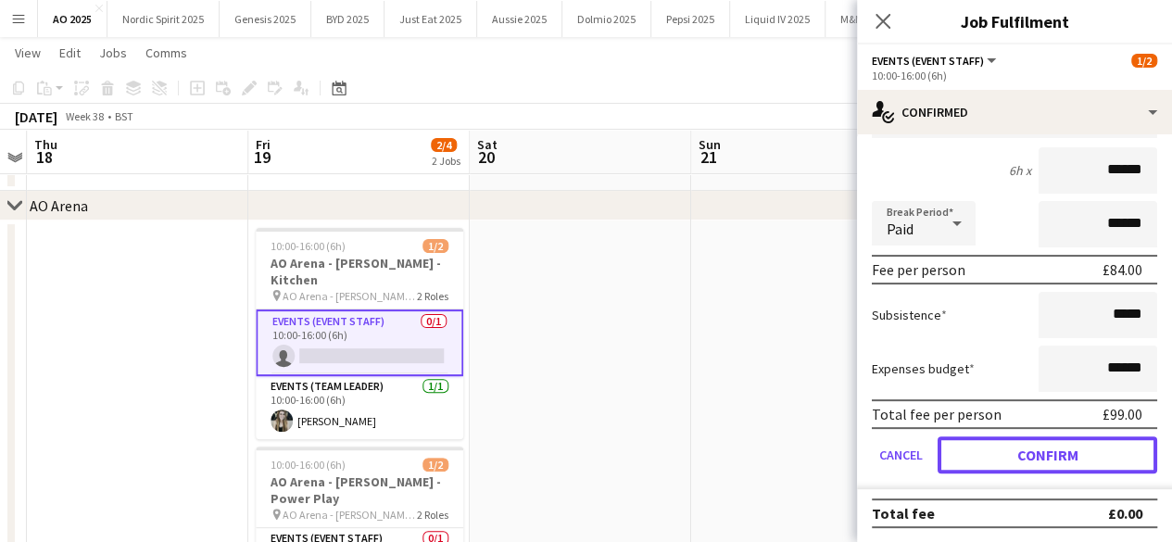
click at [1109, 442] on button "Confirm" at bounding box center [1048, 454] width 220 height 37
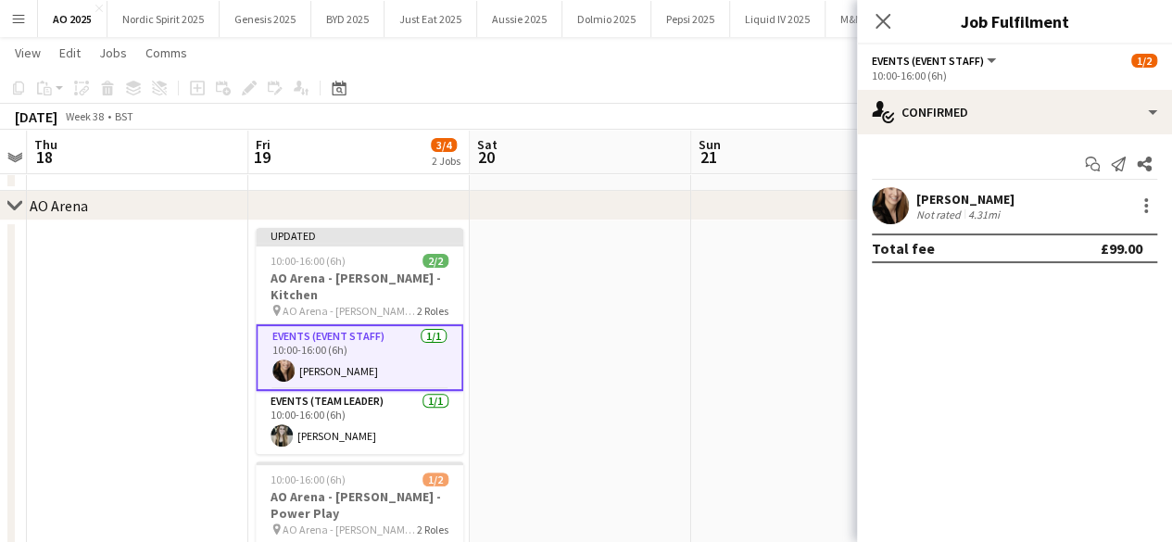
scroll to position [0, 0]
drag, startPoint x: 784, startPoint y: 325, endPoint x: 836, endPoint y: 243, distance: 97.4
click at [784, 323] on app-date-cell at bounding box center [801, 456] width 221 height 470
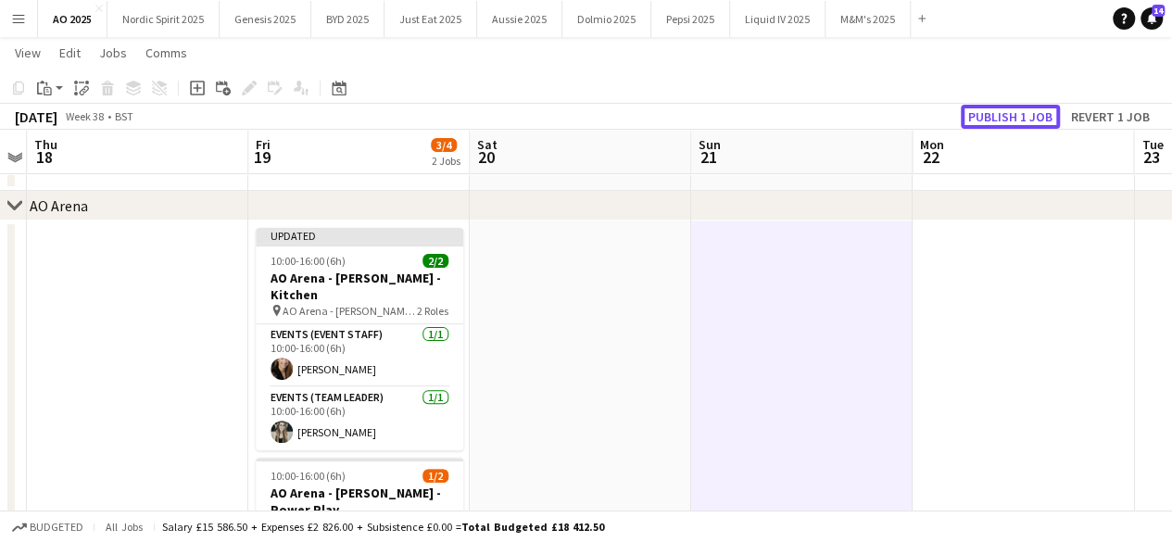
click at [1019, 108] on button "Publish 1 job" at bounding box center [1010, 117] width 99 height 24
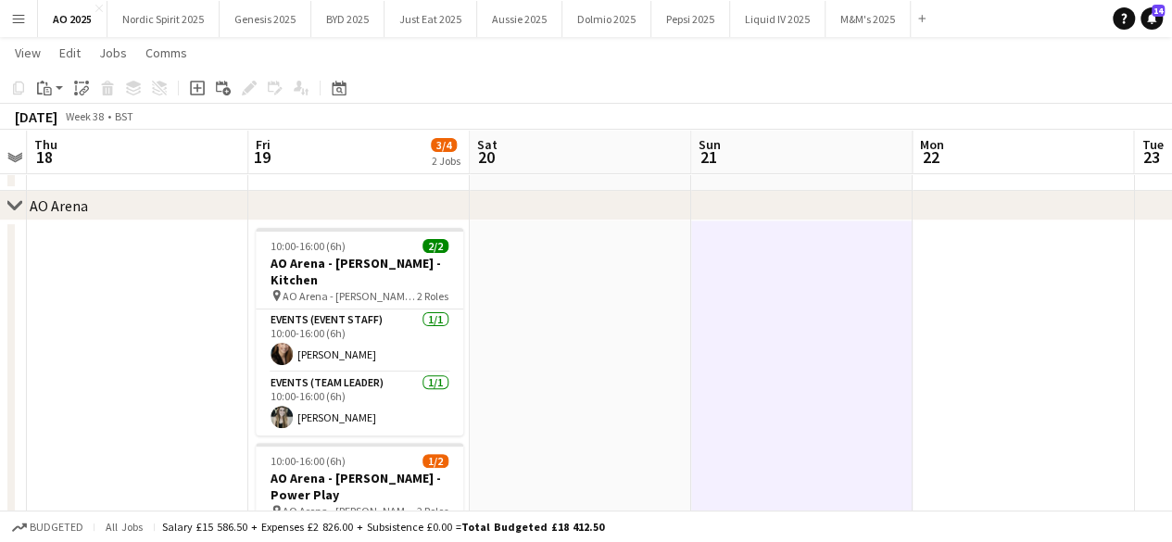
click at [20, 16] on app-icon "Menu" at bounding box center [18, 18] width 15 height 15
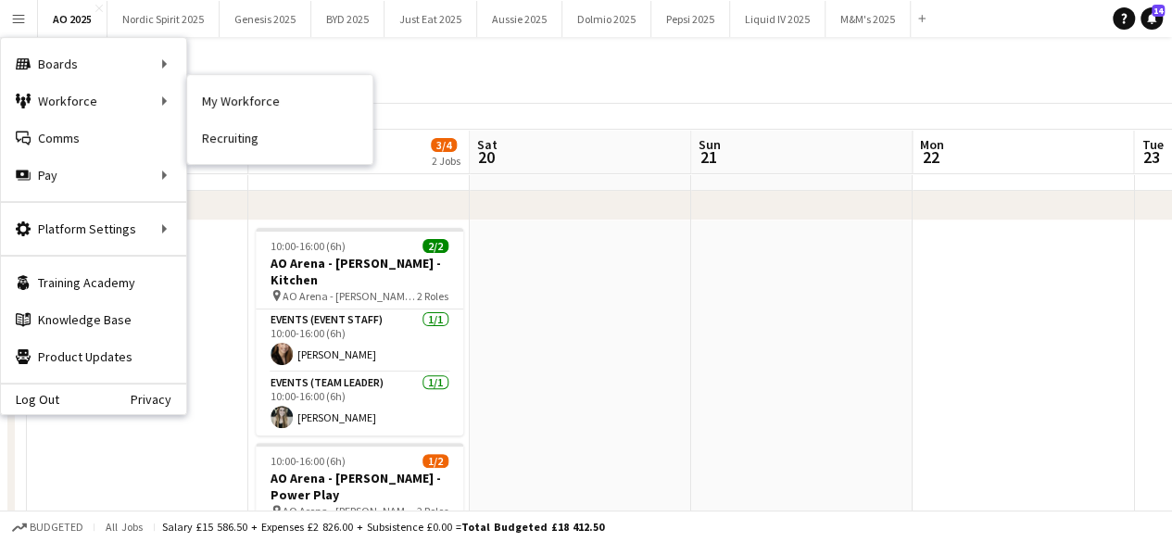
click at [219, 97] on link "My Workforce" at bounding box center [279, 100] width 185 height 37
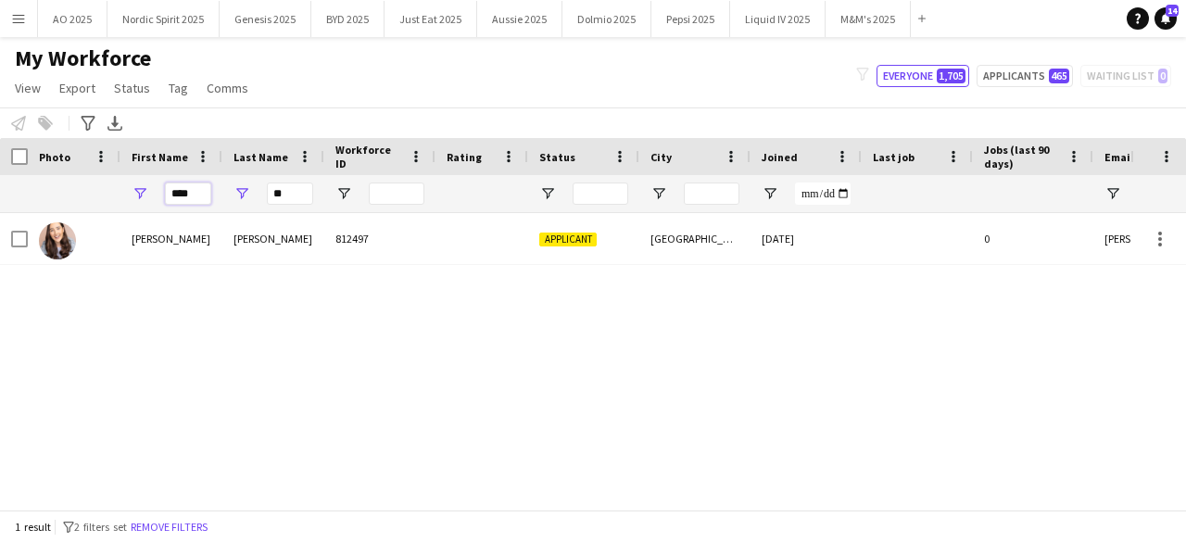
click at [193, 195] on input "****" at bounding box center [188, 194] width 46 height 22
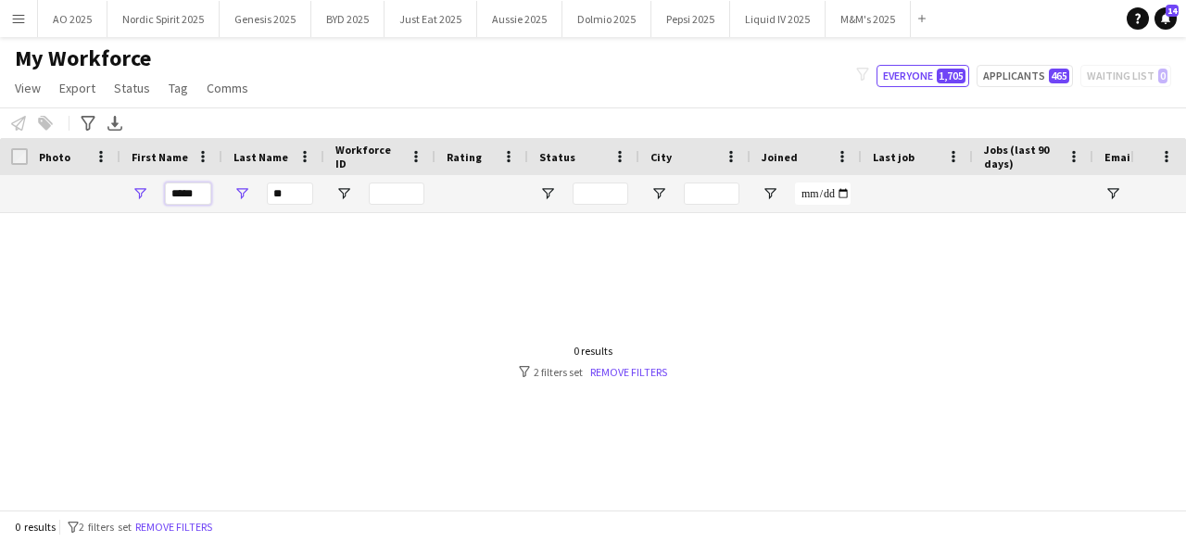
type input "*****"
click at [279, 190] on input "**" at bounding box center [290, 194] width 46 height 22
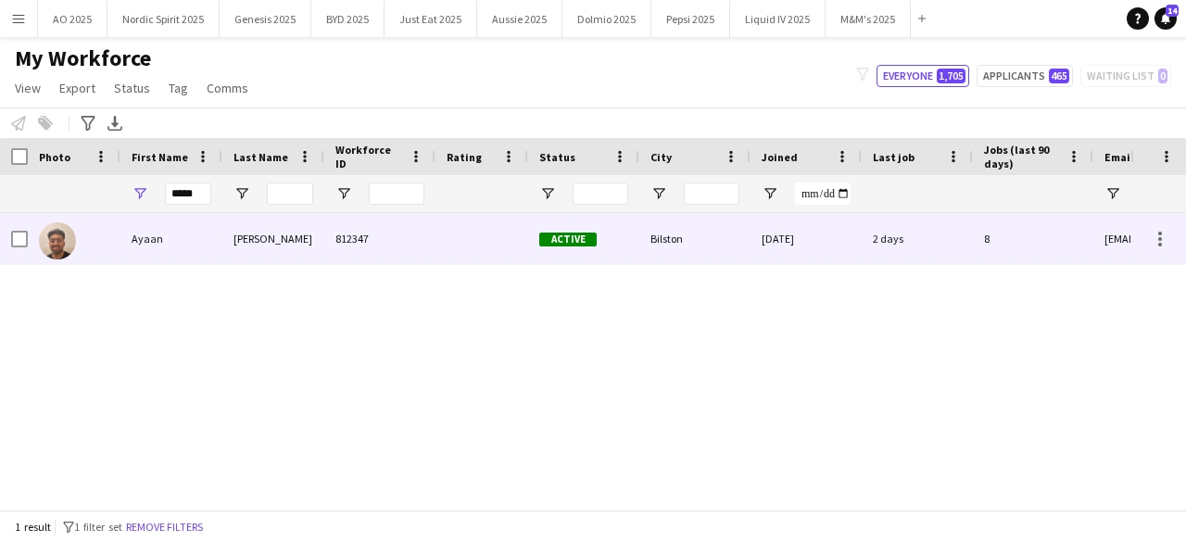
click at [65, 246] on img at bounding box center [57, 240] width 37 height 37
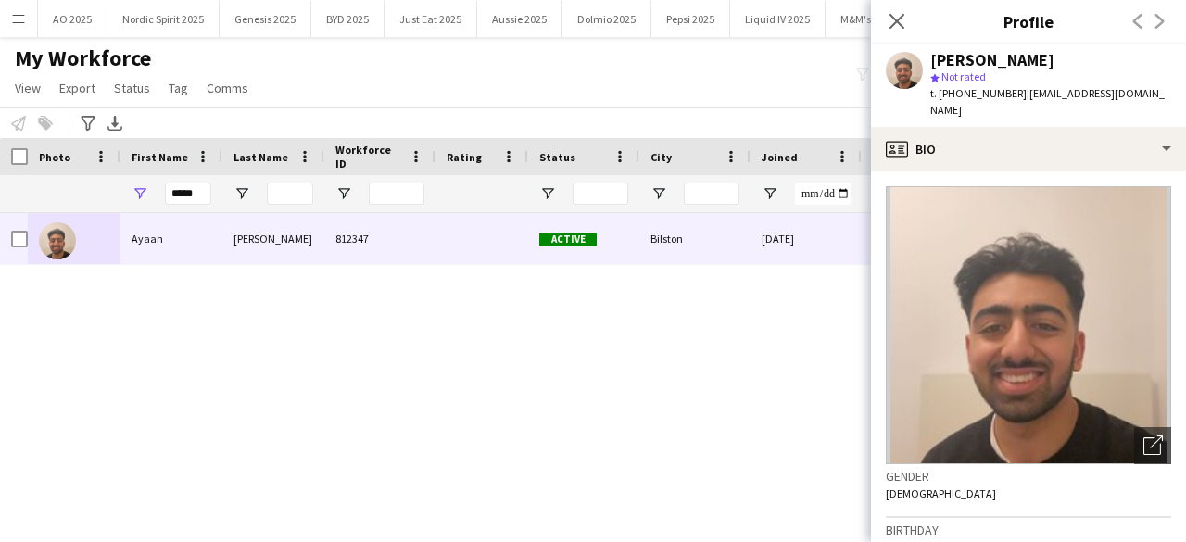
drag, startPoint x: 954, startPoint y: 95, endPoint x: 1169, endPoint y: 105, distance: 215.2
click at [1169, 105] on div "[PERSON_NAME] Not rated t. [PHONE_NUMBER] | [EMAIL_ADDRESS][DOMAIN_NAME]" at bounding box center [1028, 85] width 315 height 82
copy div "7951138052 | [EMAIL_ADDRESS][DOMAIN_NAME]"
click at [1171, 203] on app-crew-profile-bio "Open photos pop-in Gender [DEMOGRAPHIC_DATA] Birthday [DEMOGRAPHIC_DATA] (21 ye…" at bounding box center [1028, 356] width 315 height 371
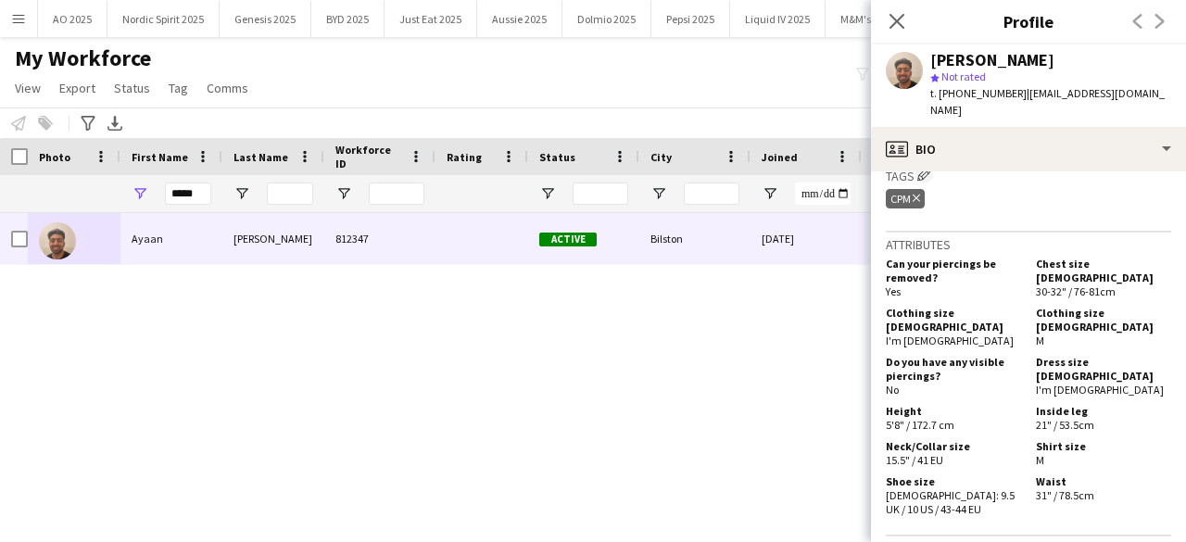
scroll to position [814, 0]
click at [958, 94] on span "t. [PHONE_NUMBER]" at bounding box center [978, 93] width 96 height 14
drag, startPoint x: 1019, startPoint y: 94, endPoint x: 1169, endPoint y: 88, distance: 150.2
click at [1169, 88] on div "[PERSON_NAME] Not rated t. [PHONE_NUMBER] | [EMAIL_ADDRESS][DOMAIN_NAME]" at bounding box center [1028, 85] width 315 height 82
copy span "[EMAIL_ADDRESS][DOMAIN_NAME]"
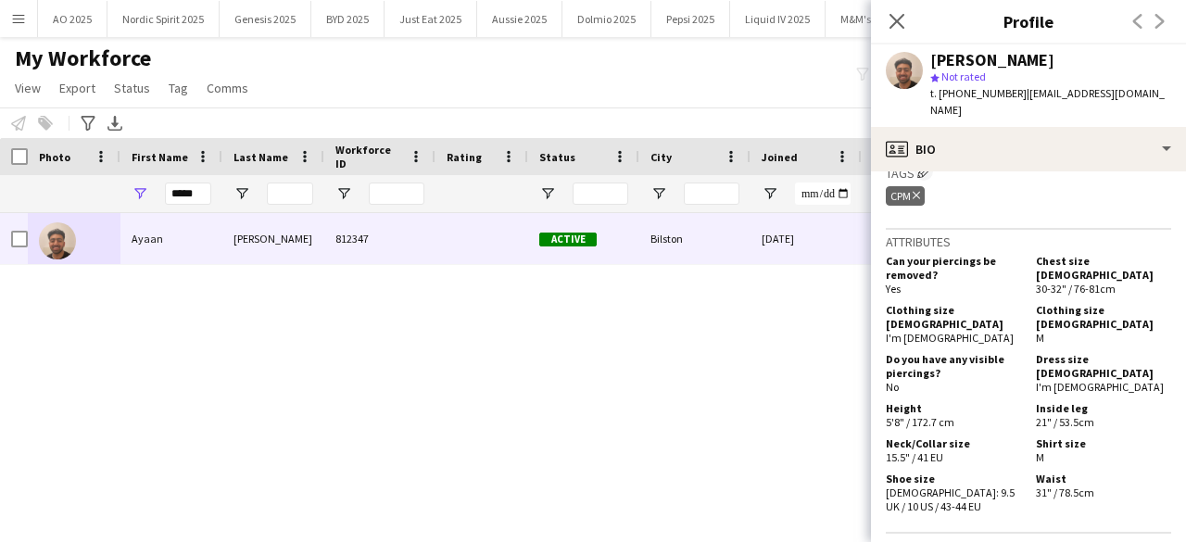
drag, startPoint x: 956, startPoint y: 95, endPoint x: 1009, endPoint y: 94, distance: 52.8
click at [1009, 94] on span "t. [PHONE_NUMBER]" at bounding box center [978, 93] width 96 height 14
copy span "7951138052"
click at [888, 20] on icon "Close pop-in" at bounding box center [897, 21] width 18 height 18
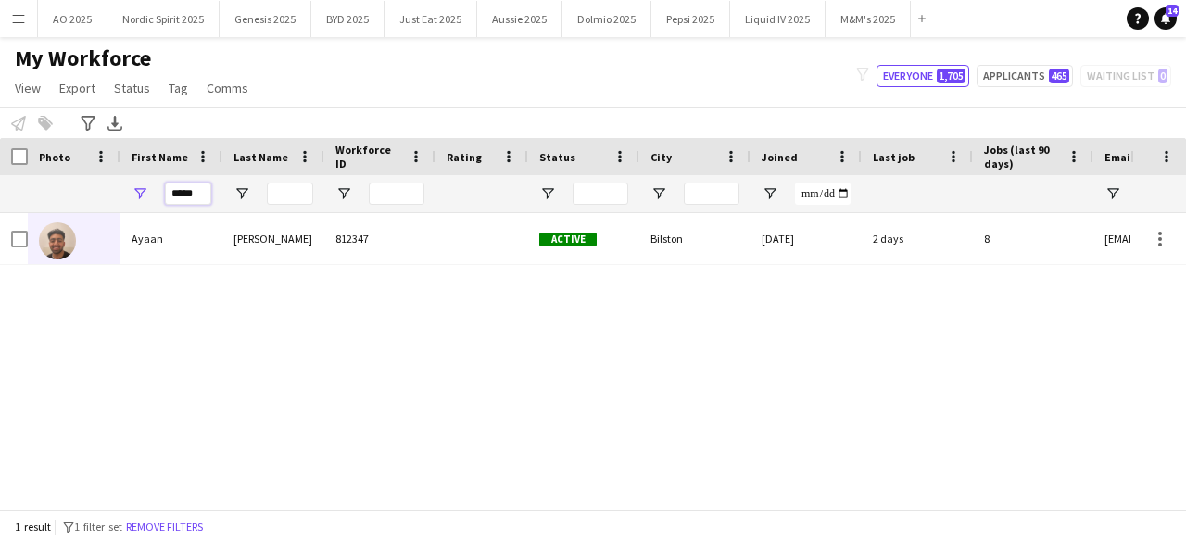
click at [206, 186] on input "*****" at bounding box center [188, 194] width 46 height 22
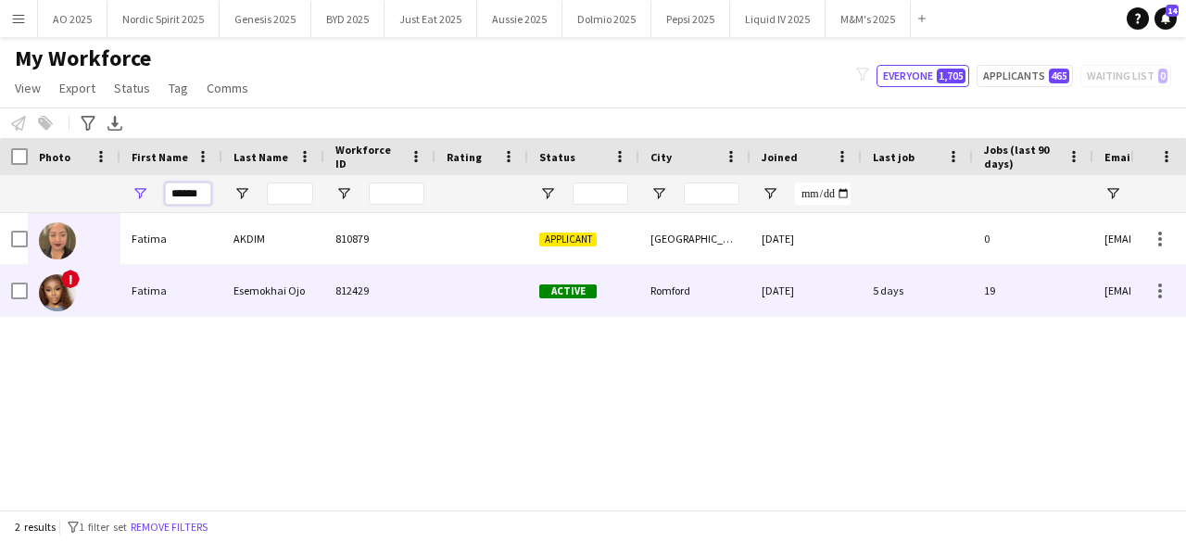
type input "******"
drag, startPoint x: 30, startPoint y: 301, endPoint x: 40, endPoint y: 301, distance: 10.2
click at [32, 301] on div "!" at bounding box center [74, 290] width 93 height 51
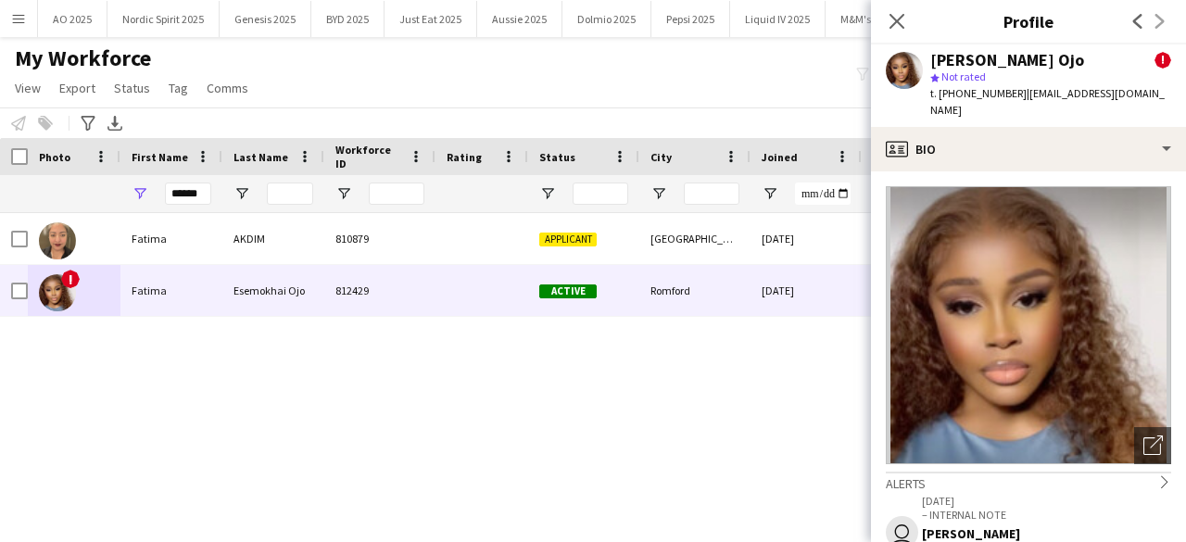
drag, startPoint x: 987, startPoint y: 56, endPoint x: 1090, endPoint y: 64, distance: 103.2
click at [1084, 64] on div "[PERSON_NAME] Ojo" at bounding box center [1007, 60] width 154 height 17
copy div "Esemokhai Ojo"
click at [894, 21] on icon "Close pop-in" at bounding box center [897, 21] width 18 height 18
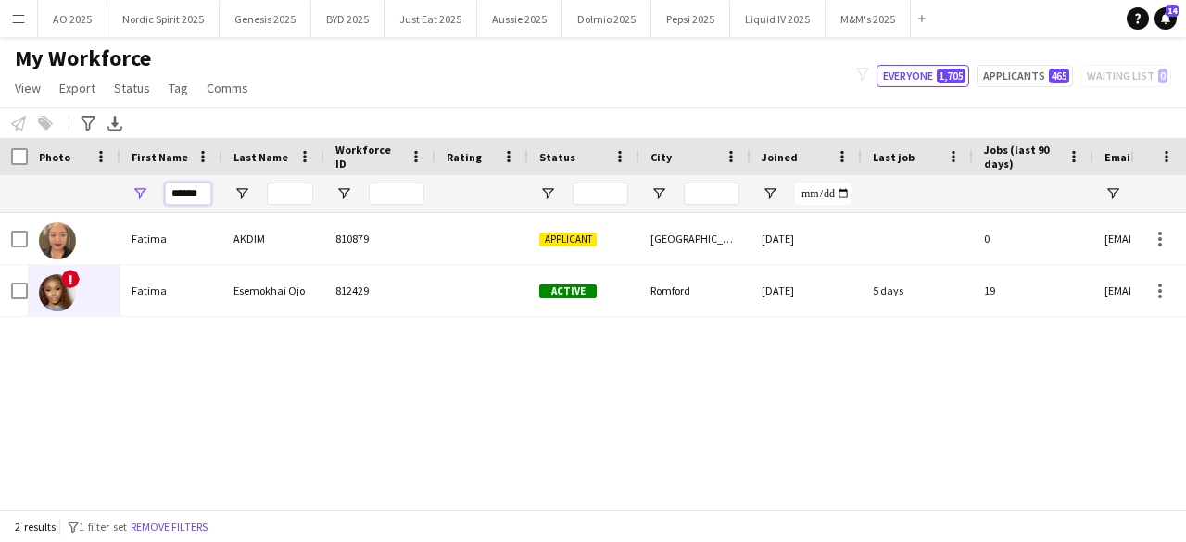
click at [206, 197] on input "******" at bounding box center [188, 194] width 46 height 22
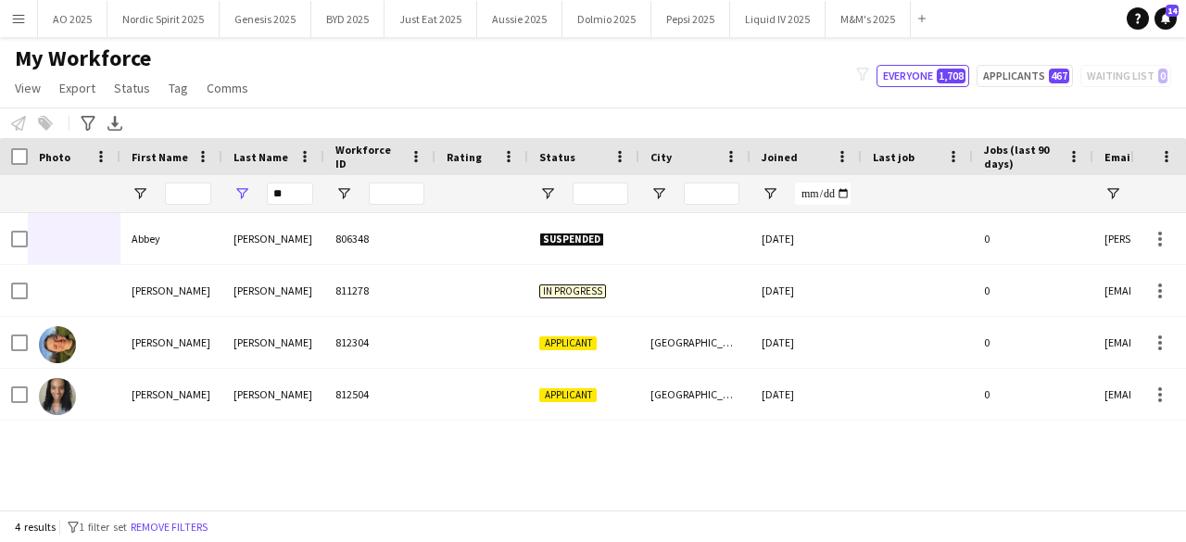
type input "*"
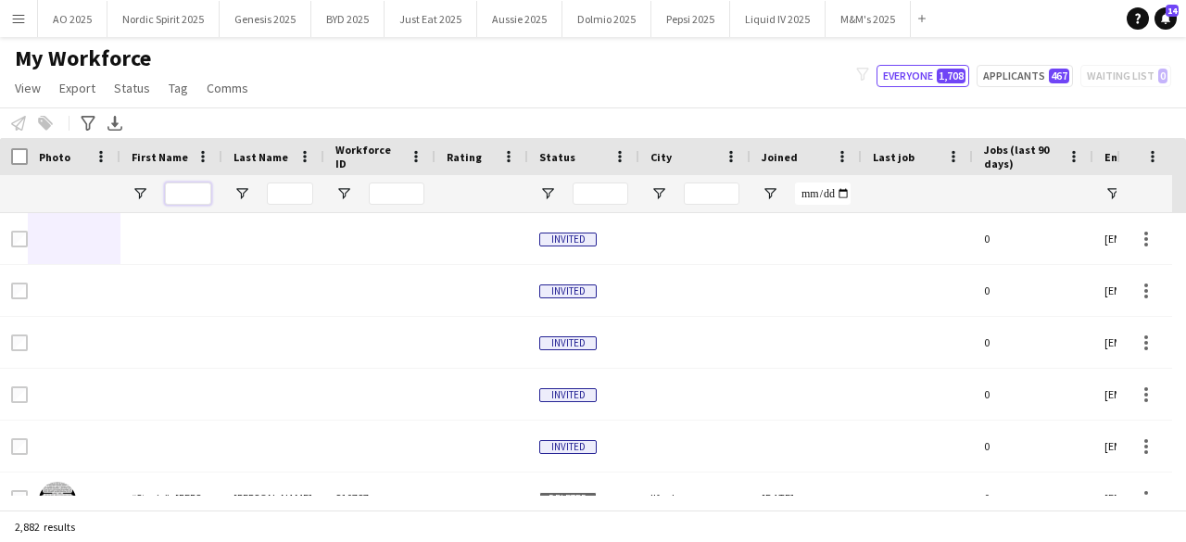
click at [174, 191] on input "First Name Filter Input" at bounding box center [188, 194] width 46 height 22
click at [285, 189] on input "Last Name Filter Input" at bounding box center [290, 194] width 46 height 22
click at [191, 197] on input "First Name Filter Input" at bounding box center [188, 194] width 46 height 22
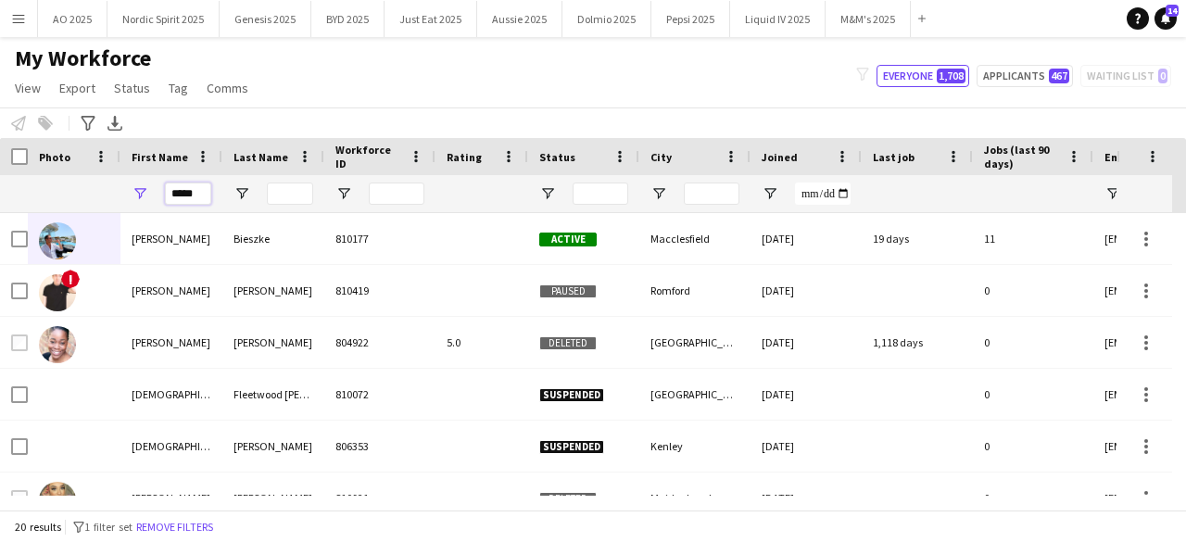
type input "*****"
click at [334, 191] on div at bounding box center [379, 193] width 111 height 37
click at [292, 190] on input "Last Name Filter Input" at bounding box center [290, 194] width 46 height 22
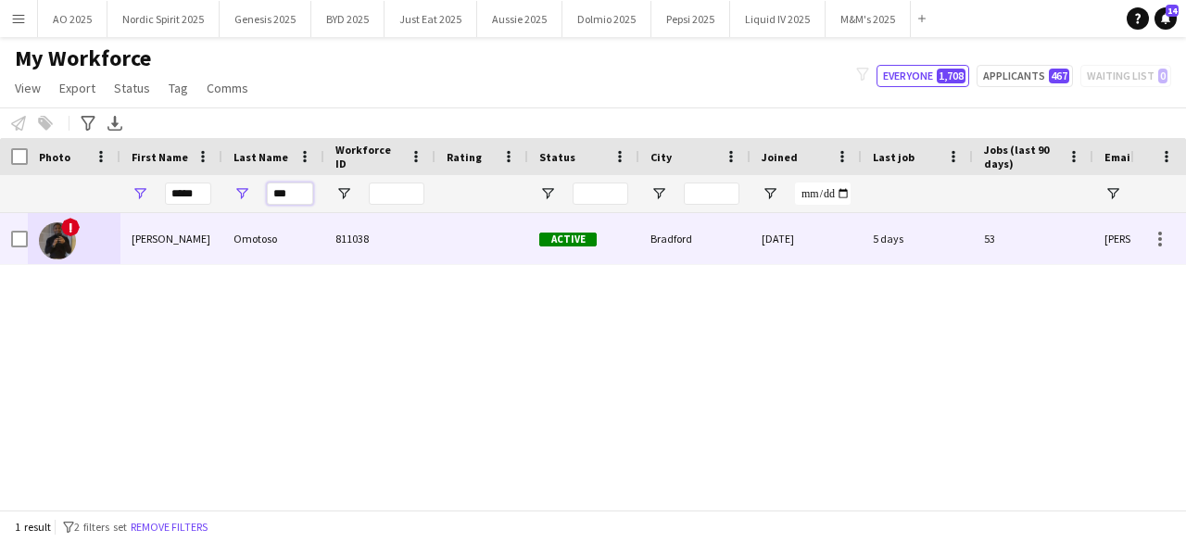
type input "***"
click at [73, 253] on div "!" at bounding box center [57, 240] width 37 height 52
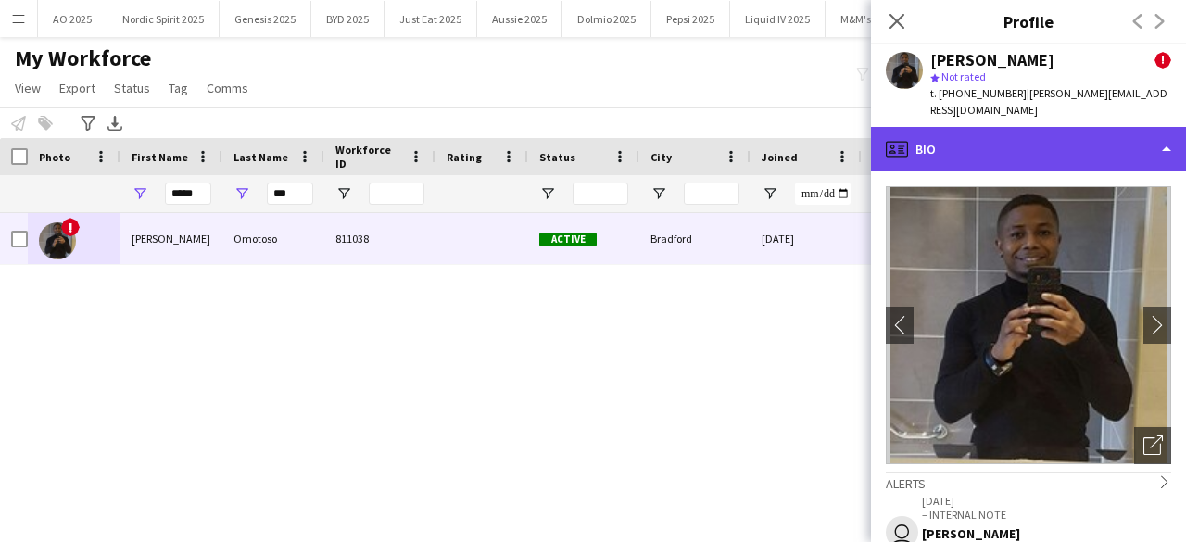
click at [1005, 140] on div "profile Bio" at bounding box center [1028, 149] width 315 height 44
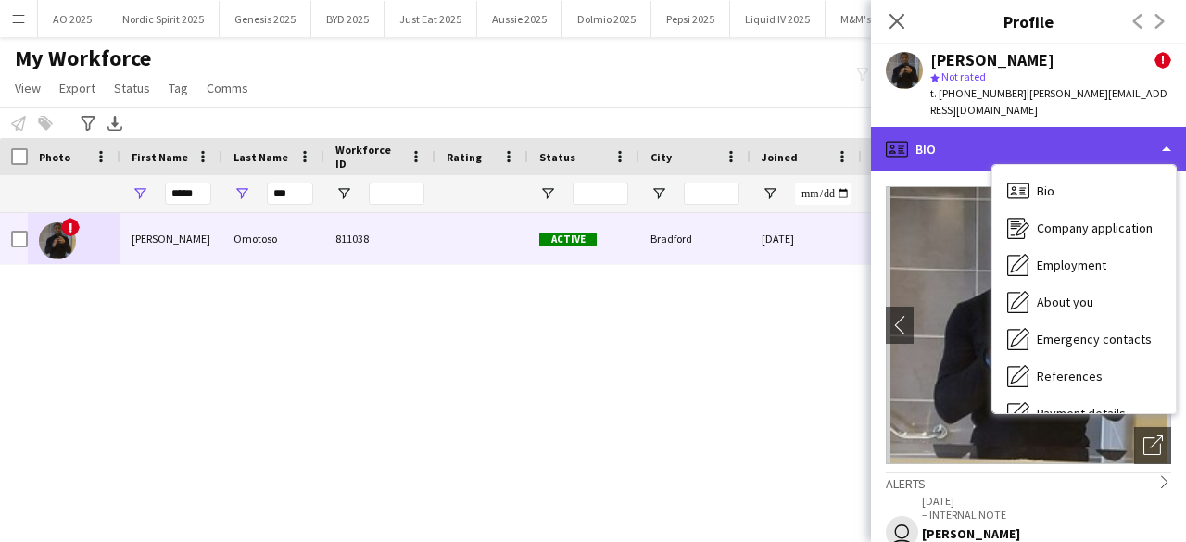
click at [1005, 140] on div "profile Bio" at bounding box center [1028, 149] width 315 height 44
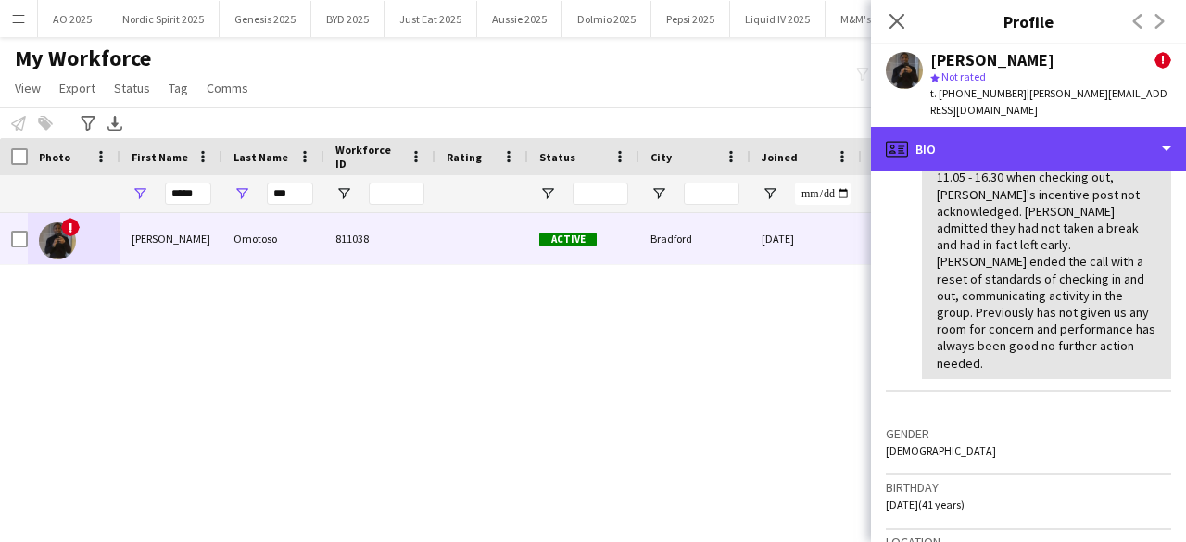
scroll to position [482, 0]
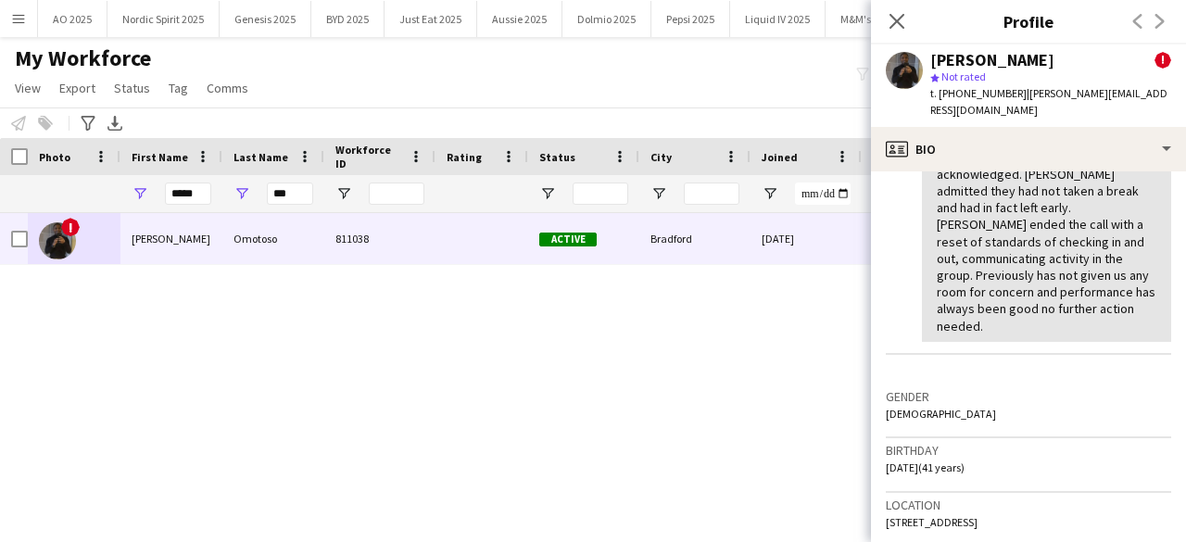
click at [710, 338] on div "! [PERSON_NAME] 811038 Active Bradford [DATE] 5 days 53 [PERSON_NAME][EMAIL_ADD…" at bounding box center [565, 354] width 1130 height 283
click at [891, 29] on icon "Close pop-in" at bounding box center [897, 21] width 18 height 18
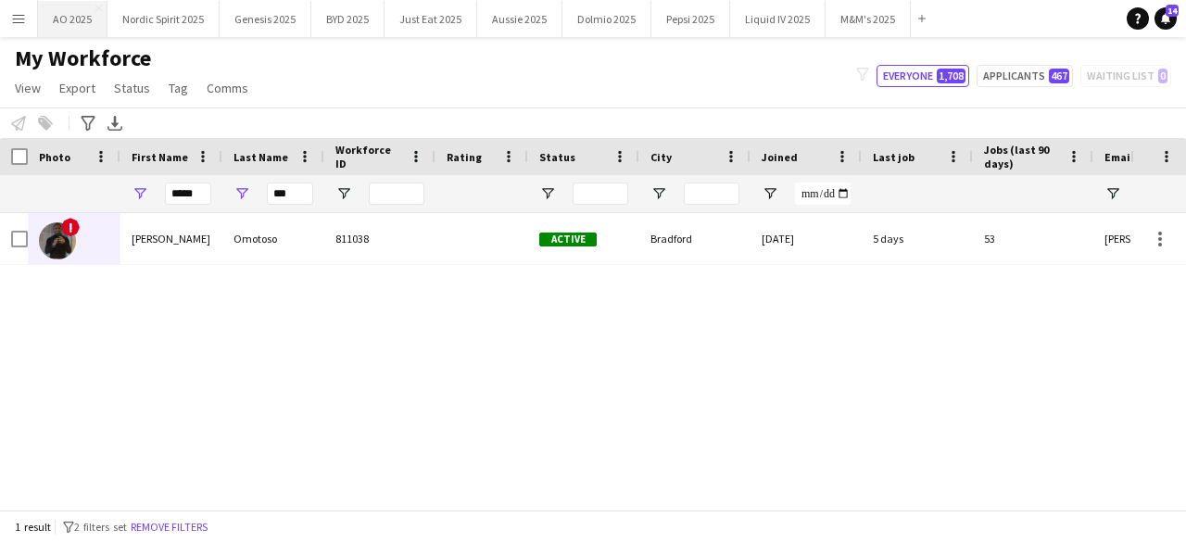
click at [63, 21] on button "AO 2025 Close" at bounding box center [72, 19] width 69 height 36
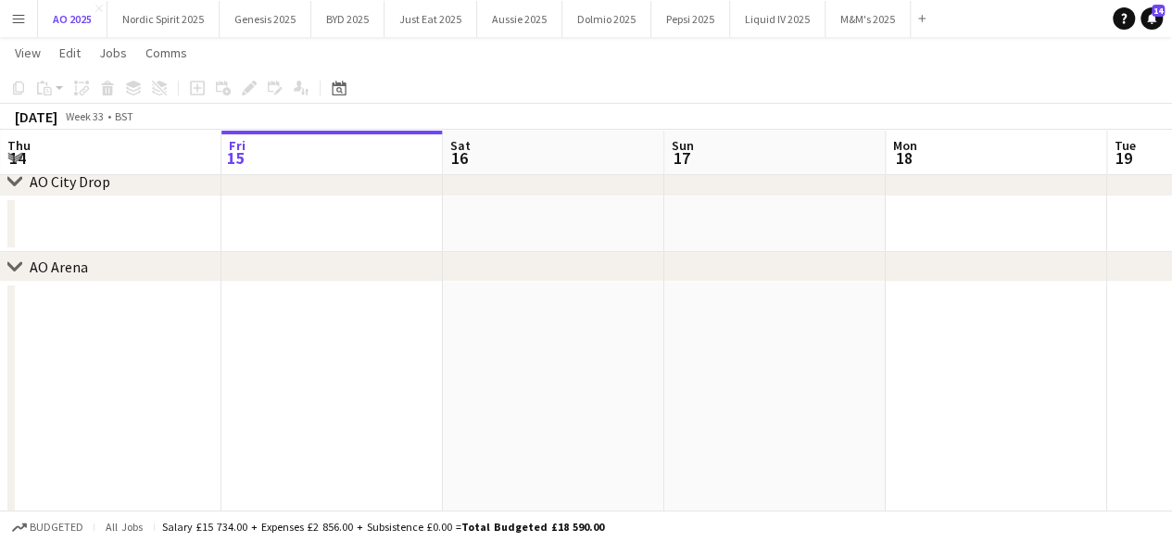
scroll to position [64, 0]
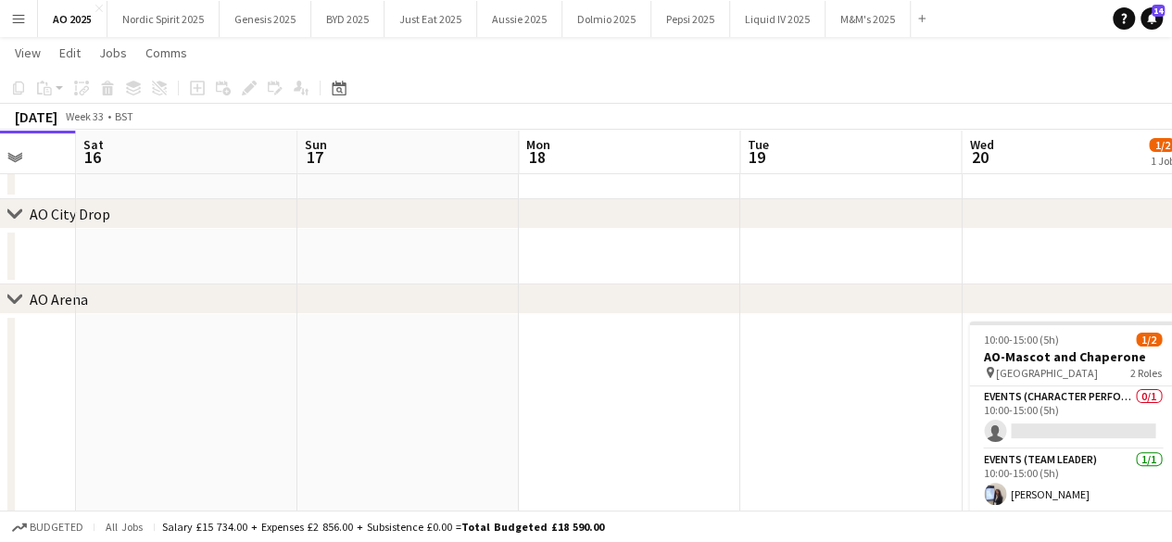
drag, startPoint x: 1002, startPoint y: 266, endPoint x: 634, endPoint y: 341, distance: 376.3
click at [635, 340] on app-calendar-viewport "Tue 12 Wed 13 Thu 14 Fri 15 Sat 16 Sun 17 Mon 18 Tue 19 Wed 20 1/2 1 Job Thu 21…" at bounding box center [586, 288] width 1172 height 560
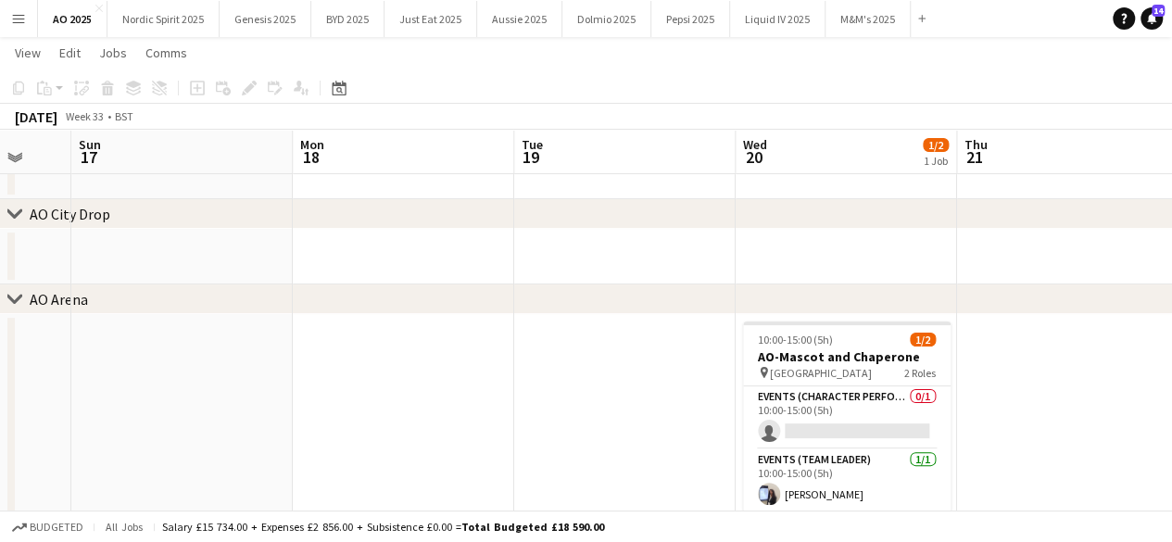
drag, startPoint x: 741, startPoint y: 403, endPoint x: 468, endPoint y: 429, distance: 274.5
click at [478, 429] on app-calendar-viewport "Thu 14 Fri 15 Sat 16 Sun 17 Mon 18 Tue 19 Wed 20 1/2 1 Job Thu 21 Fri 22 Sat 23…" at bounding box center [586, 288] width 1172 height 560
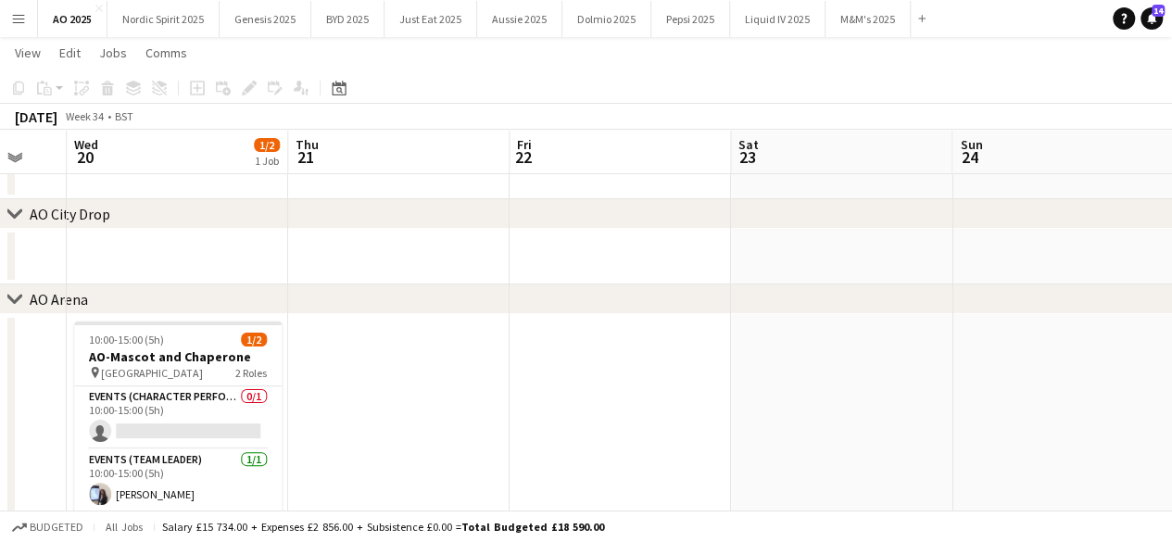
drag, startPoint x: 915, startPoint y: 359, endPoint x: 211, endPoint y: 399, distance: 705.3
click at [215, 399] on app-calendar-viewport "Sat 16 Sun 17 Mon 18 Tue 19 Wed 20 1/2 1 Job Thu 21 Fri 22 Sat 23 Sun 24 Mon 25…" at bounding box center [586, 395] width 1172 height 775
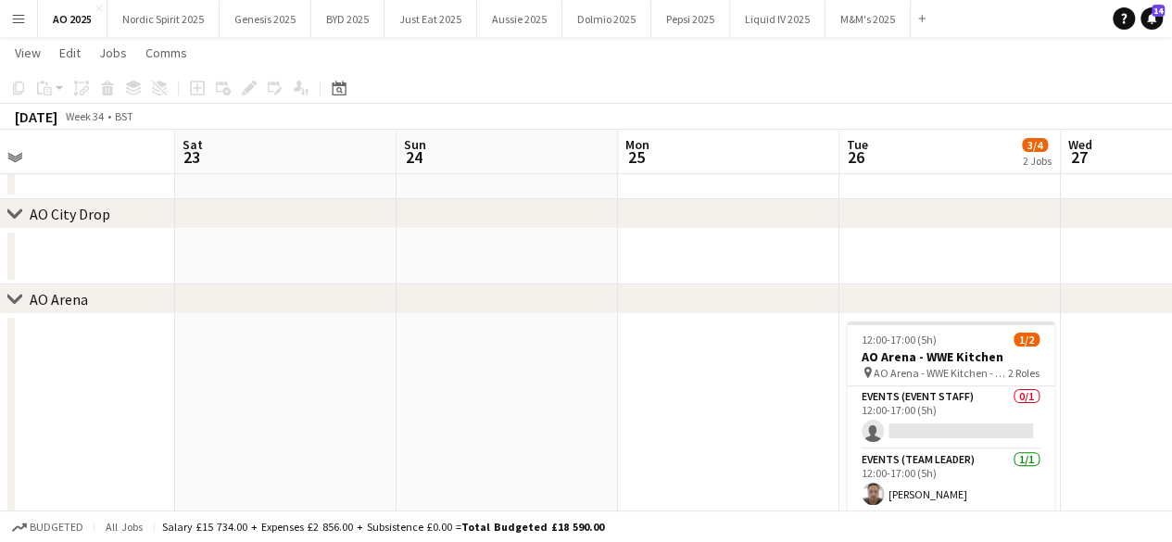
drag, startPoint x: 893, startPoint y: 349, endPoint x: 471, endPoint y: 382, distance: 423.7
click at [435, 409] on app-calendar-viewport "Wed 20 1/2 1 Job Thu 21 Fri 22 Sat 23 Sun 24 Mon 25 Tue 26 3/4 2 Jobs Wed 27 Th…" at bounding box center [586, 395] width 1172 height 775
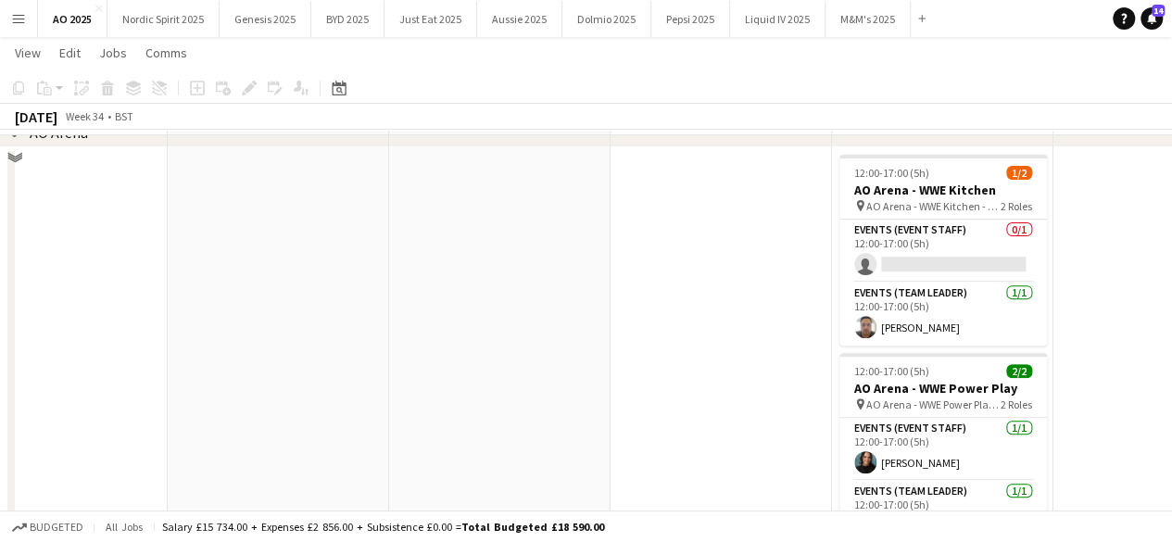
scroll to position [239, 0]
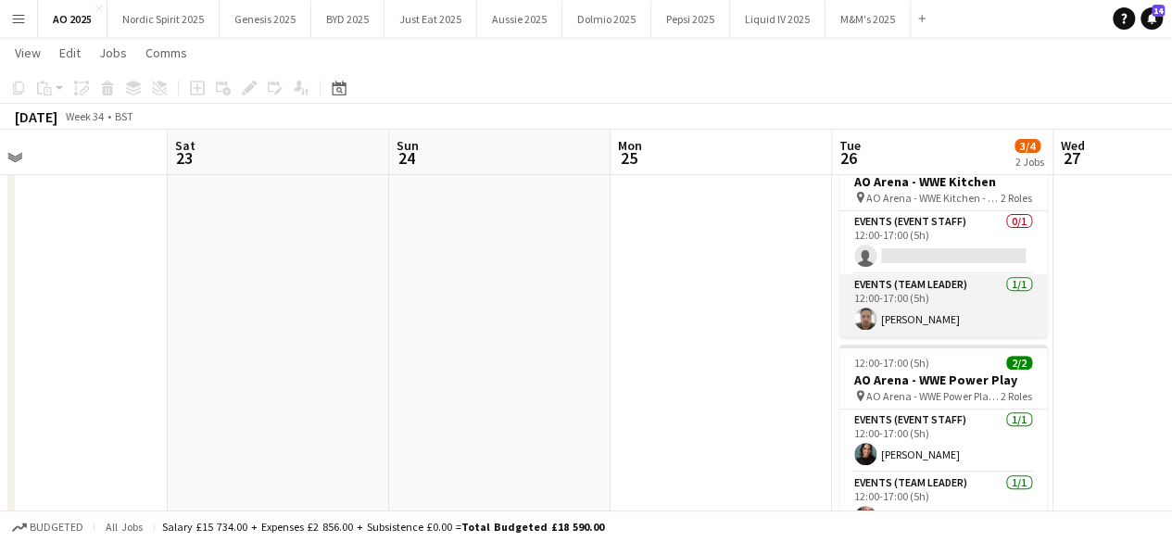
click at [861, 315] on app-user-avatar at bounding box center [865, 319] width 22 height 22
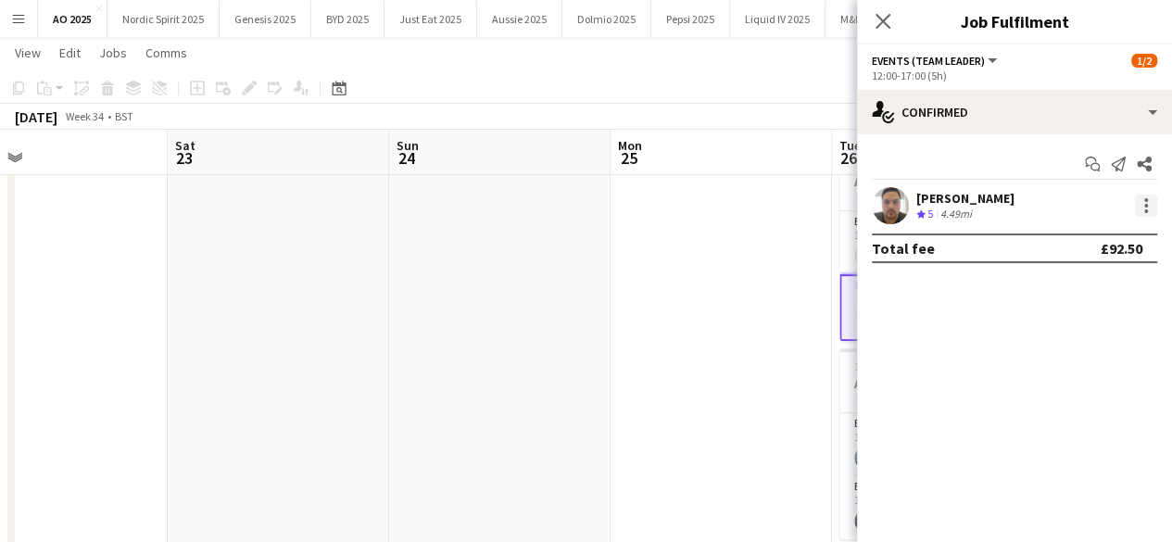
click at [1156, 208] on div at bounding box center [1146, 206] width 22 height 22
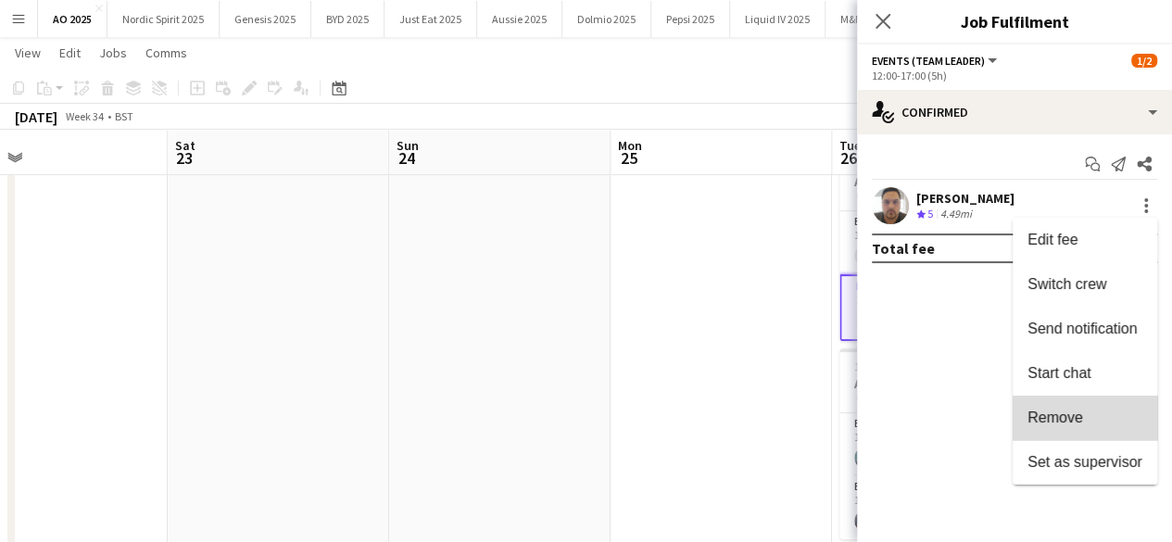
click at [1091, 407] on button "Remove" at bounding box center [1085, 418] width 145 height 44
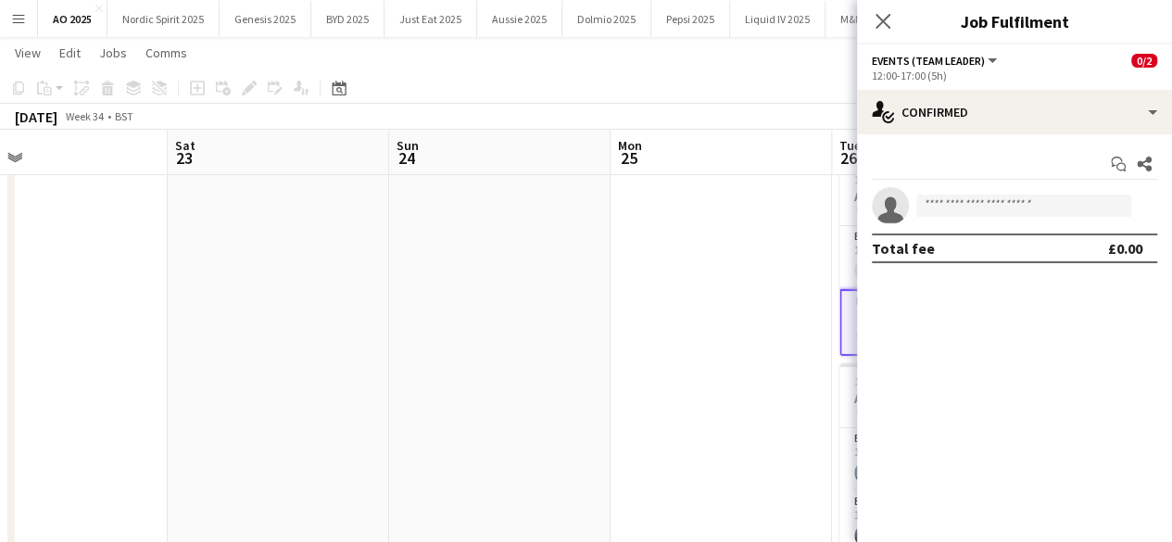
click at [769, 432] on app-date-cell at bounding box center [721, 374] width 221 height 470
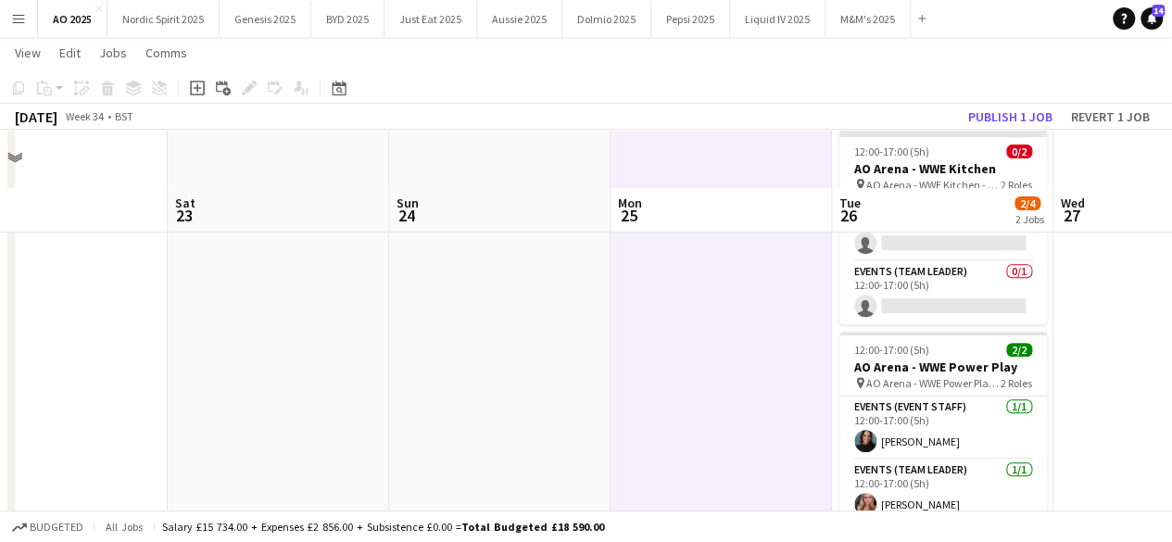
scroll to position [329, 0]
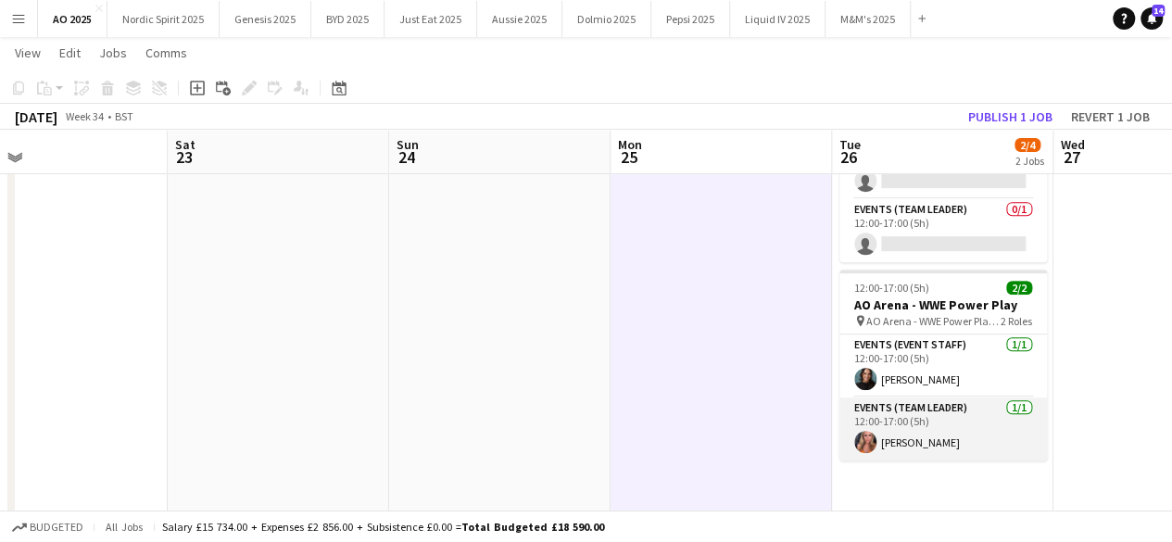
click at [867, 442] on app-user-avatar at bounding box center [865, 442] width 22 height 22
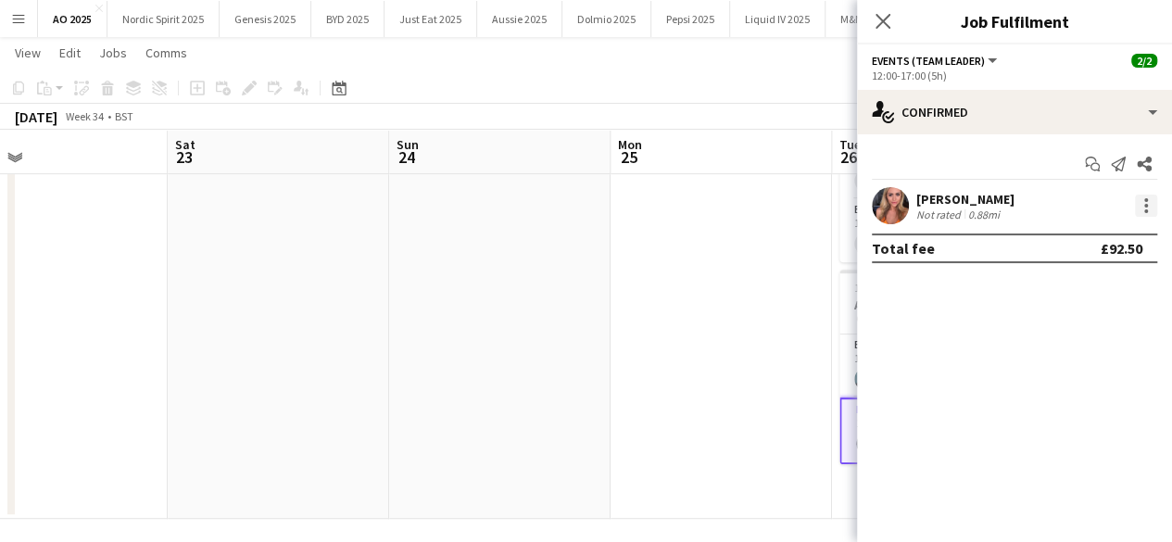
click at [1145, 213] on div at bounding box center [1146, 206] width 22 height 22
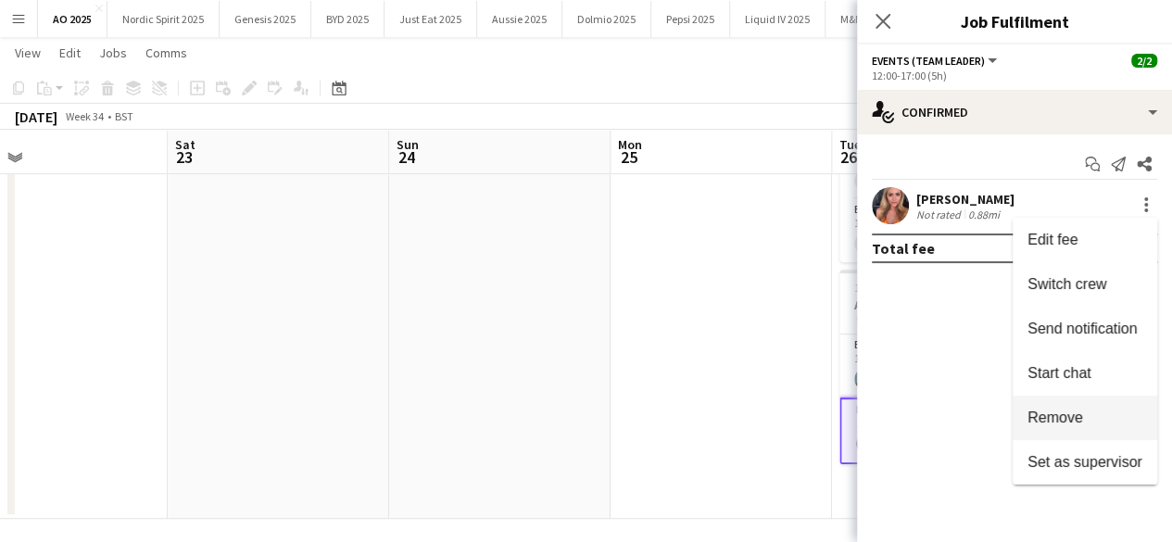
click at [1089, 414] on span "Remove" at bounding box center [1085, 418] width 115 height 17
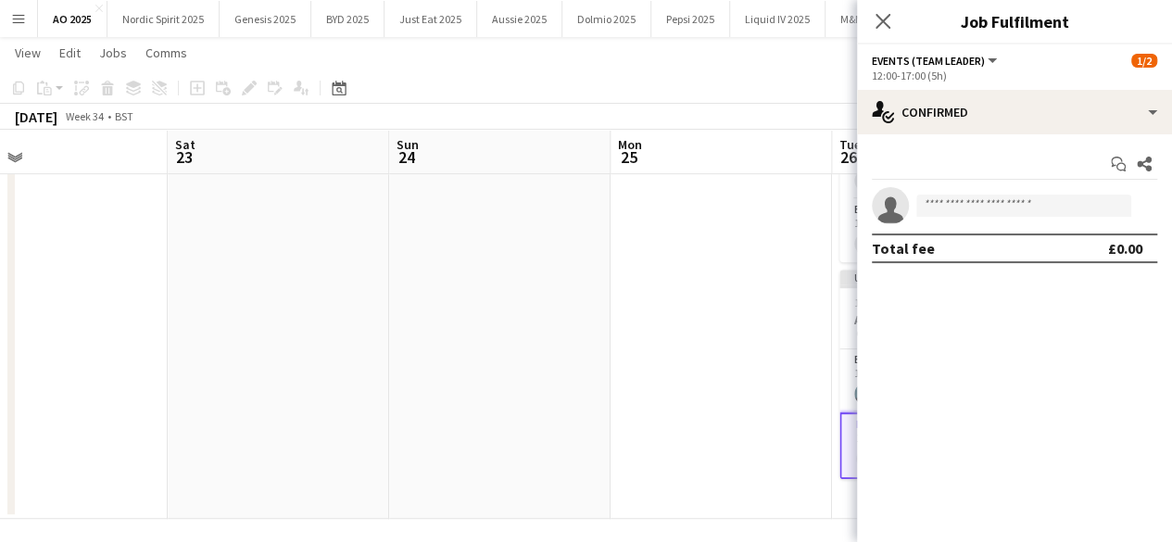
click at [819, 438] on app-date-cell at bounding box center [721, 284] width 221 height 470
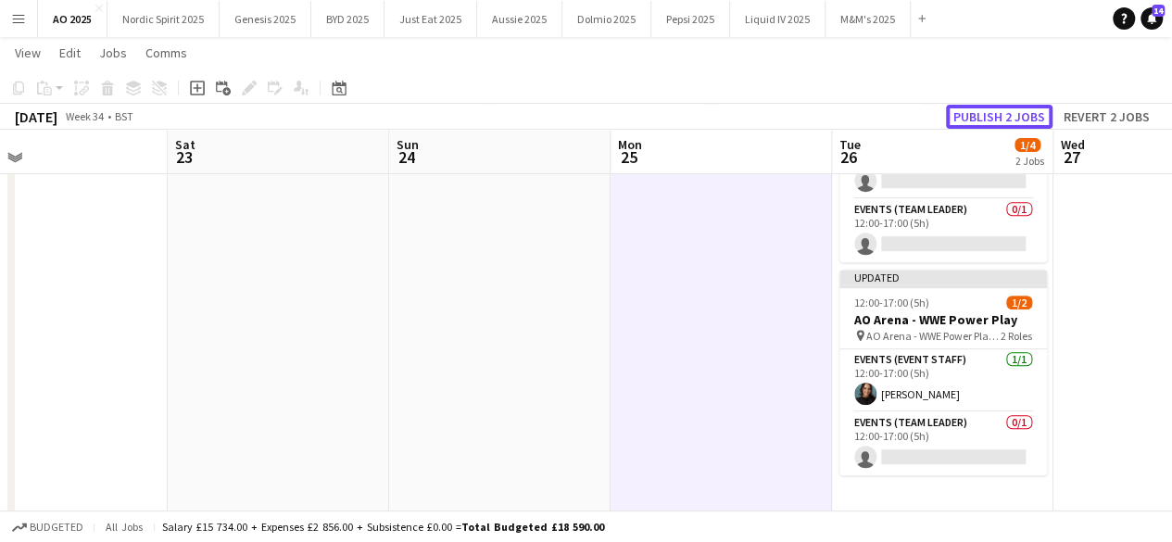
click at [1029, 116] on button "Publish 2 jobs" at bounding box center [999, 117] width 107 height 24
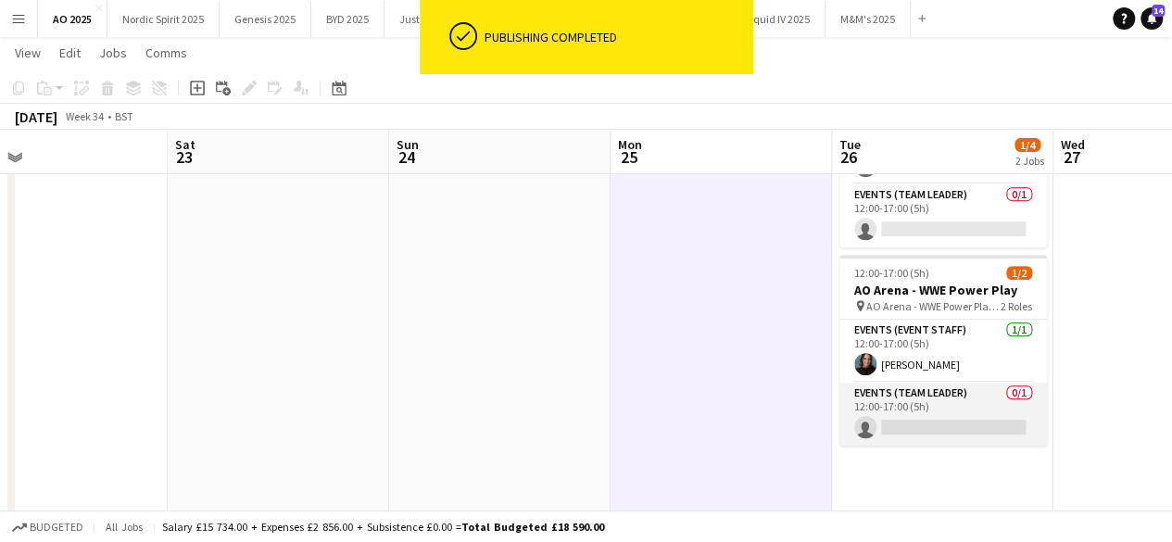
click at [980, 423] on app-card-role "Events (Team Leader) 0/1 12:00-17:00 (5h) single-neutral-actions" at bounding box center [943, 414] width 208 height 63
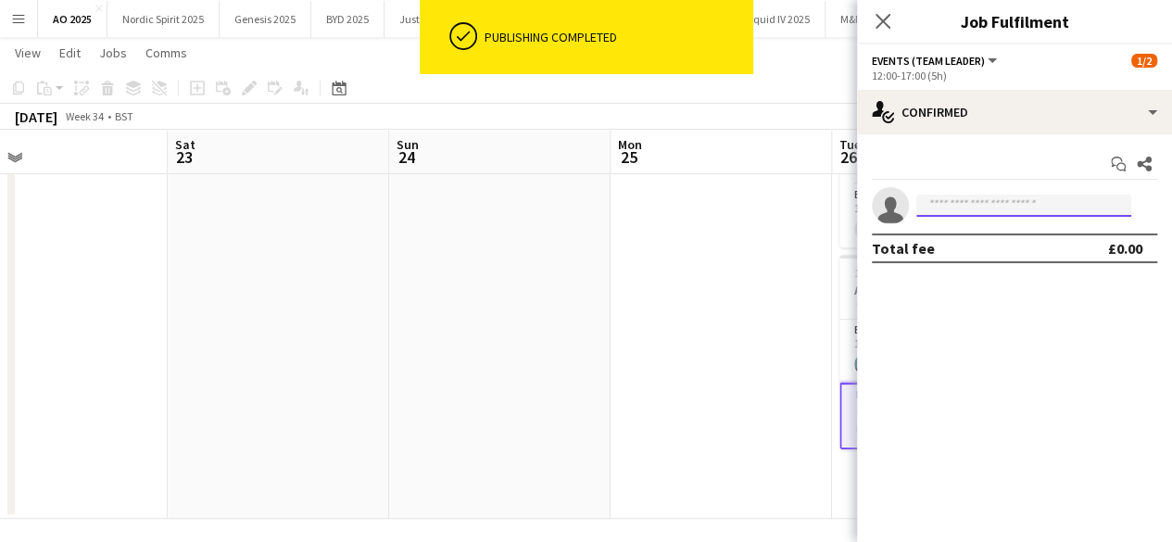
click at [1008, 201] on input at bounding box center [1023, 206] width 215 height 22
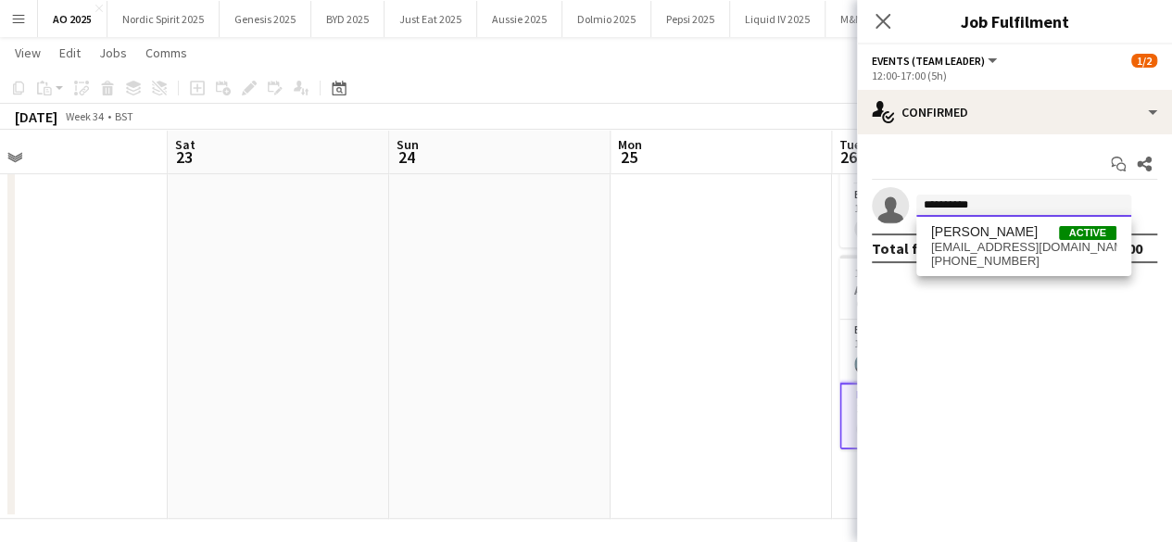
type input "**********"
click at [1003, 238] on span "[PERSON_NAME]" at bounding box center [984, 232] width 107 height 16
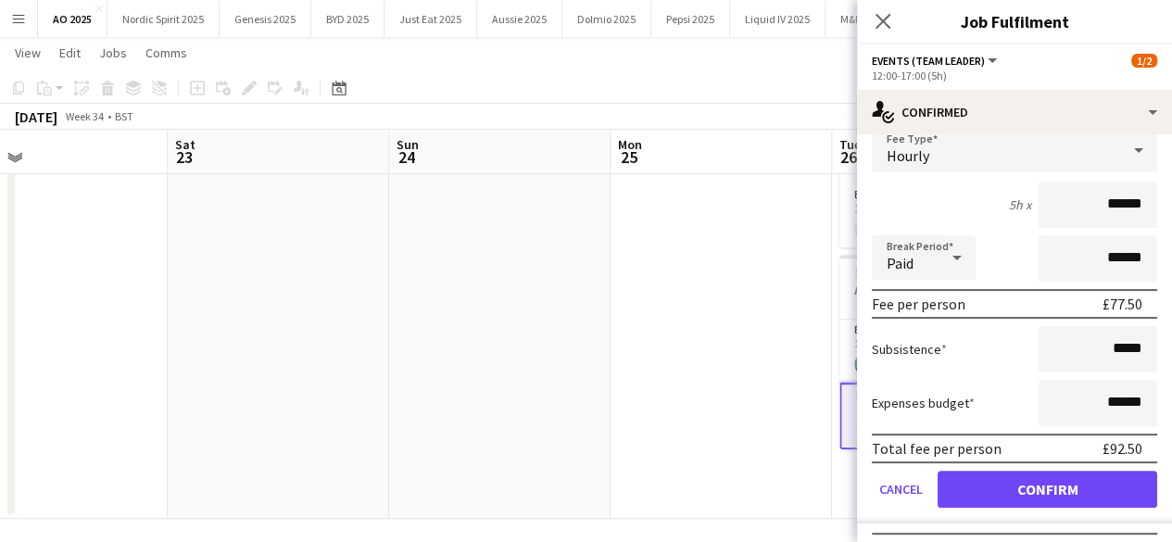
scroll to position [156, 0]
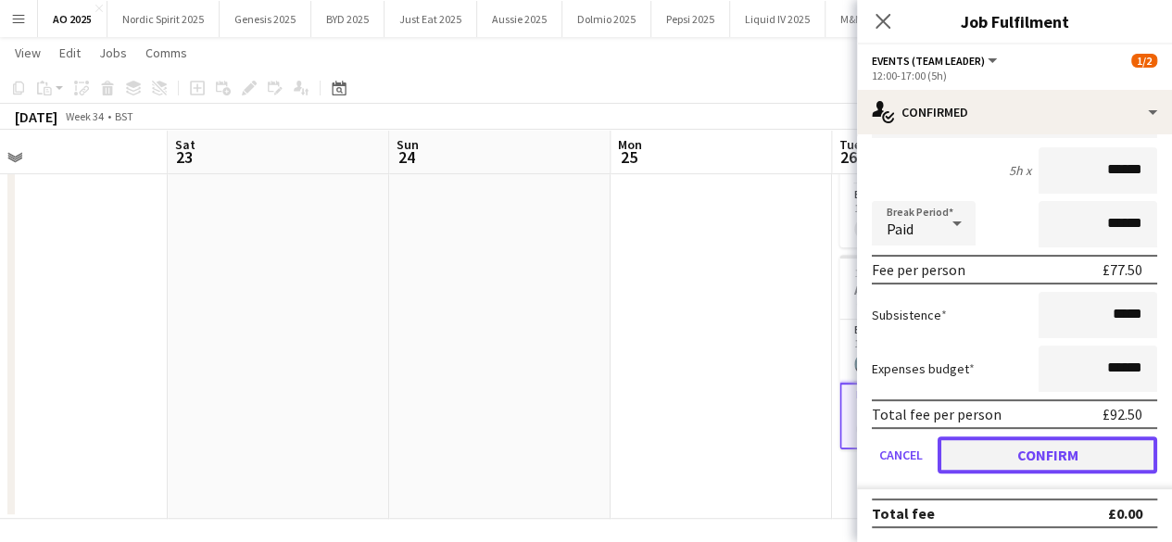
click at [1084, 452] on button "Confirm" at bounding box center [1048, 454] width 220 height 37
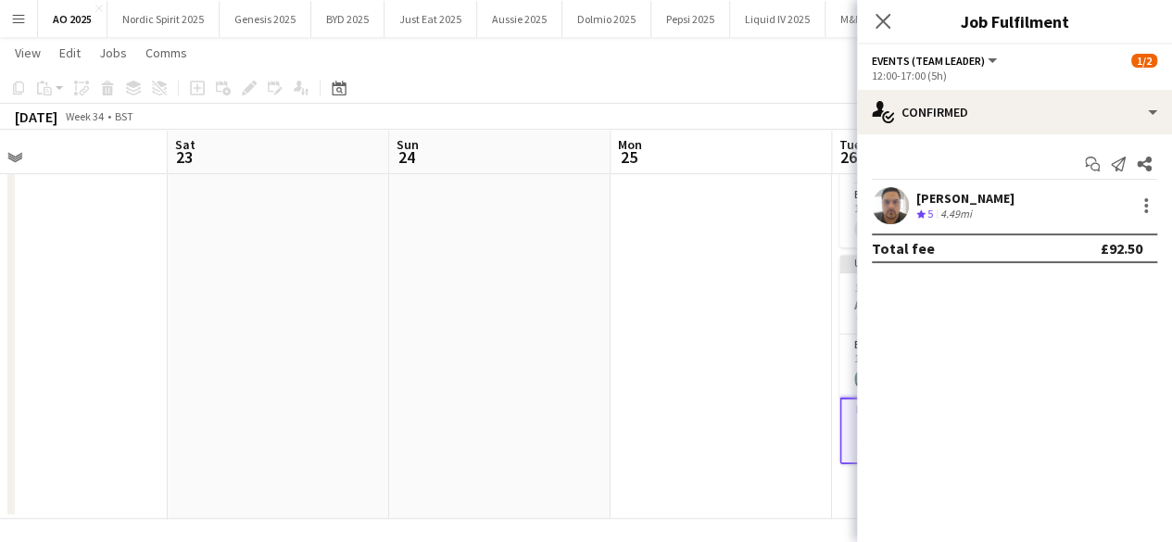
scroll to position [0, 0]
click at [675, 388] on app-date-cell at bounding box center [721, 284] width 221 height 470
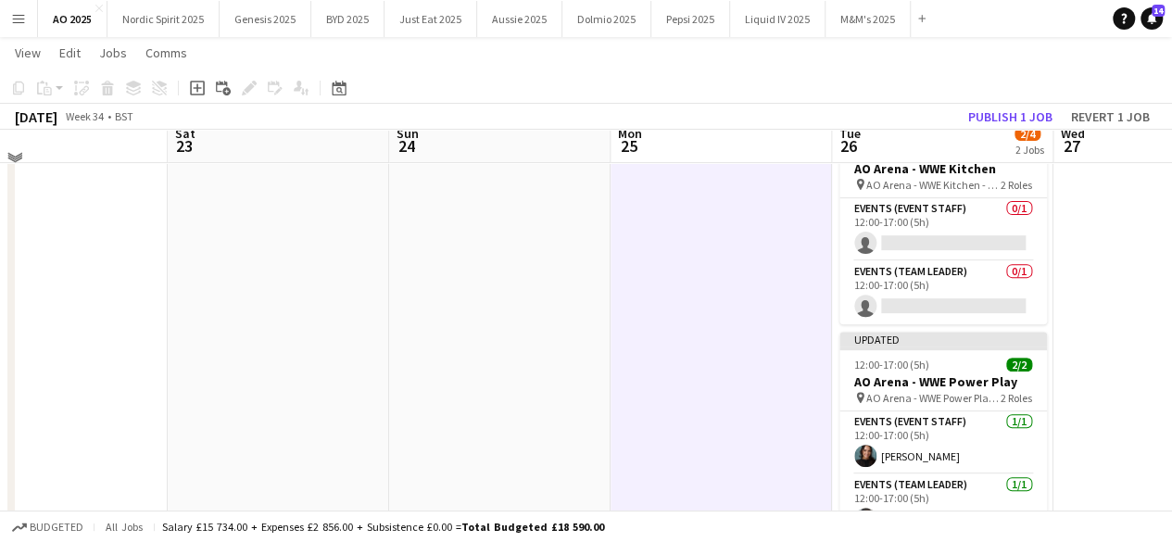
scroll to position [241, 0]
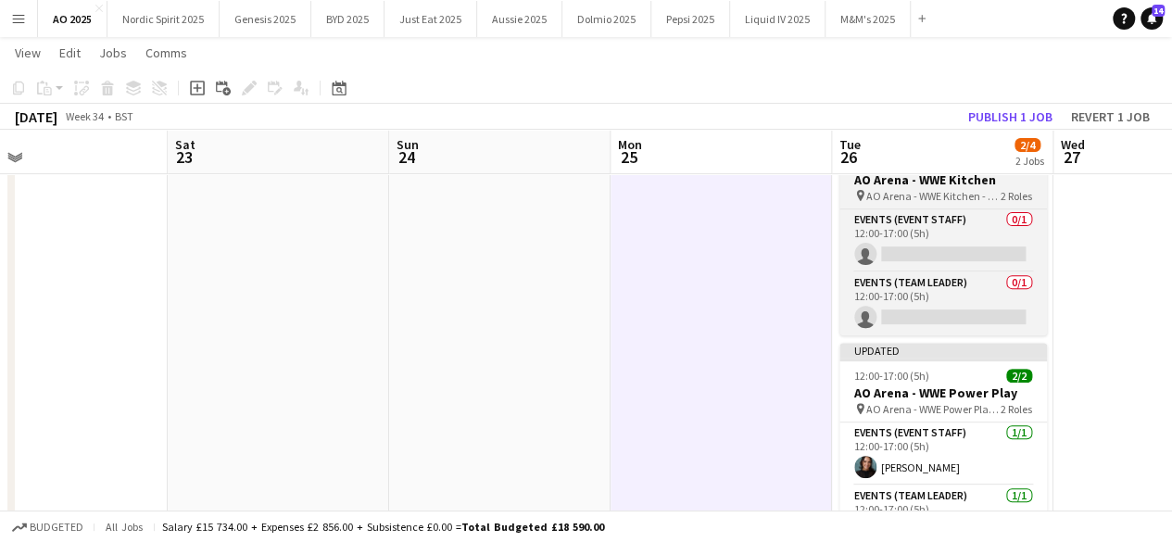
click at [995, 188] on app-job-card "12:00-17:00 (5h) 0/2 AO Arena - WWE Kitchen pin AO Arena - WWE Kitchen - times …" at bounding box center [943, 240] width 208 height 191
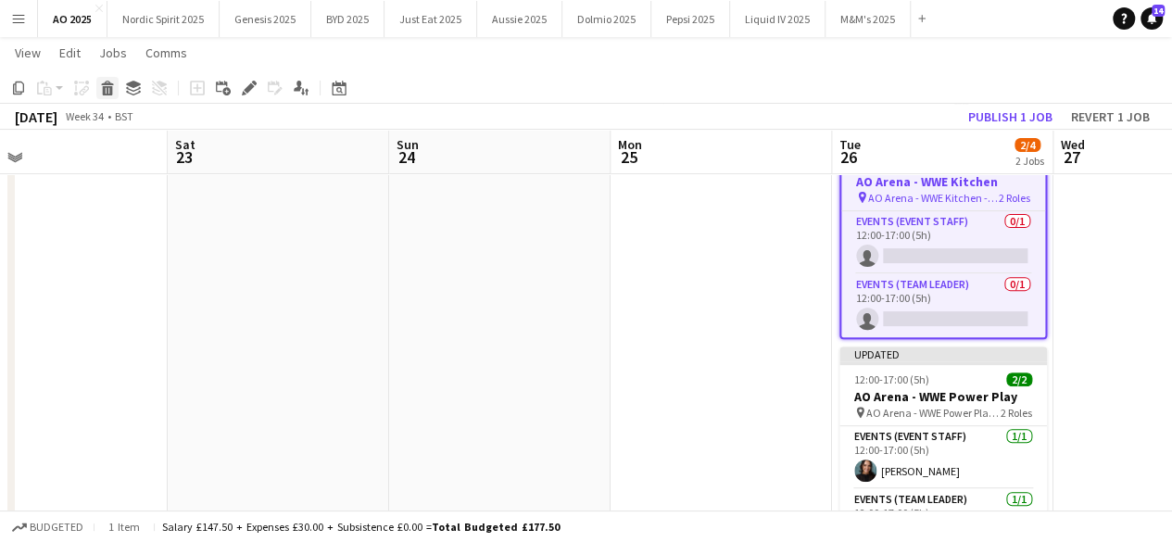
click at [115, 94] on div "Delete" at bounding box center [107, 88] width 22 height 22
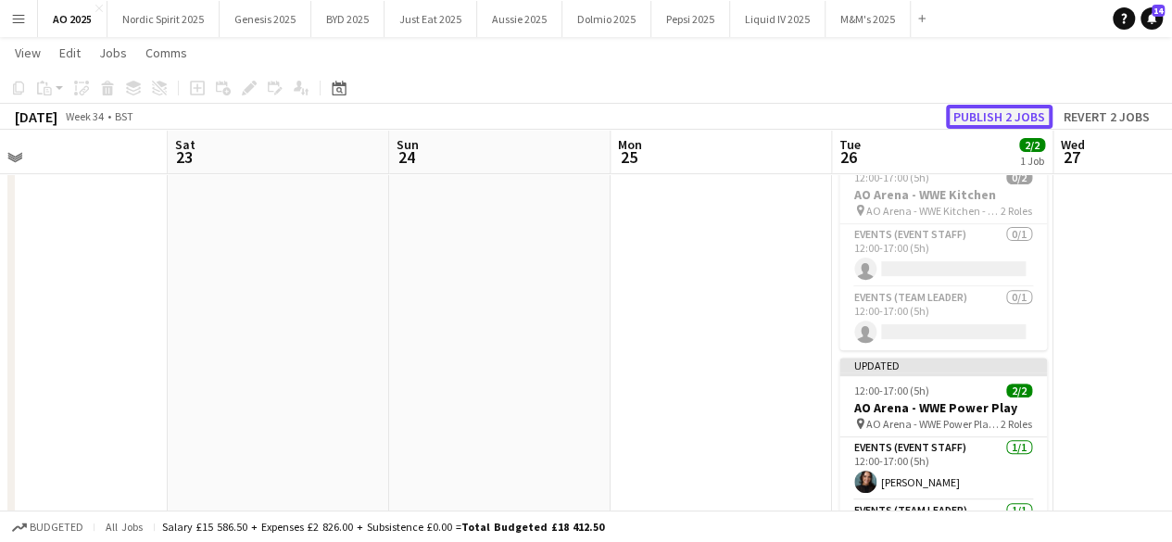
click at [998, 120] on button "Publish 2 jobs" at bounding box center [999, 117] width 107 height 24
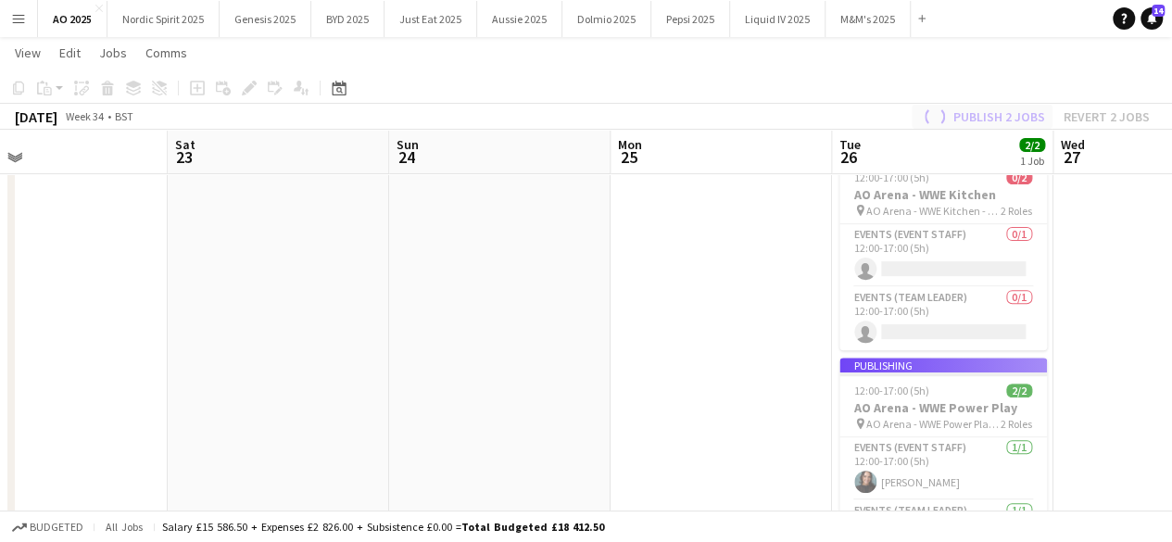
scroll to position [120, 0]
